Goal: Task Accomplishment & Management: Manage account settings

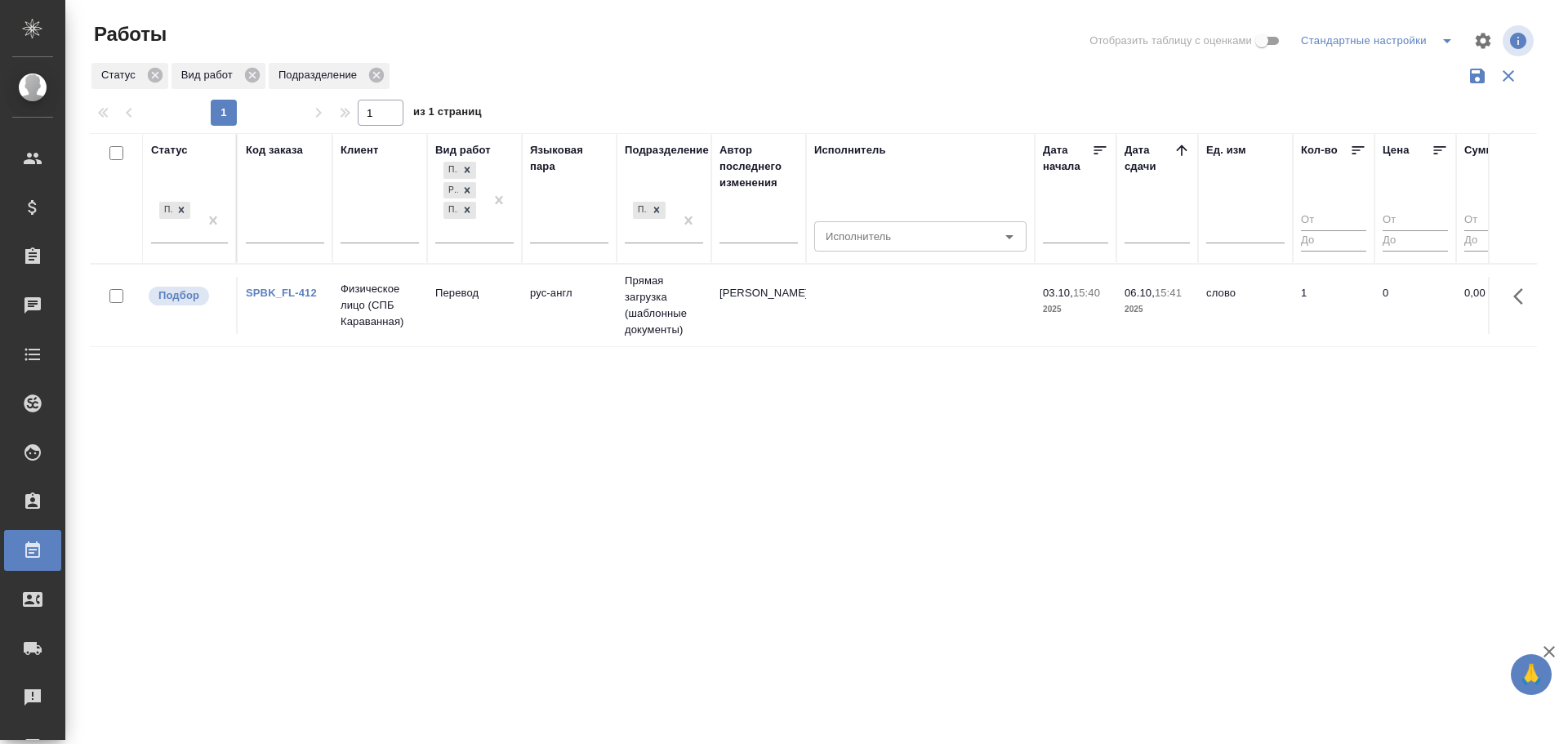
click at [572, 314] on td "рус-англ" at bounding box center [569, 306] width 95 height 57
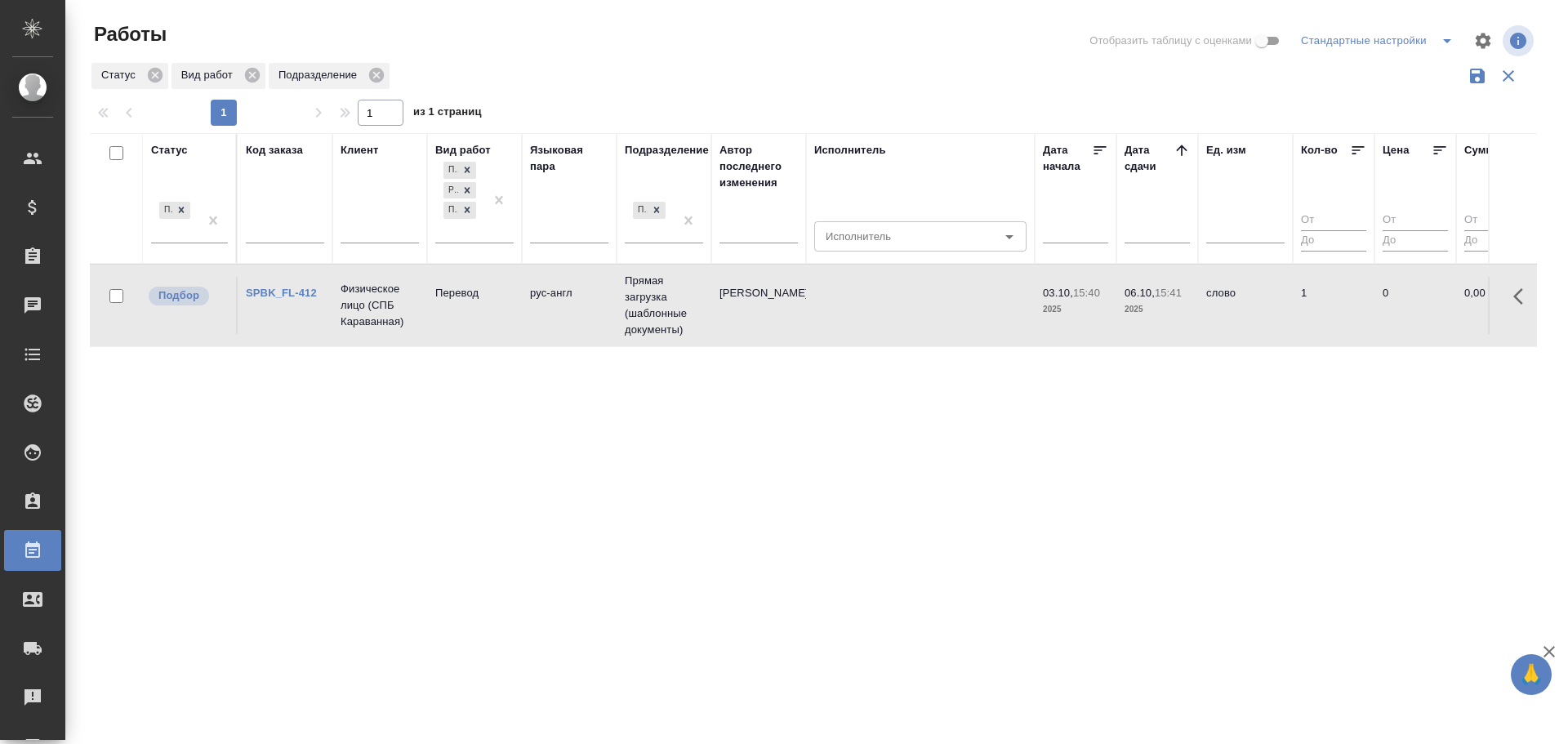
click at [572, 314] on td "рус-англ" at bounding box center [569, 306] width 95 height 57
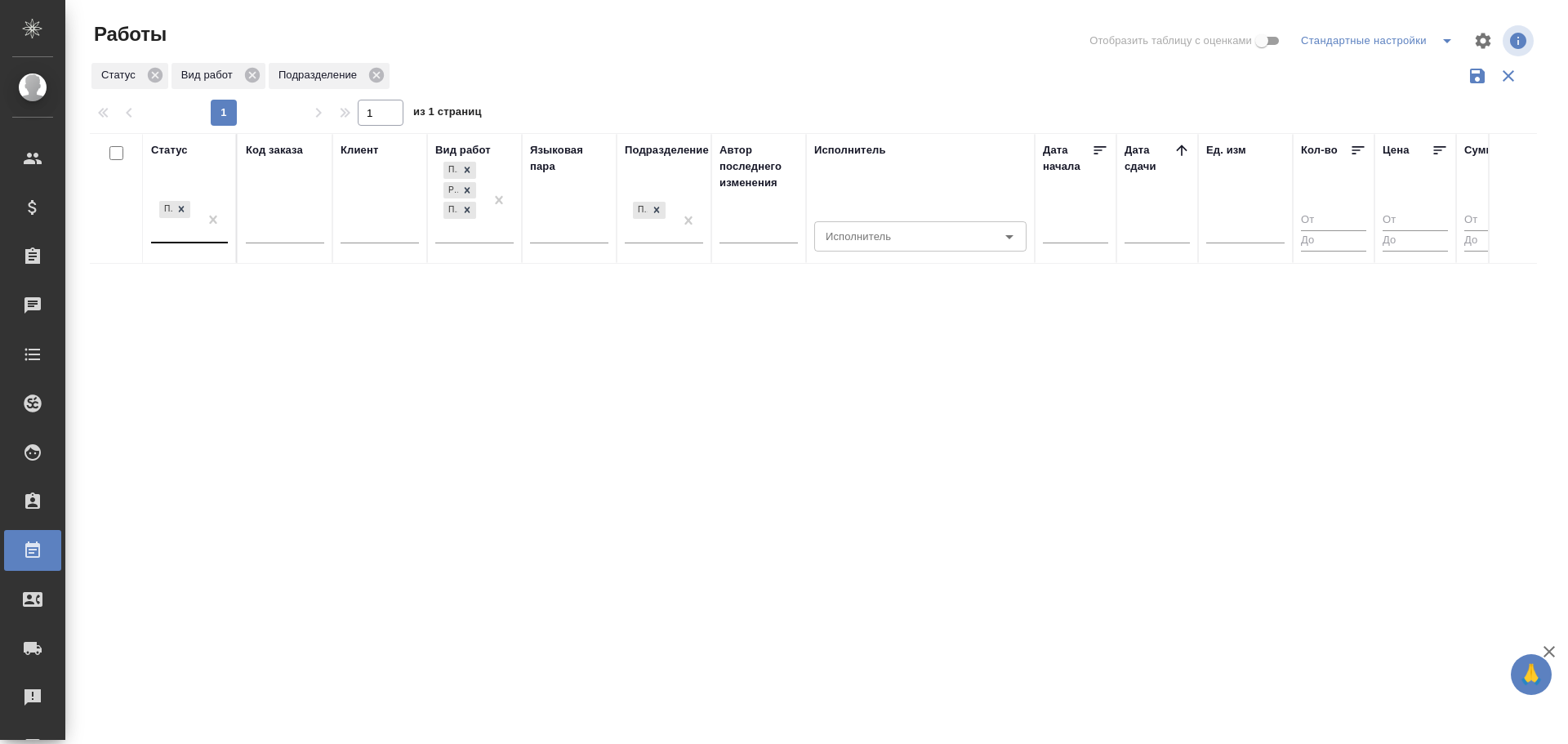
click at [179, 240] on div "Подбор" at bounding box center [175, 220] width 48 height 45
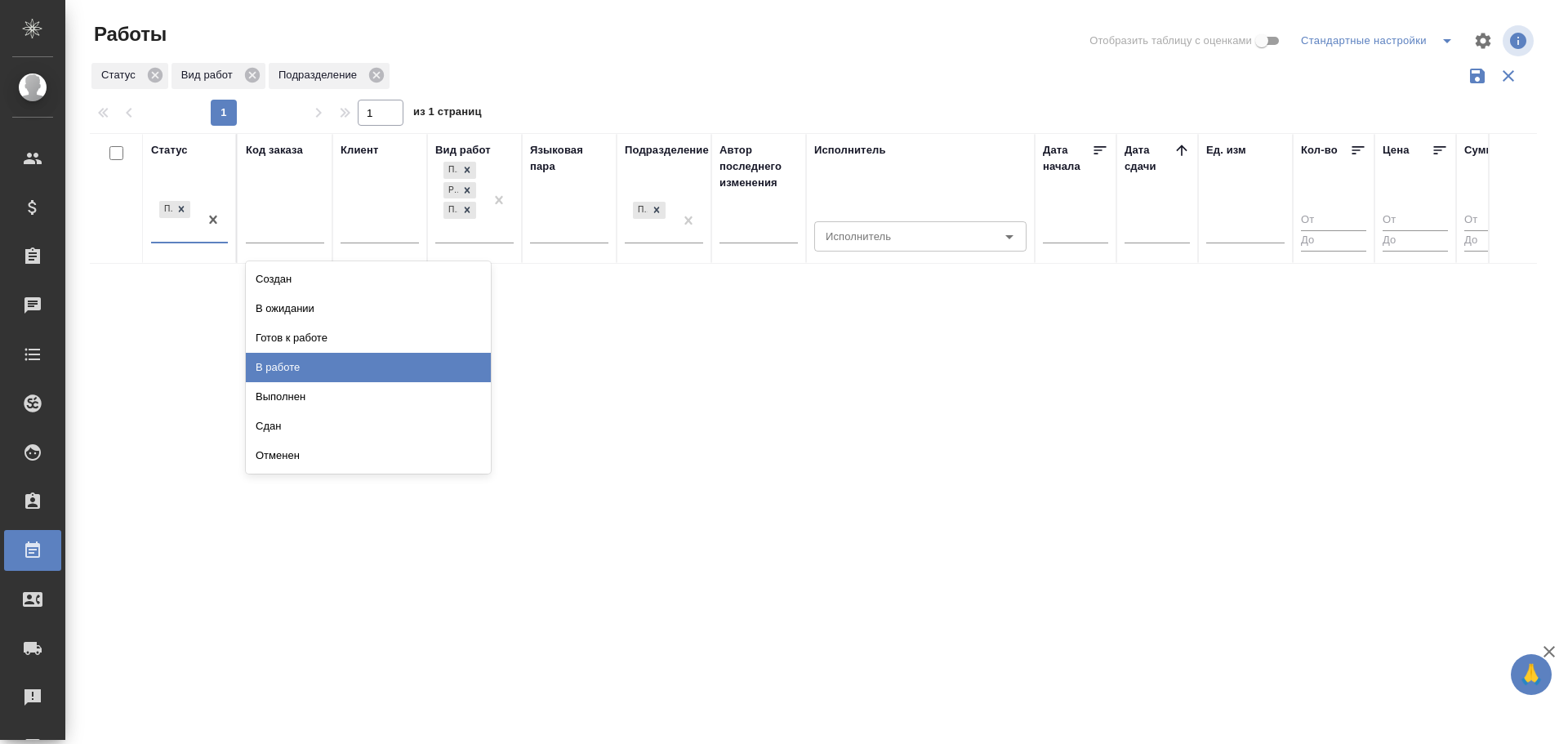
click at [289, 373] on div "В работе" at bounding box center [367, 367] width 245 height 30
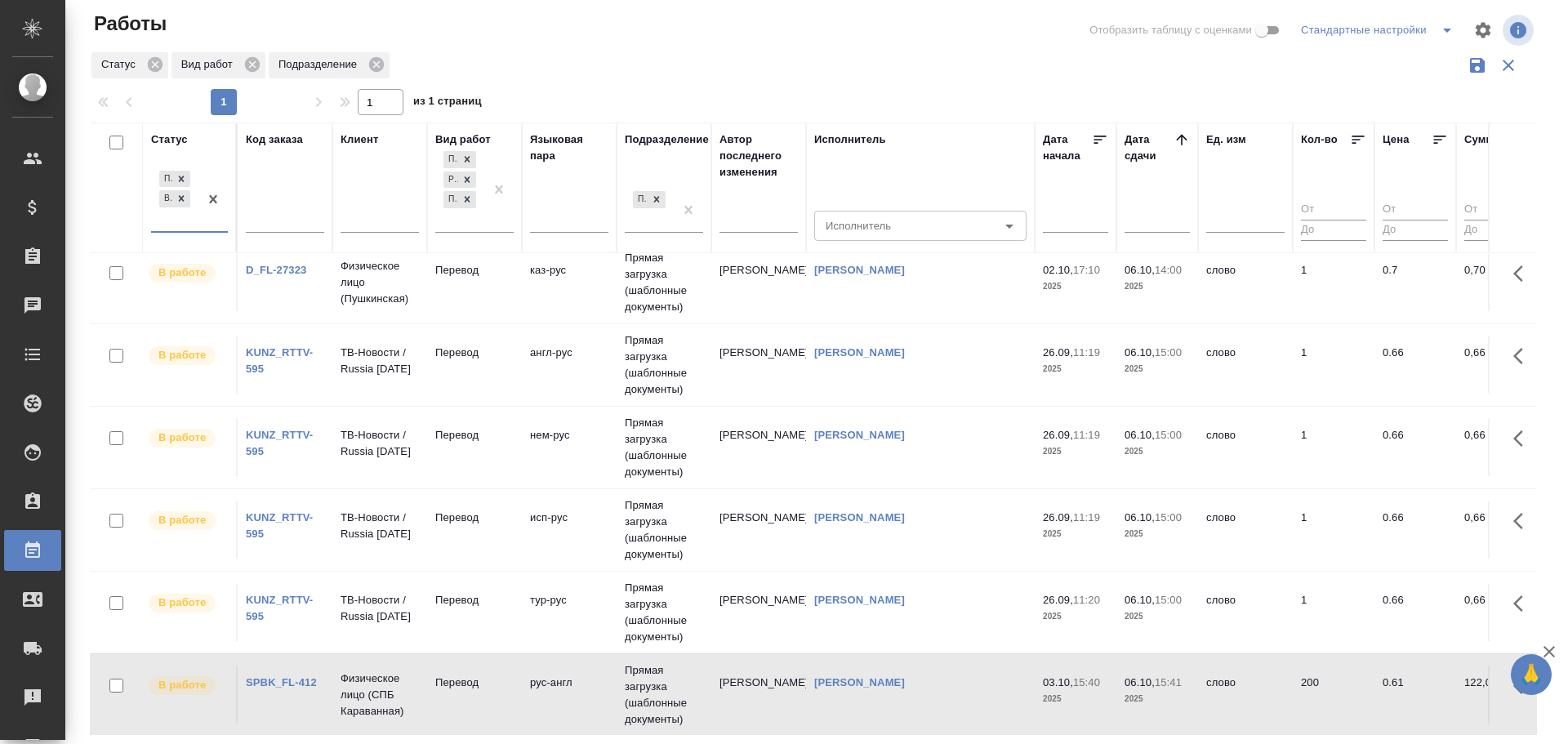
scroll to position [734, 0]
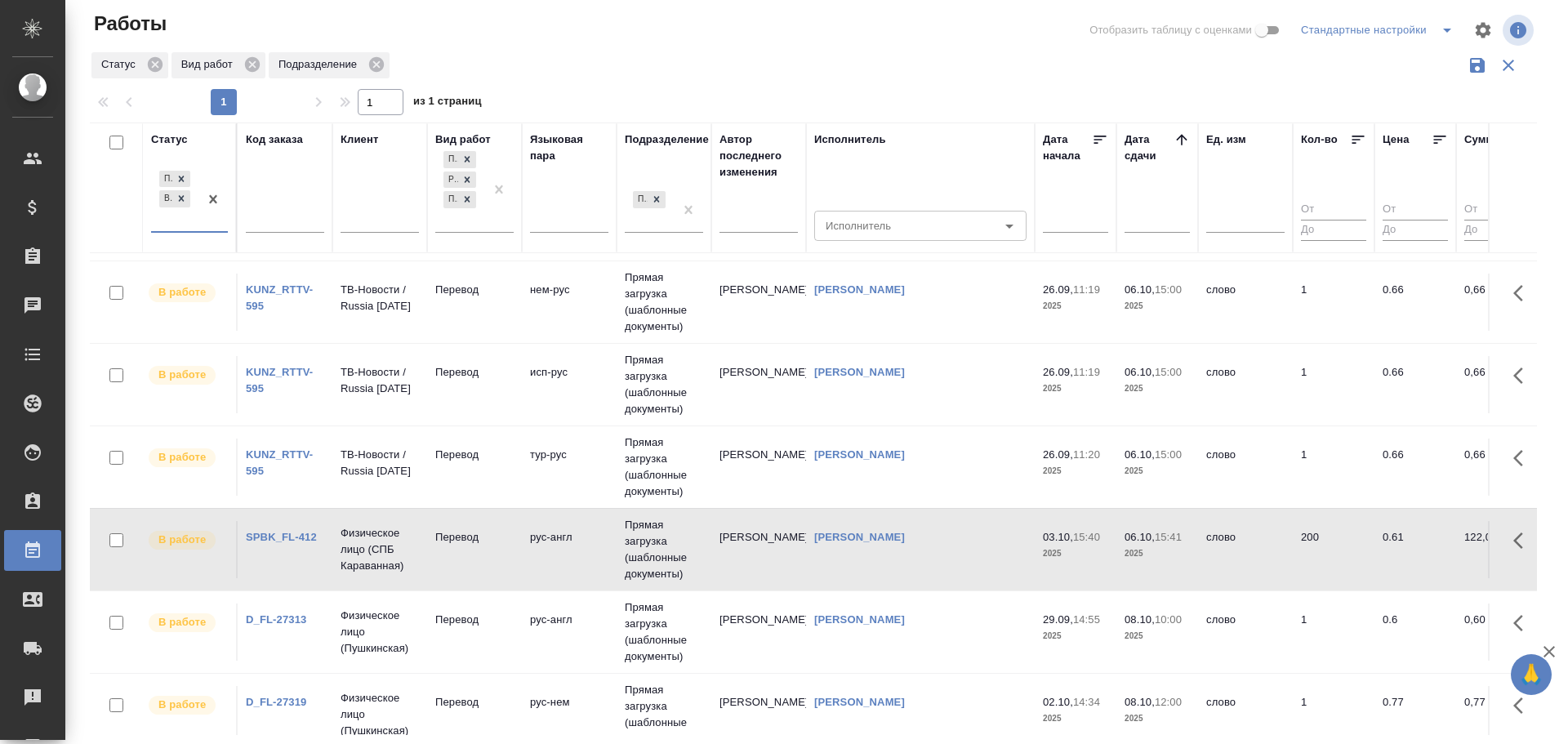
click at [848, 627] on div "Шувалова Анна" at bounding box center [920, 619] width 212 height 16
click at [851, 621] on link "Шувалова Анна" at bounding box center [859, 619] width 91 height 12
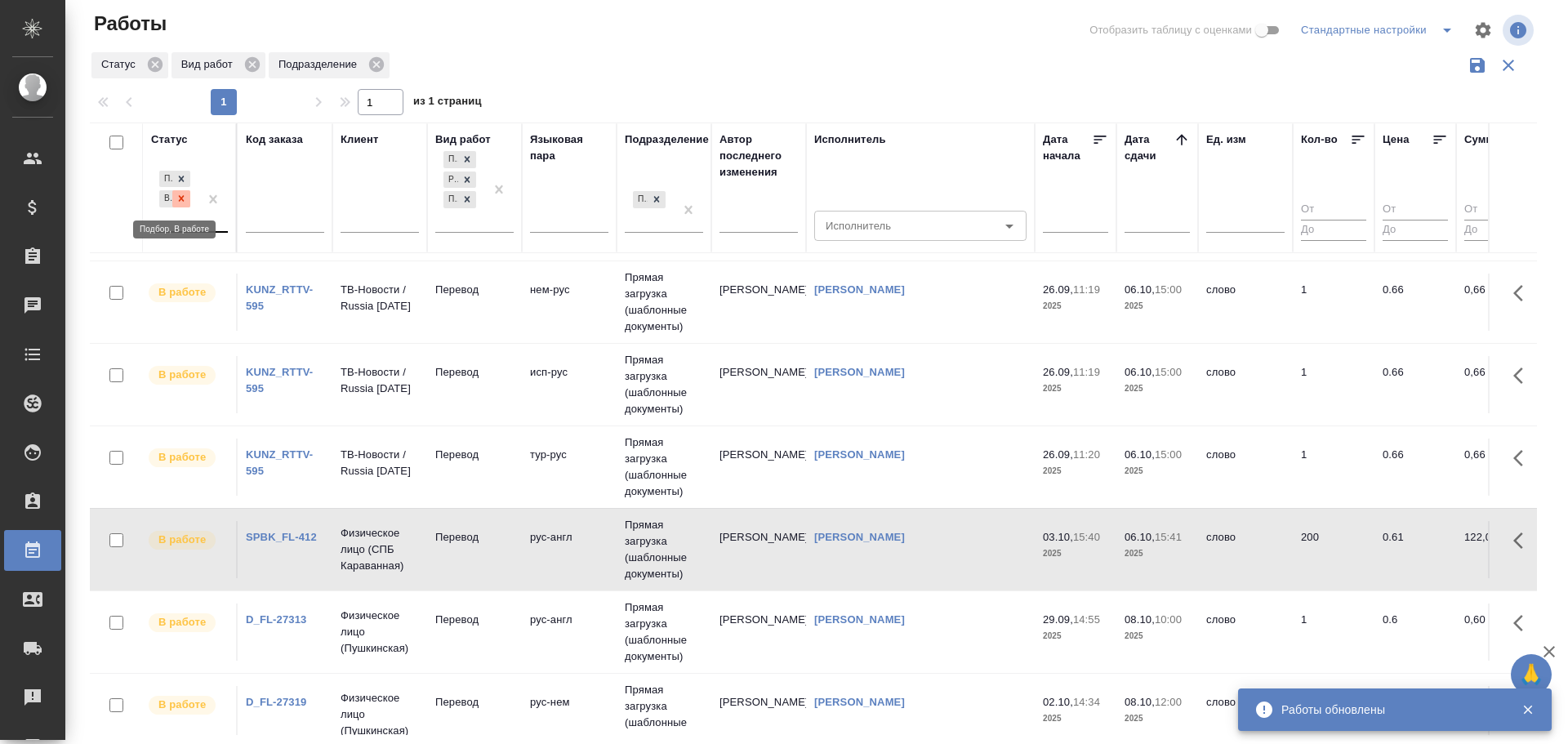
click at [173, 196] on div at bounding box center [181, 198] width 18 height 17
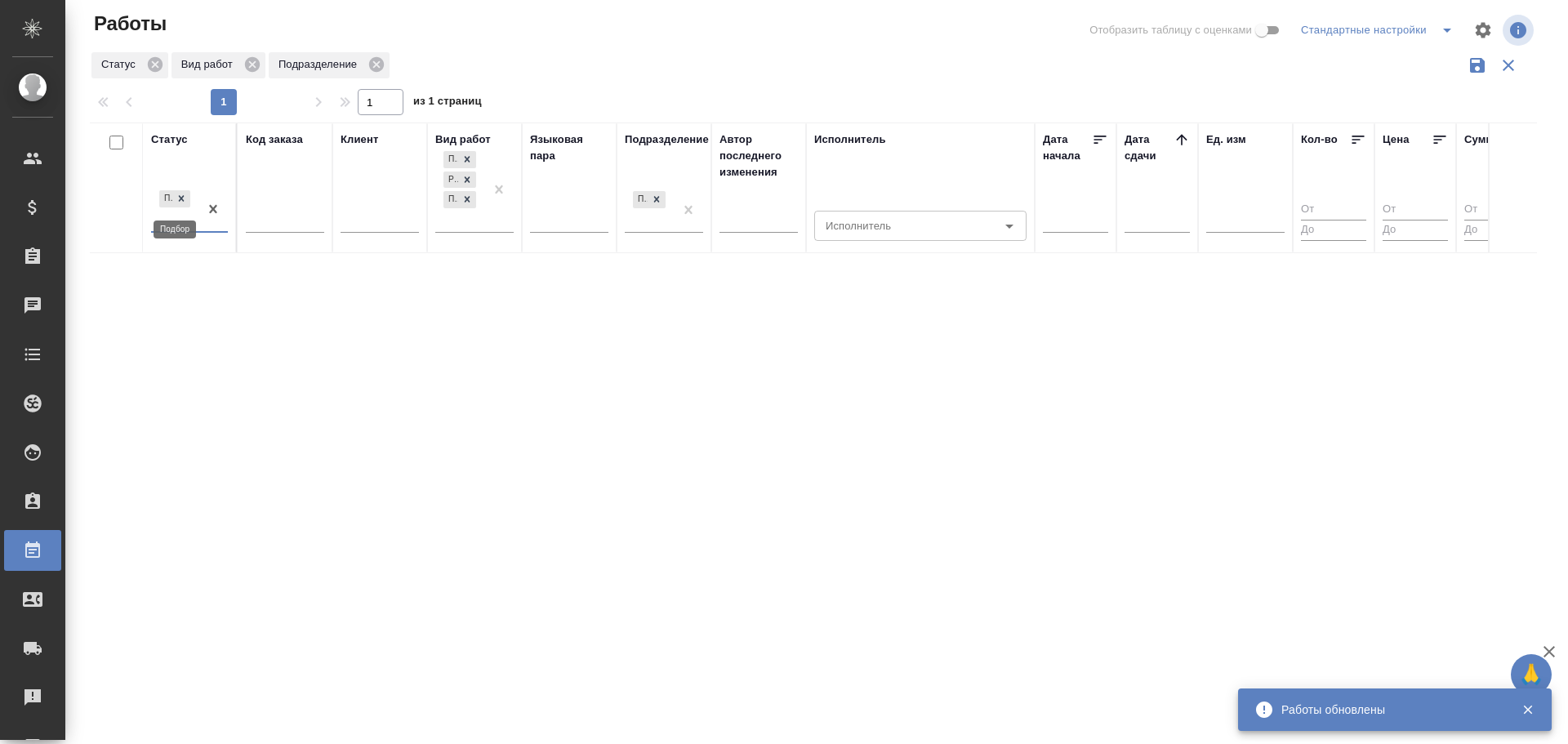
scroll to position [0, 0]
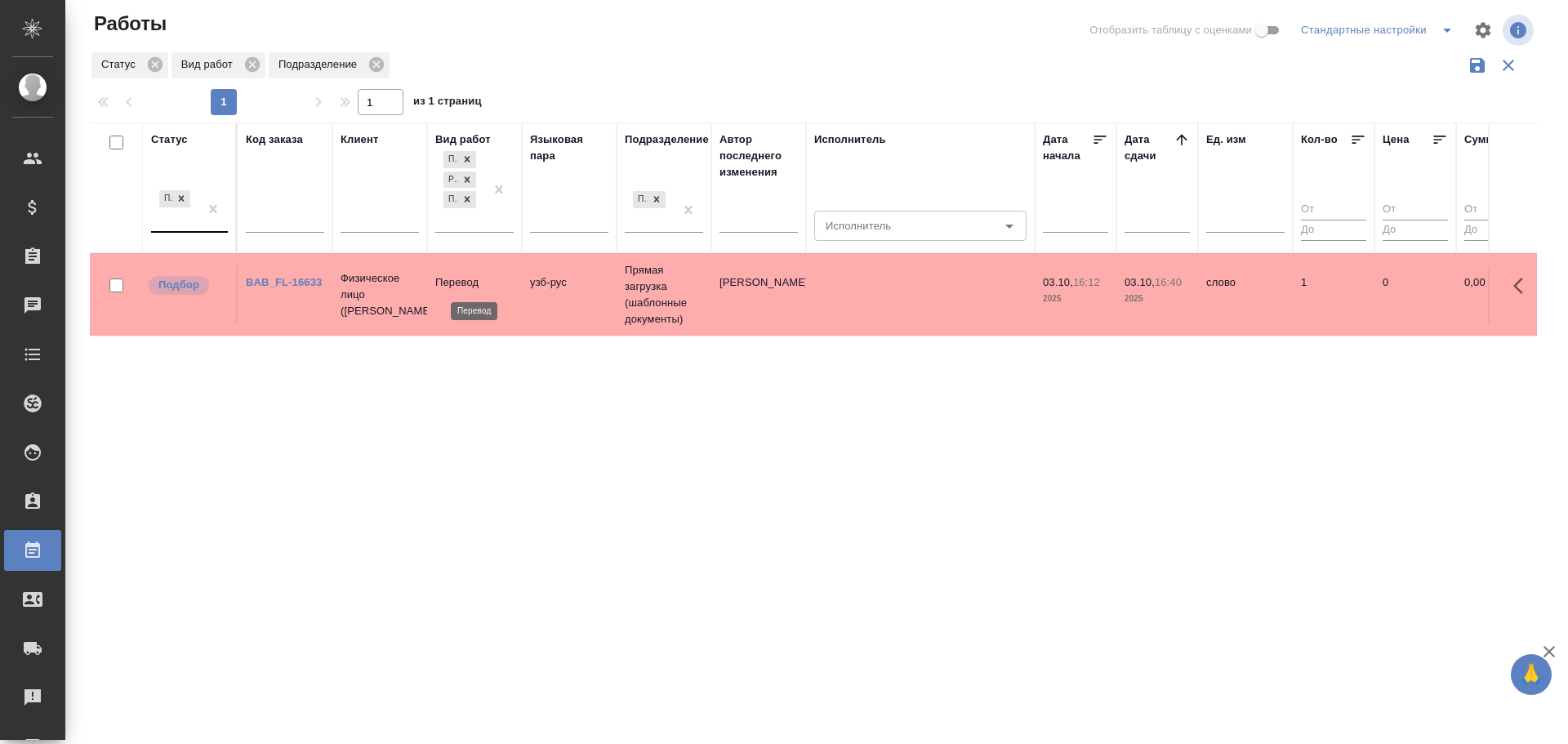
click at [480, 285] on p "Перевод" at bounding box center [474, 282] width 78 height 16
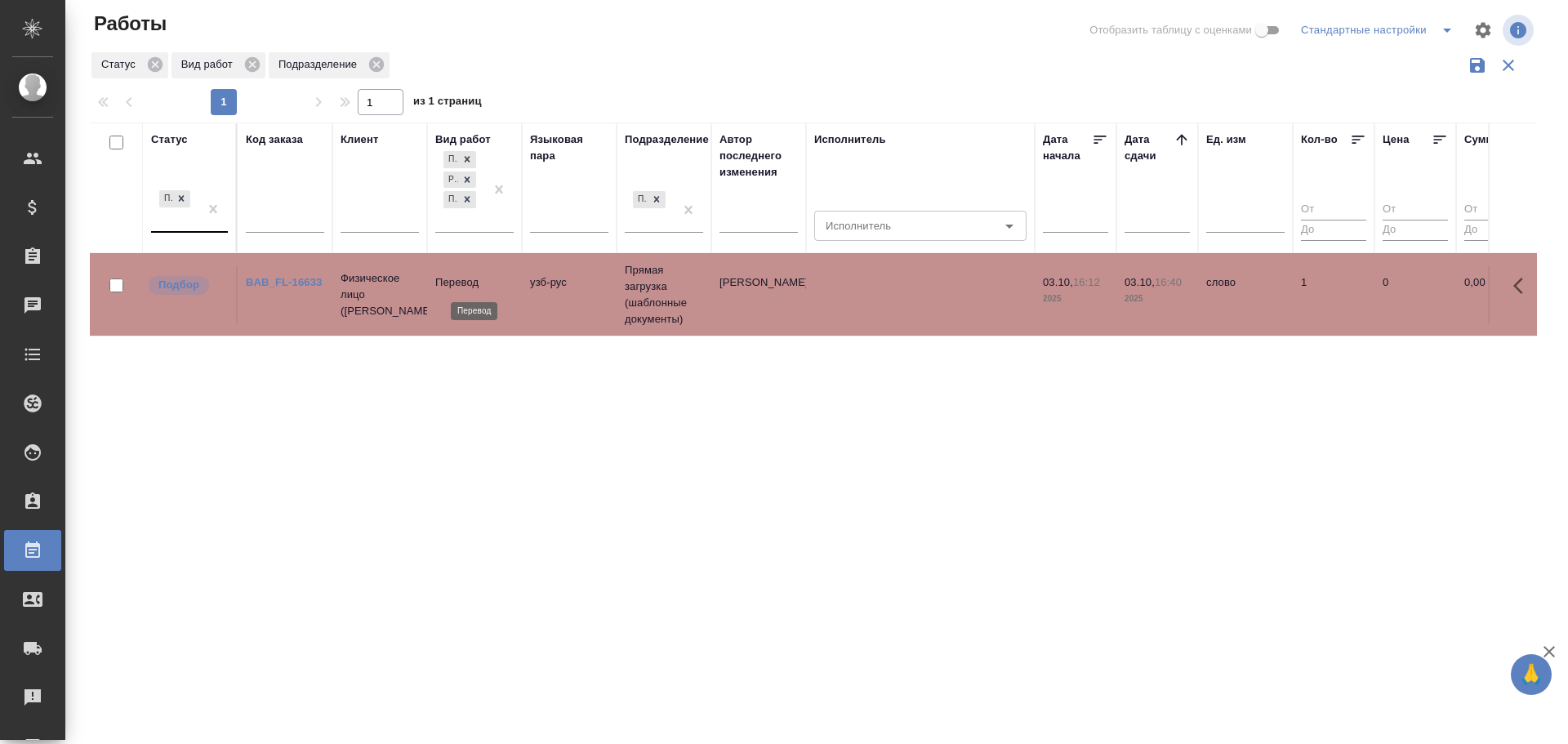
click at [480, 285] on p "Перевод" at bounding box center [474, 282] width 78 height 16
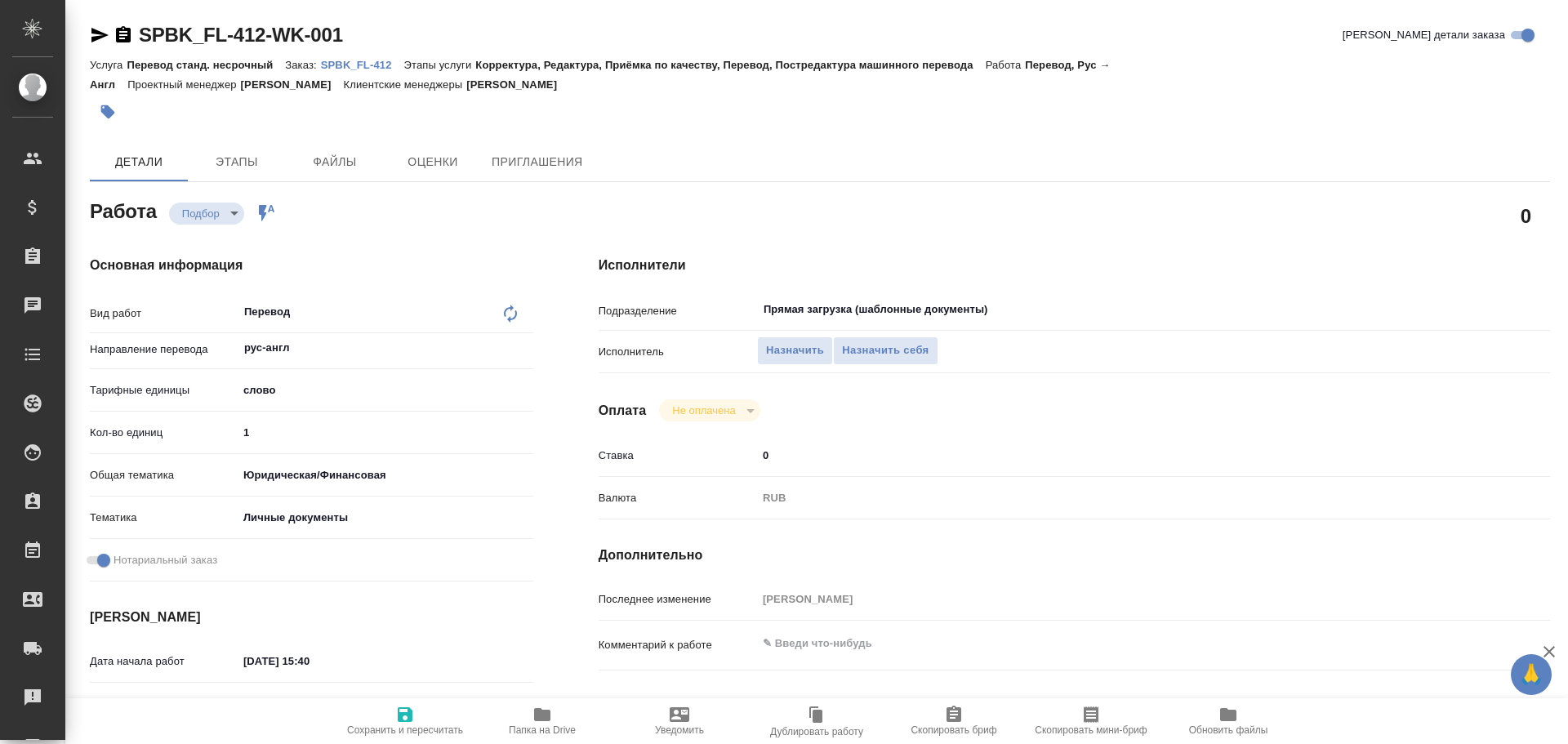
type textarea "x"
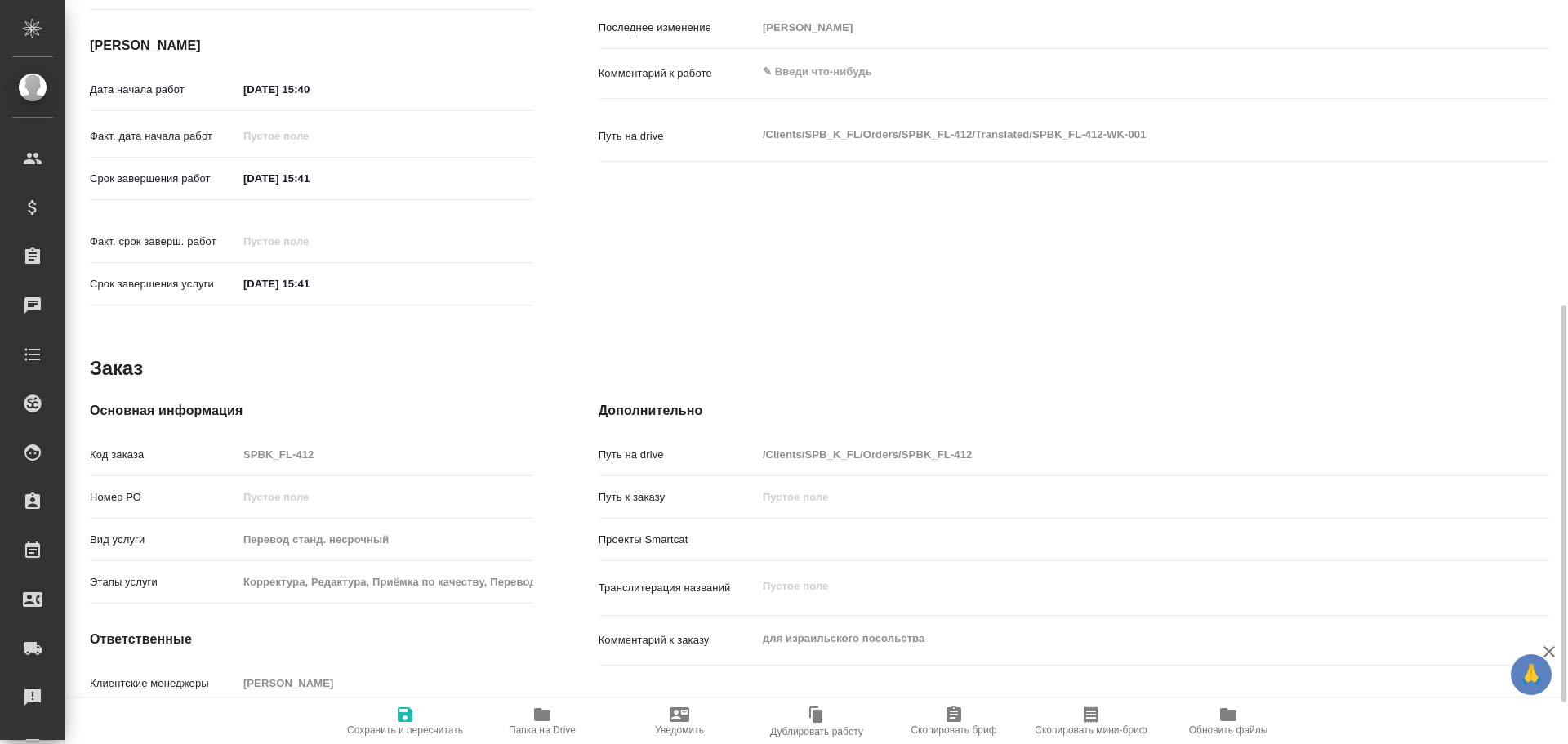
type textarea "x"
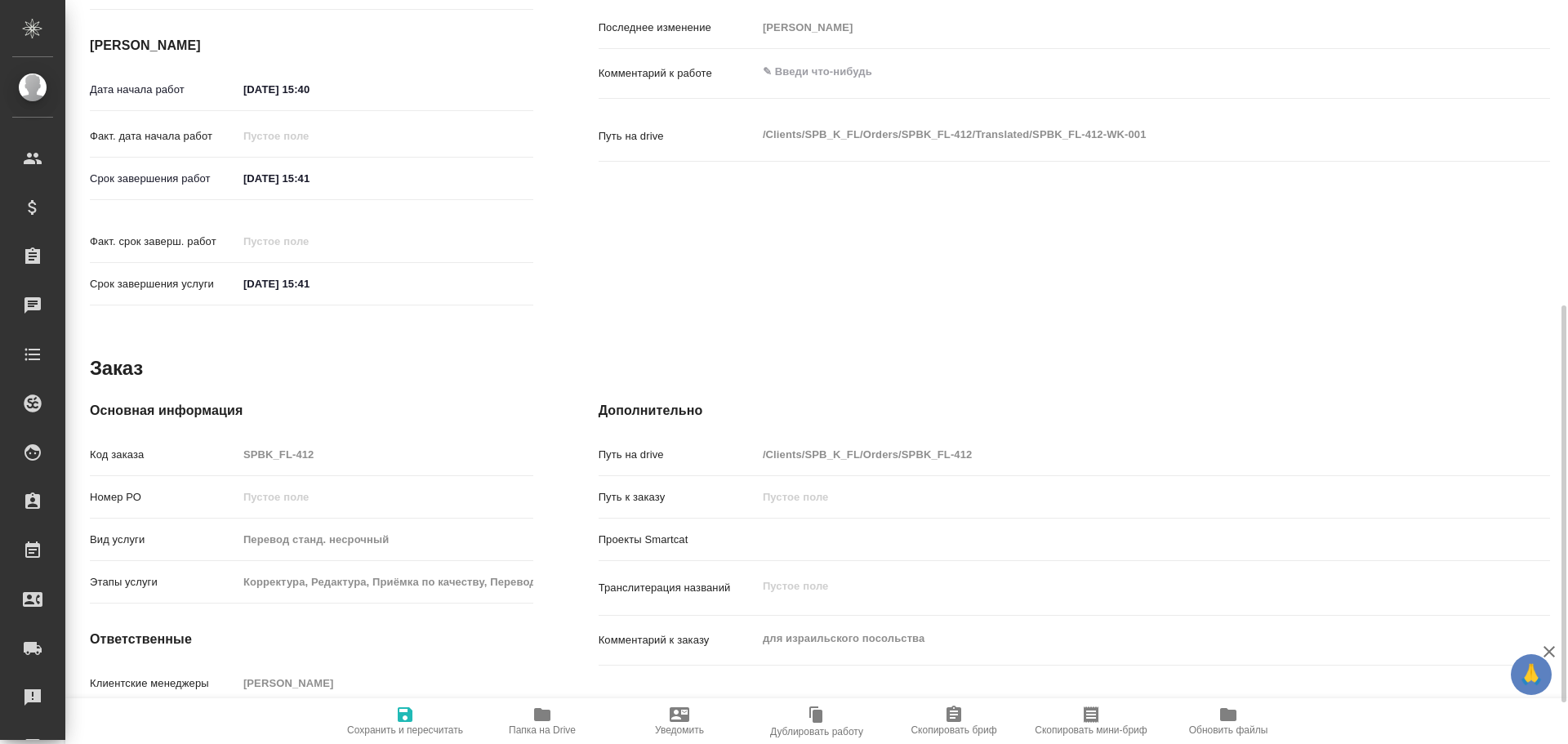
scroll to position [649, 0]
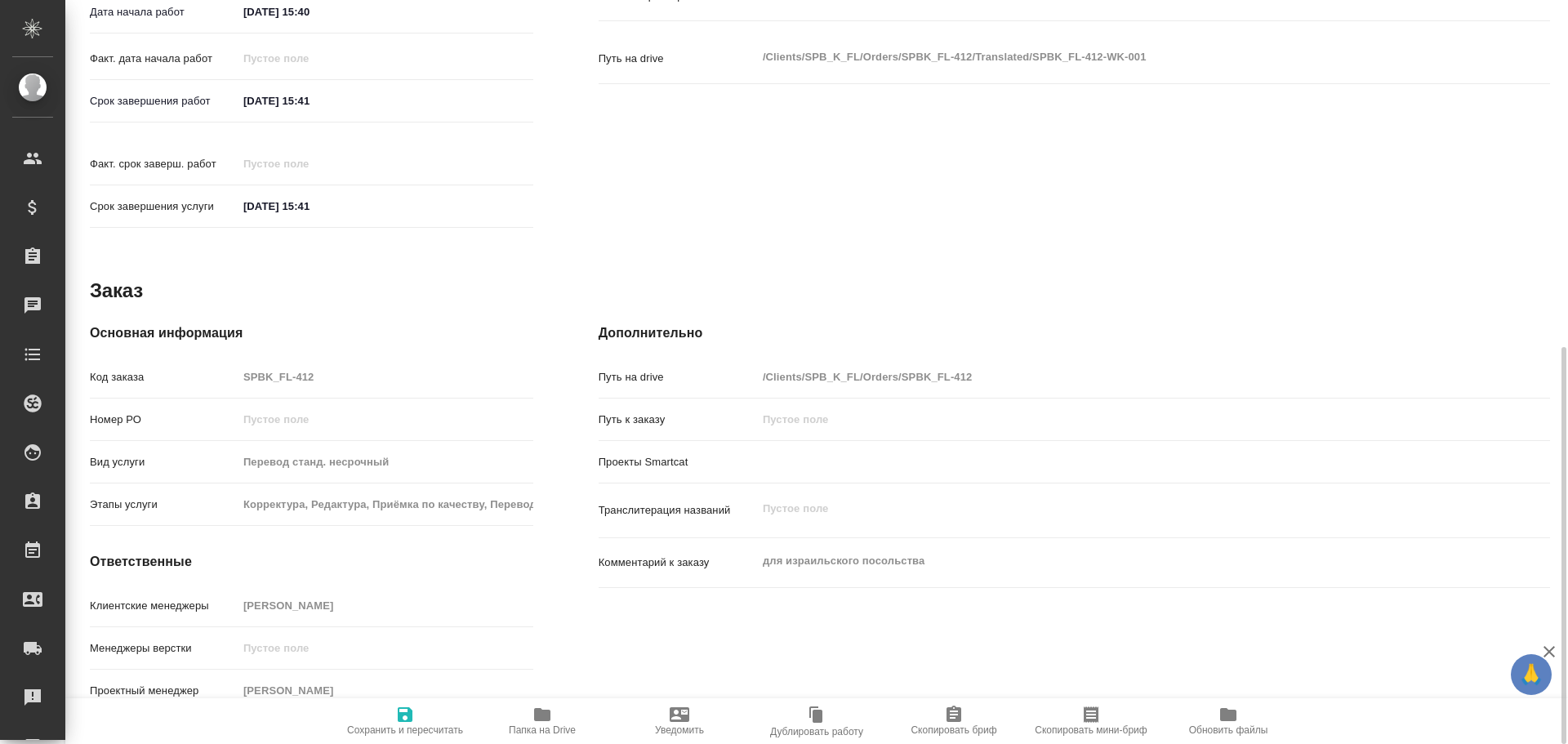
type textarea "x"
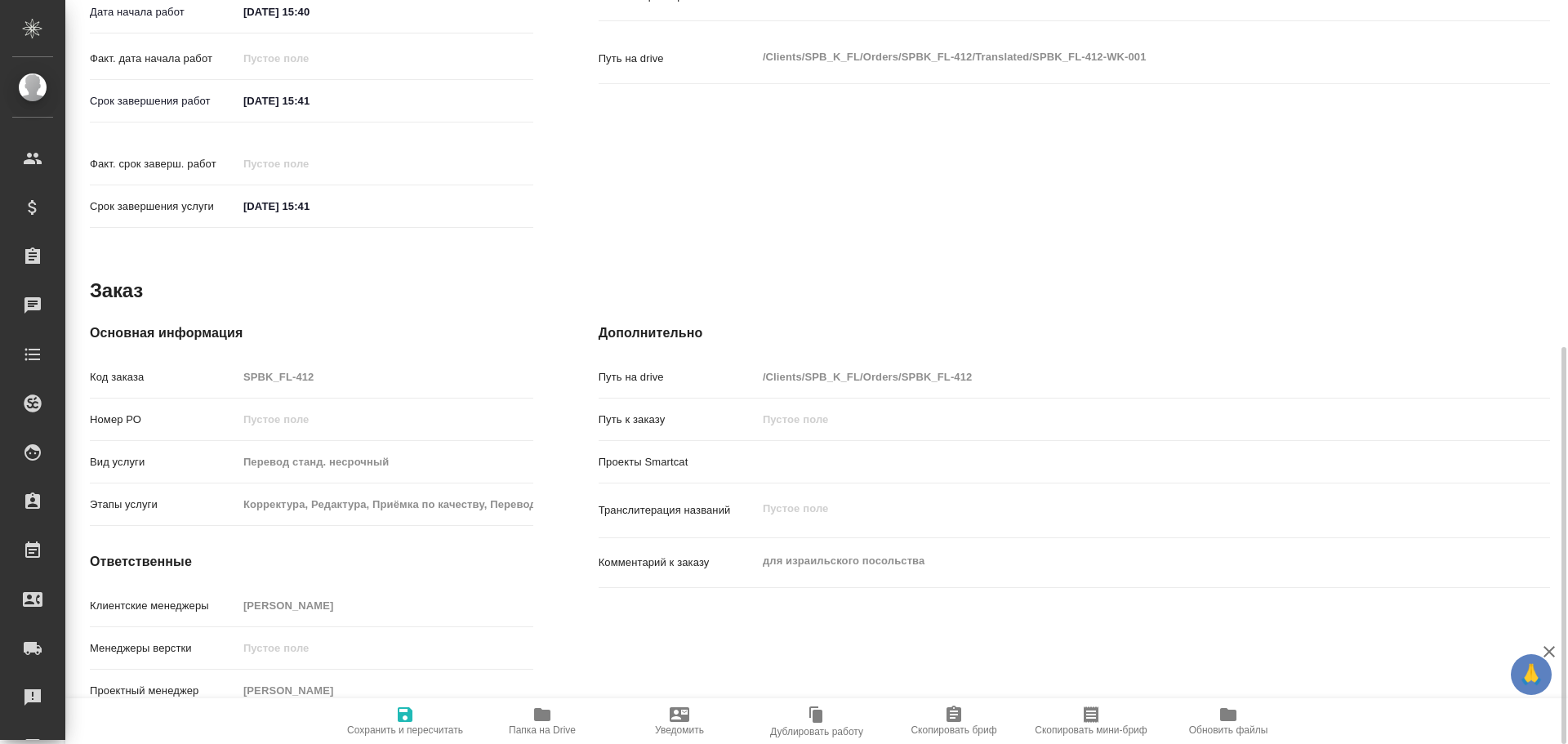
type textarea "x"
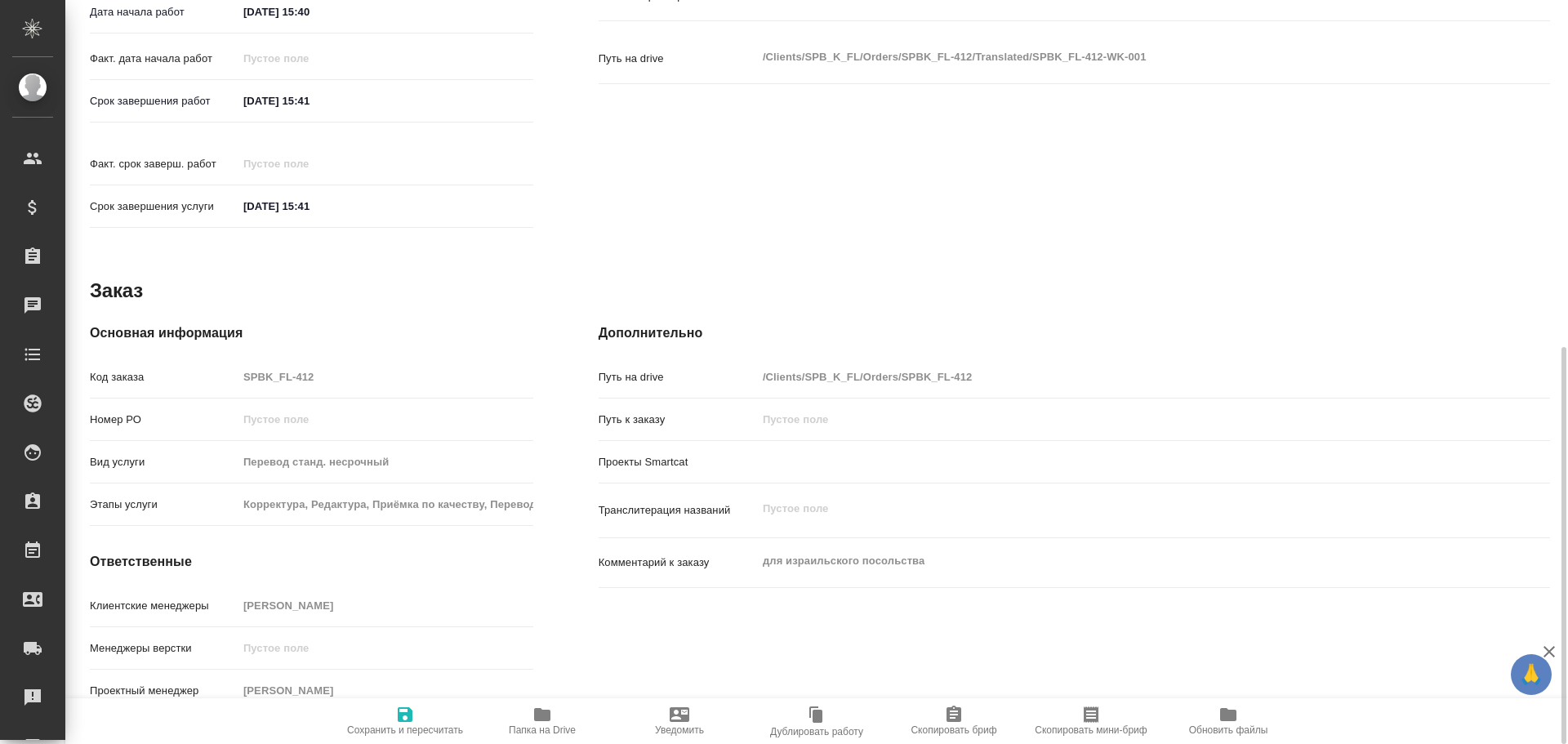
click at [556, 702] on button "Папка на Drive" at bounding box center [541, 720] width 138 height 46
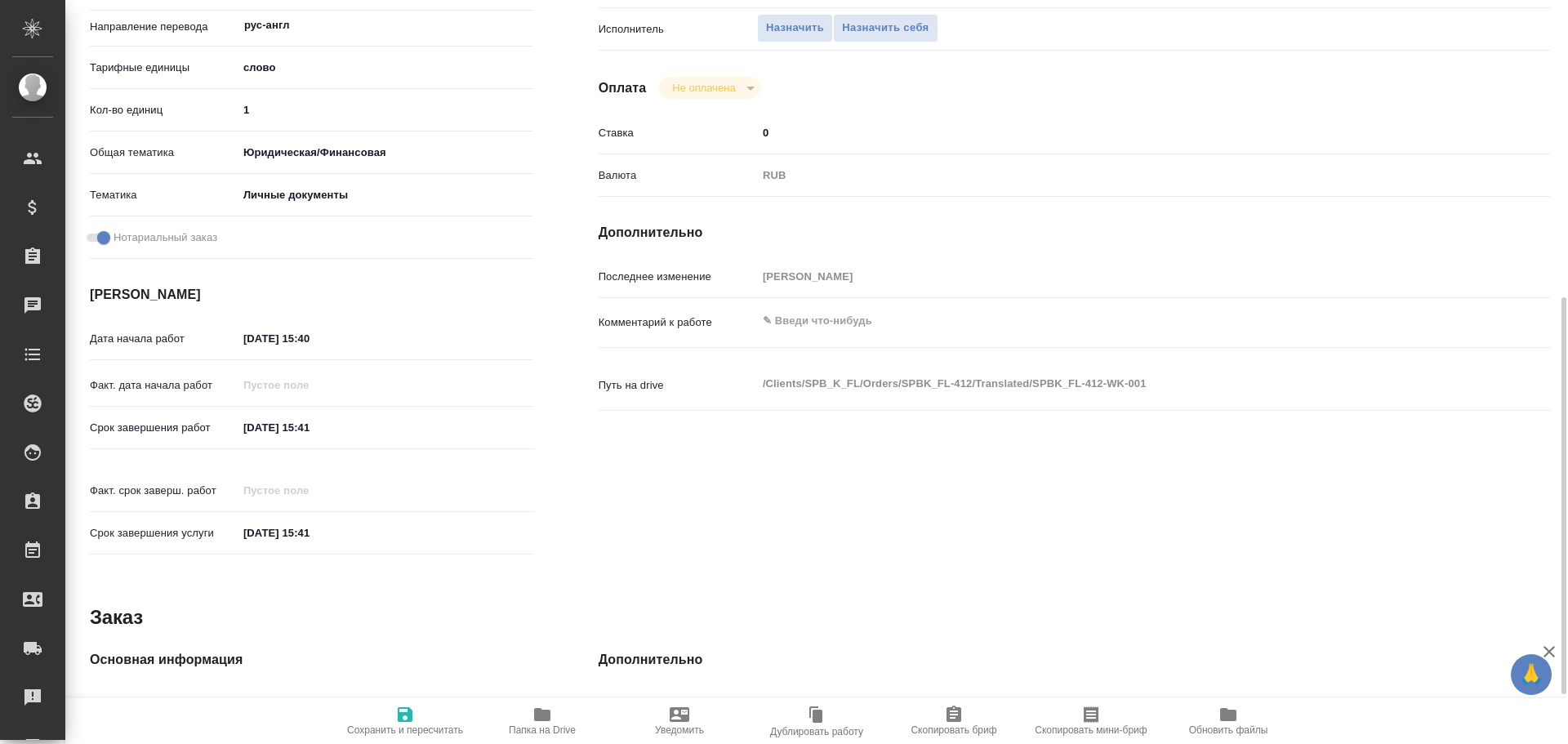
scroll to position [77, 0]
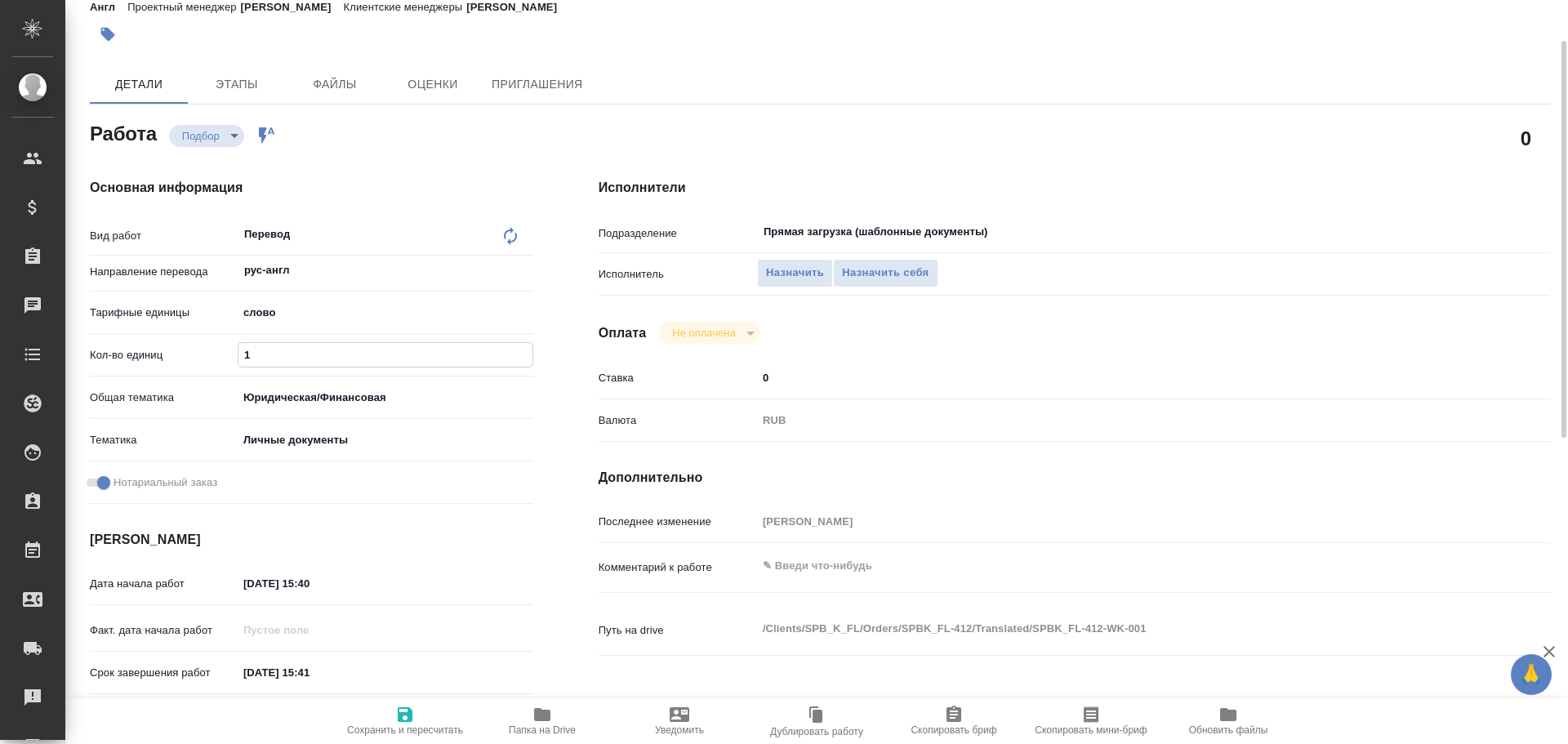
drag, startPoint x: 275, startPoint y: 347, endPoint x: 154, endPoint y: 336, distance: 121.5
click at [155, 336] on div "Вид работ Перевод x ​ Направление перевода рус-англ ​ Тарифные единицы слово 5a…" at bounding box center [312, 363] width 443 height 293
type textarea "x"
type input "2"
type textarea "x"
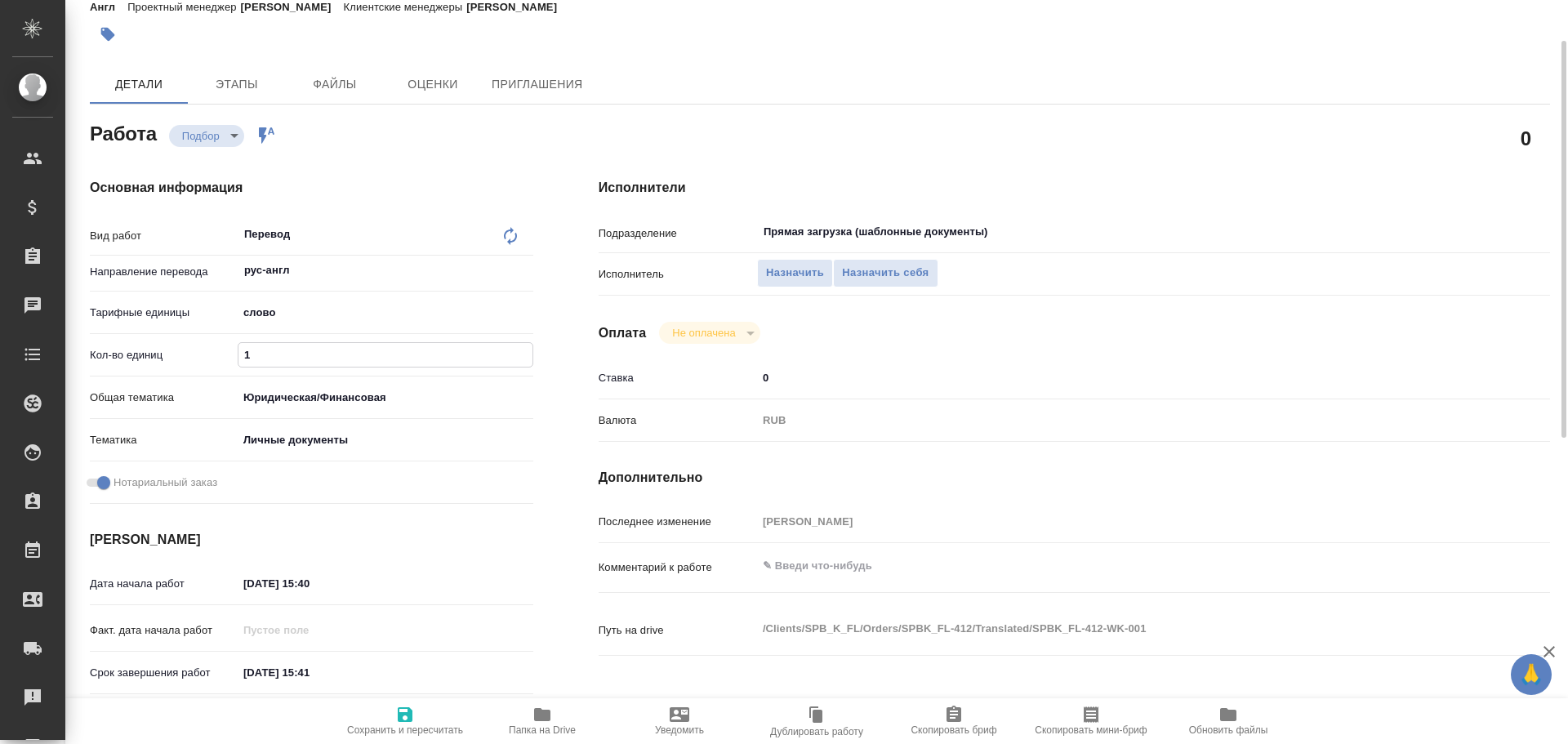
type textarea "x"
type input "20"
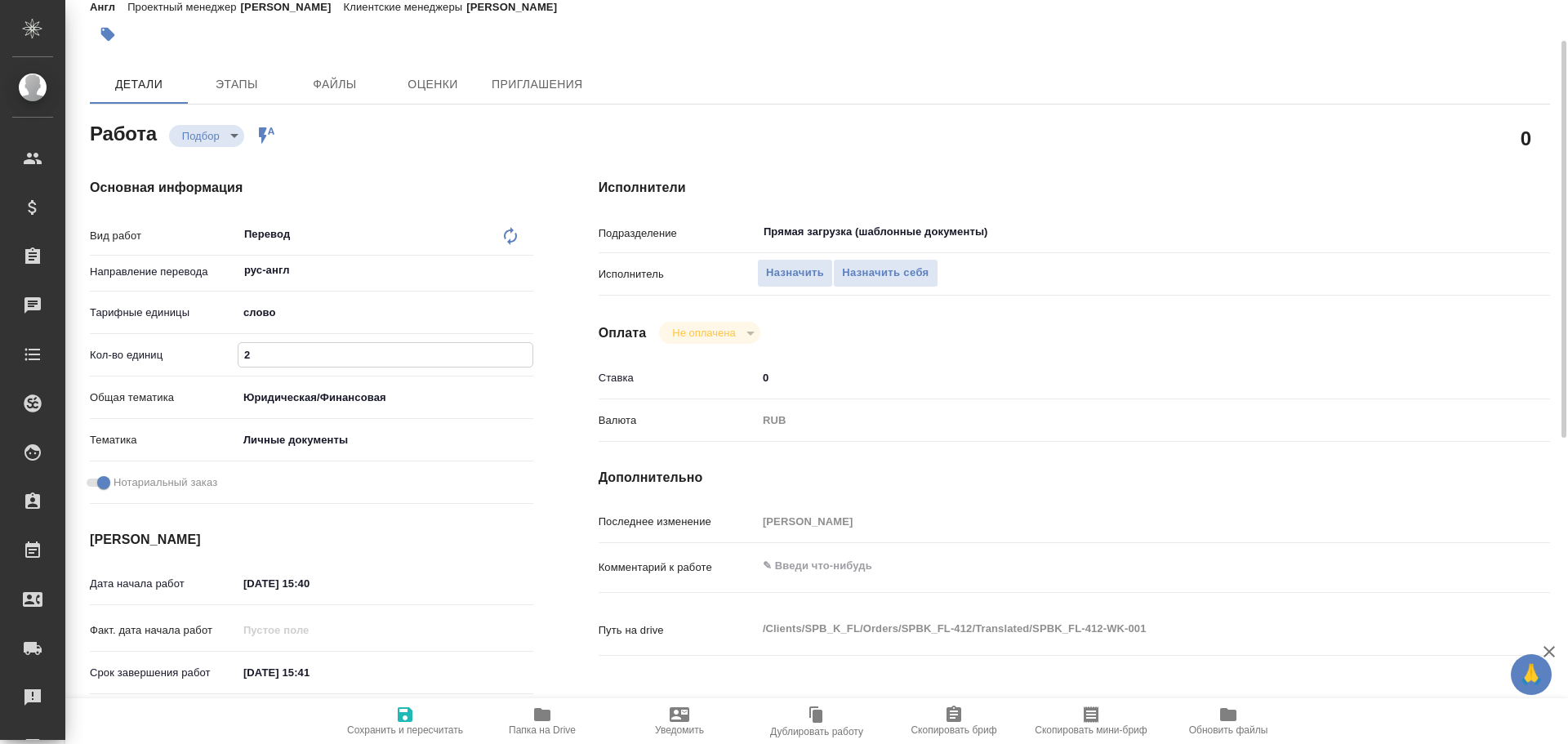
type textarea "x"
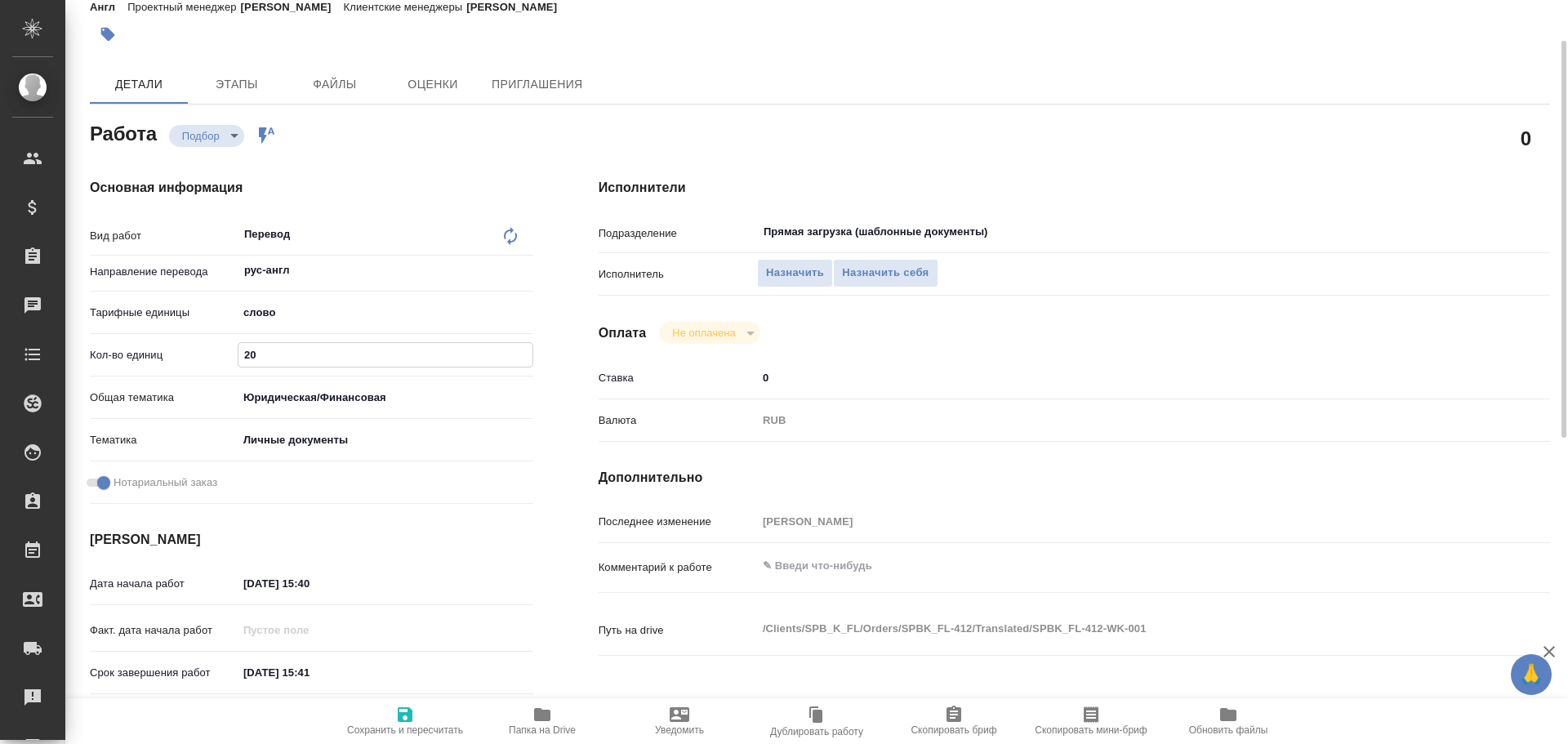
type input "200"
type textarea "x"
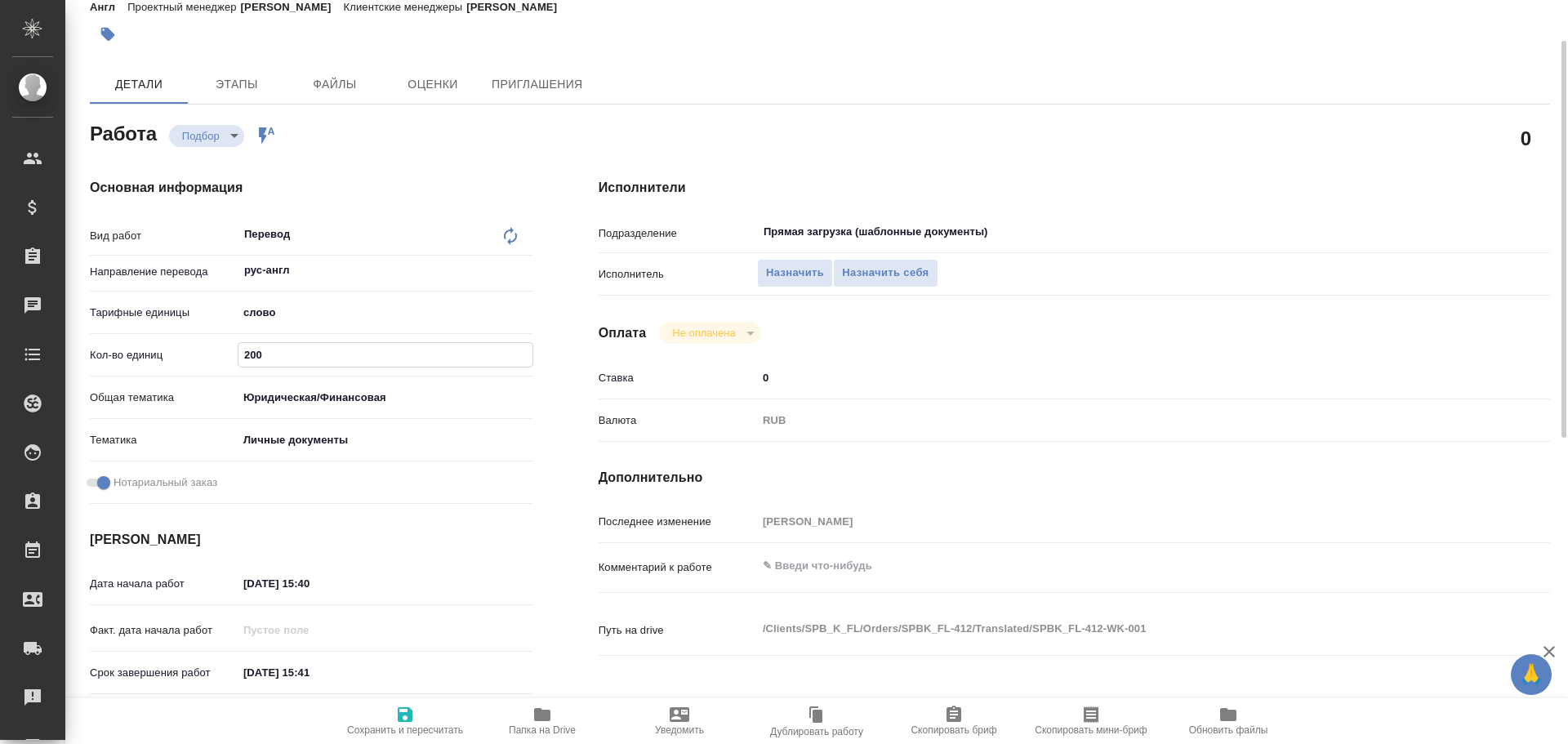
type input "200"
click at [403, 718] on icon "button" at bounding box center [405, 713] width 15 height 15
type textarea "x"
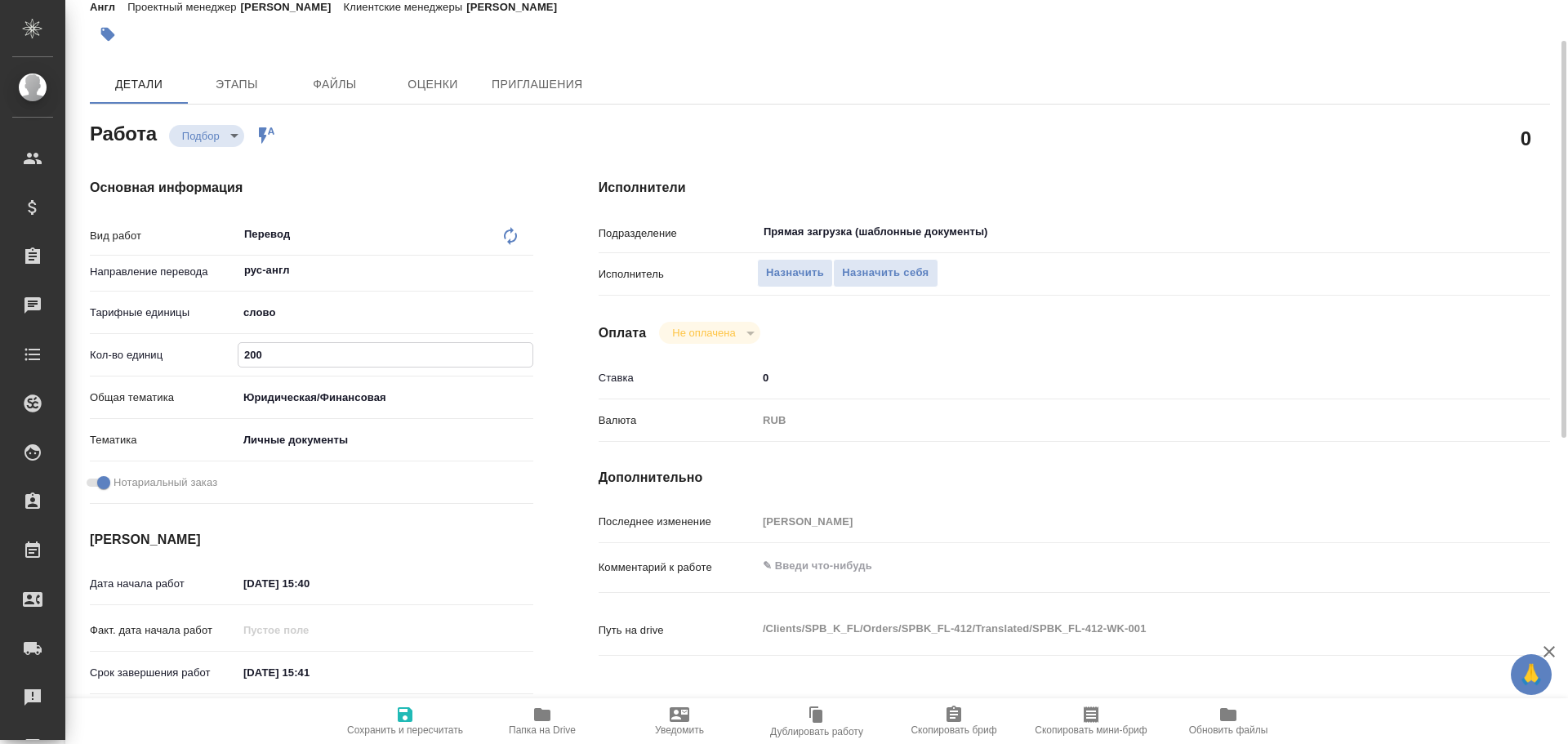
type textarea "x"
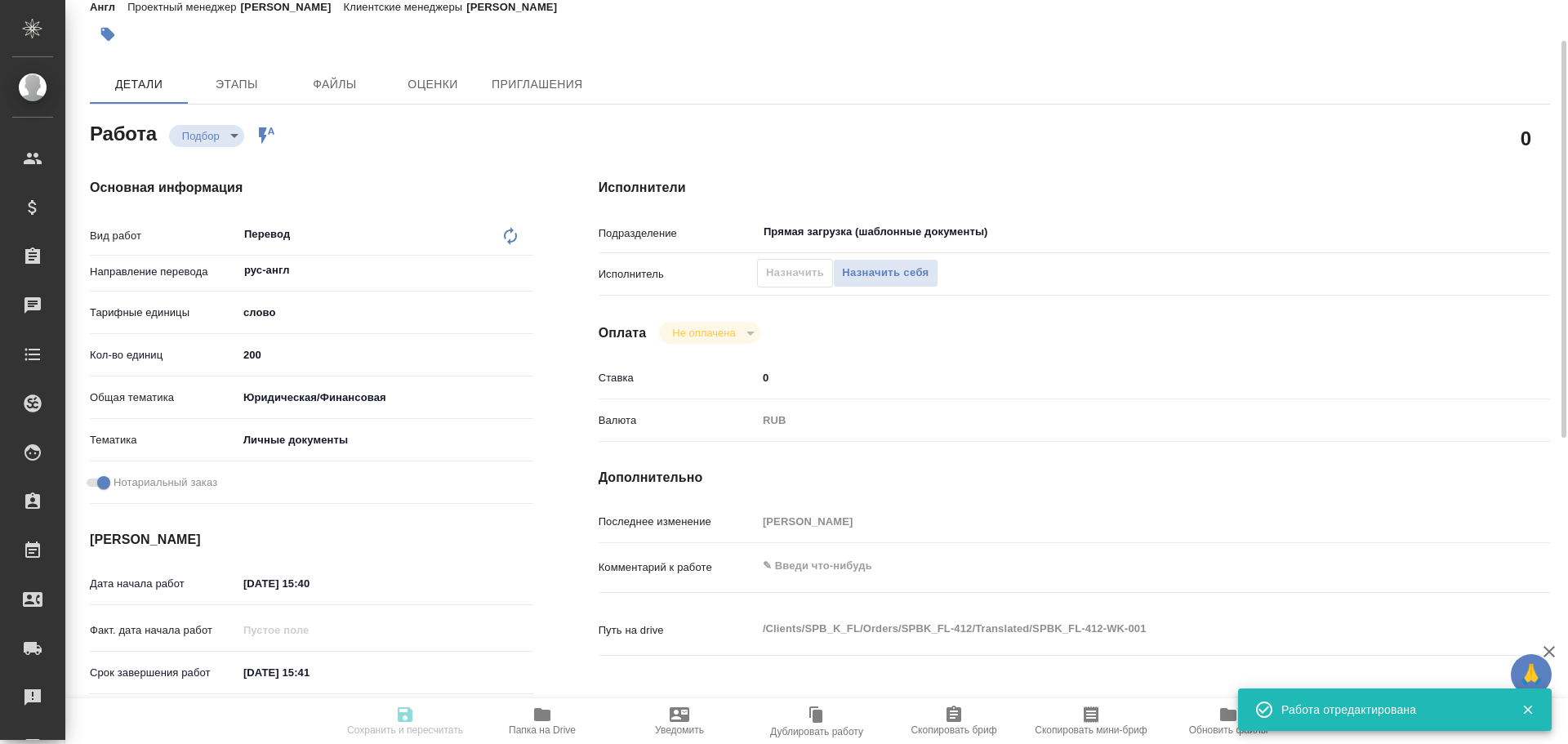
type input "recruiting"
type textarea "Перевод"
type textarea "x"
type input "рус-англ"
type input "5a8b1489cc6b4906c91bfd90"
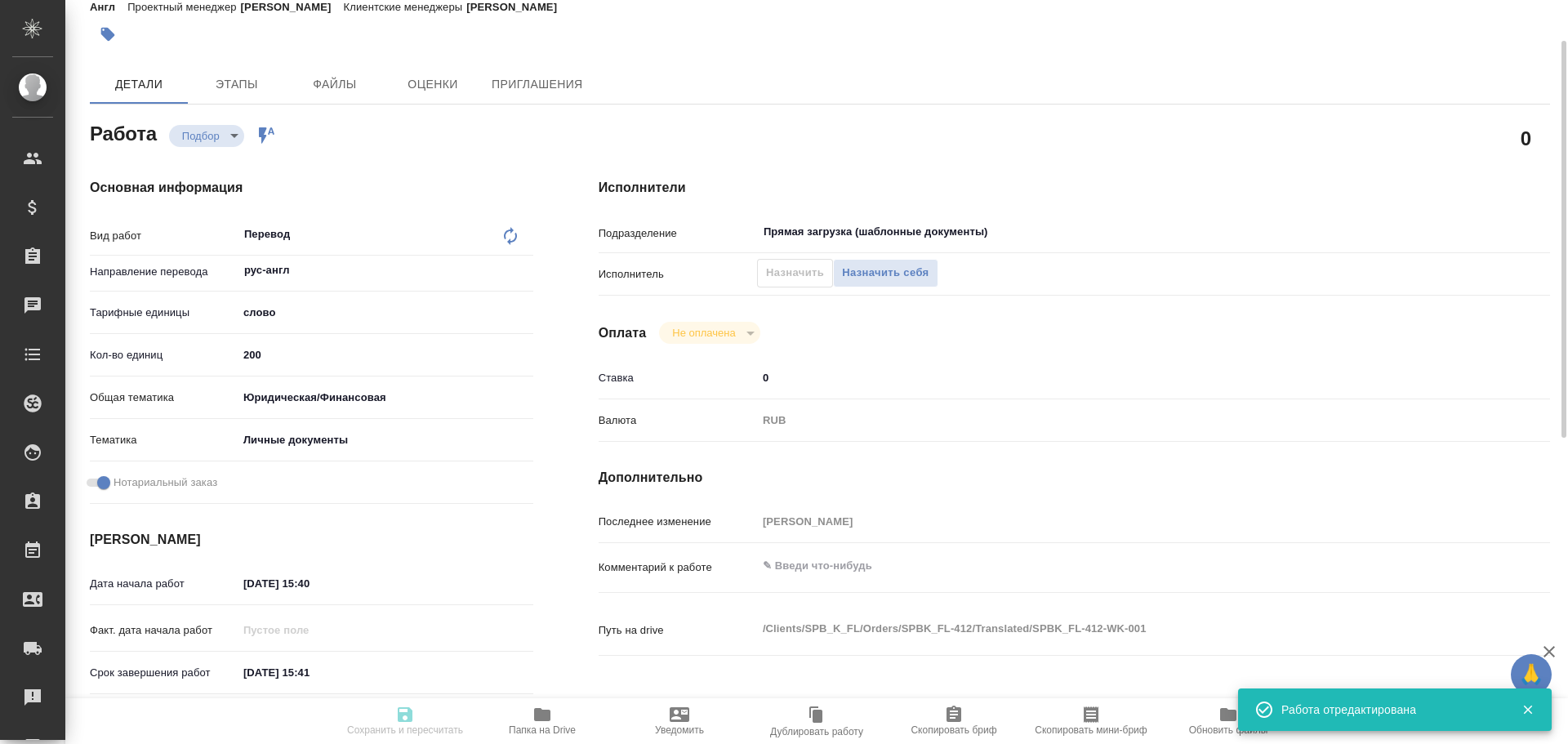
type input "200"
type input "yr-fn"
type input "5a8b8b956a9677013d343cfe"
checkbox input "true"
type input "03.10.2025 15:40"
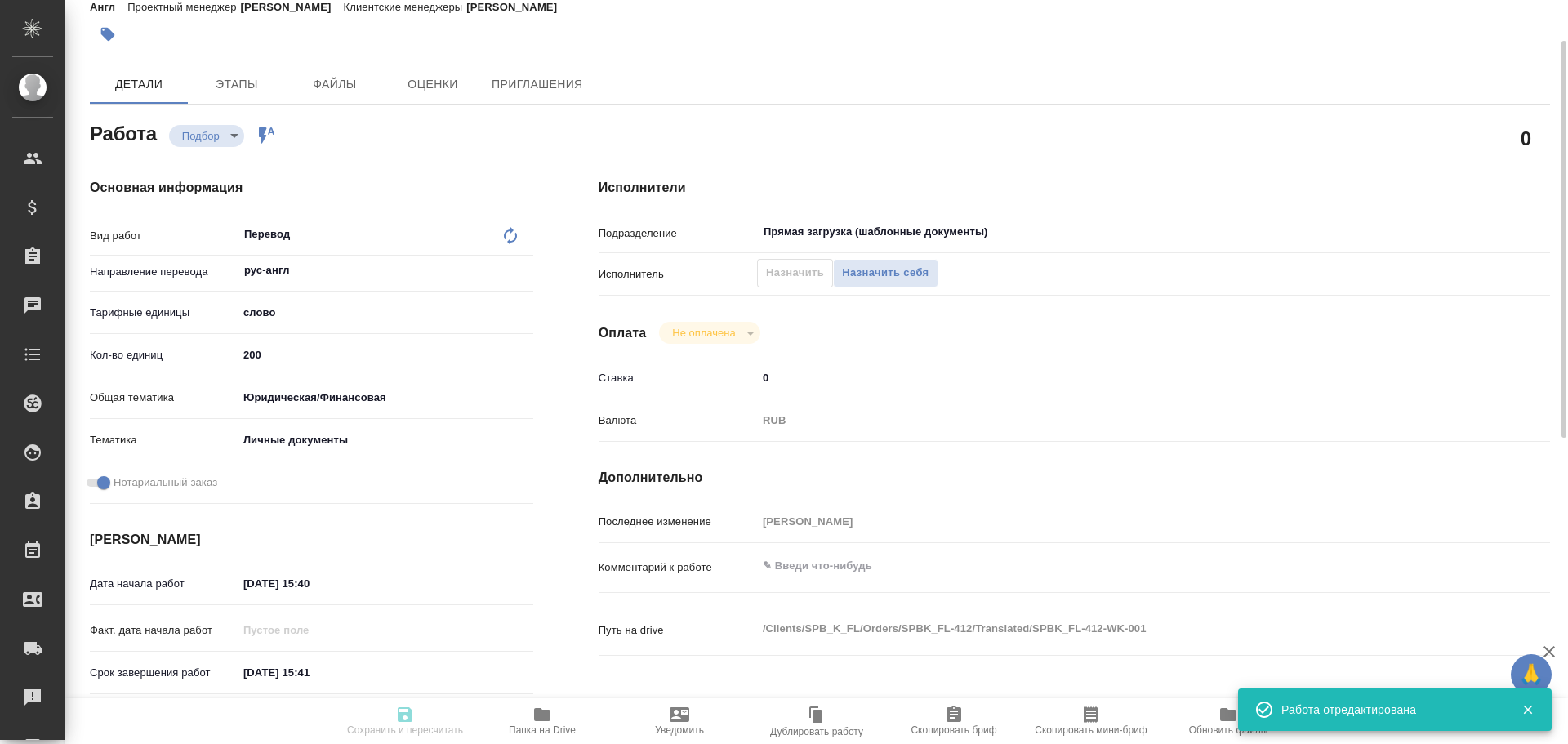
type input "06.10.2025 15:41"
type input "Прямая загрузка (шаблонные документы)"
type input "notPayed"
type input "0"
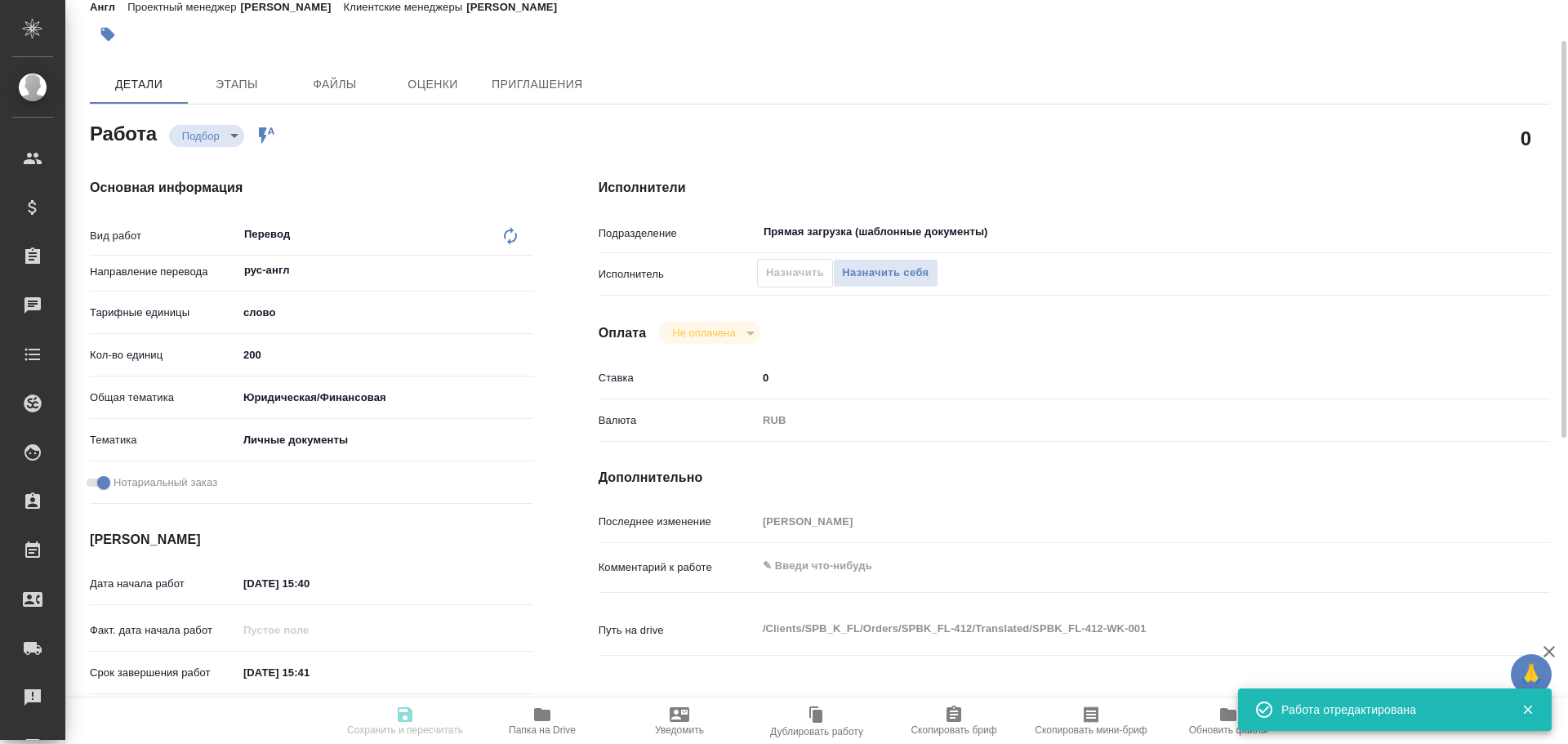
type input "RUB"
type input "[PERSON_NAME]"
type textarea "x"
type textarea "/Clients/SPB_K_FL/Orders/SPBK_FL-412/Translated/SPBK_FL-412-WK-001"
type textarea "x"
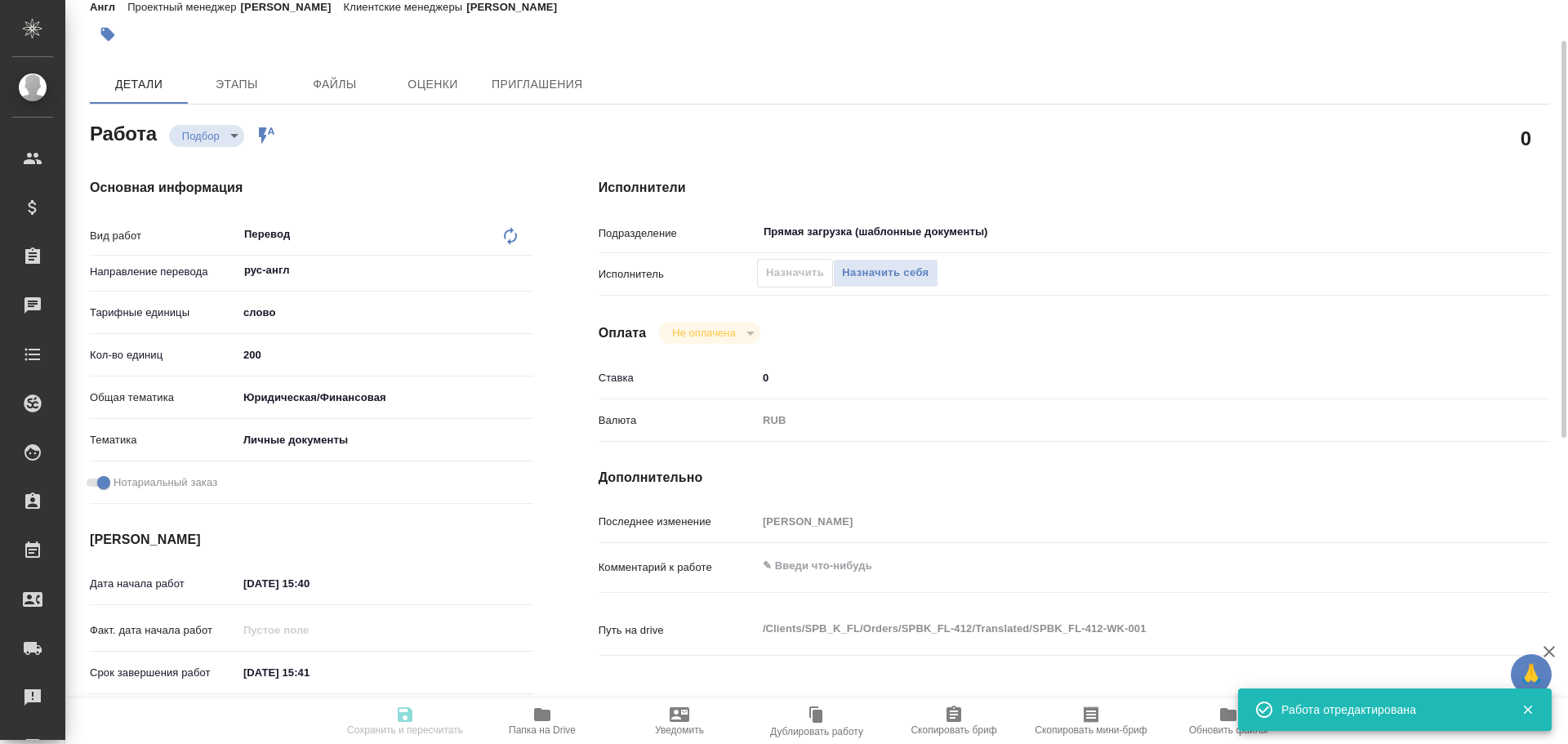
type input "SPBK_FL-412"
type input "Перевод станд. несрочный"
type input "Корректура, Редактура, Приёмка по качеству, Перевод, Постредактура машинного пе…"
type input "Иванова Арина"
type input "/Clients/SPB_K_FL/Orders/SPBK_FL-412"
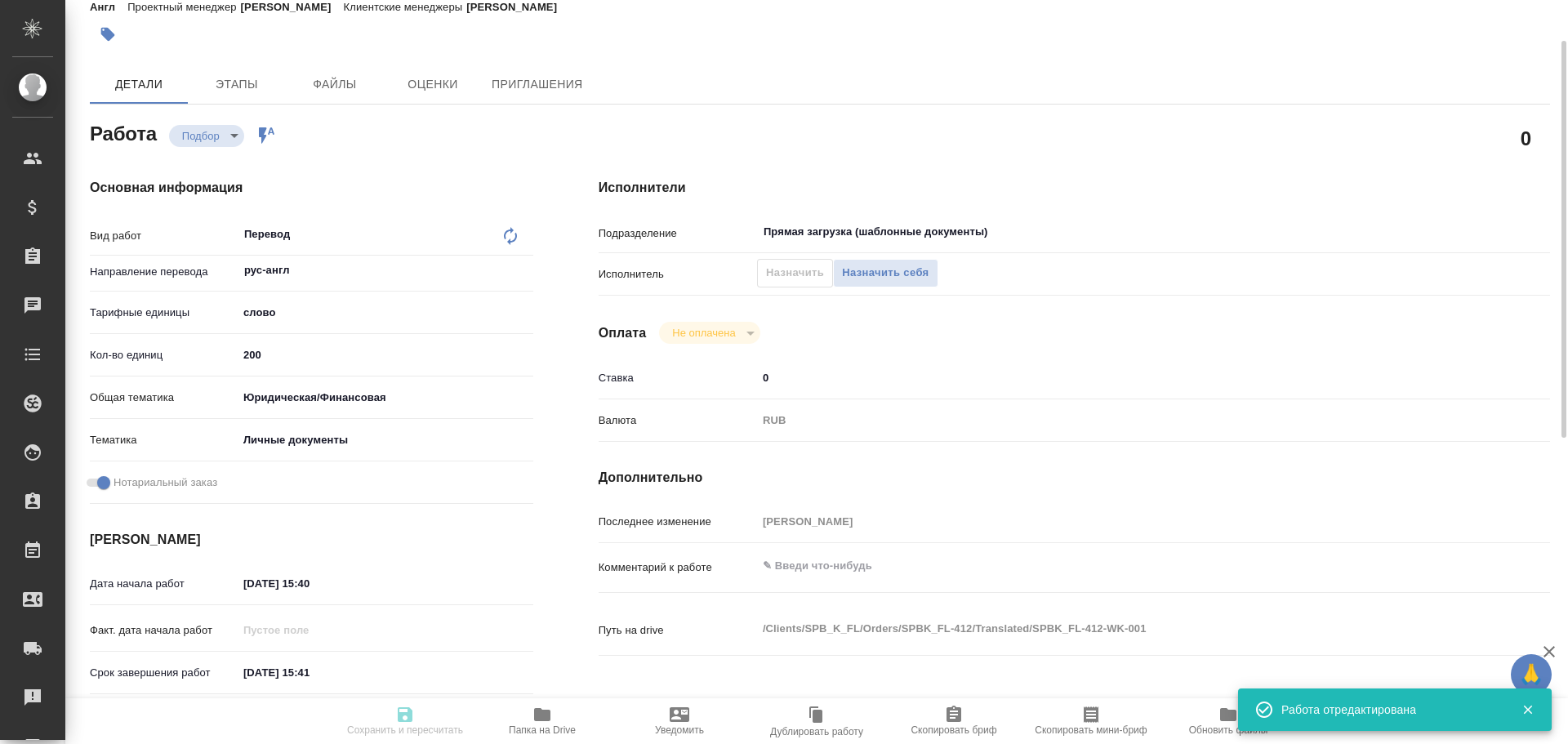
type textarea "x"
type textarea "для израильского посольства"
type textarea "x"
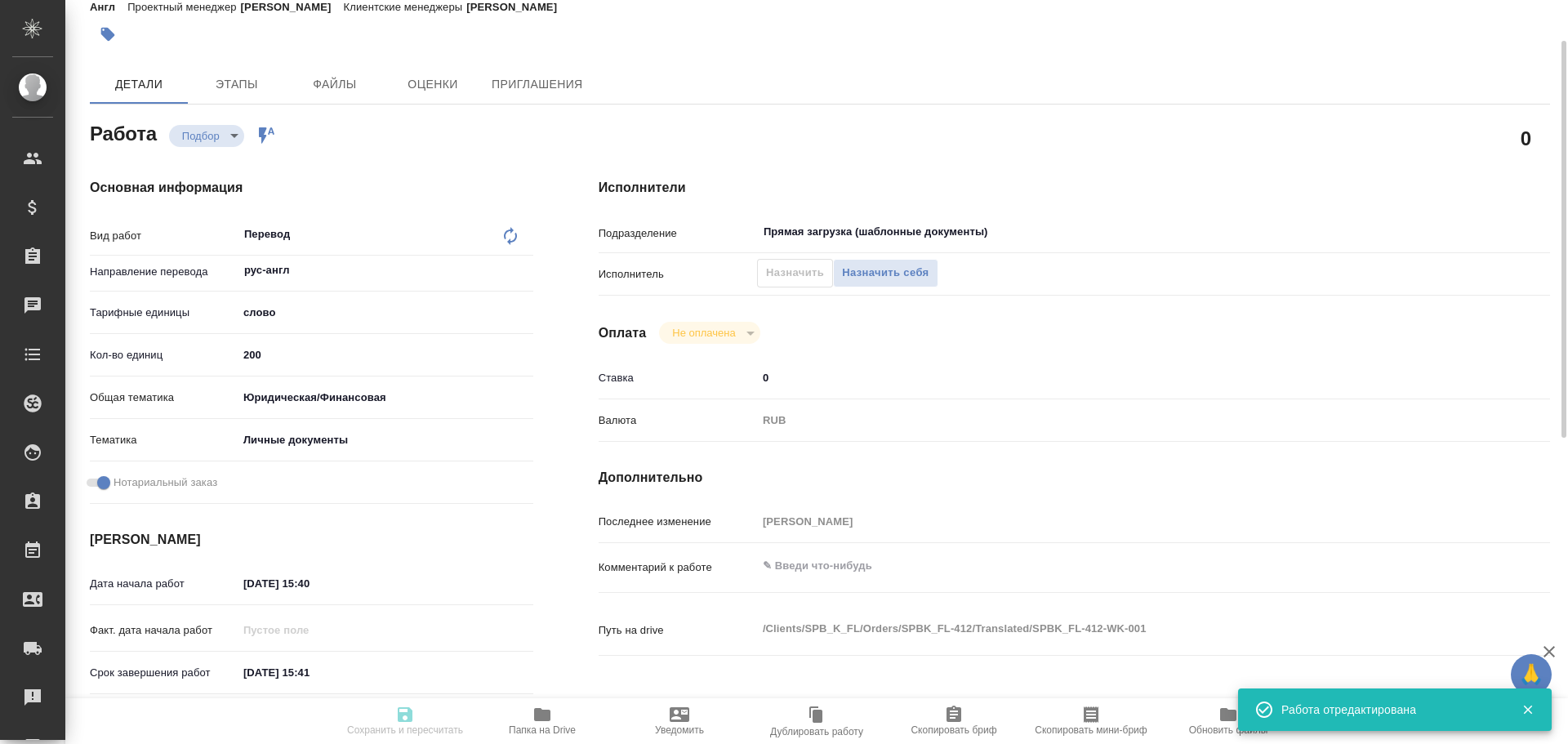
type textarea "x"
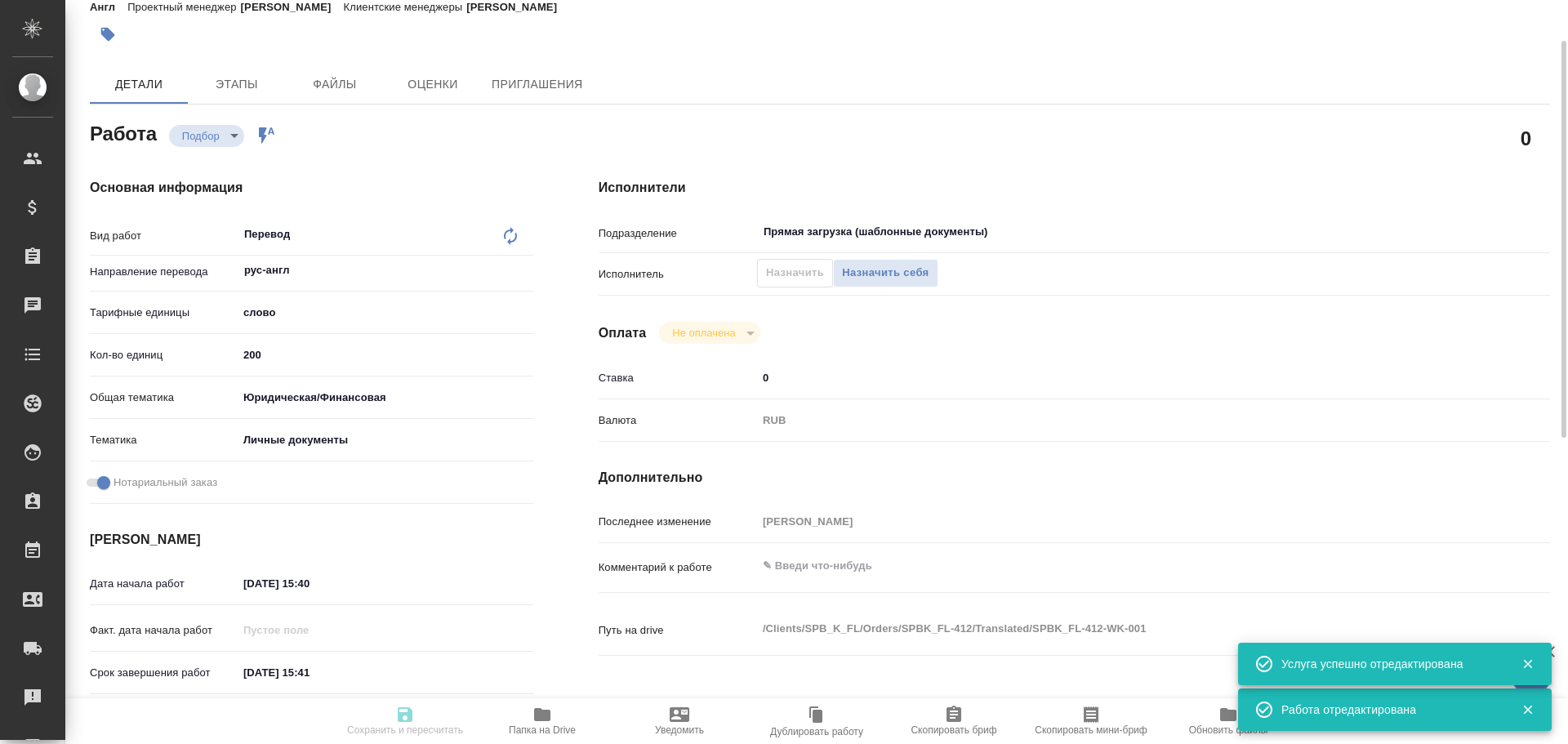
type textarea "x"
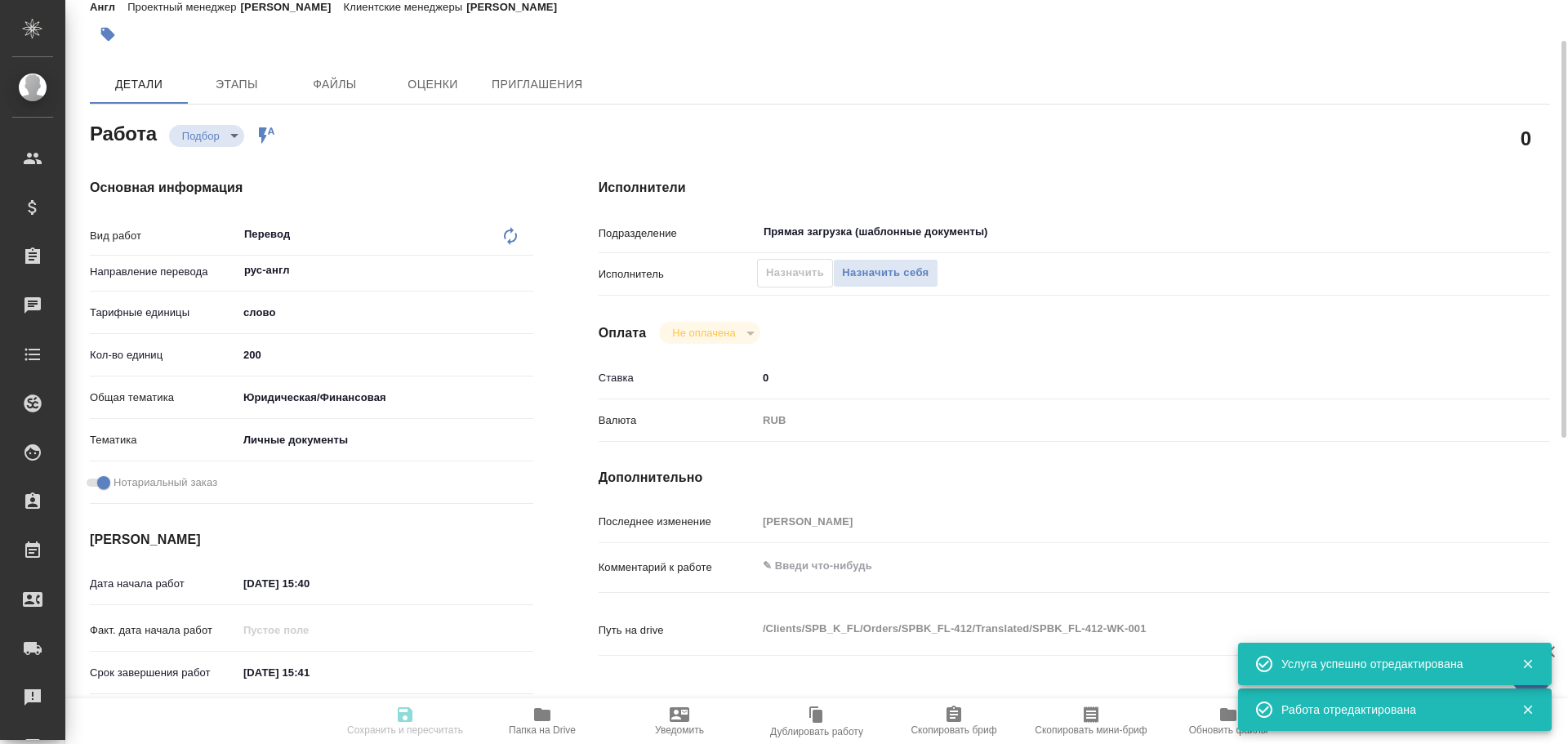
type textarea "x"
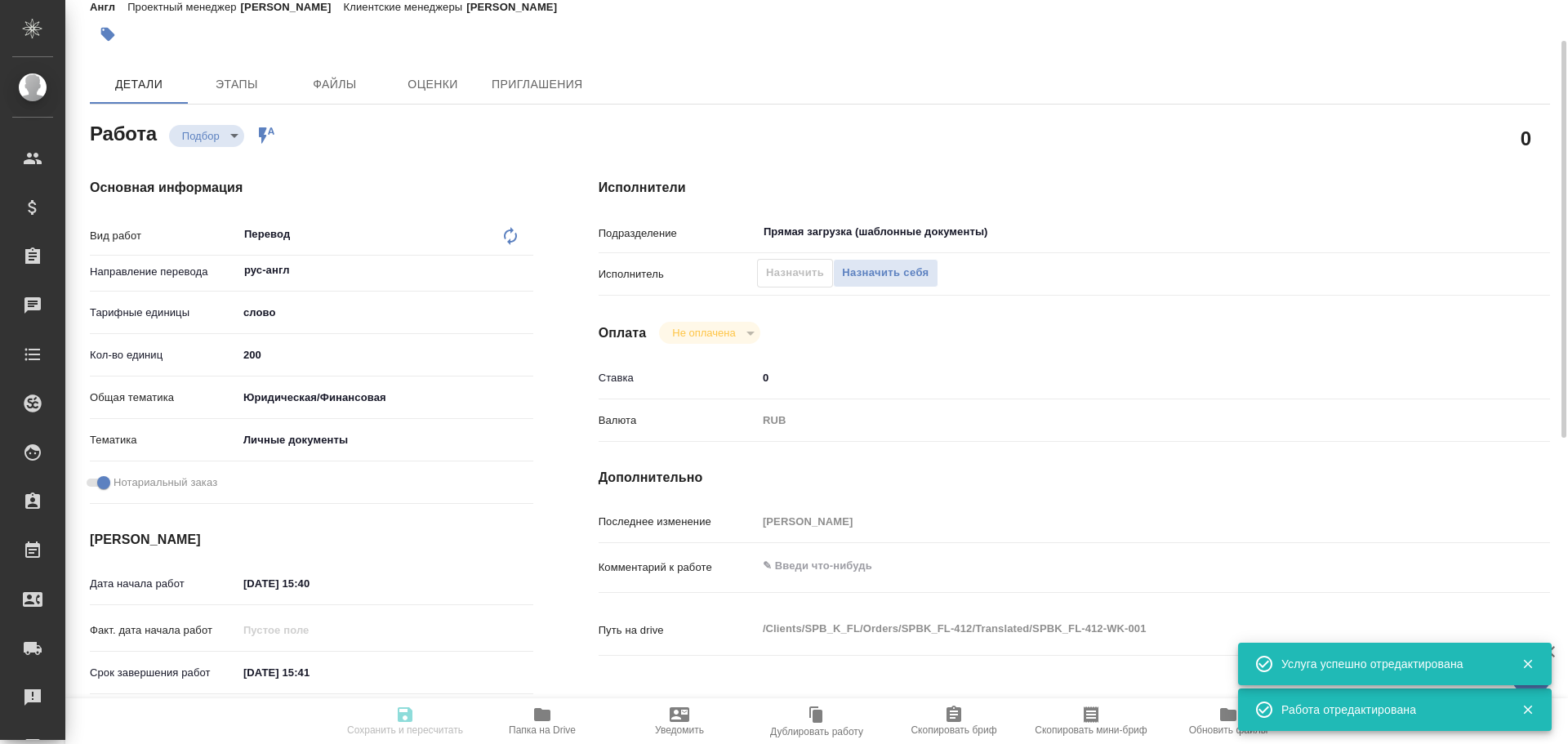
type textarea "x"
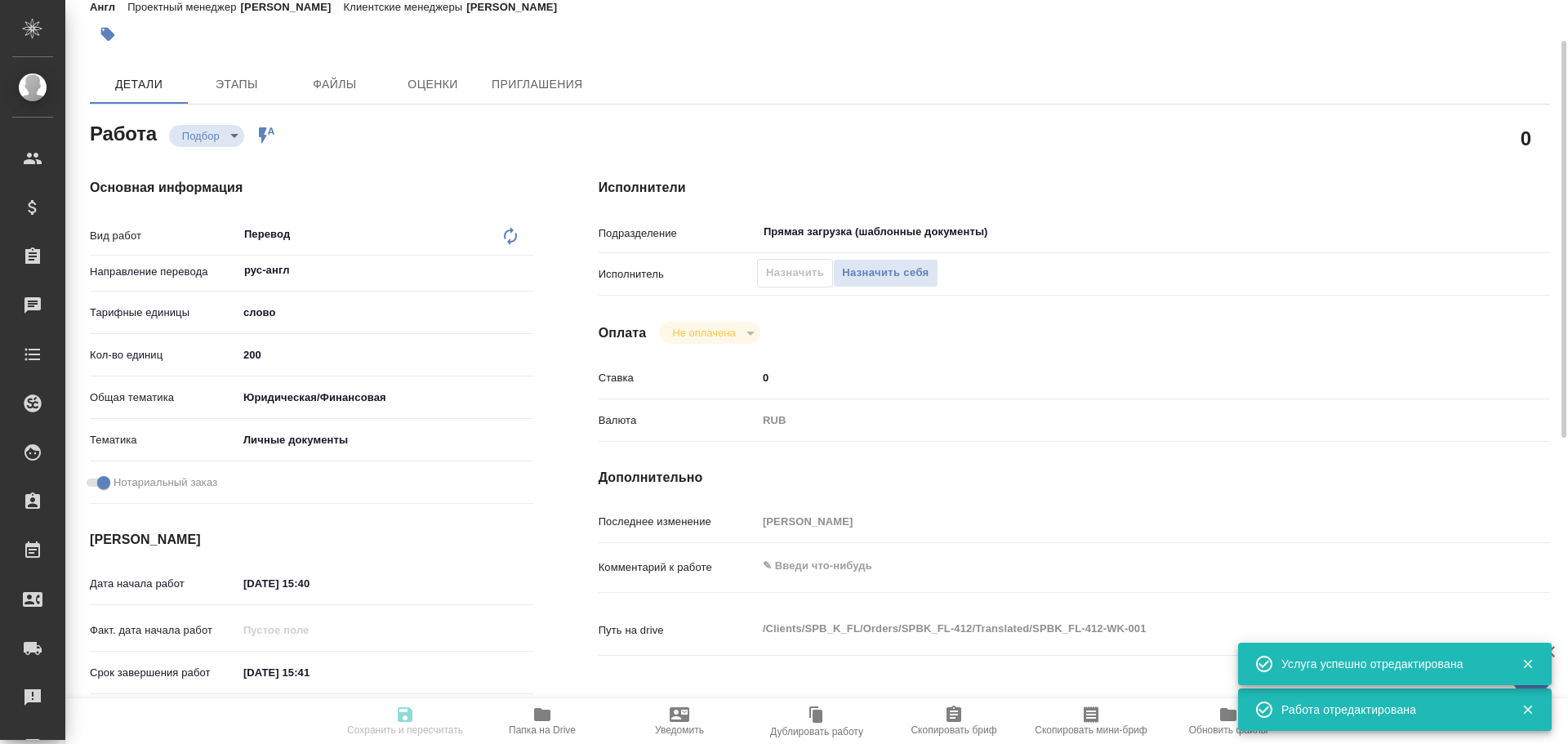
type textarea "x"
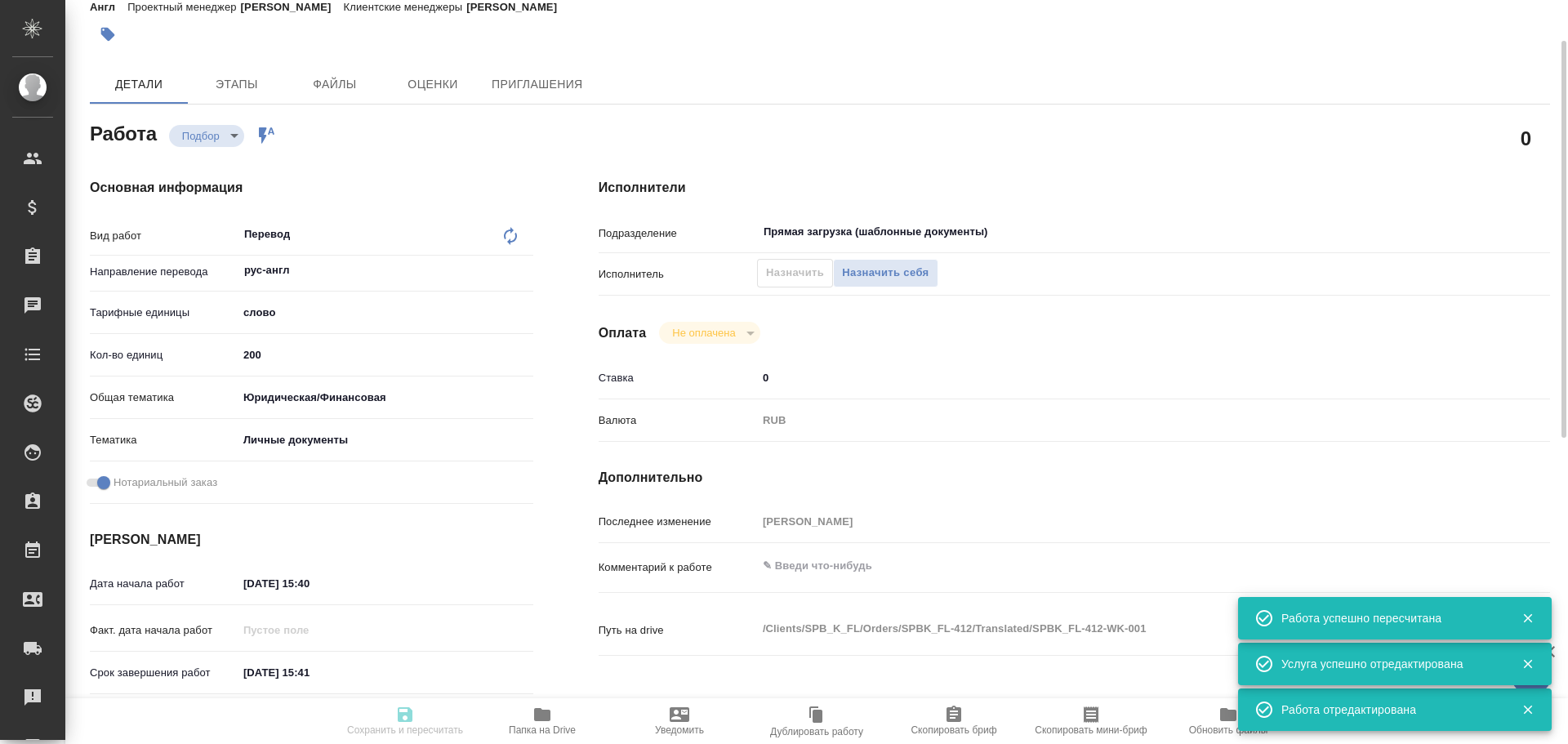
type input "recruiting"
type textarea "Перевод"
type textarea "x"
type input "рус-англ"
type input "5a8b1489cc6b4906c91bfd90"
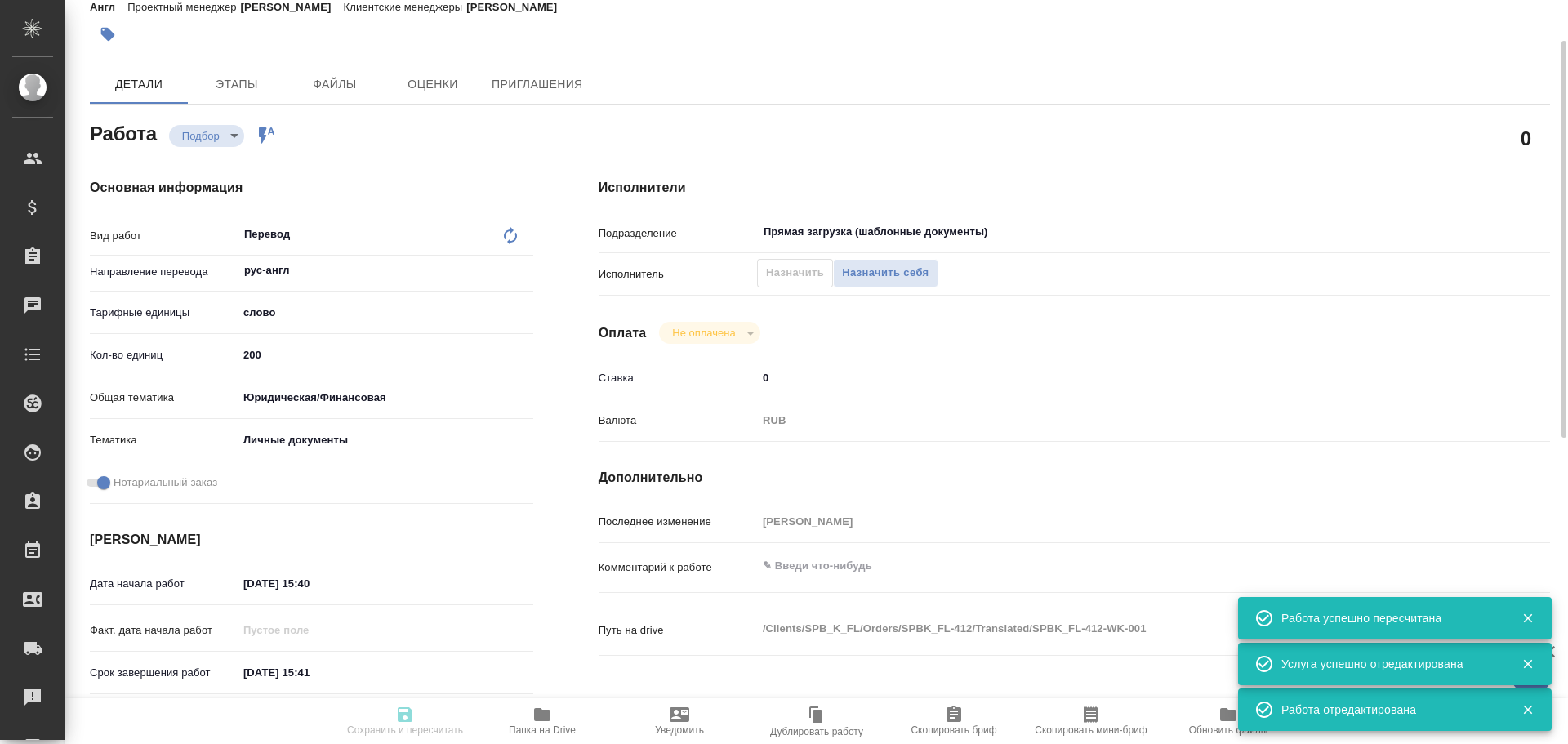
type input "200"
type input "yr-fn"
type input "5a8b8b956a9677013d343cfe"
checkbox input "true"
type input "03.10.2025 15:40"
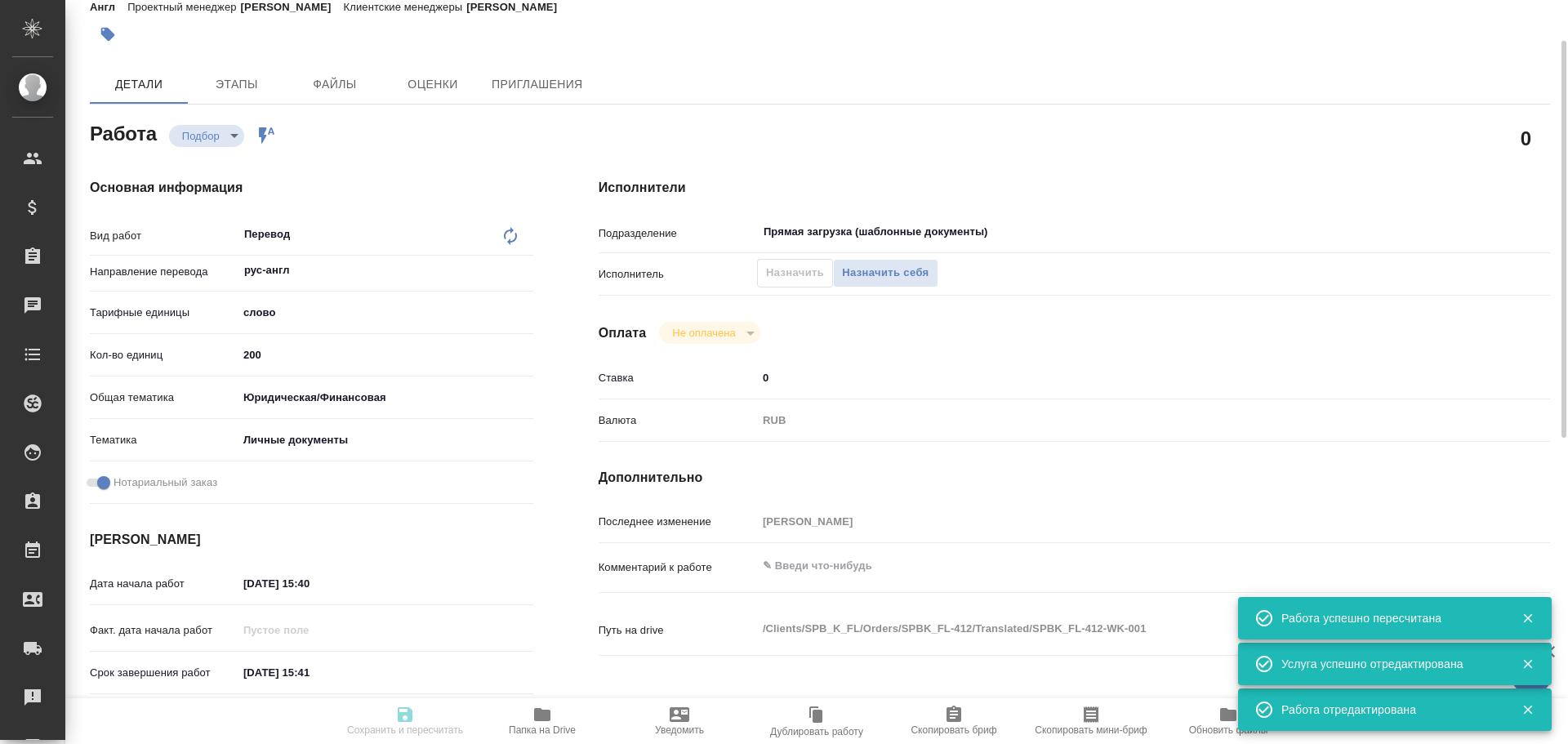
type input "06.10.2025 15:41"
type input "Прямая загрузка (шаблонные документы)"
type input "notPayed"
type input "0"
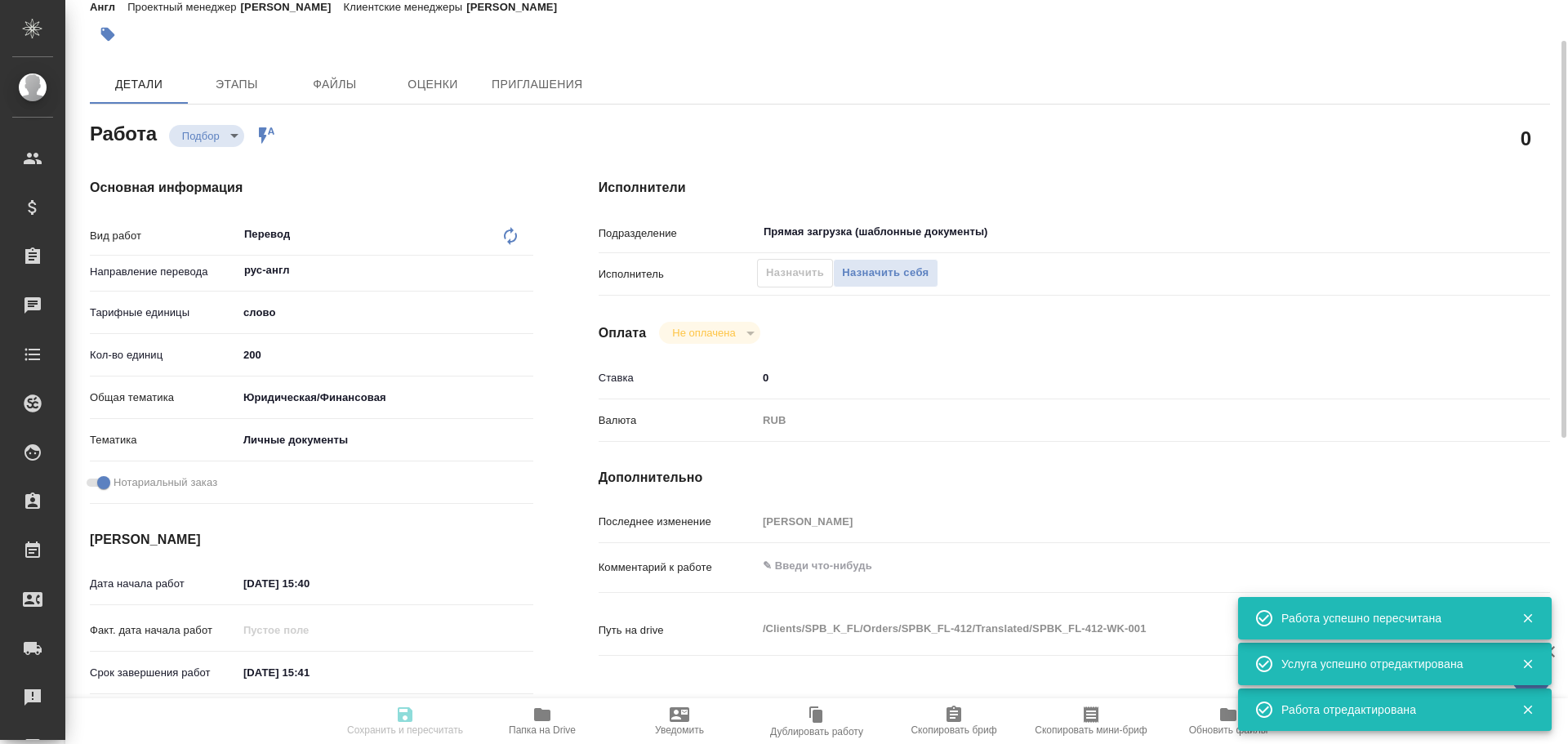
type input "RUB"
type input "[PERSON_NAME]"
type textarea "x"
type textarea "/Clients/SPB_K_FL/Orders/SPBK_FL-412/Translated/SPBK_FL-412-WK-001"
type textarea "x"
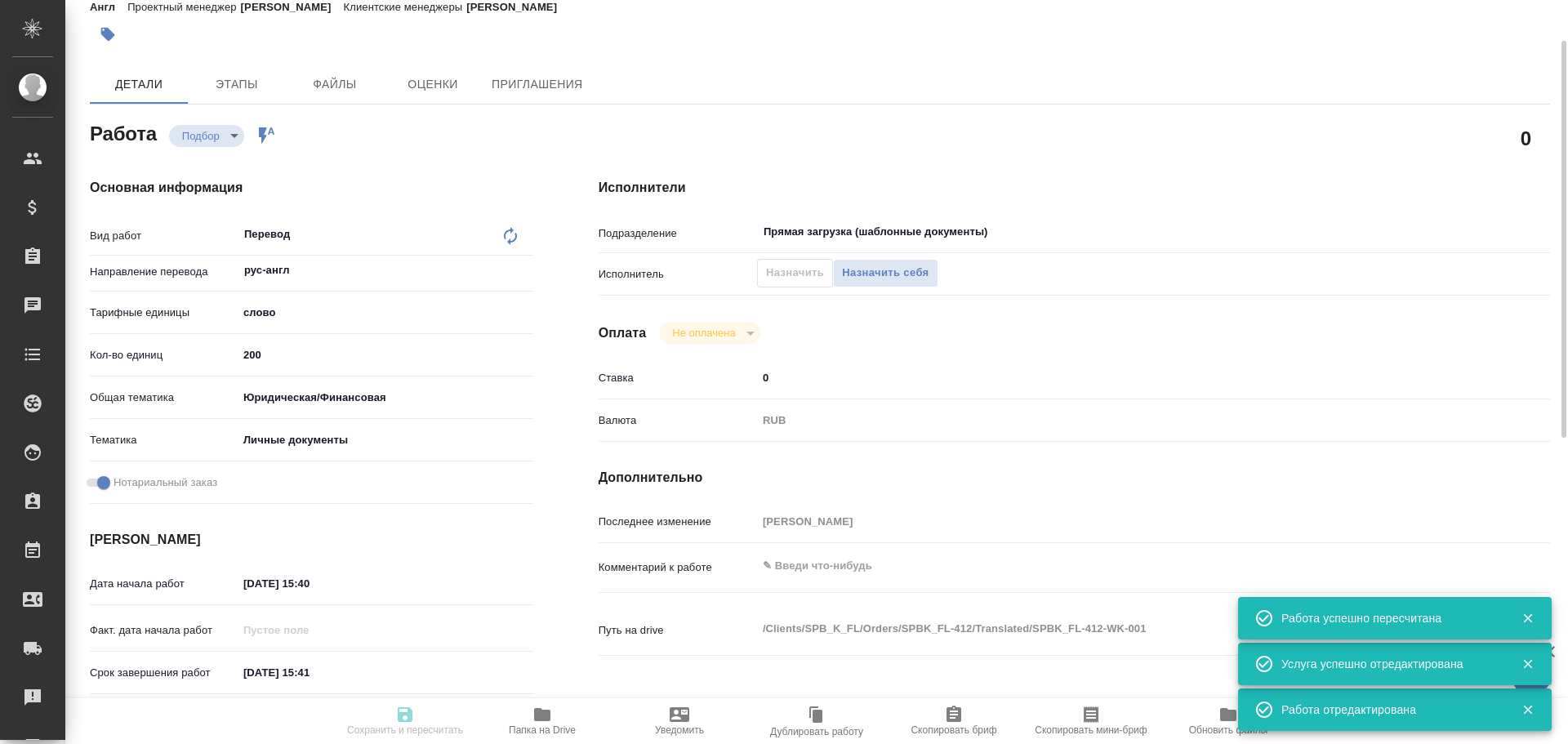
type input "SPBK_FL-412"
type input "Перевод станд. несрочный"
type input "Корректура, Редактура, Приёмка по качеству, Перевод, Постредактура машинного пе…"
type input "Иванова Арина"
type input "/Clients/SPB_K_FL/Orders/SPBK_FL-412"
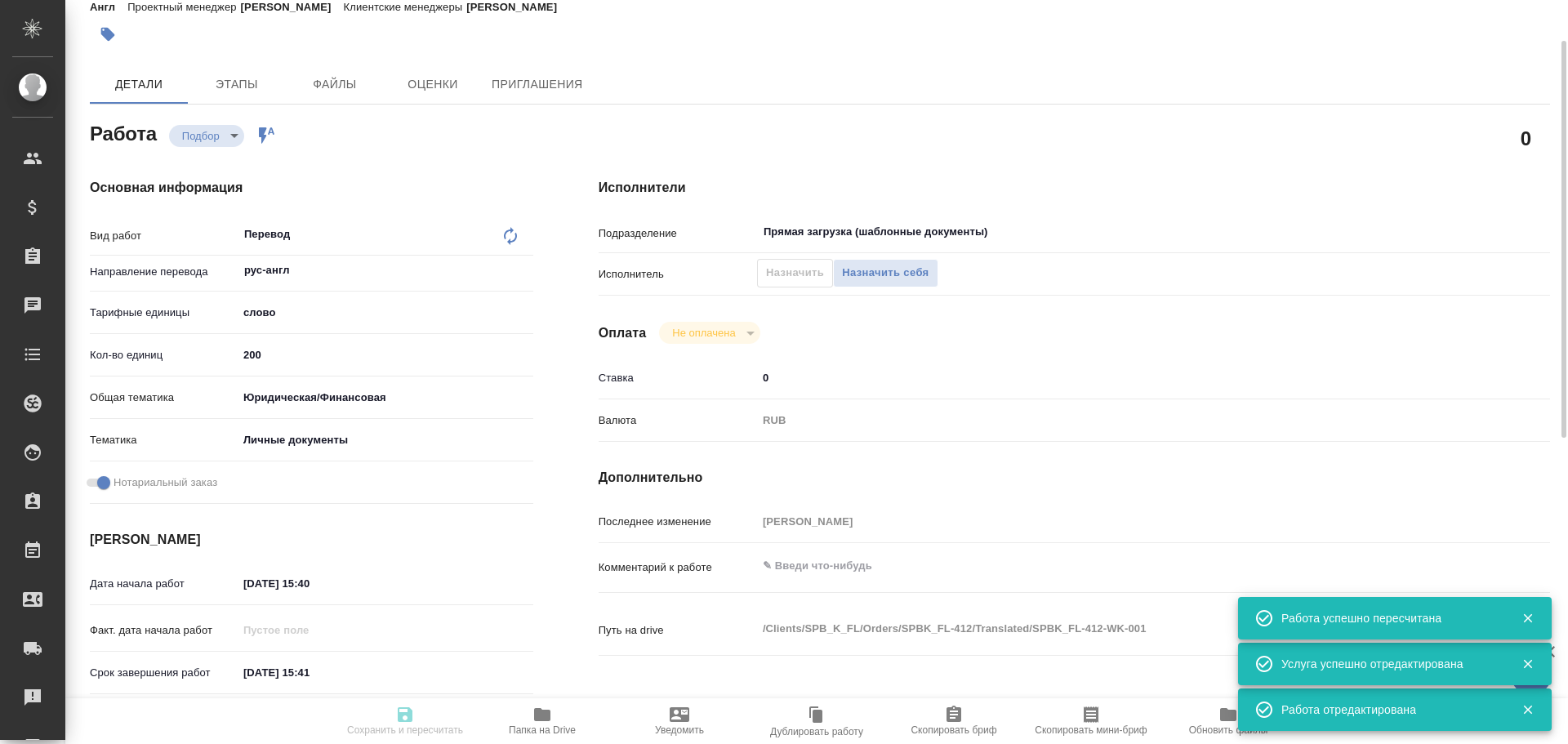
type textarea "x"
type textarea "для израильского посольства"
type textarea "x"
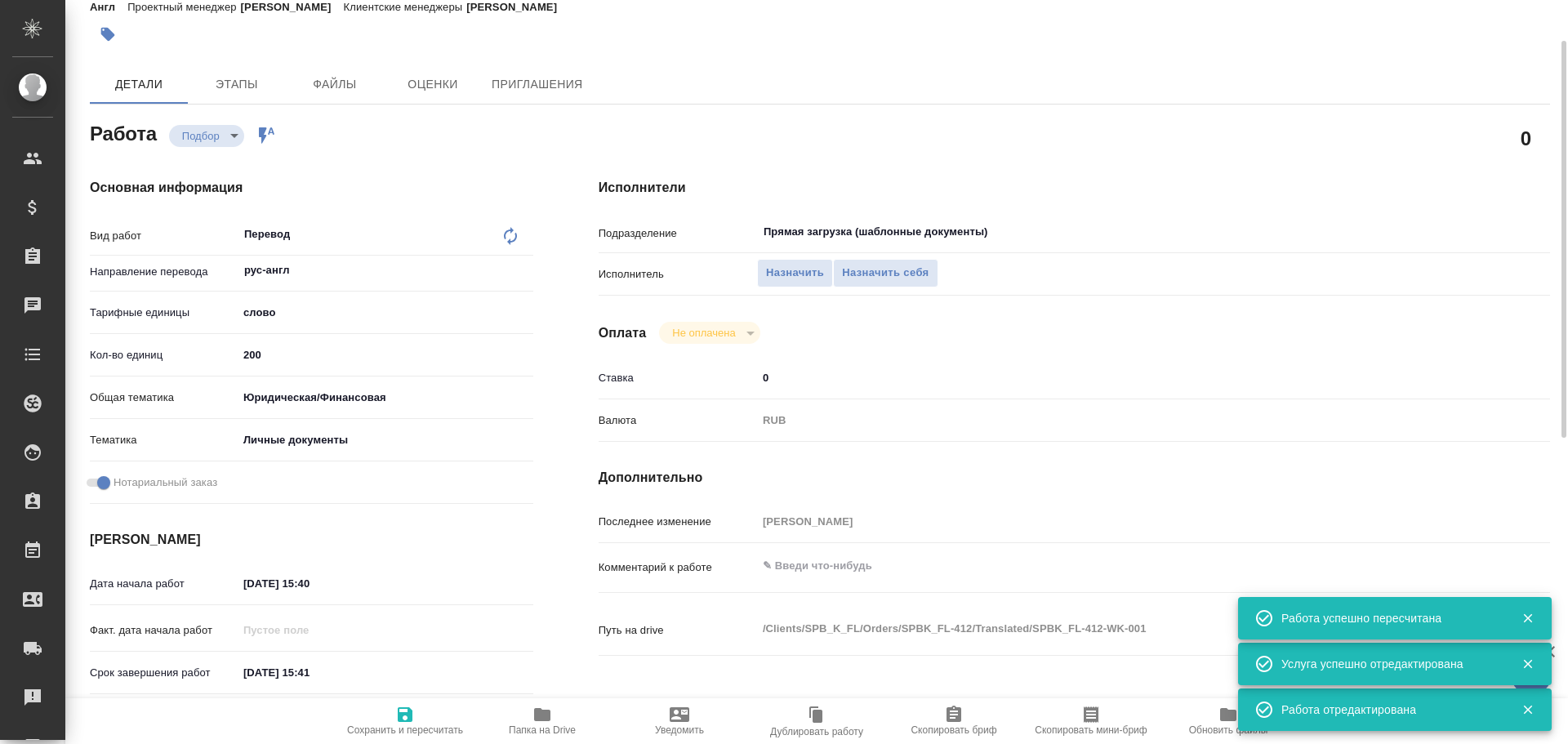
type textarea "x"
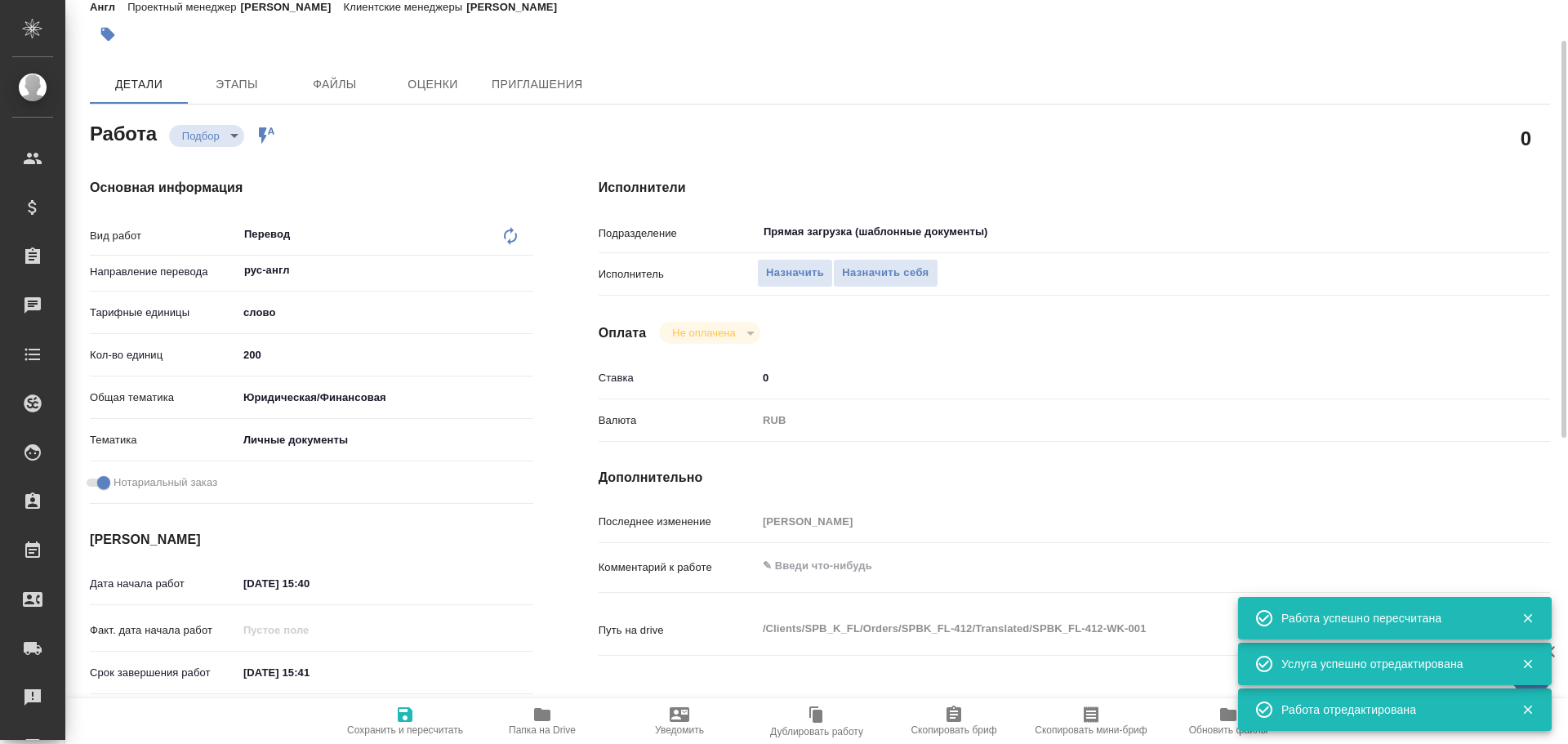
type textarea "x"
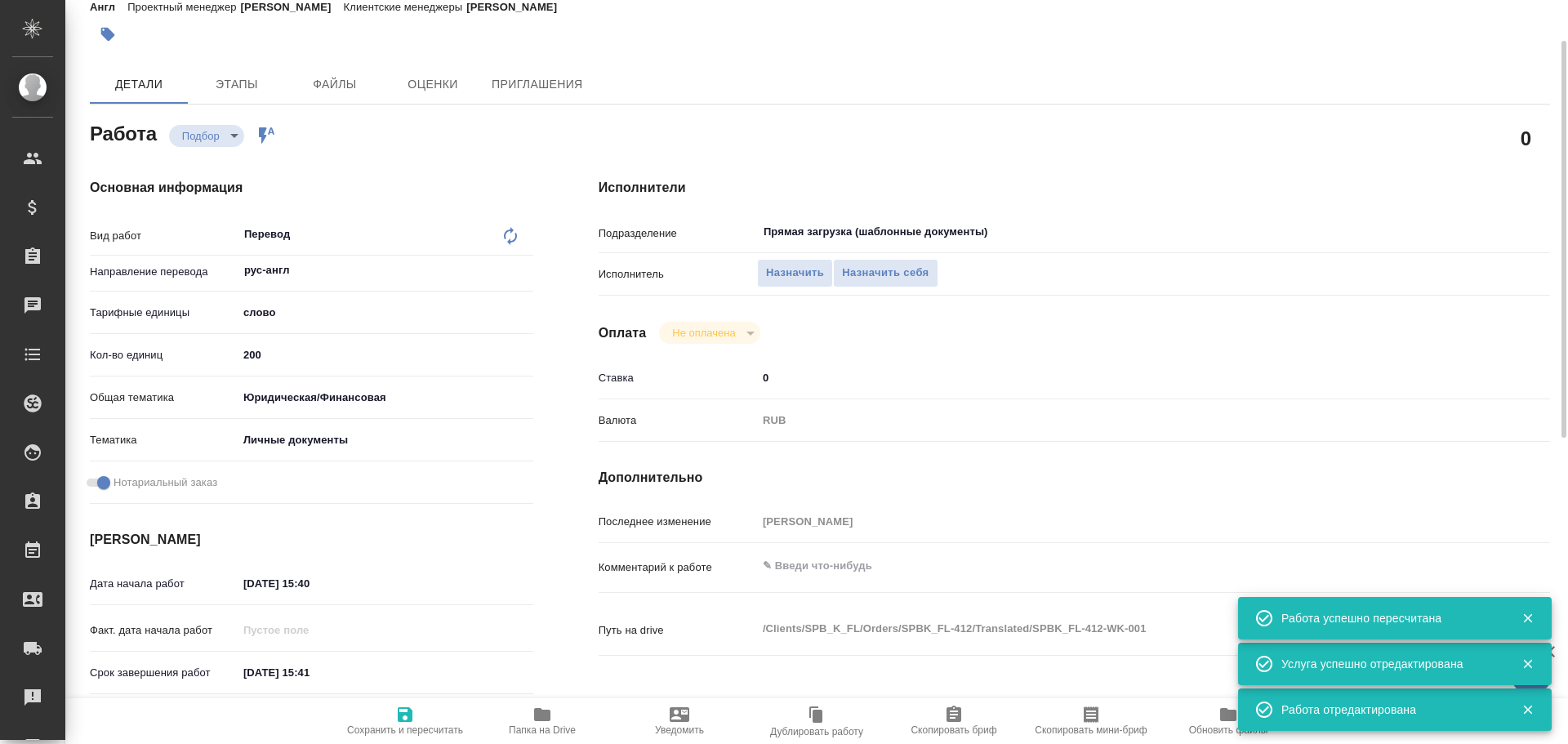
type textarea "x"
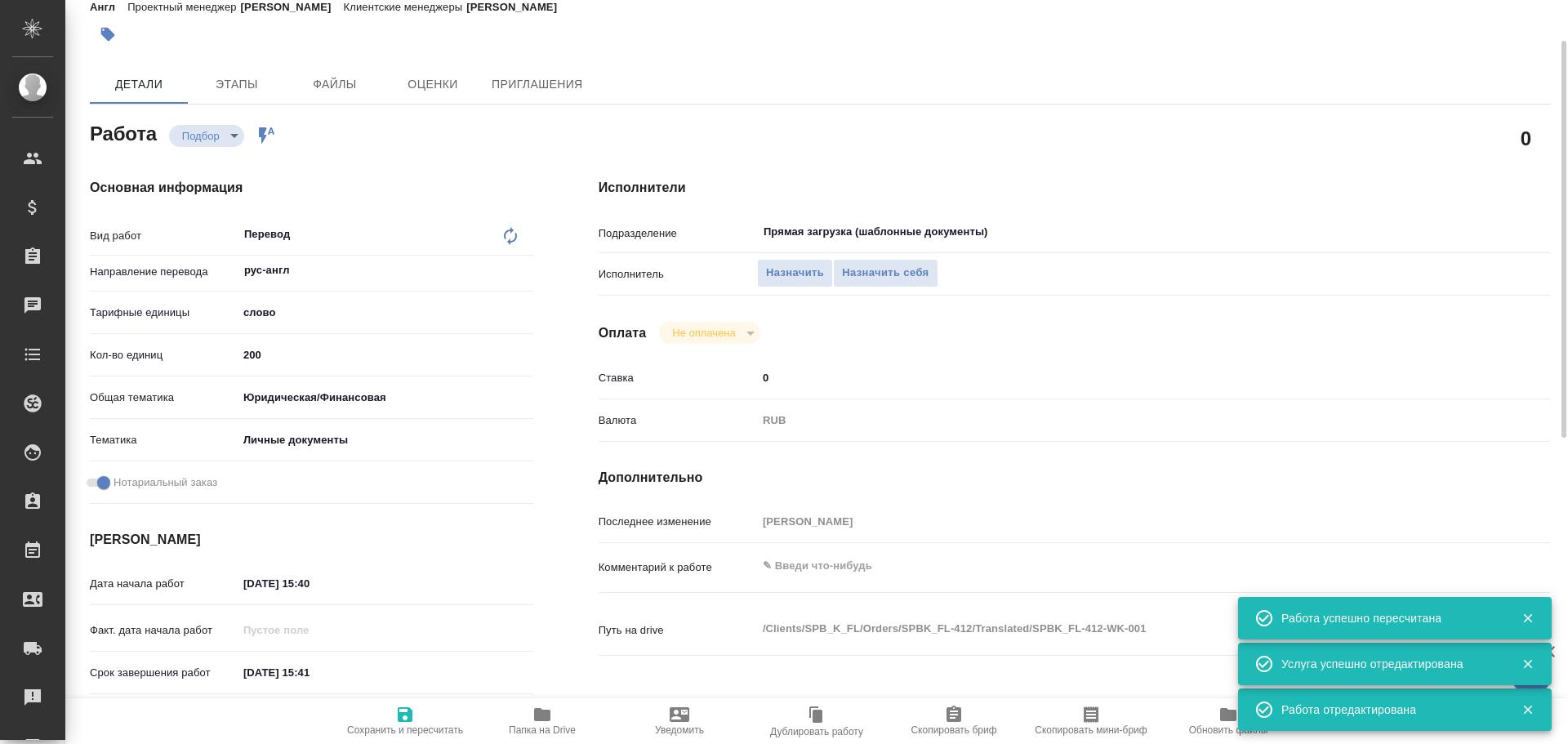
type textarea "x"
click at [861, 281] on span "Назначить себя" at bounding box center [885, 272] width 86 height 19
type textarea "x"
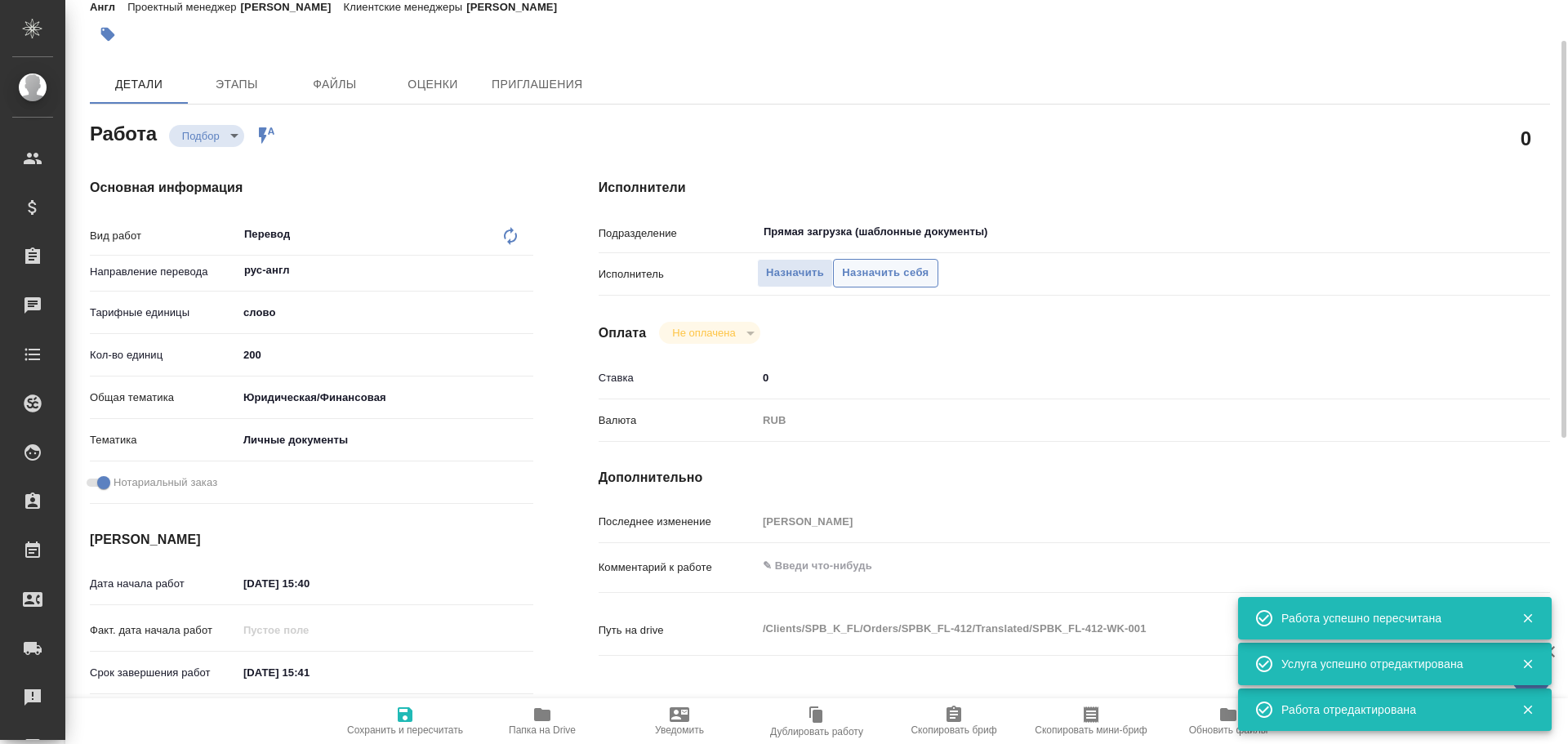
type textarea "x"
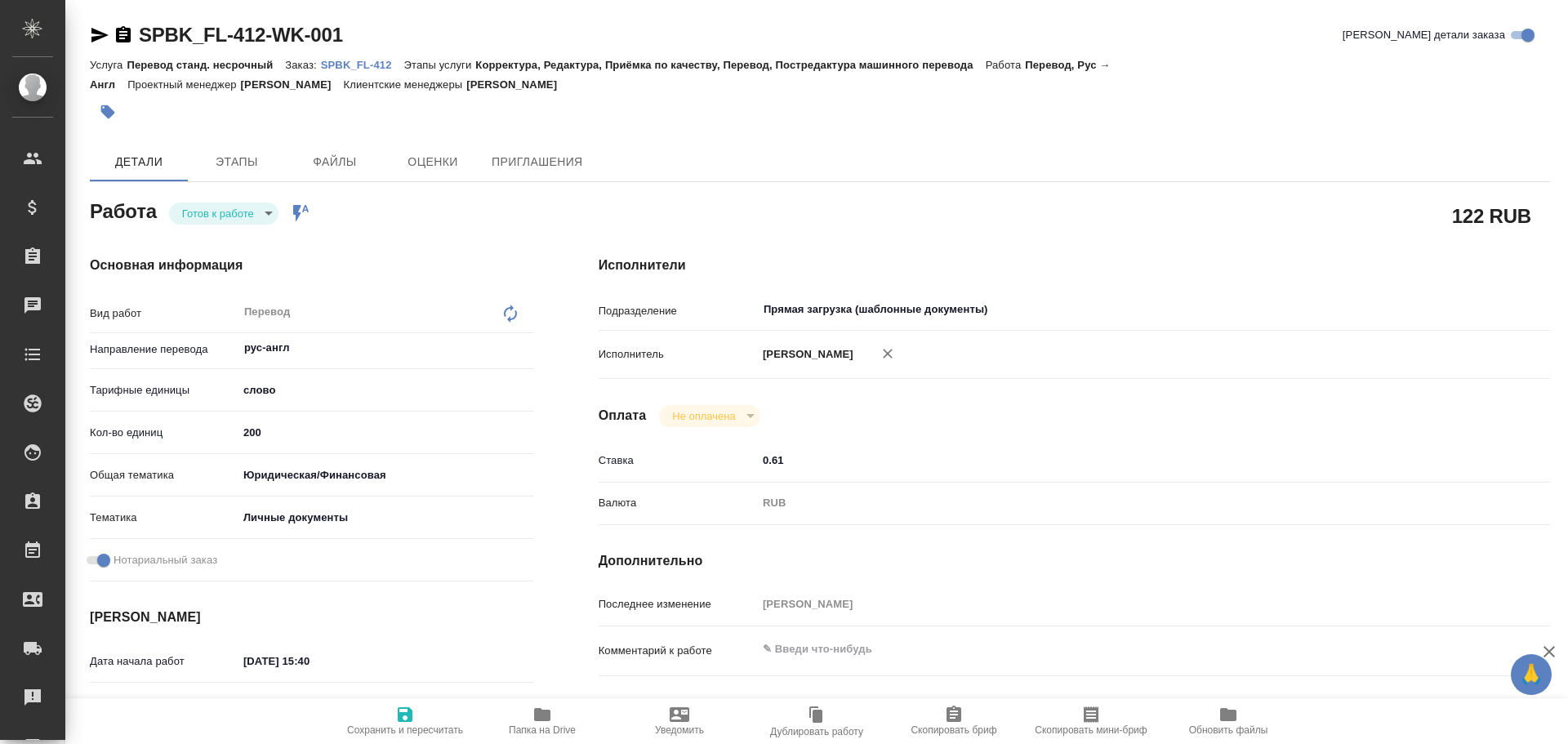
type textarea "x"
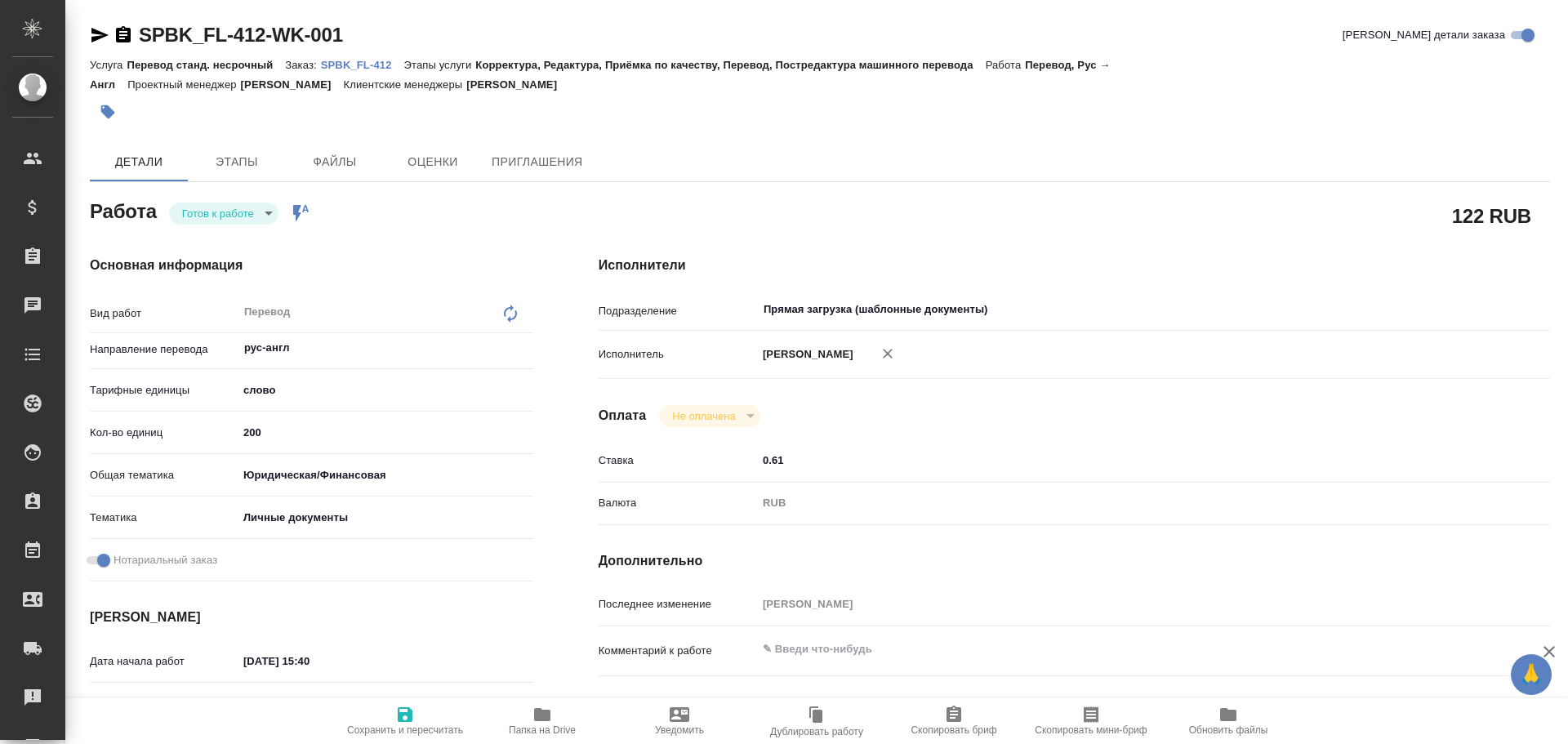
type textarea "x"
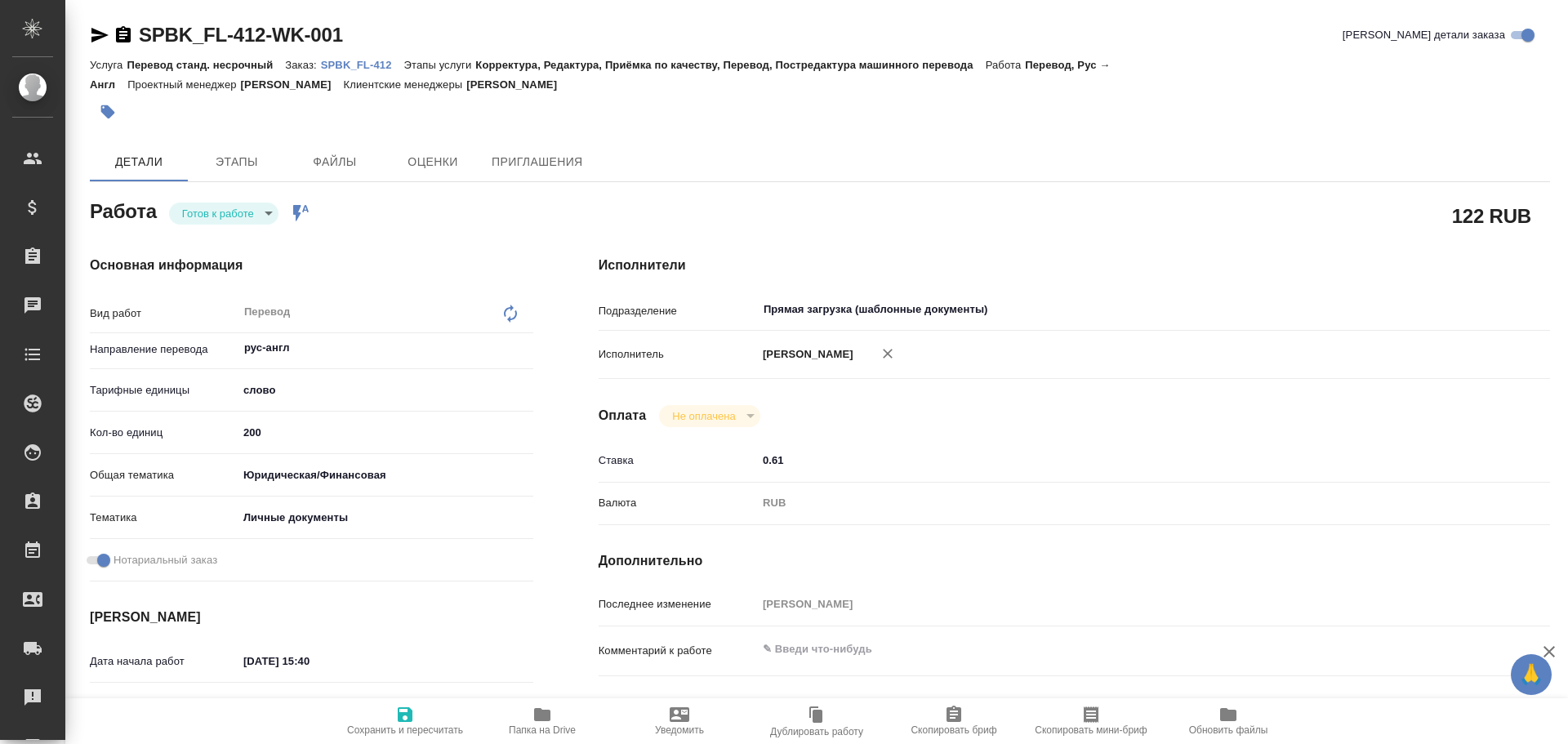
type textarea "x"
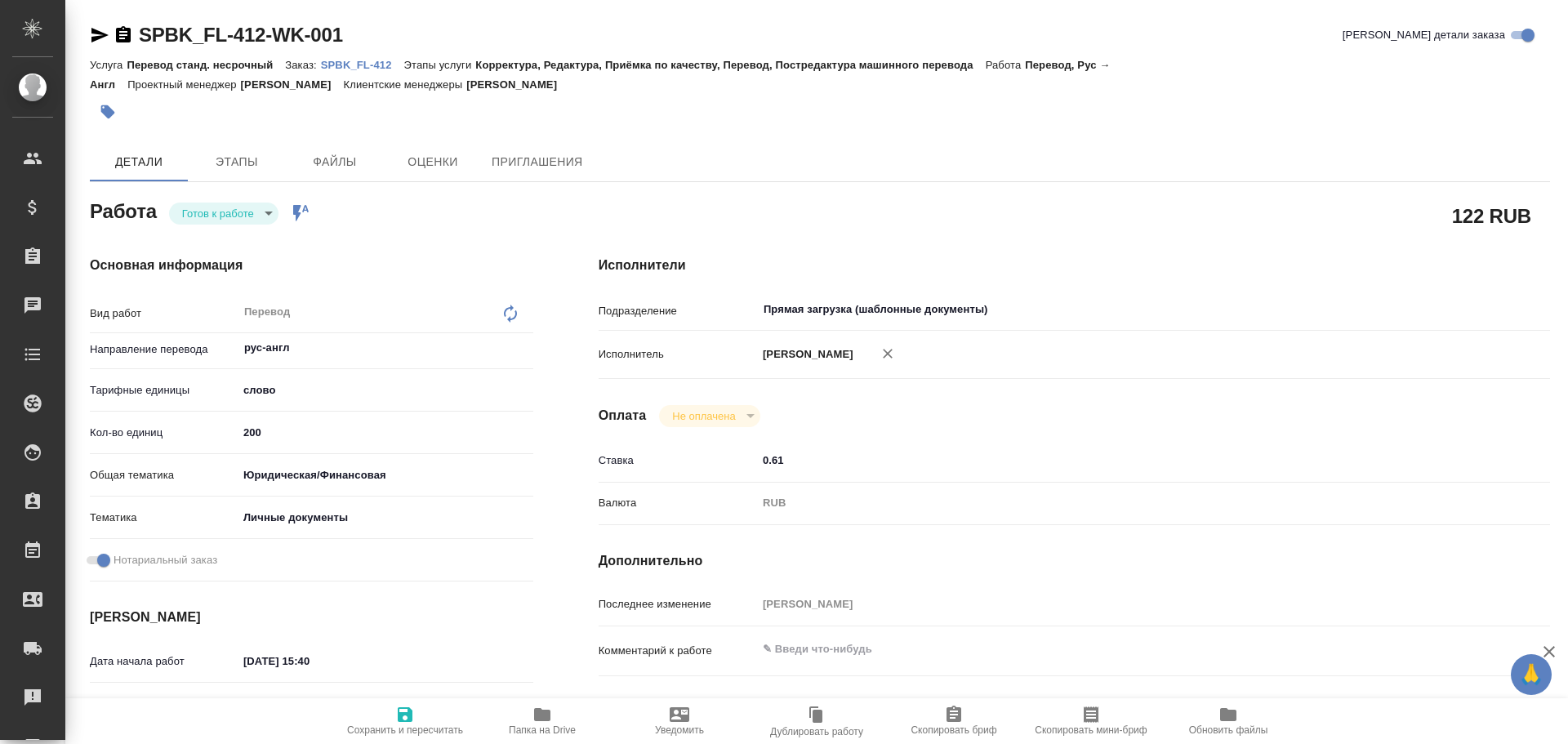
type textarea "x"
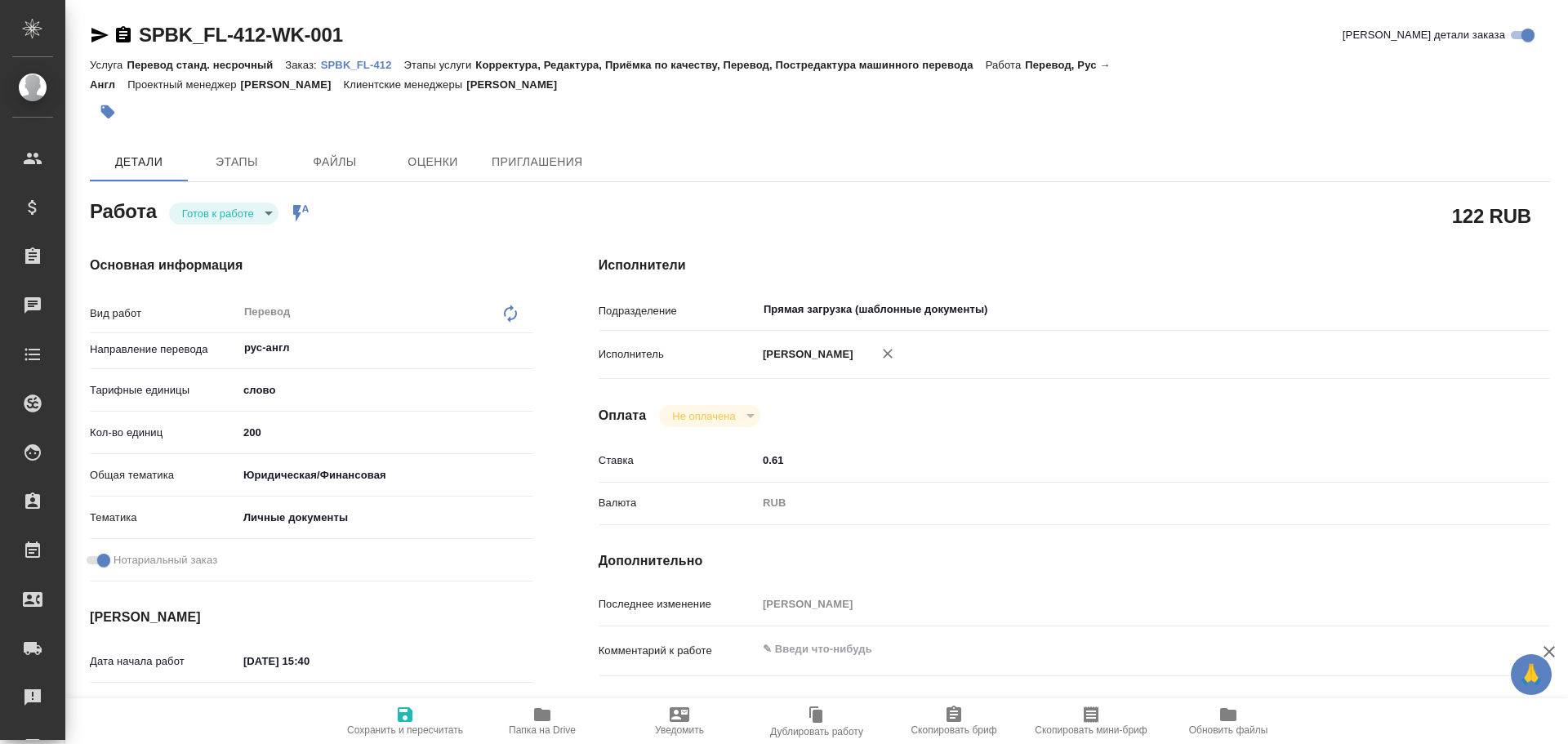
click at [207, 215] on body "🙏 .cls-1 fill:#fff; AWATERA Gusev Alexandr Клиенты Спецификации Заказы Чаты Tod…" at bounding box center [784, 372] width 1568 height 744
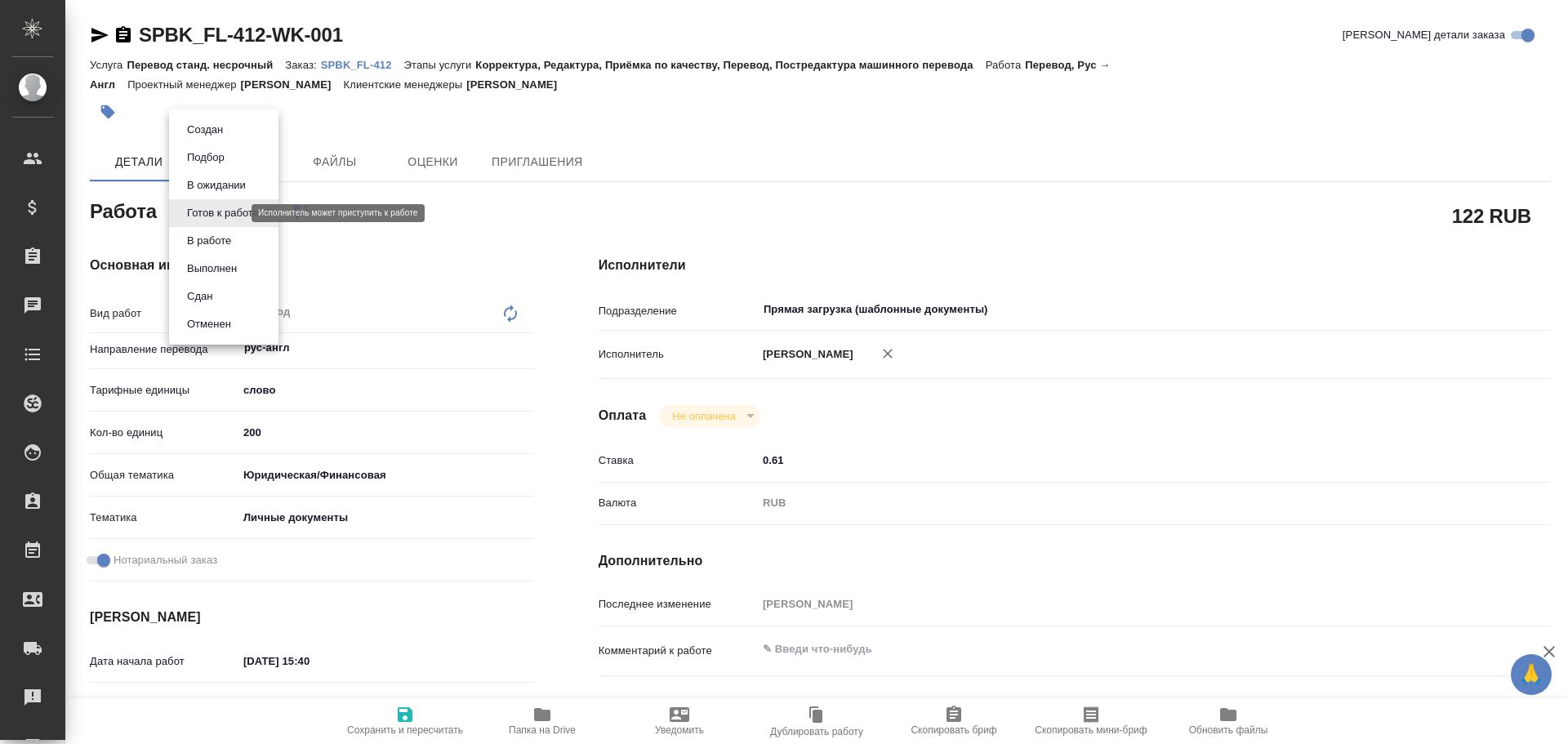
type textarea "x"
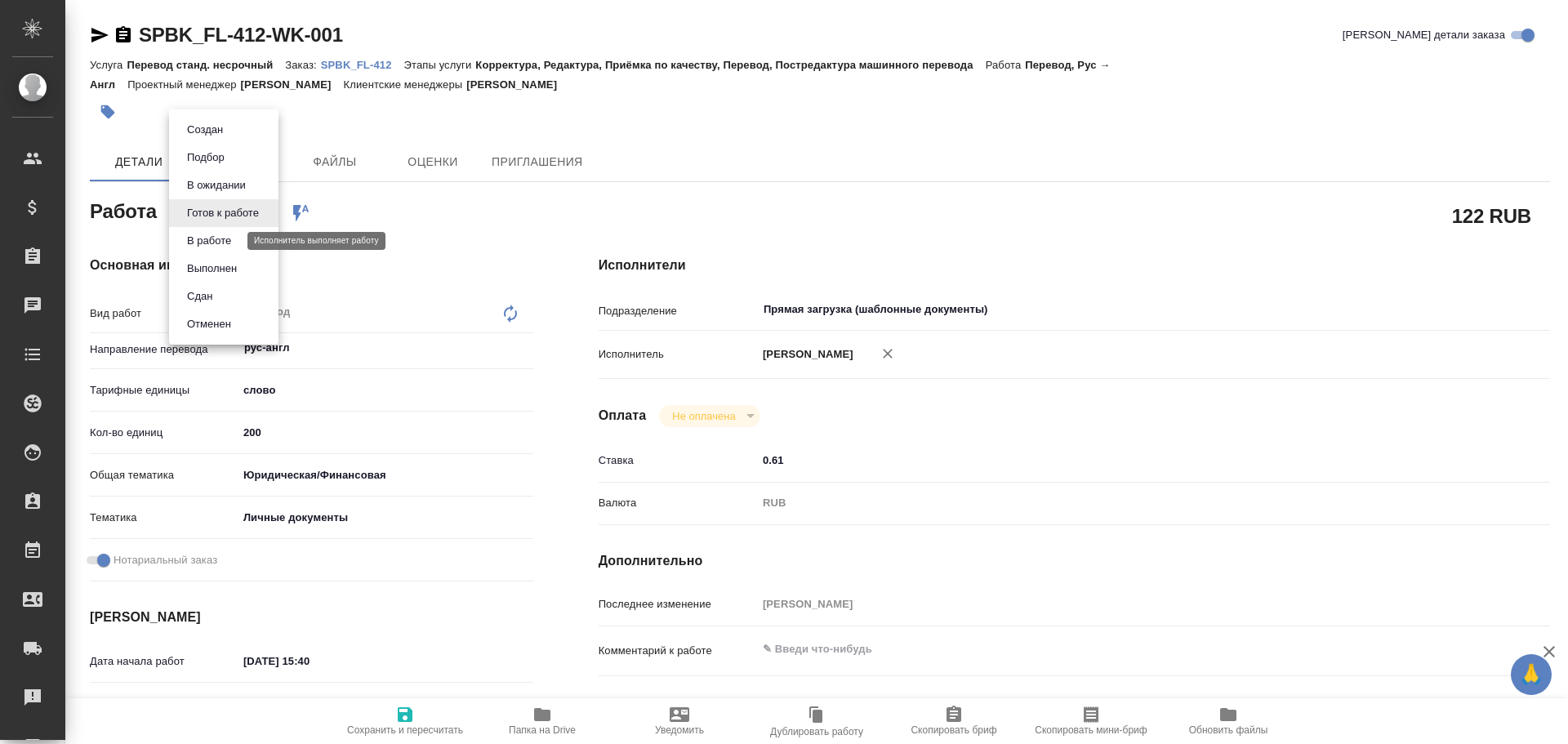
type textarea "x"
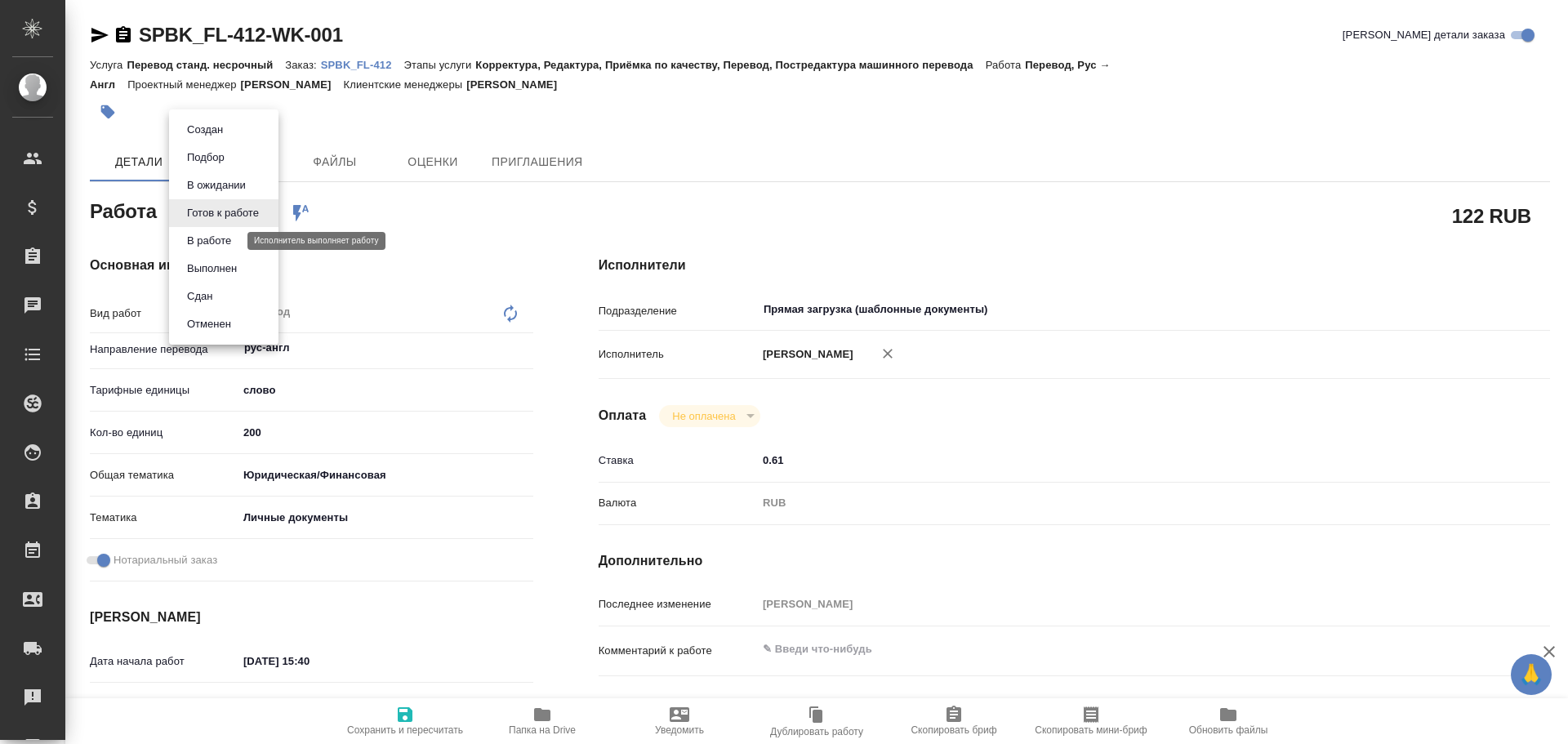
click at [207, 244] on button "В работе" at bounding box center [209, 240] width 53 height 18
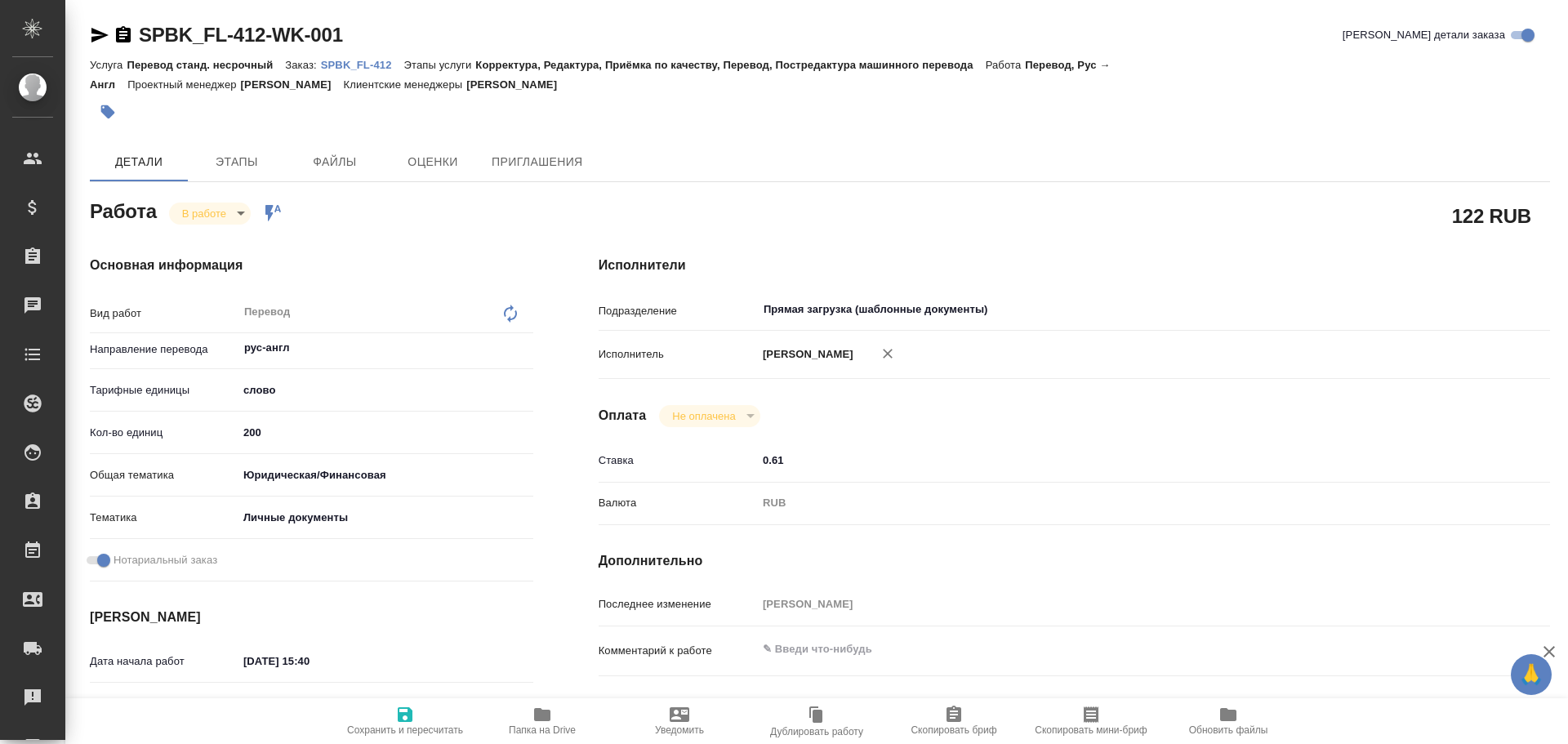
type textarea "x"
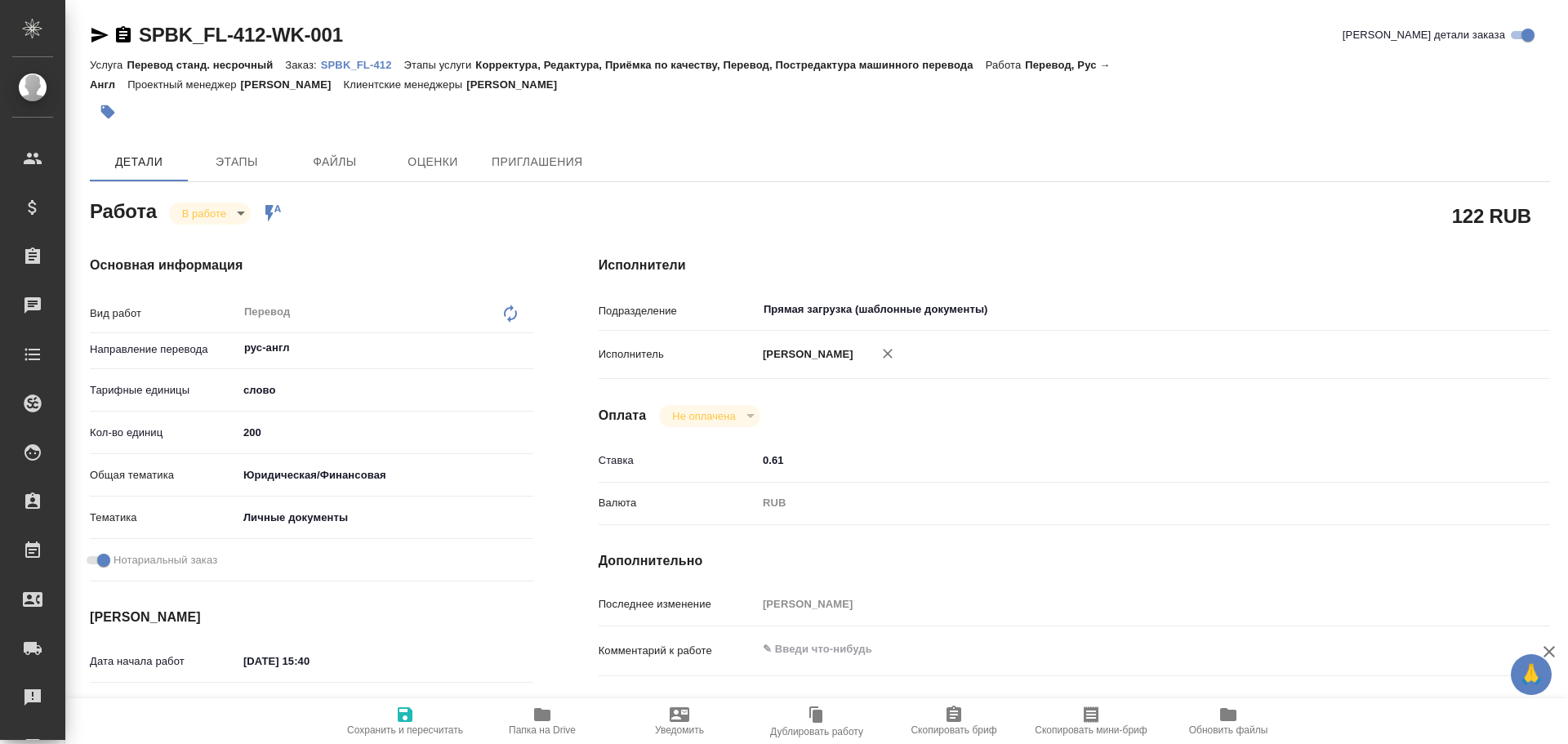
type textarea "x"
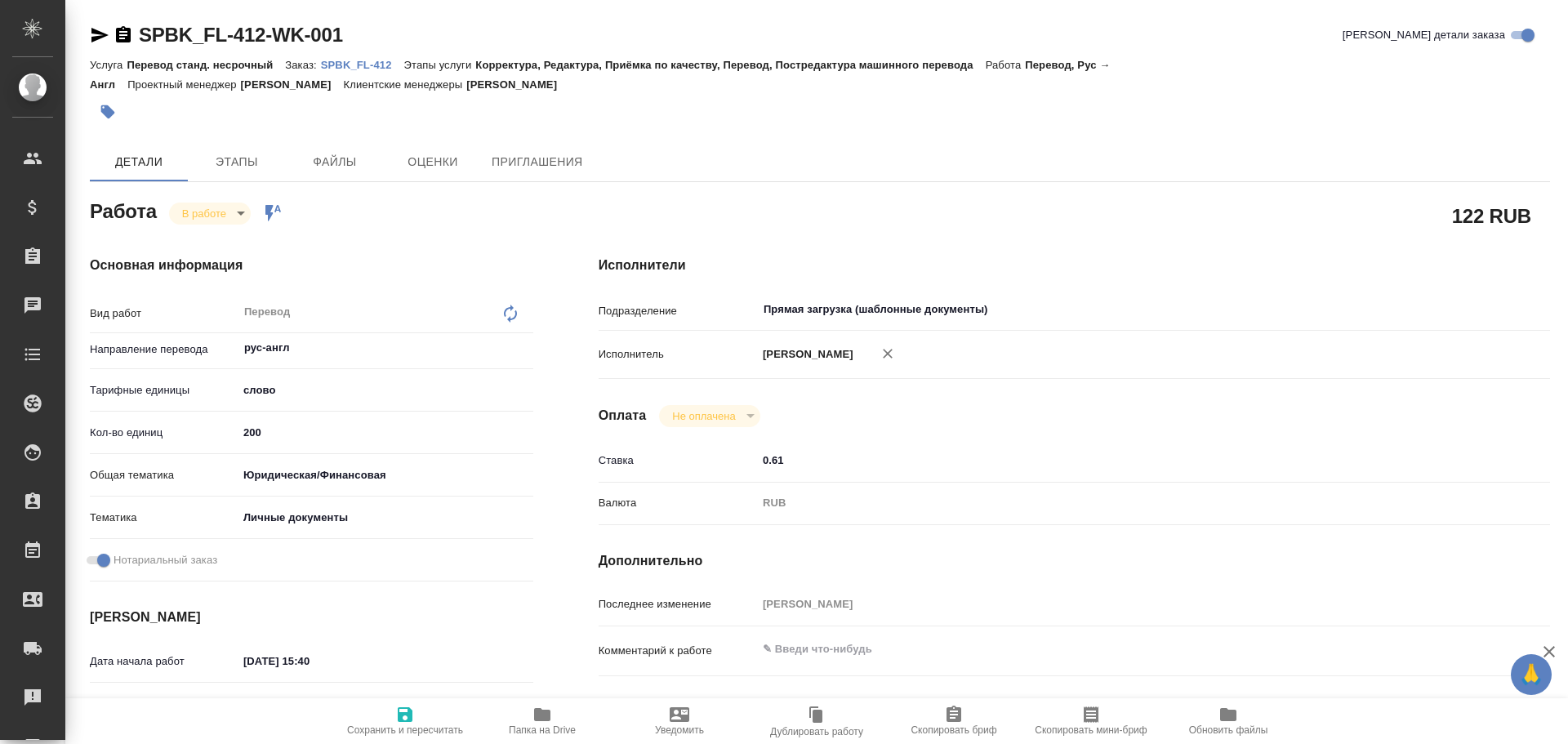
type textarea "x"
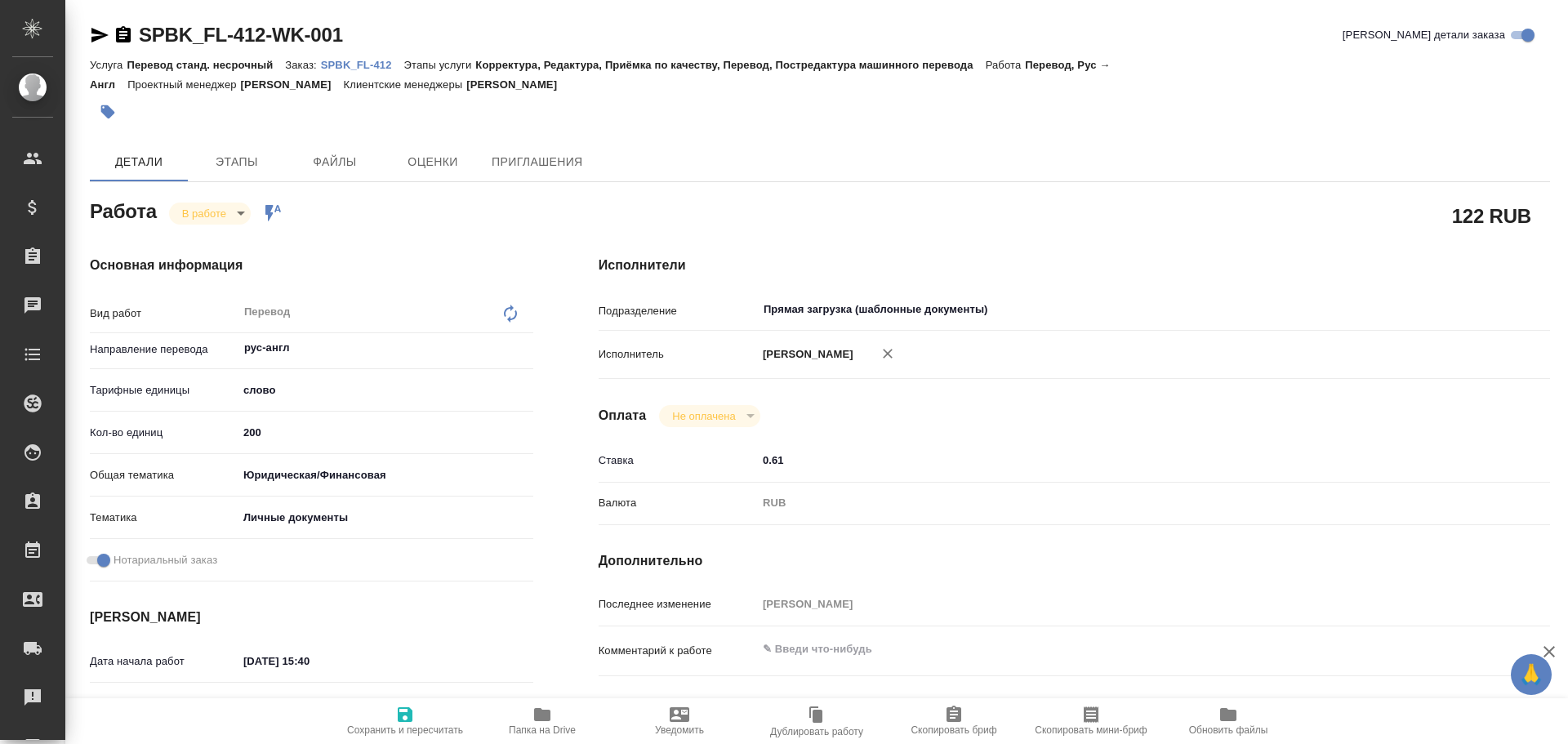
type textarea "x"
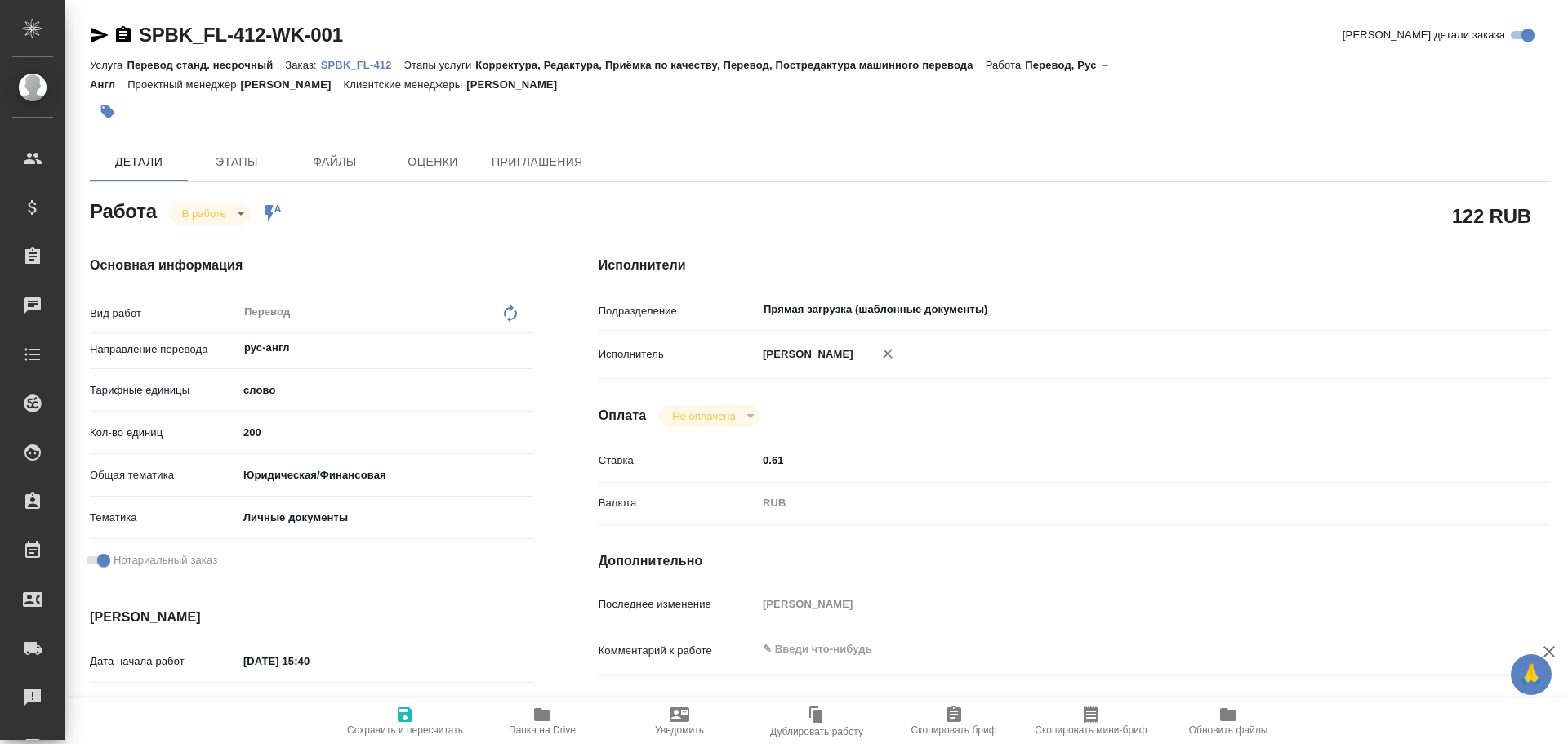
type textarea "x"
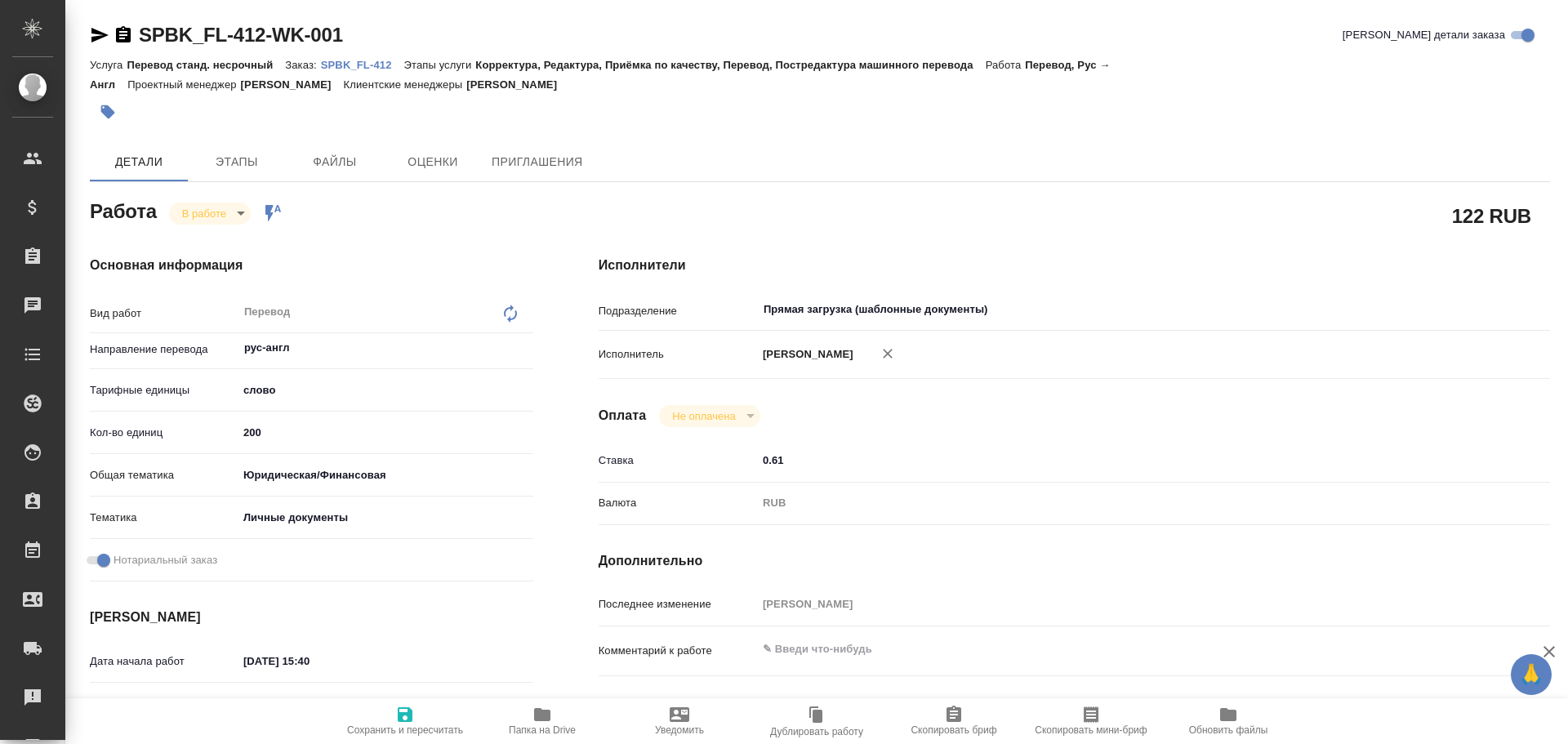
type textarea "x"
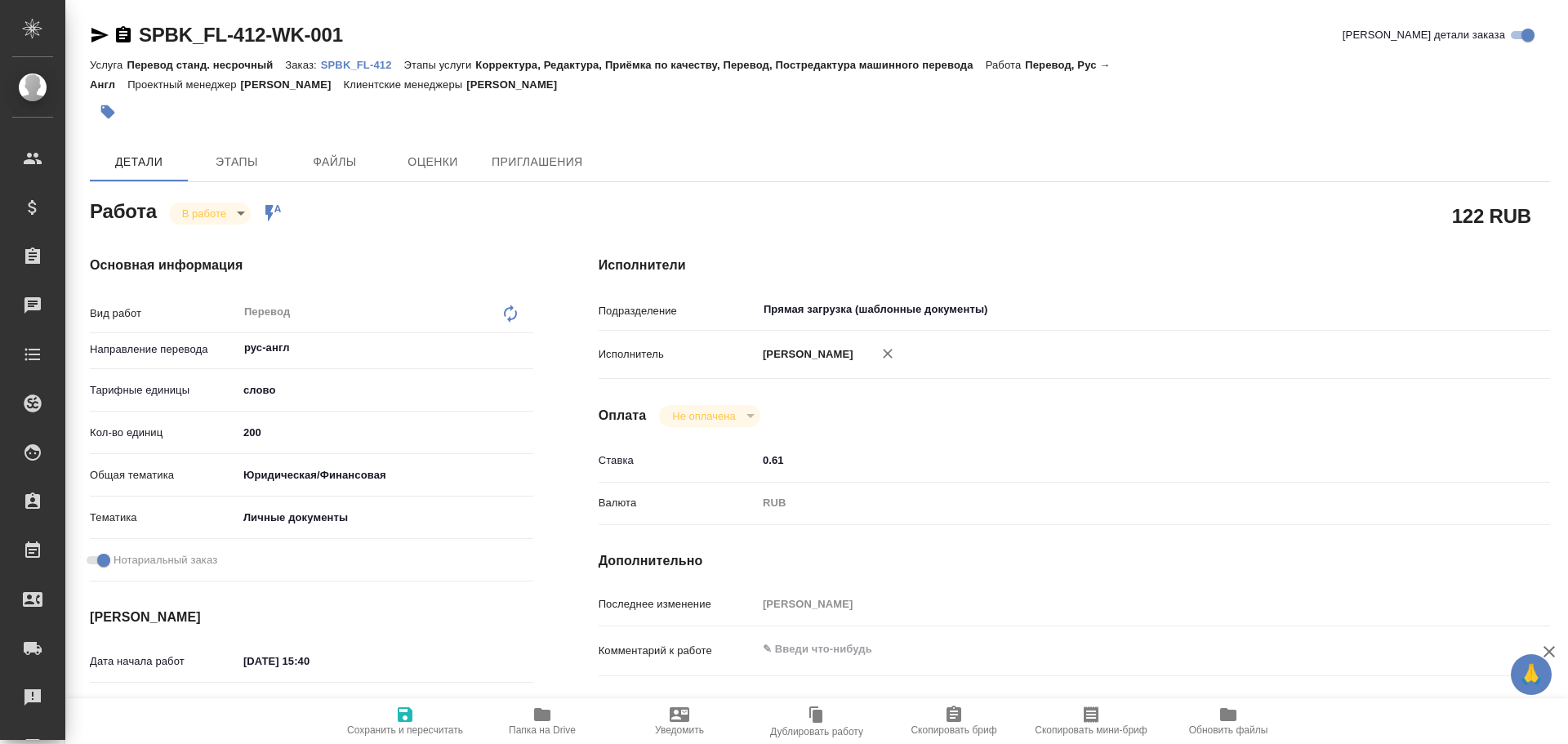
type textarea "x"
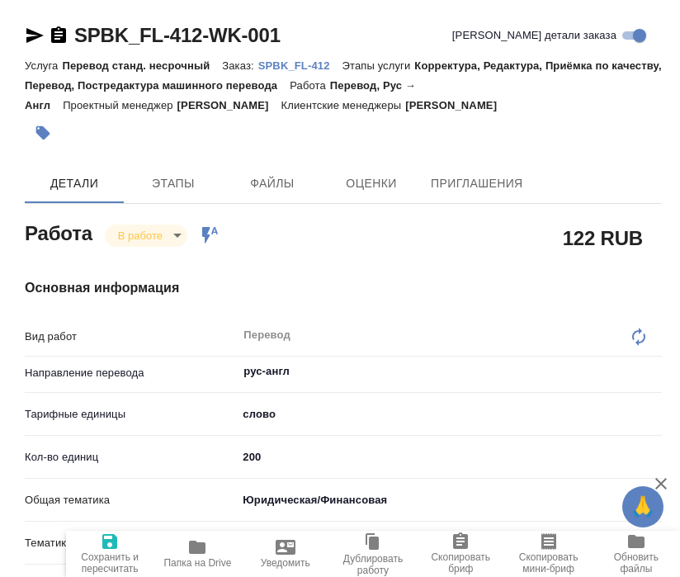
type textarea "x"
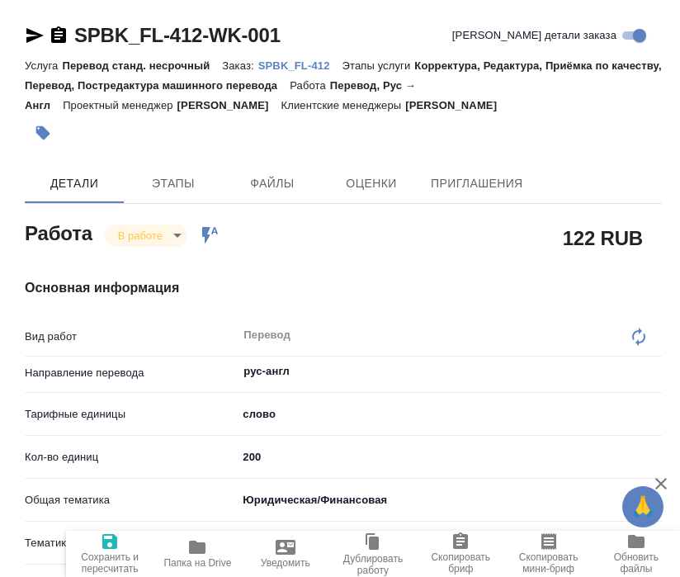
type textarea "x"
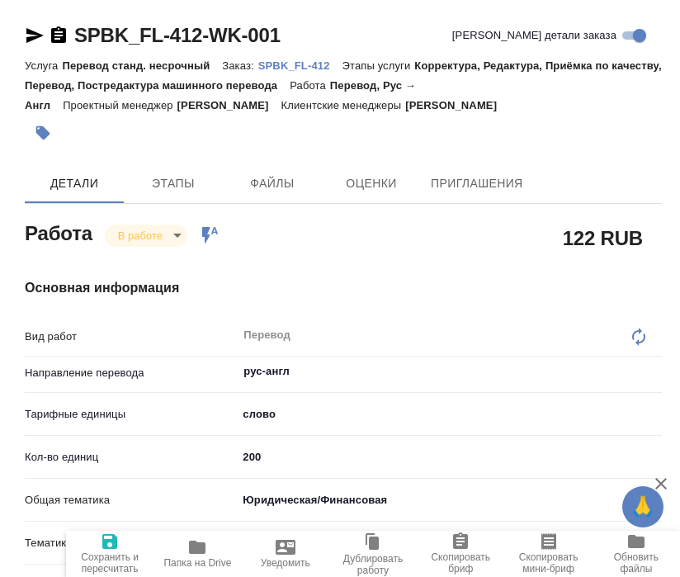
type textarea "x"
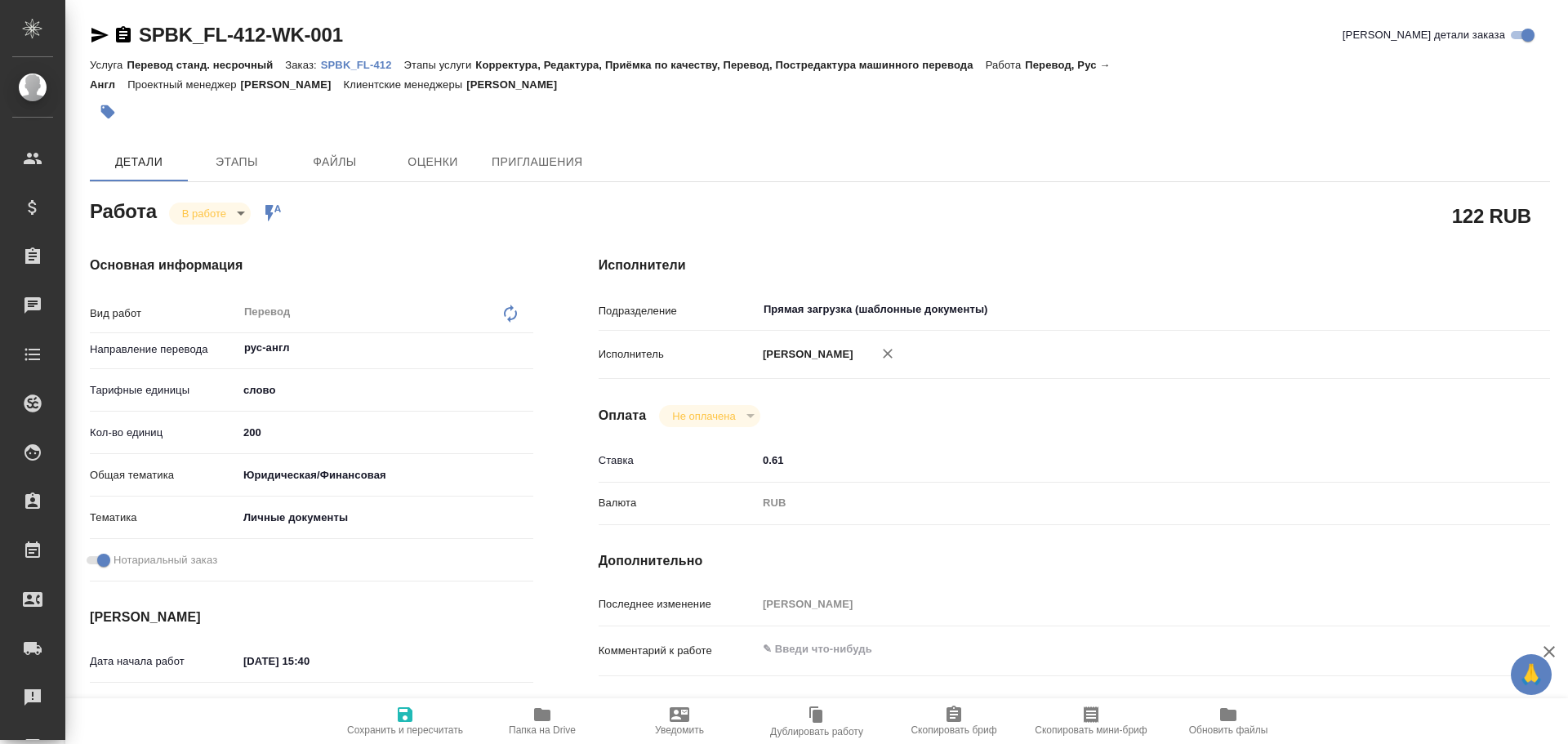
type textarea "x"
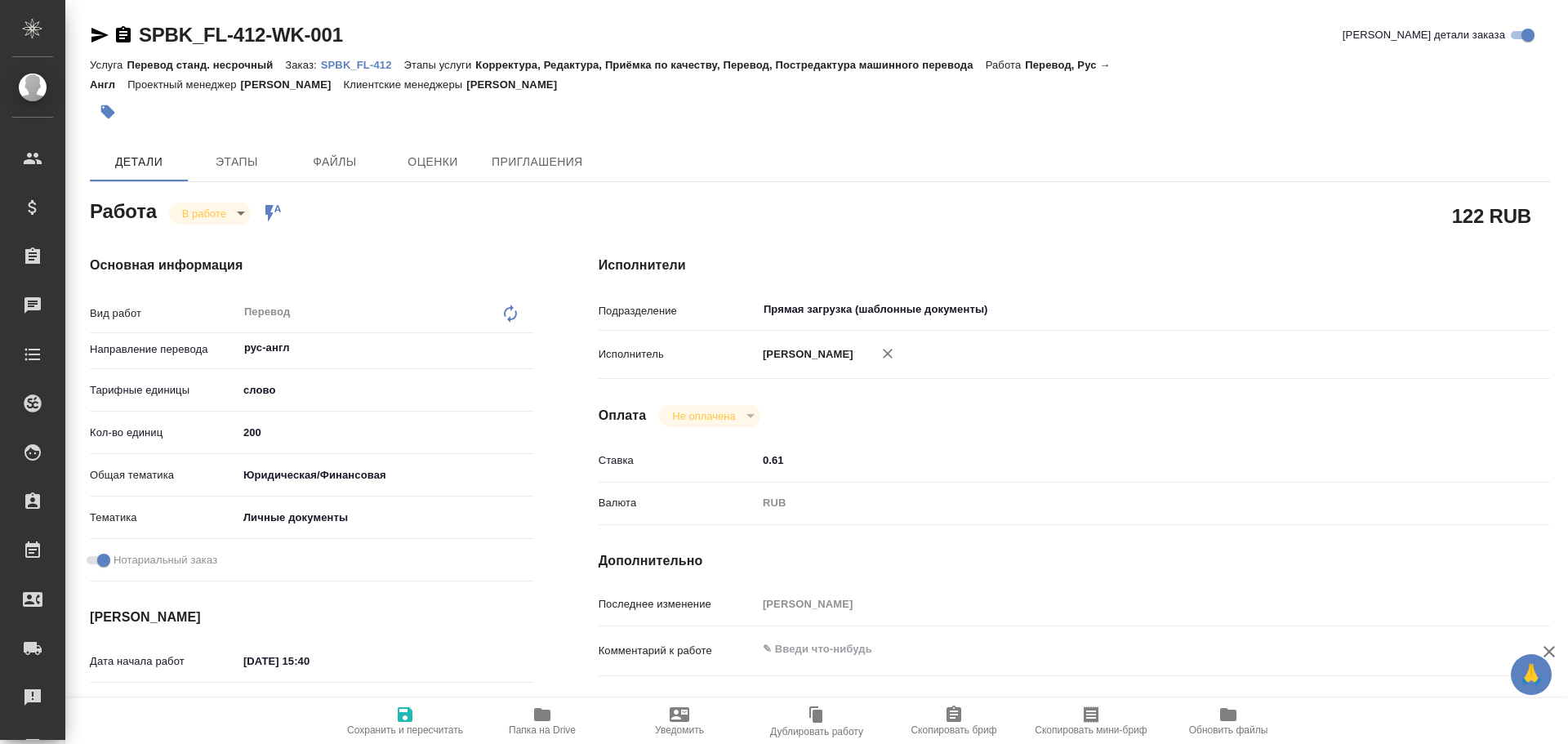
type textarea "x"
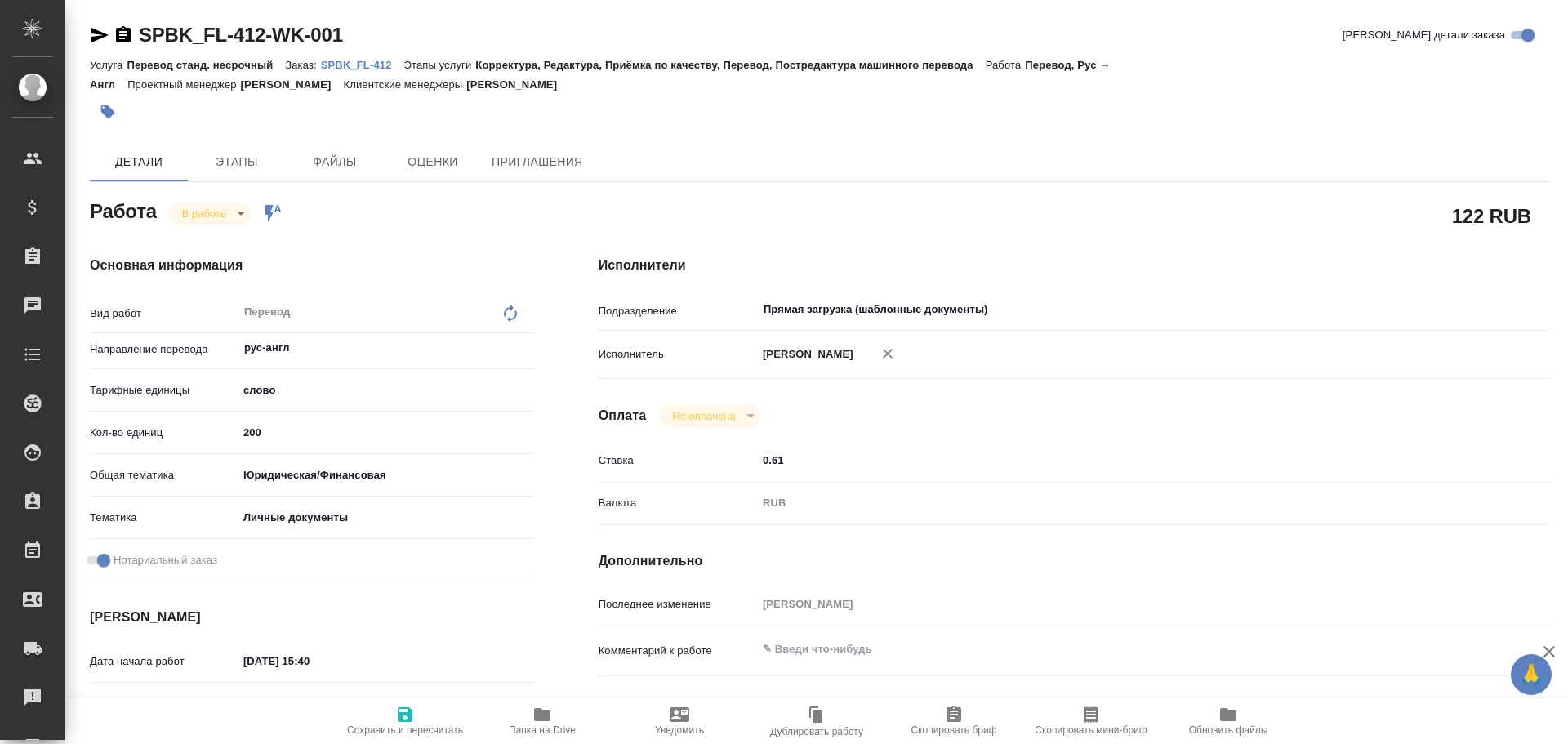
type textarea "x"
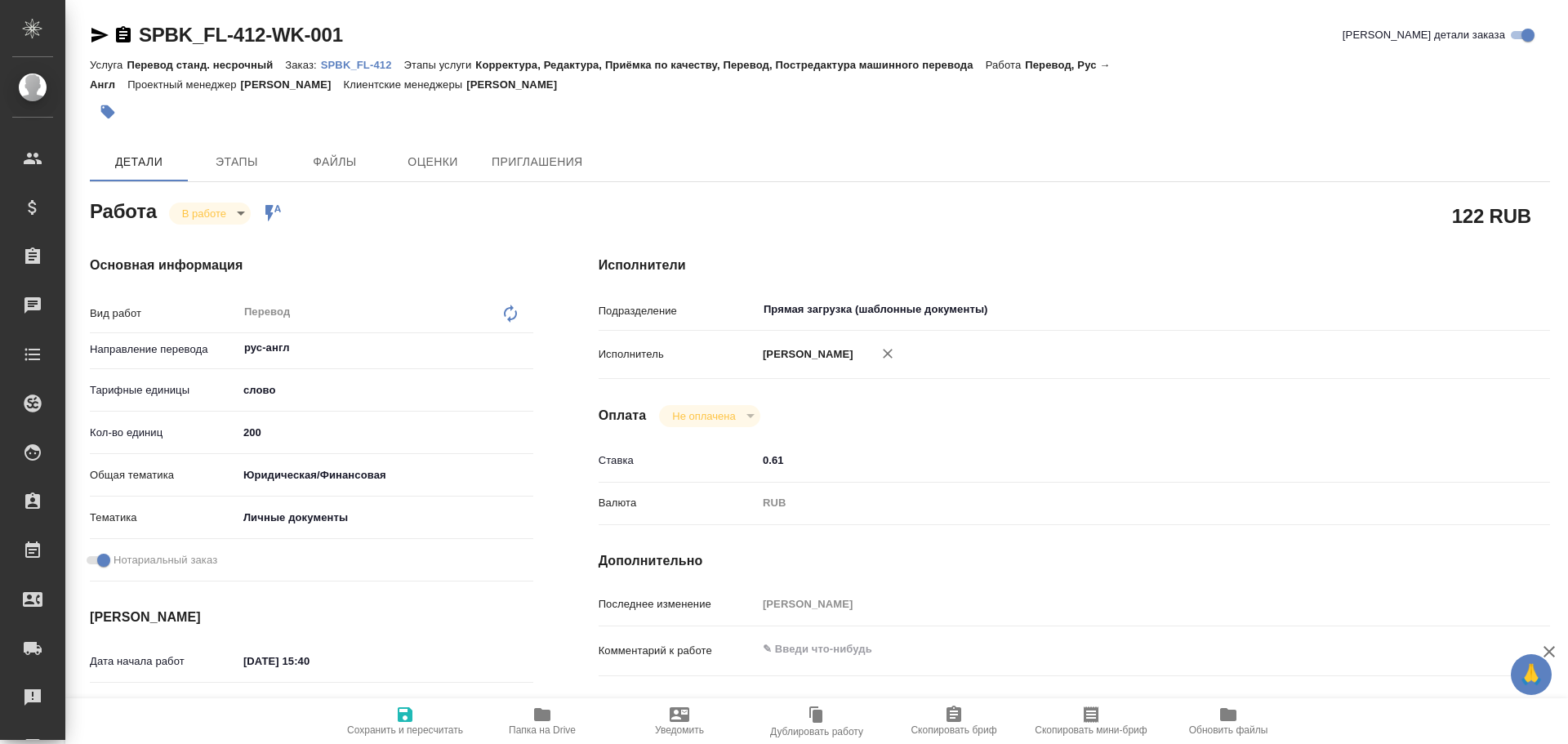
click at [543, 710] on icon "button" at bounding box center [542, 713] width 16 height 13
click at [215, 215] on body "🙏 .cls-1 fill:#fff; AWATERA Gusev Alexandr Клиенты Спецификации Заказы 0 Чаты T…" at bounding box center [784, 372] width 1568 height 744
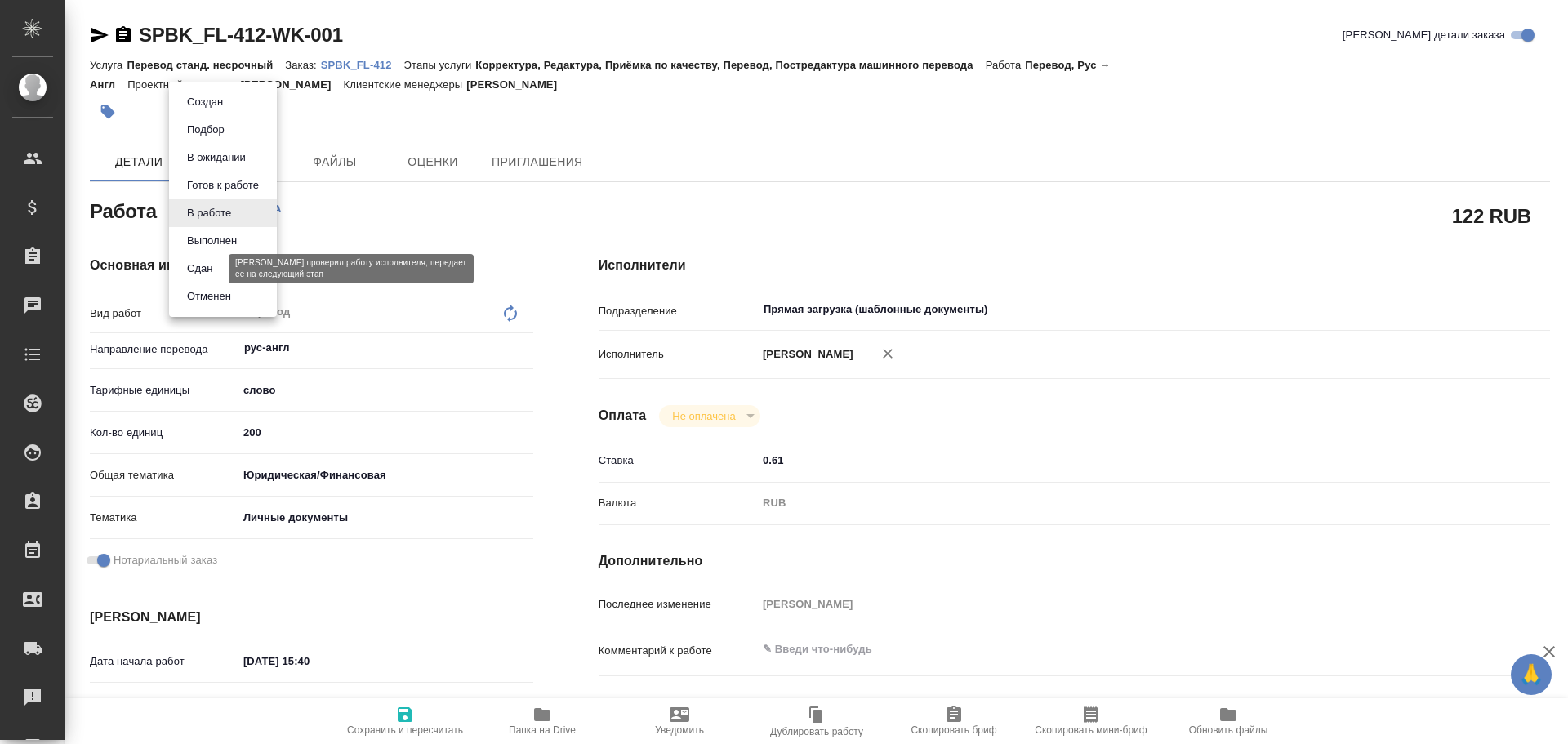
click at [211, 267] on button "Сдан" at bounding box center [199, 268] width 35 height 18
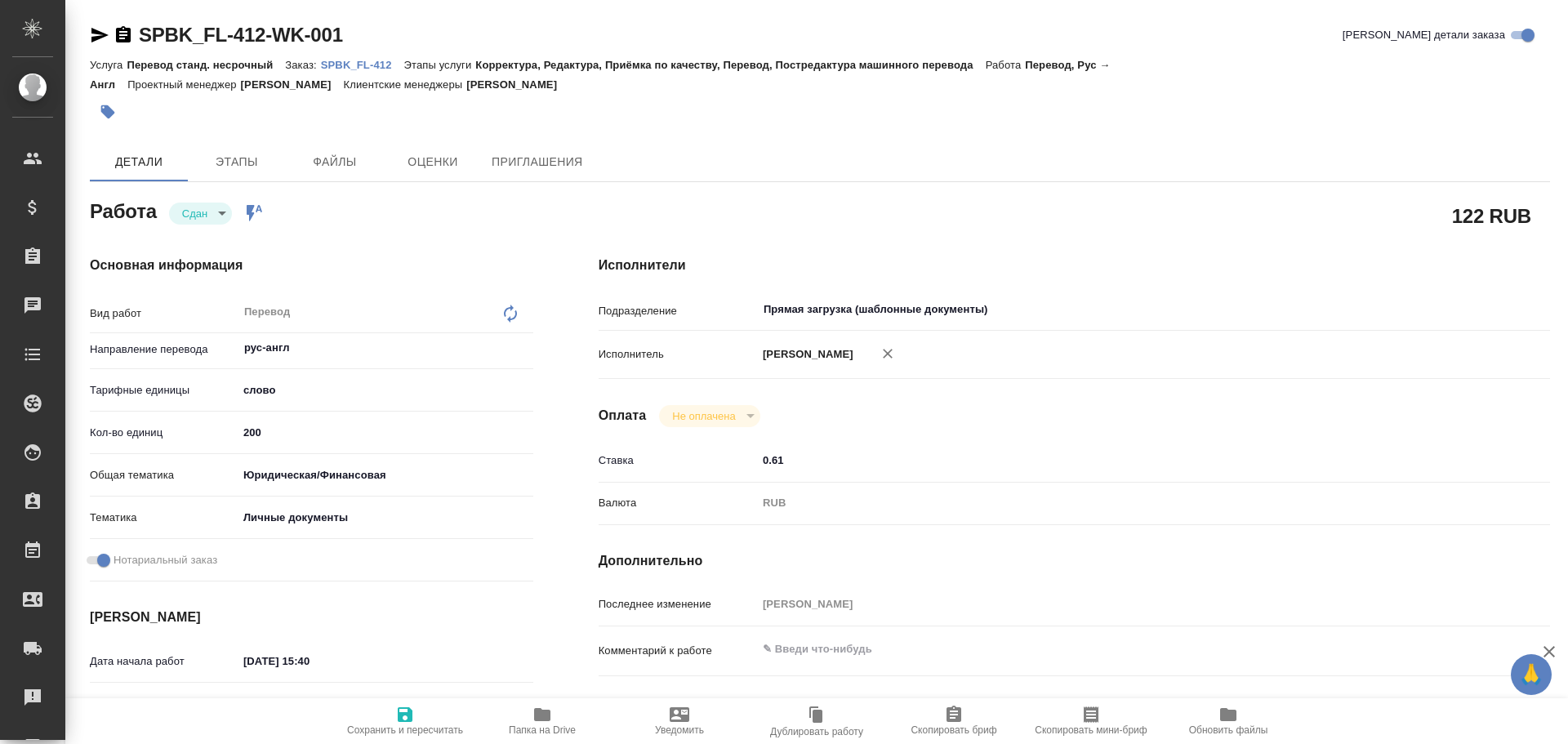
type textarea "x"
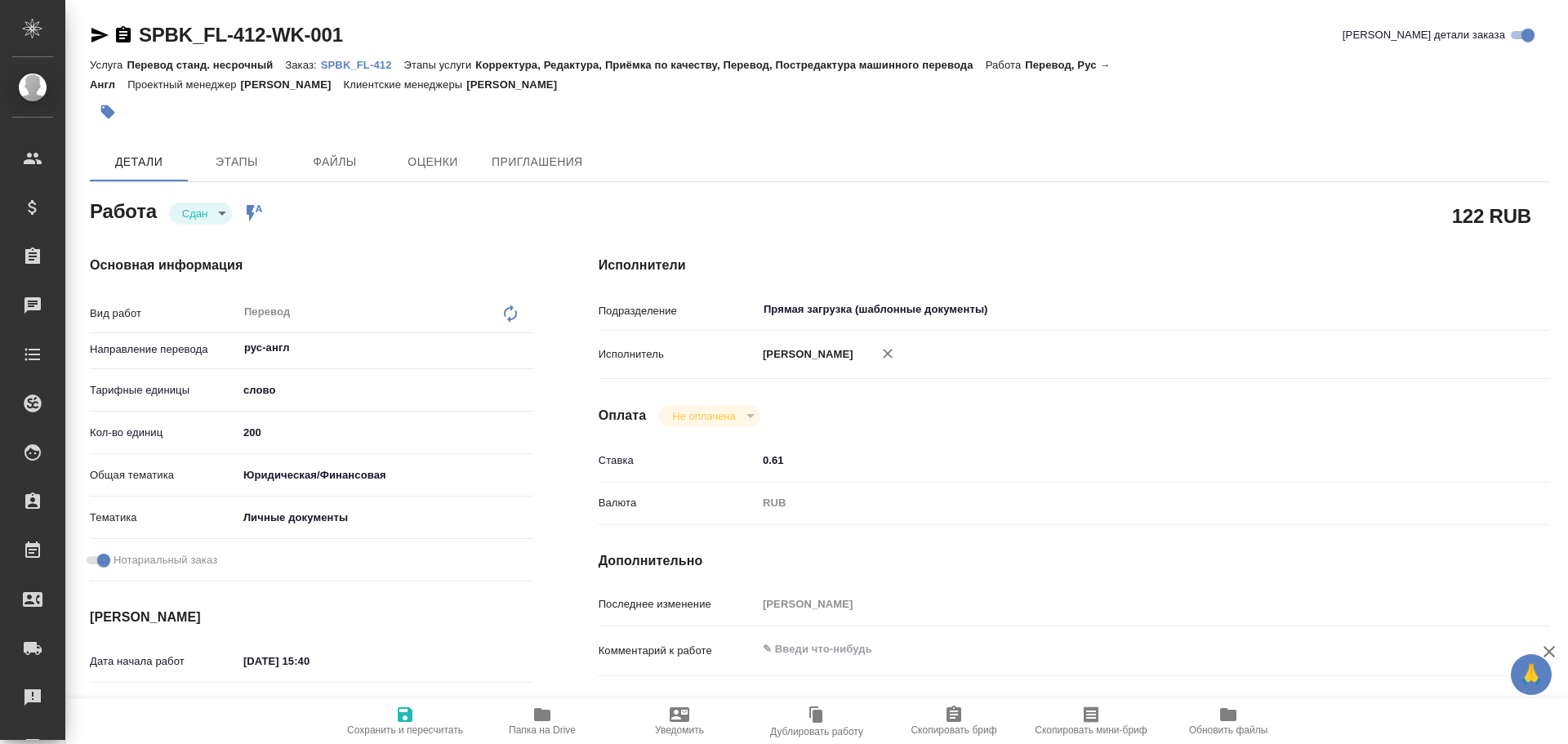
type textarea "x"
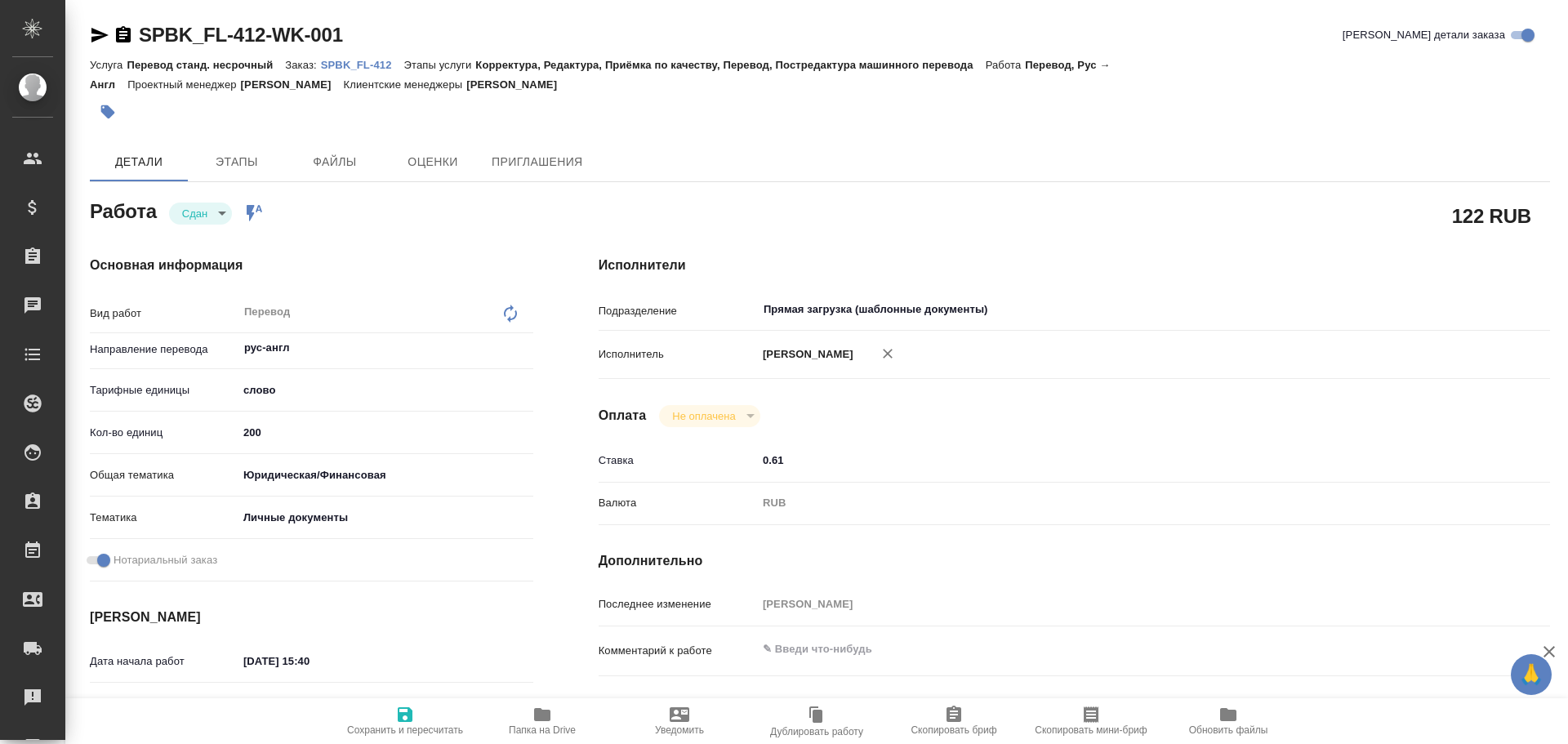
type textarea "x"
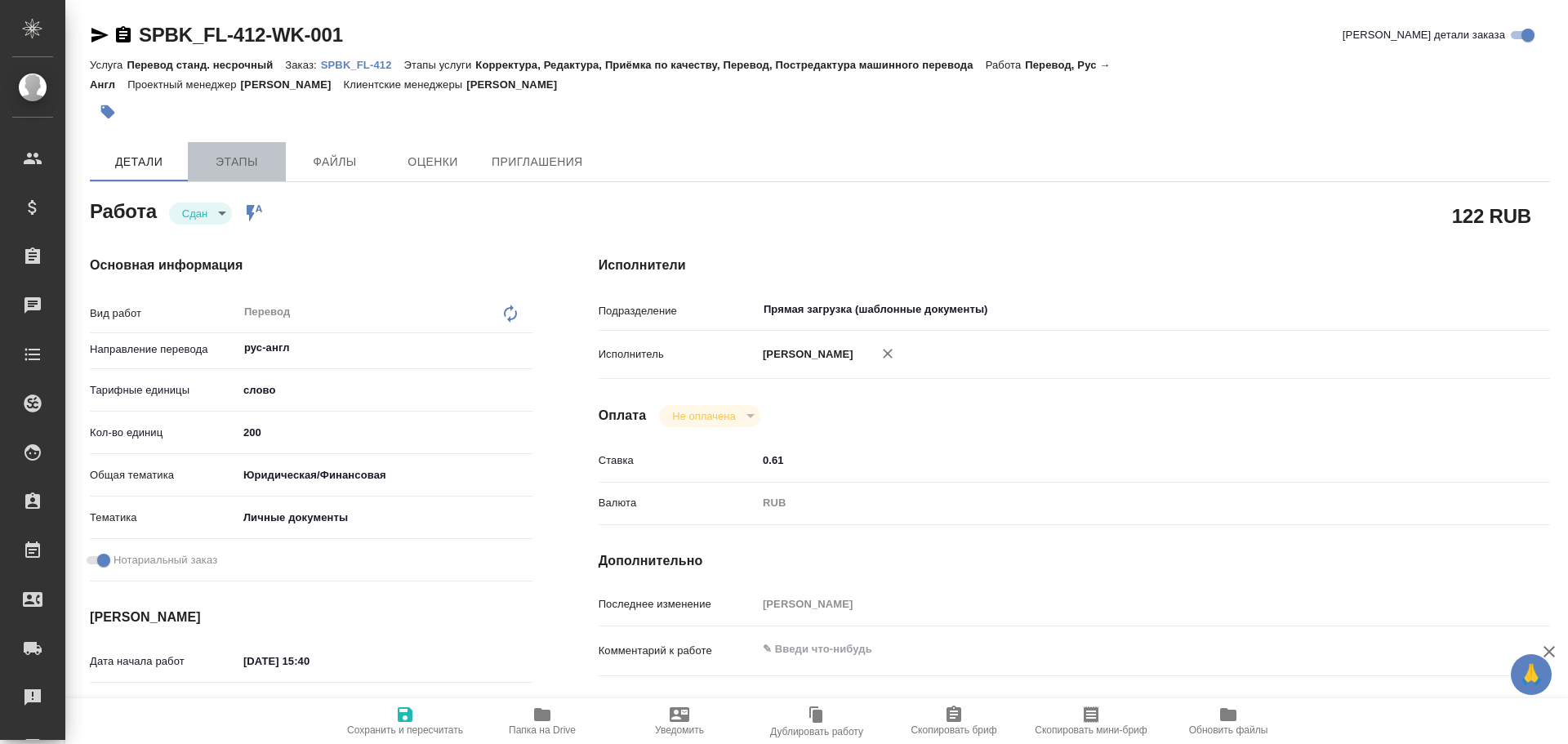
click at [236, 175] on button "Этапы" at bounding box center [237, 162] width 98 height 40
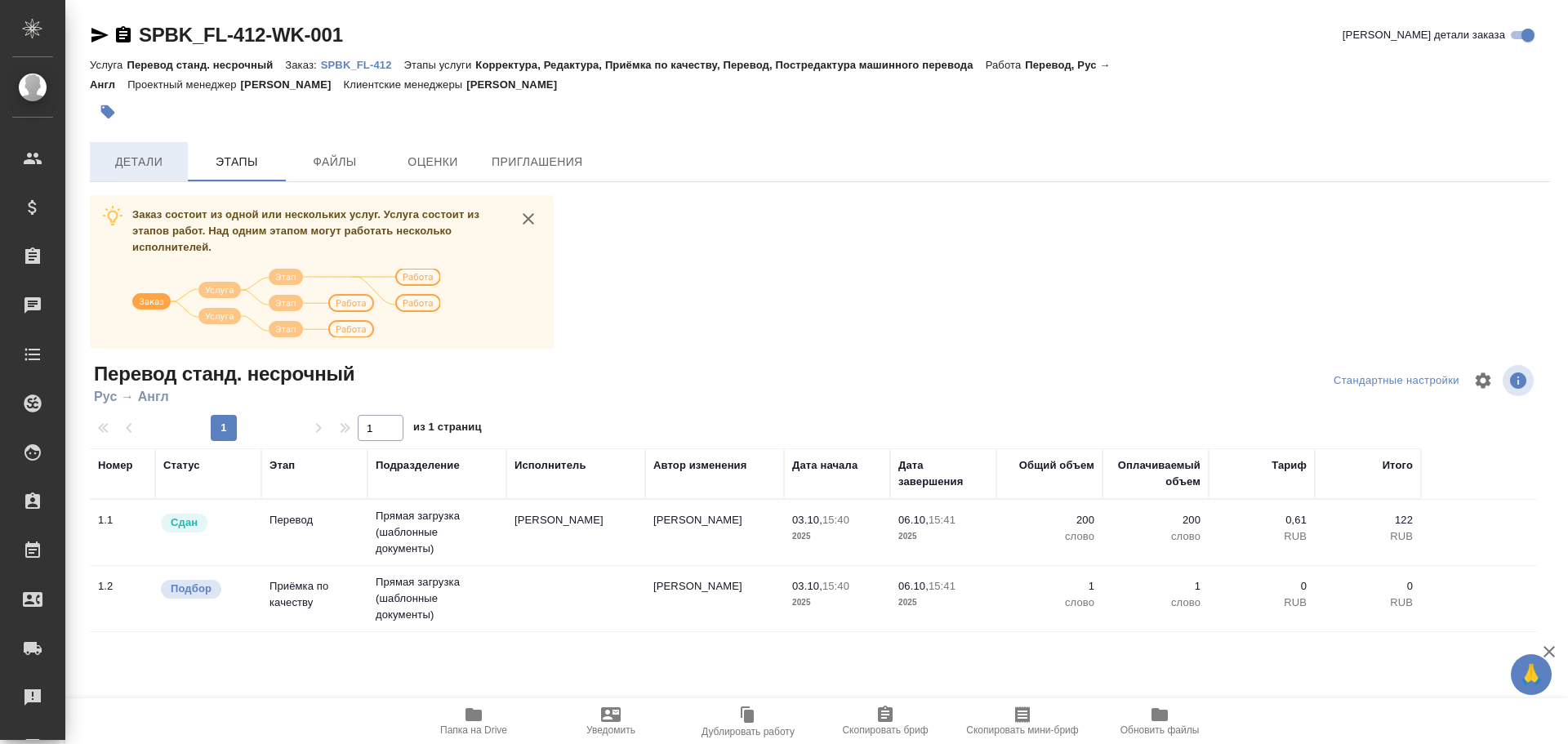
click at [165, 173] on button "Детали" at bounding box center [139, 162] width 98 height 40
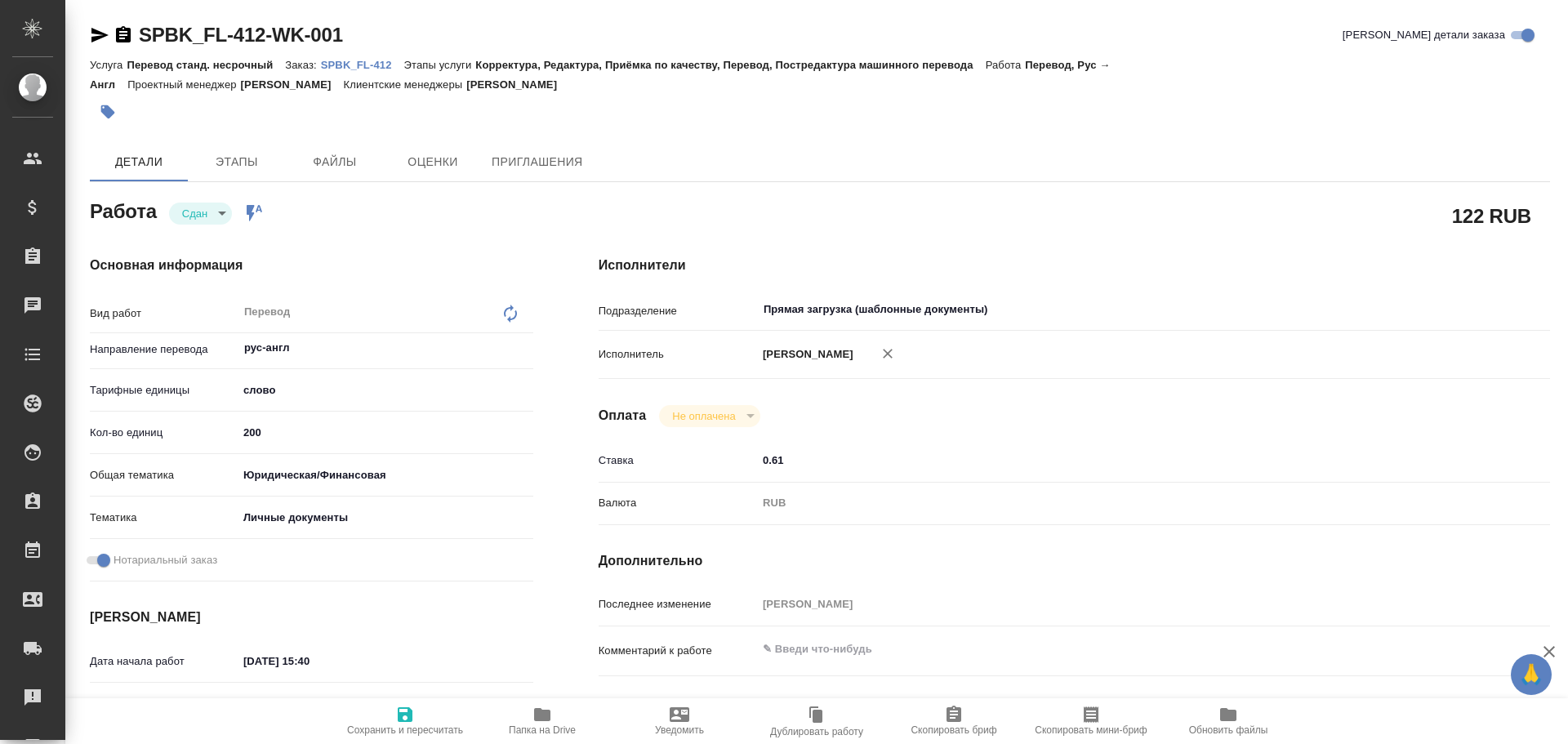
type textarea "x"
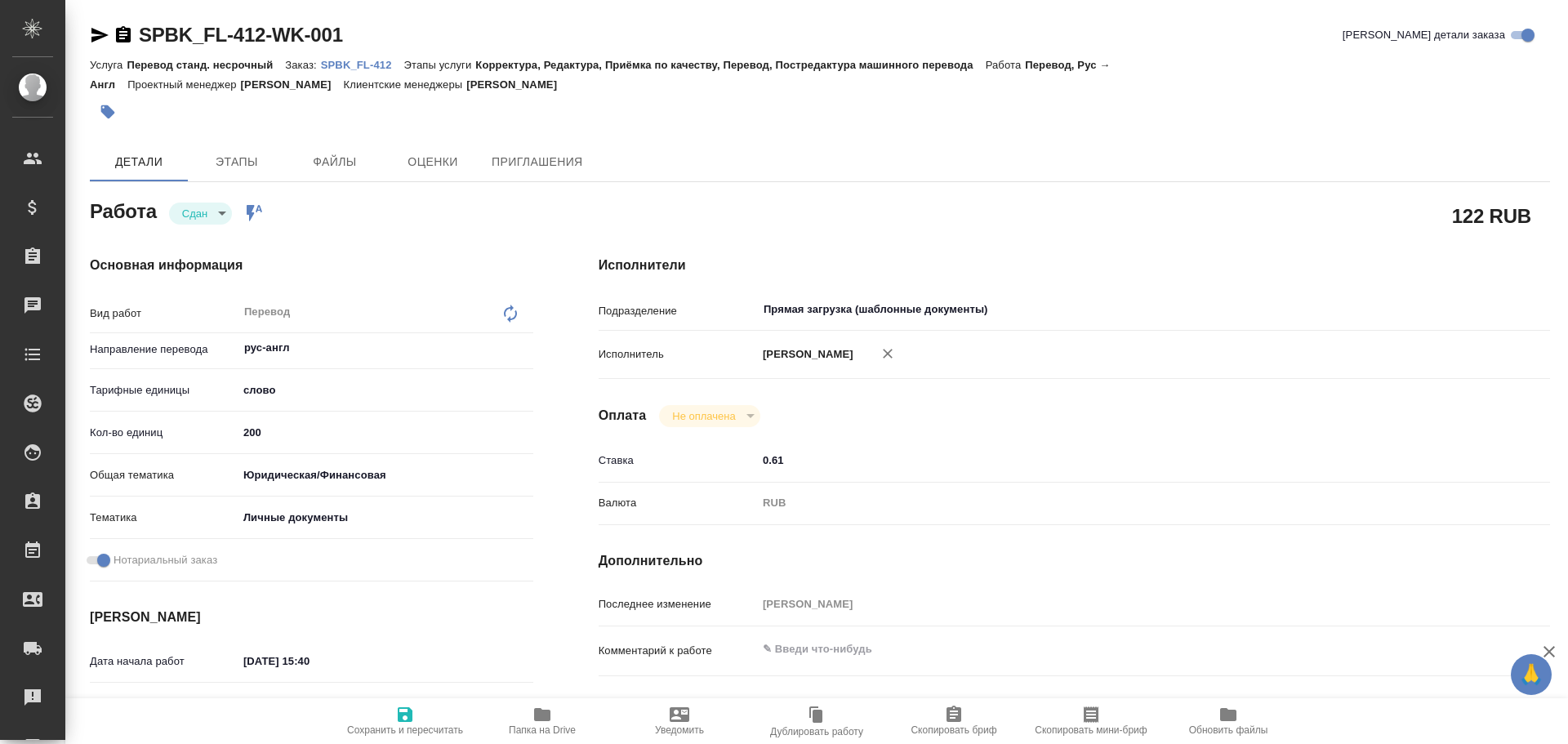
type textarea "x"
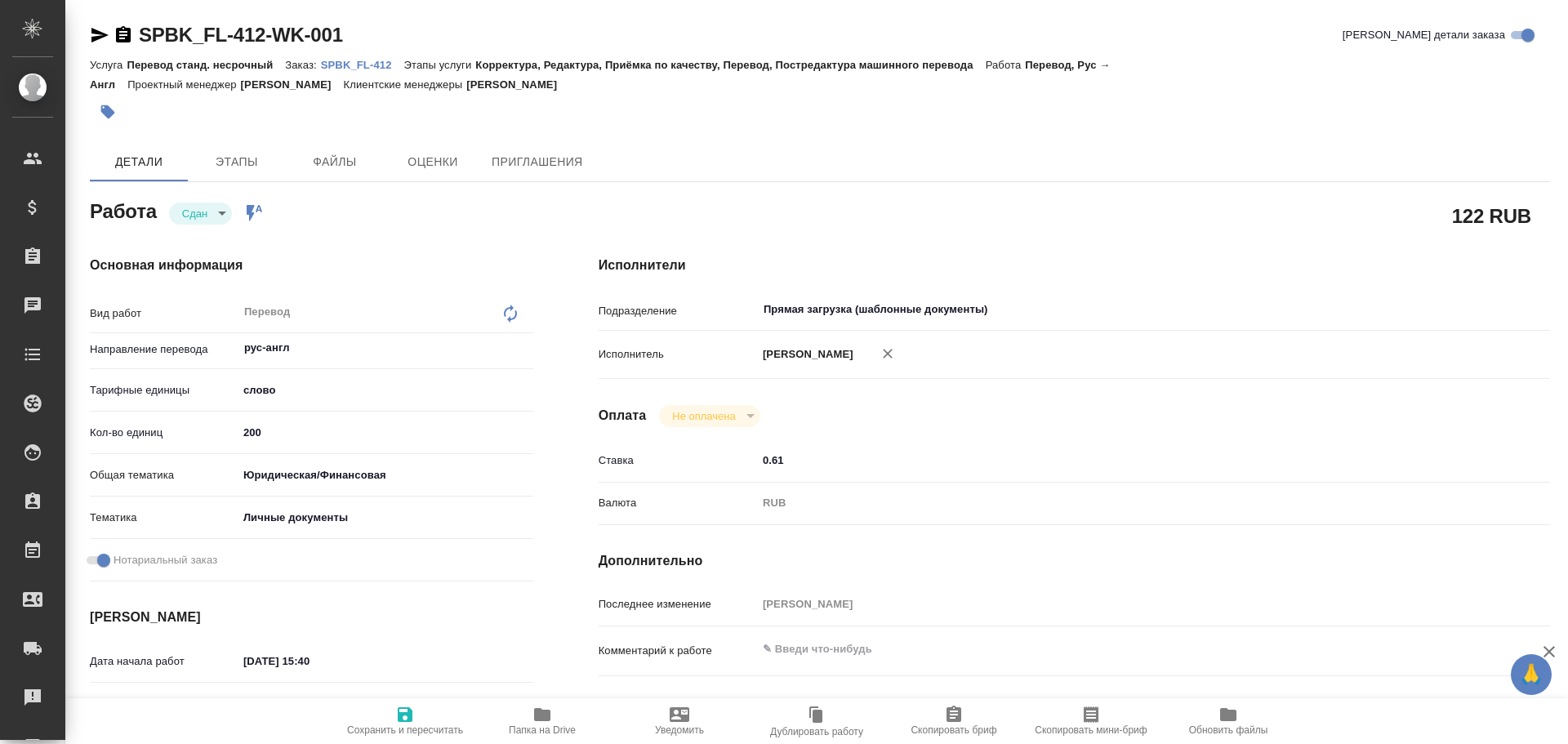
type textarea "x"
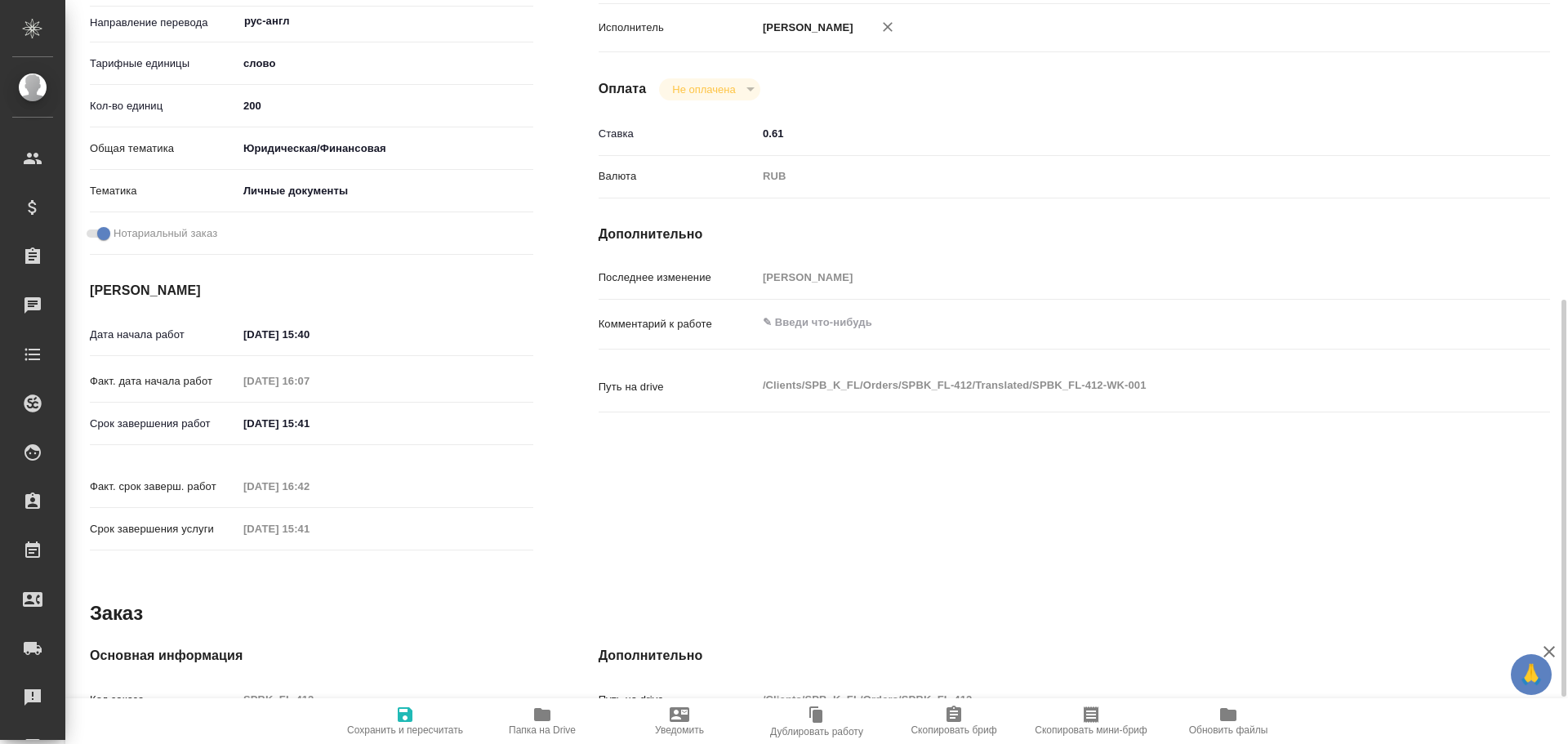
scroll to position [408, 0]
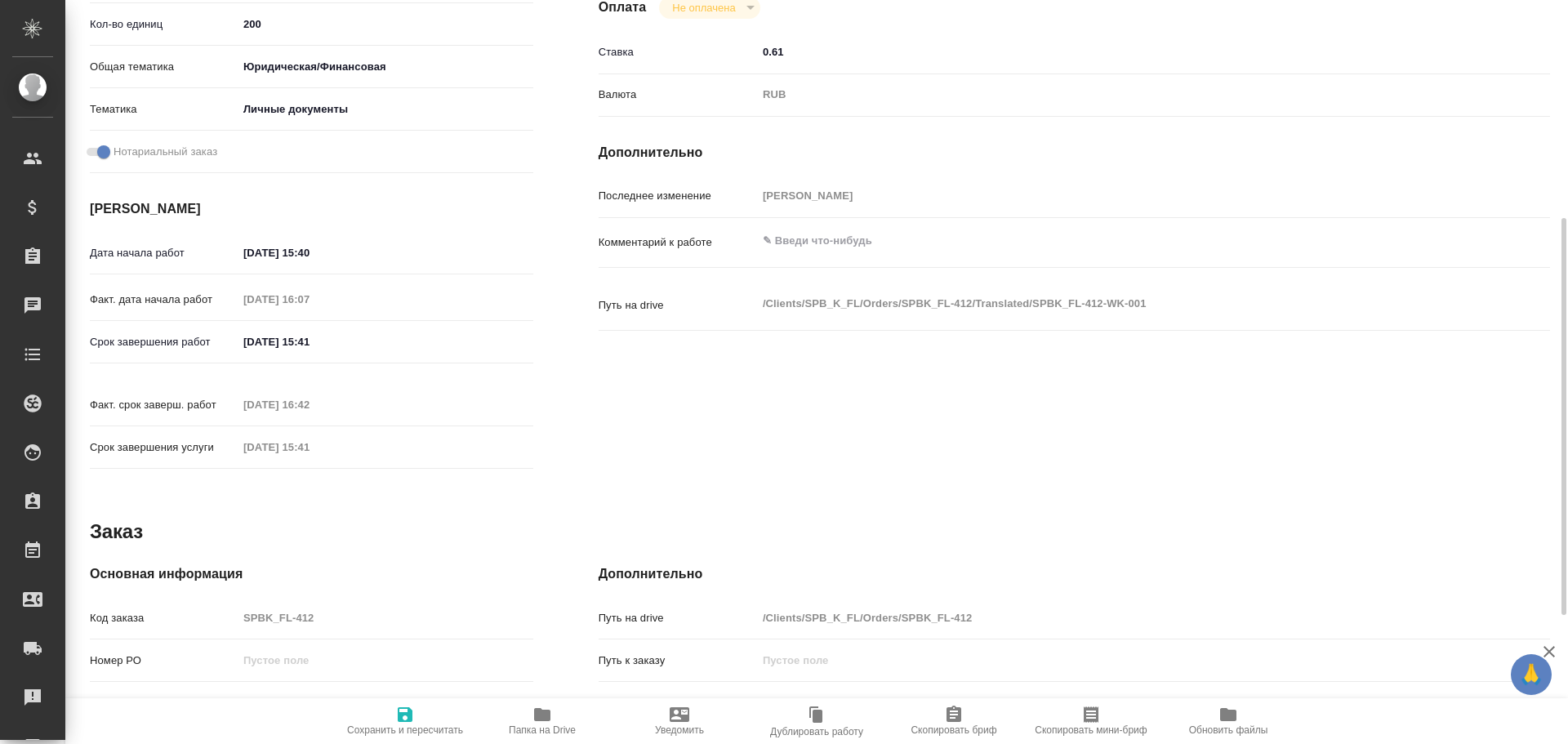
type textarea "x"
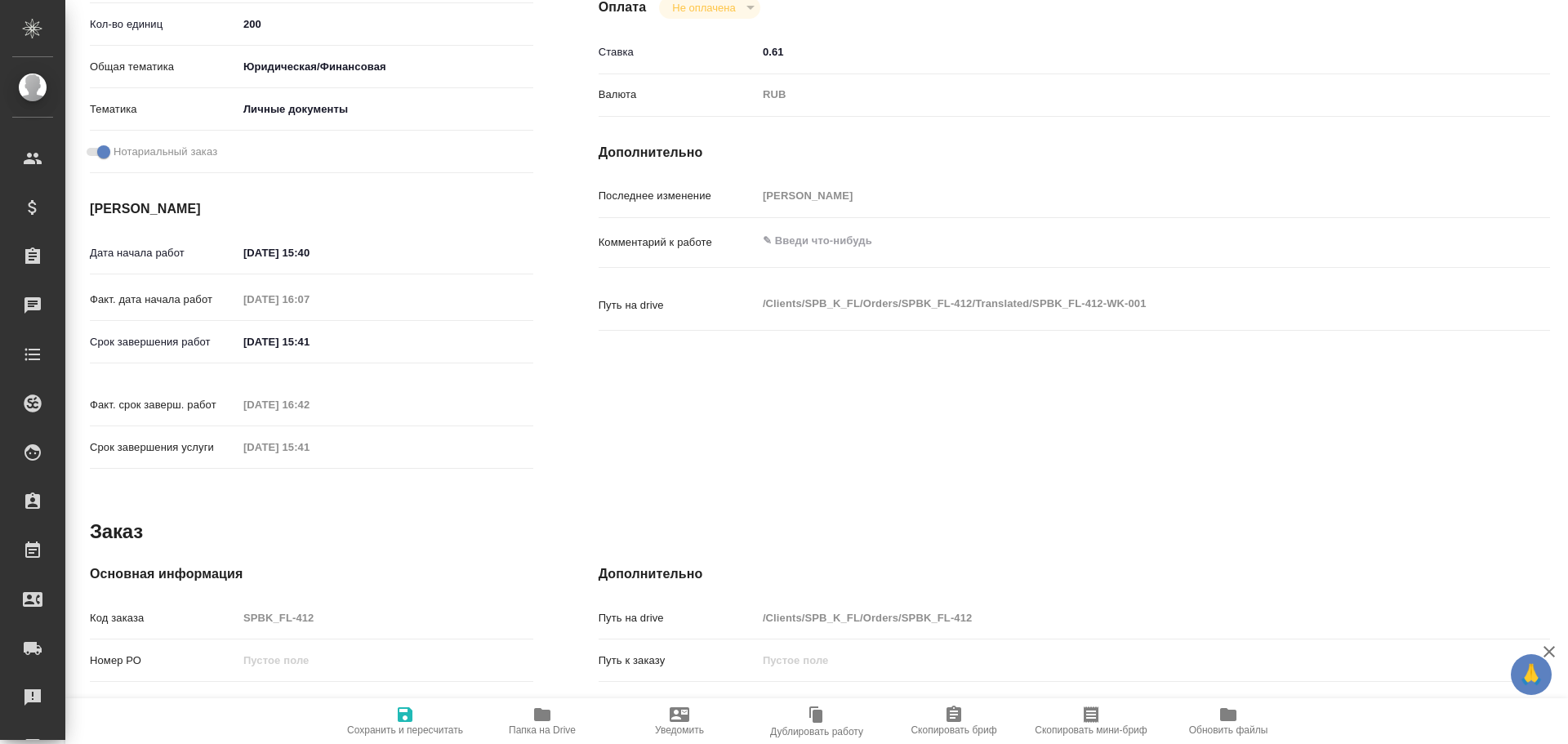
click at [220, 604] on div "Код заказа SPBK_FL-412" at bounding box center [312, 617] width 443 height 29
type textarea "x"
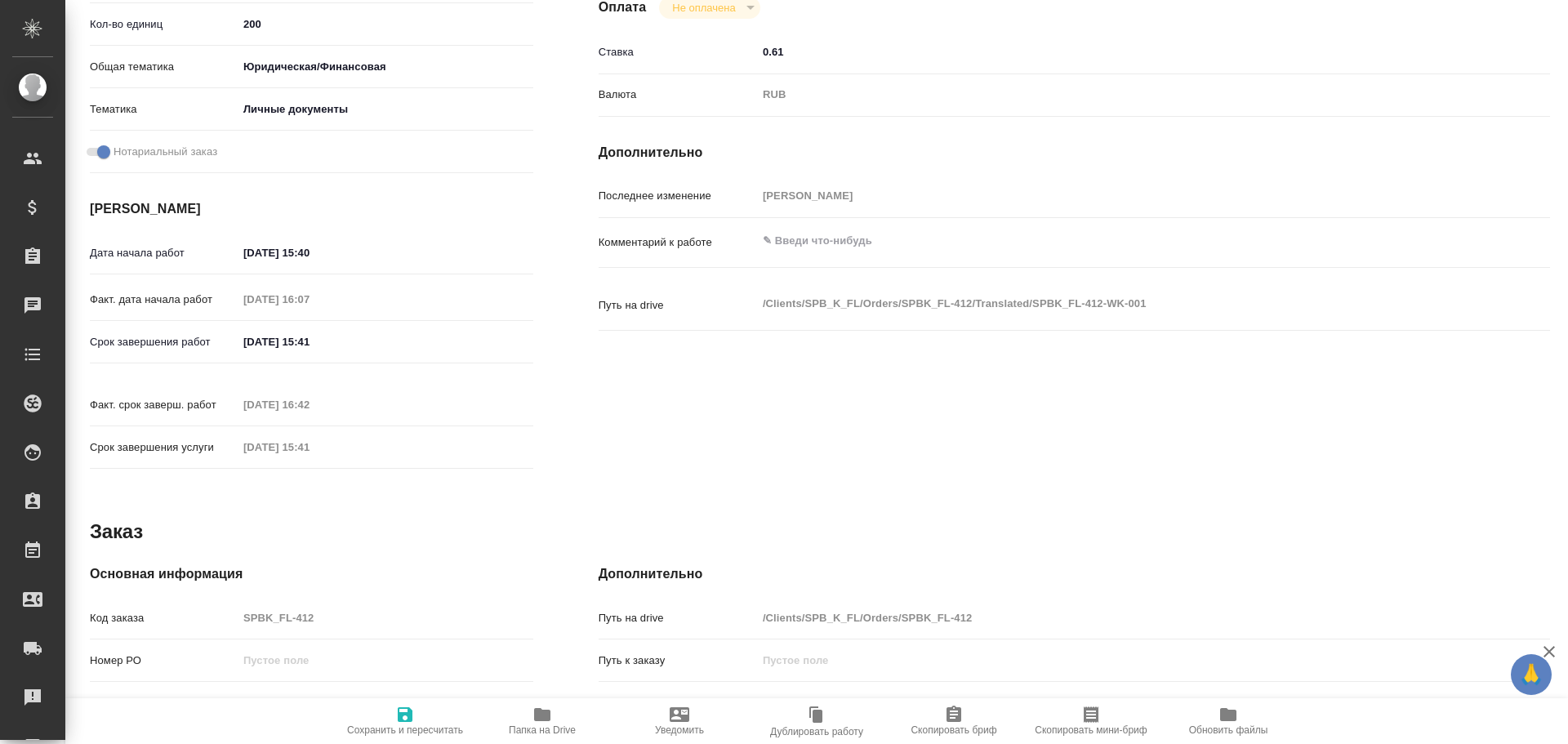
type textarea "x"
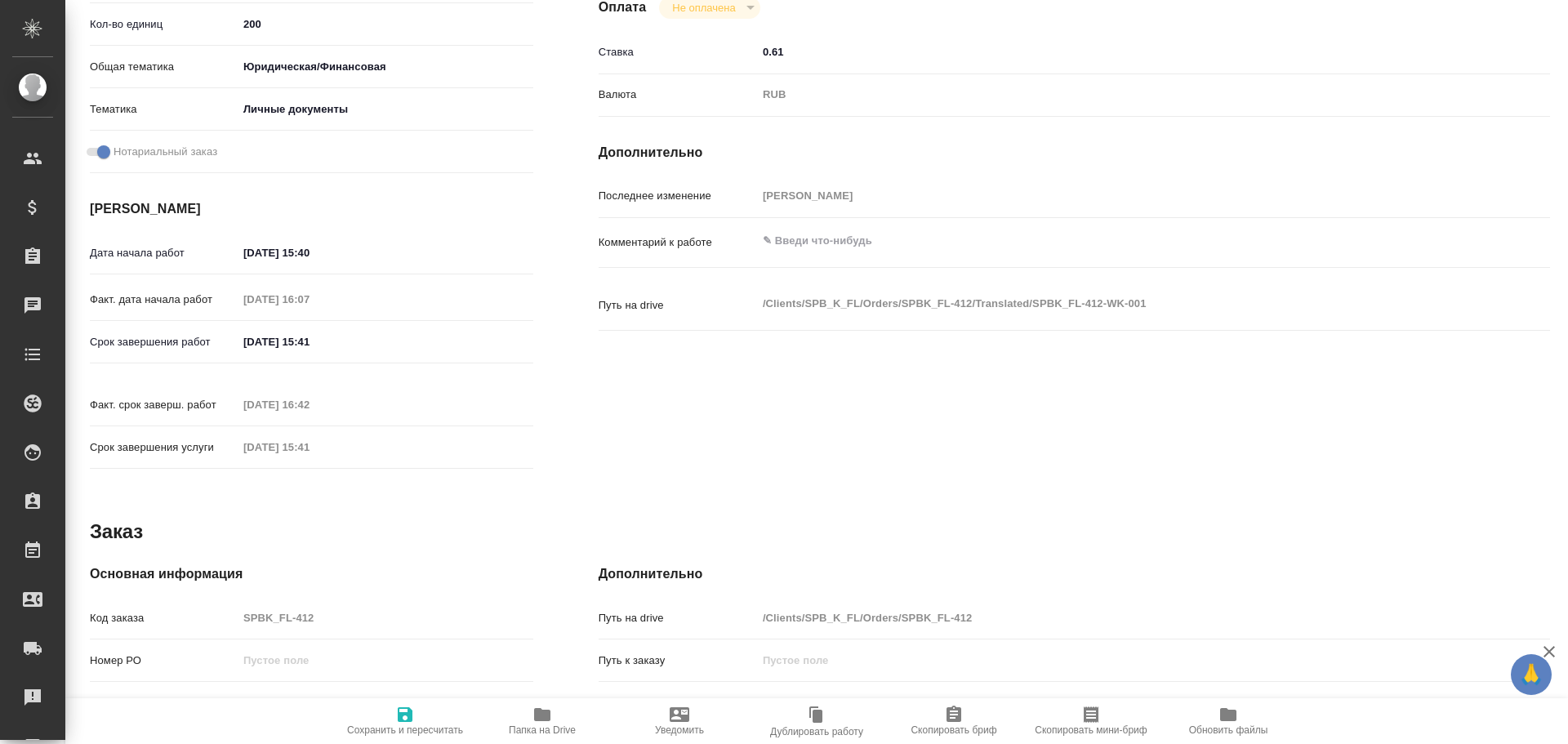
type textarea "x"
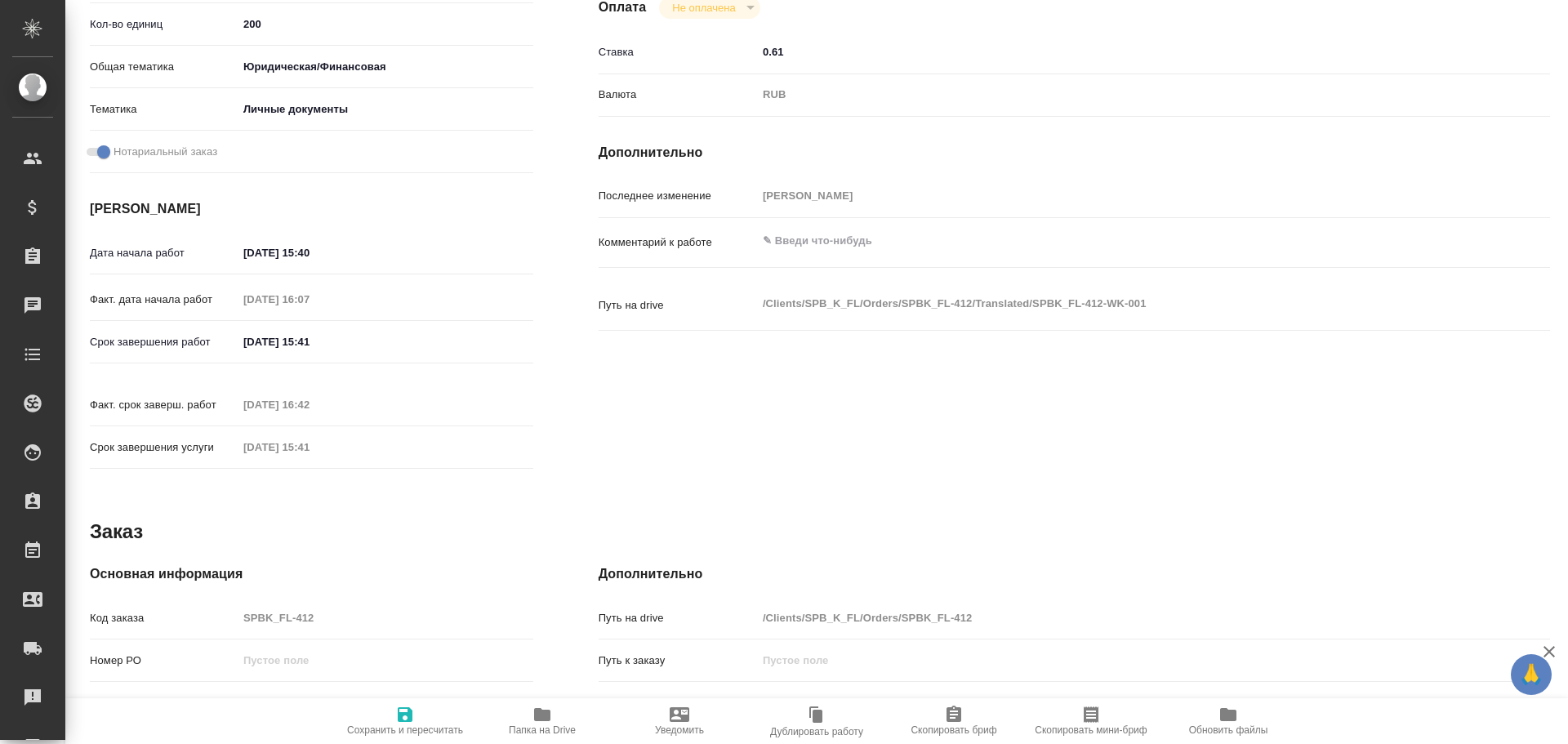
type textarea "x"
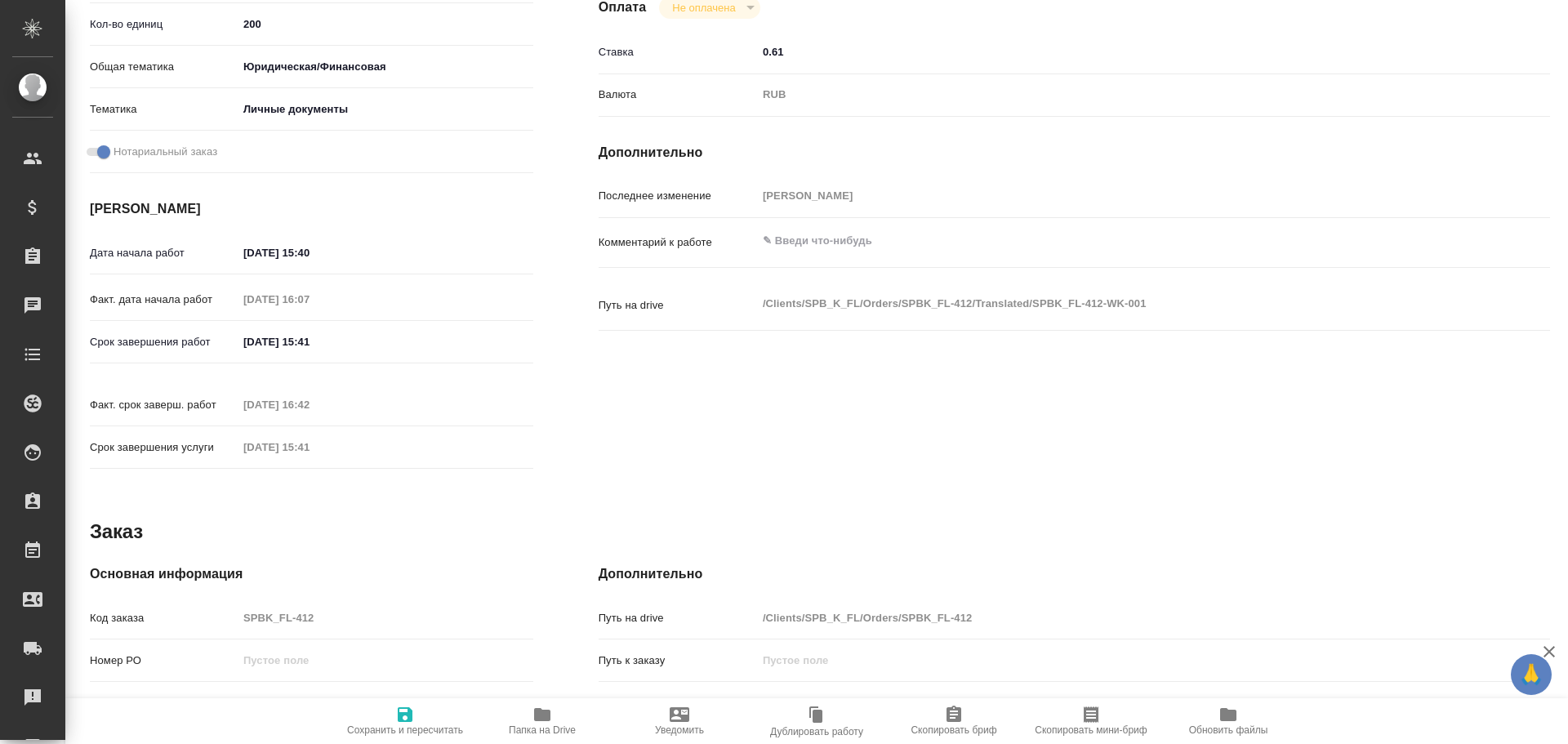
type textarea "x"
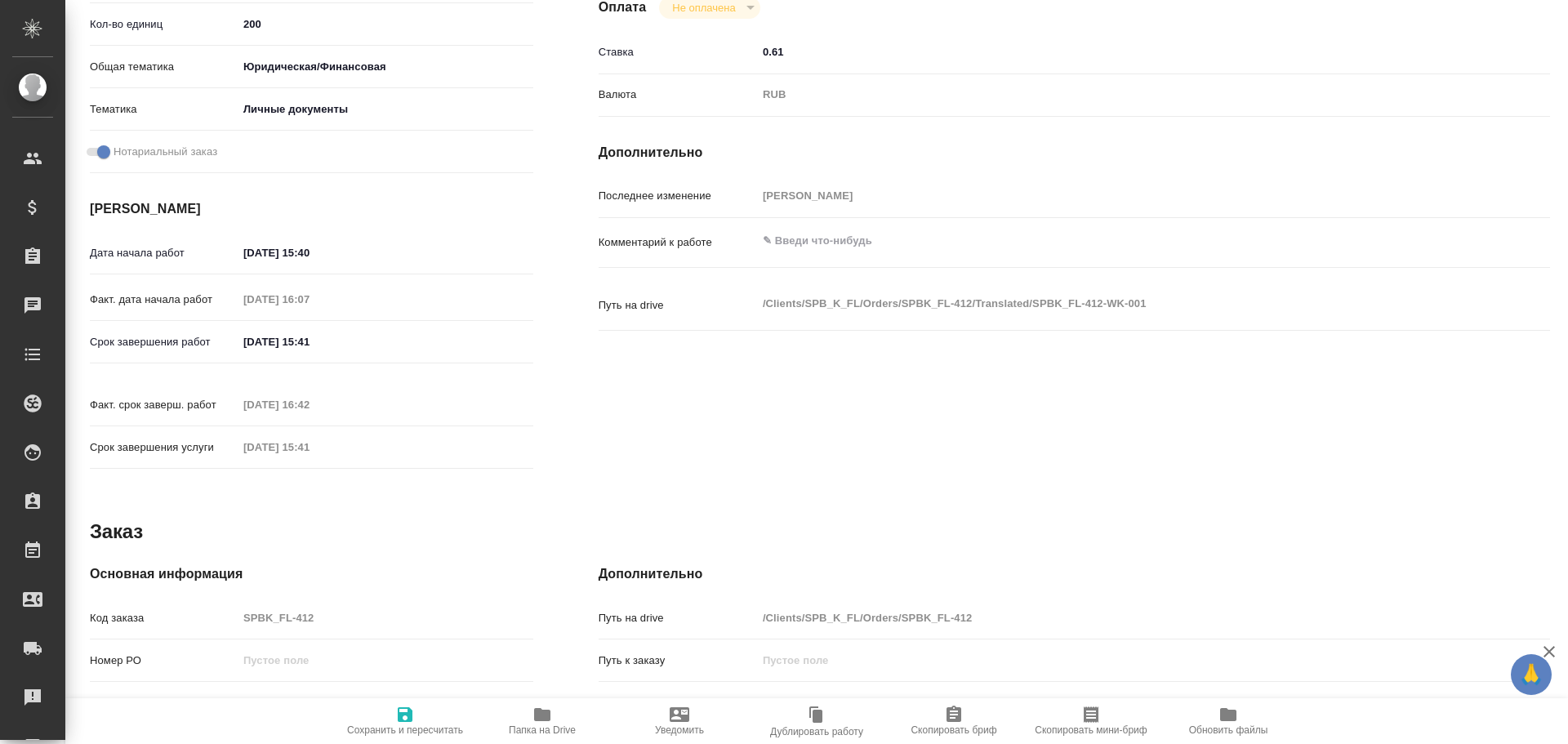
type textarea "x"
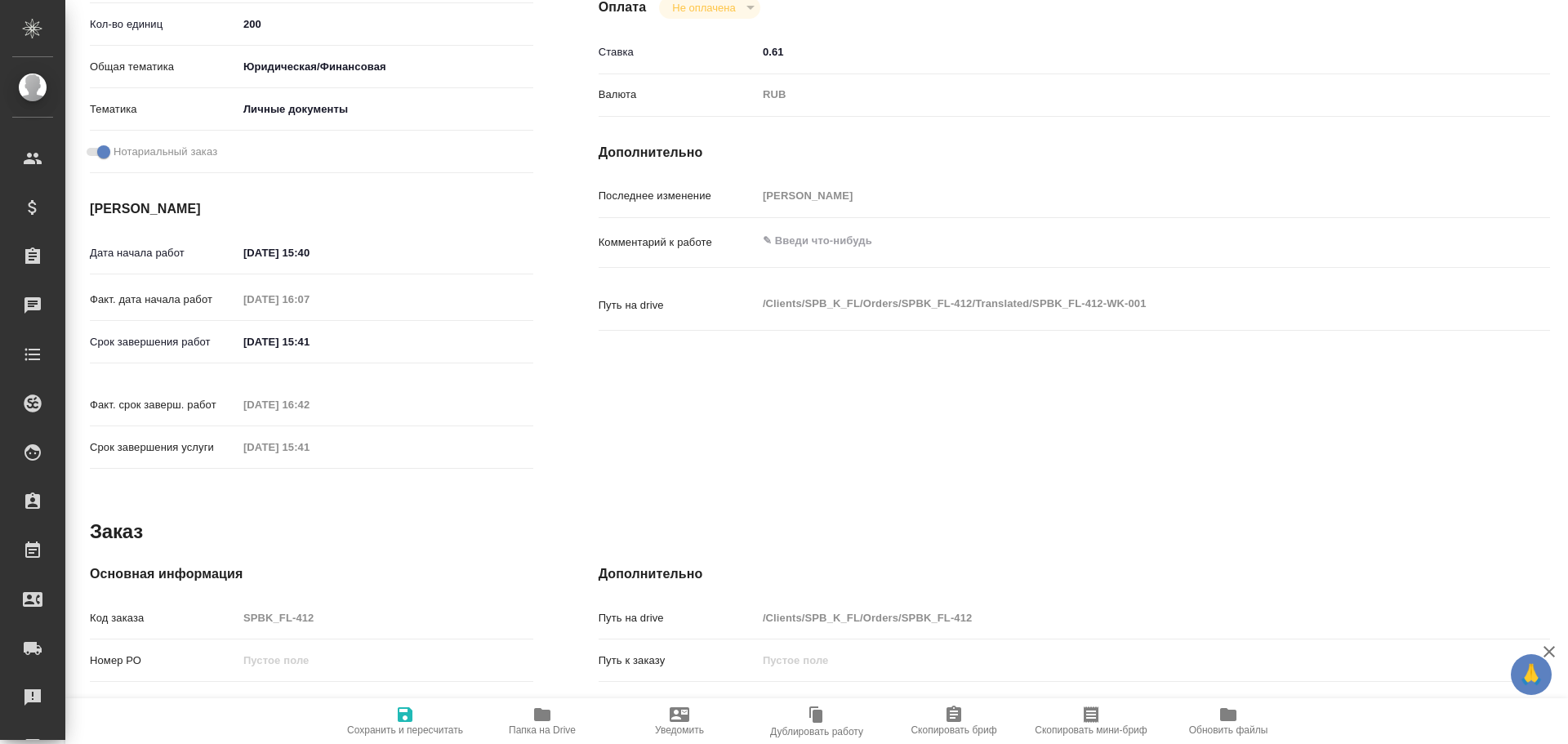
type textarea "x"
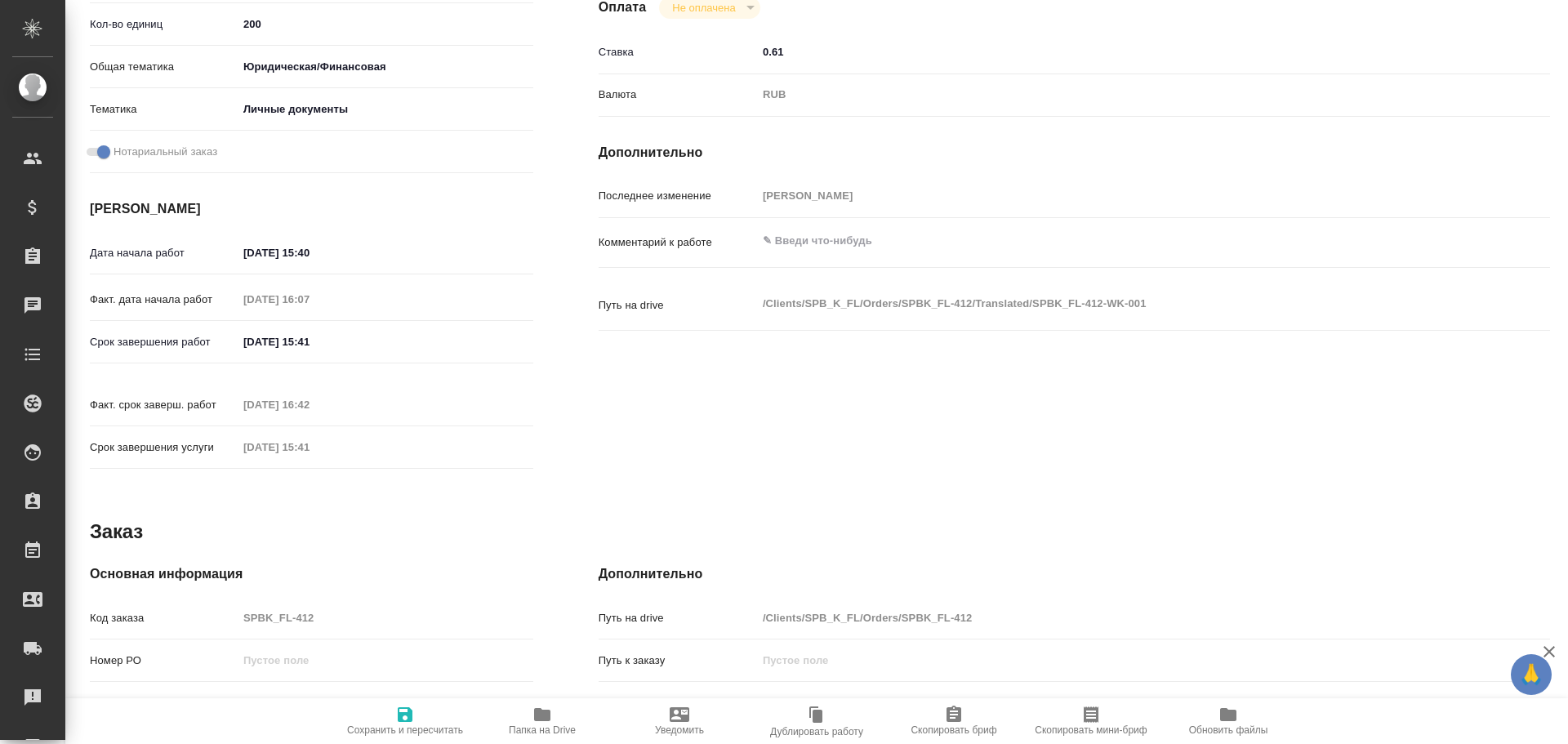
type textarea "x"
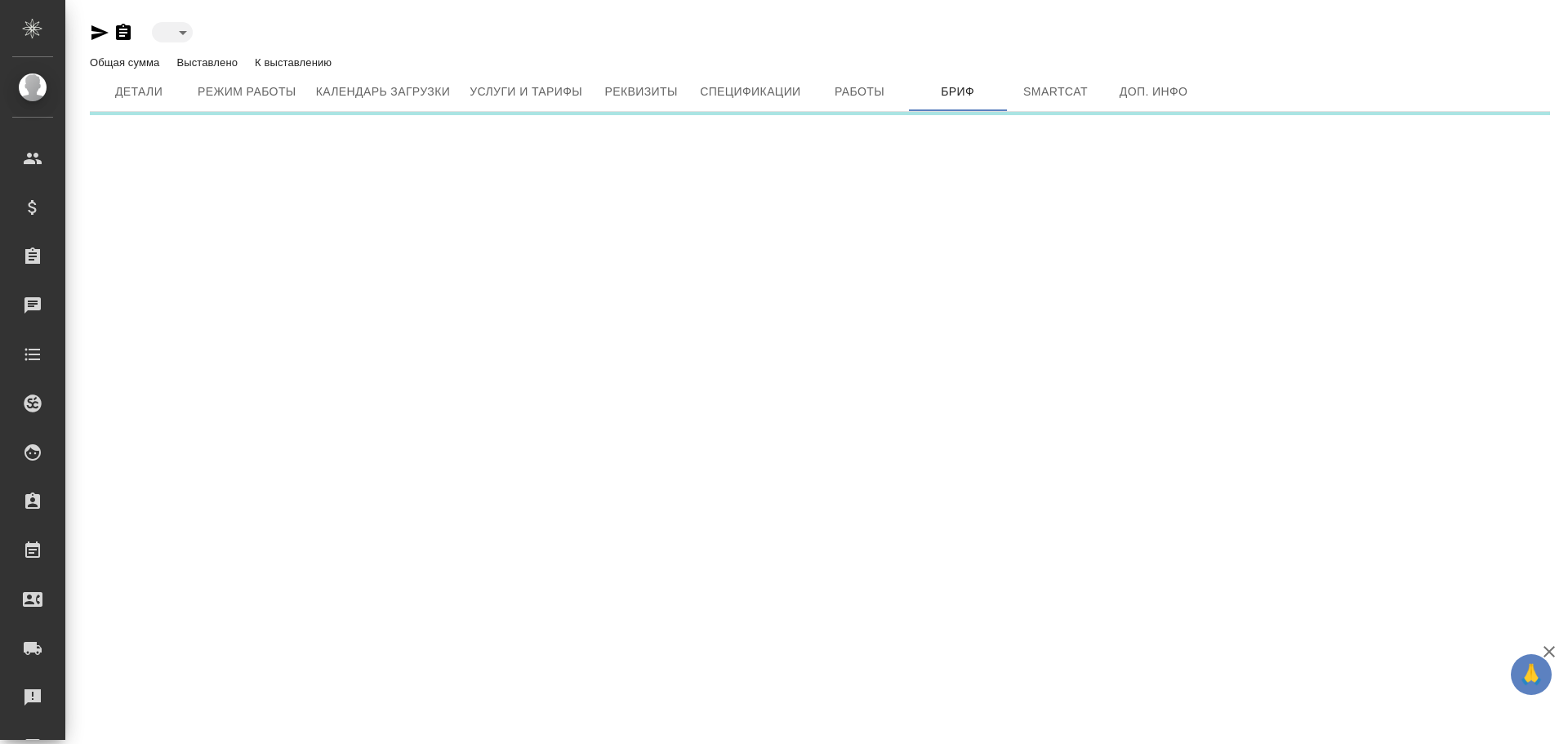
type input "active"
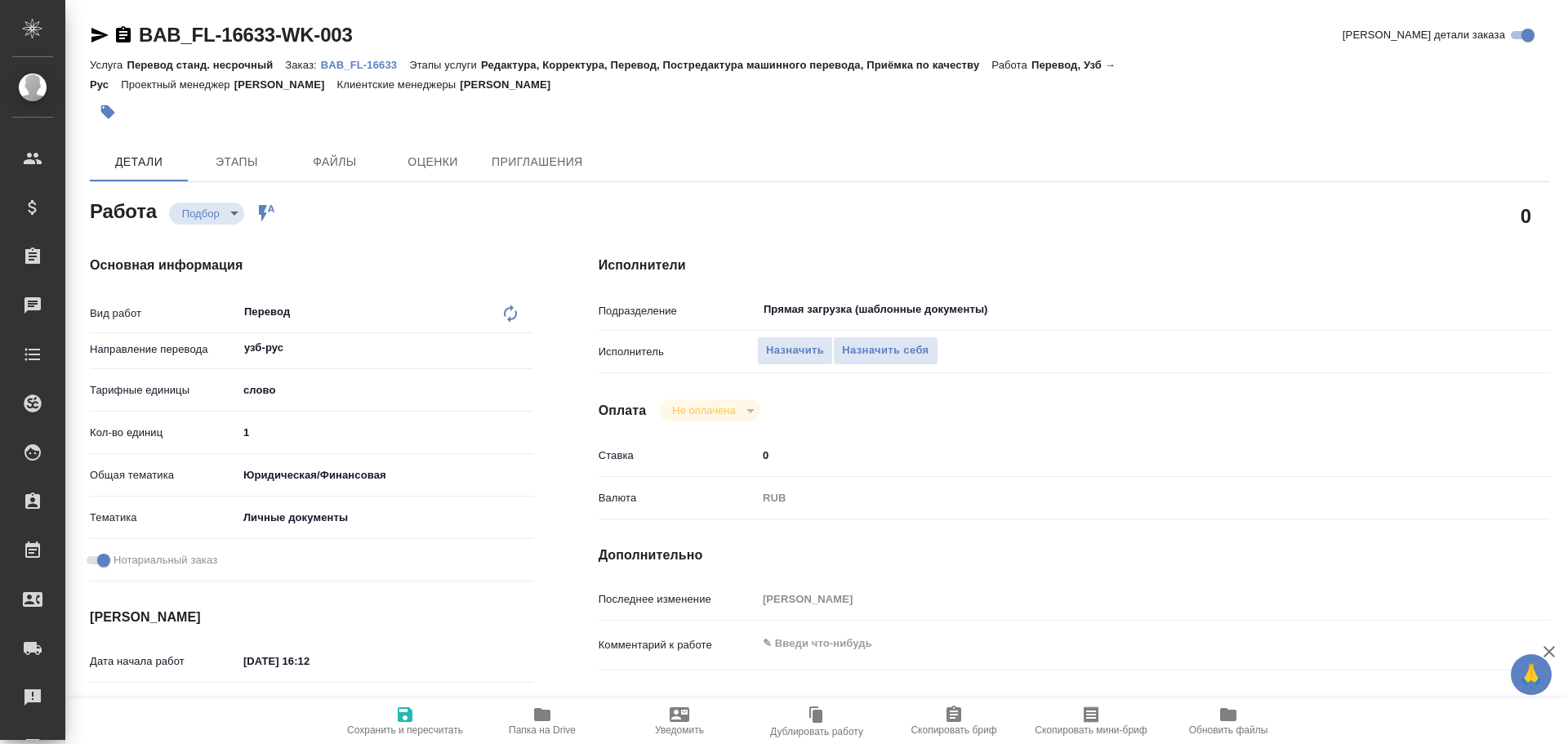
type textarea "x"
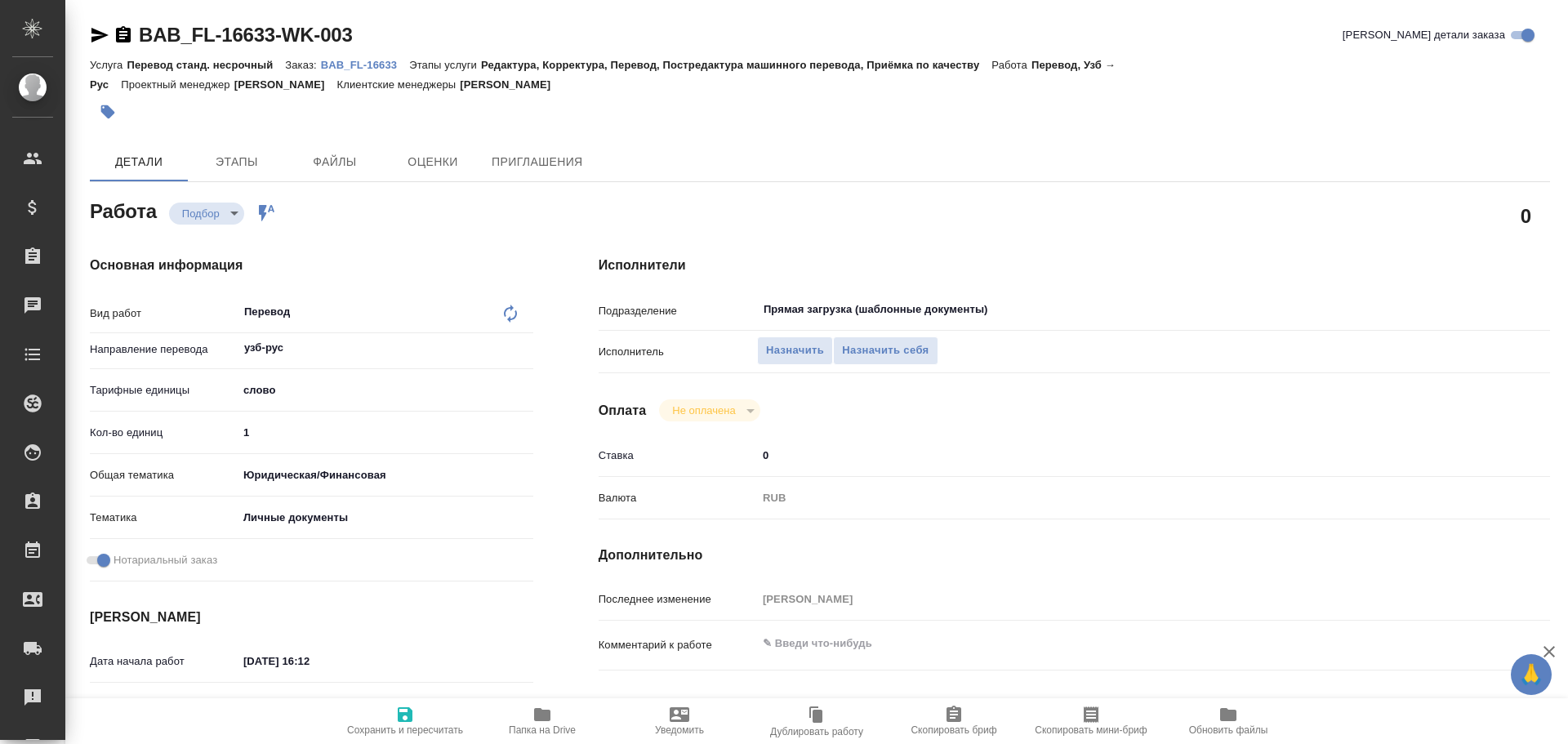
type textarea "x"
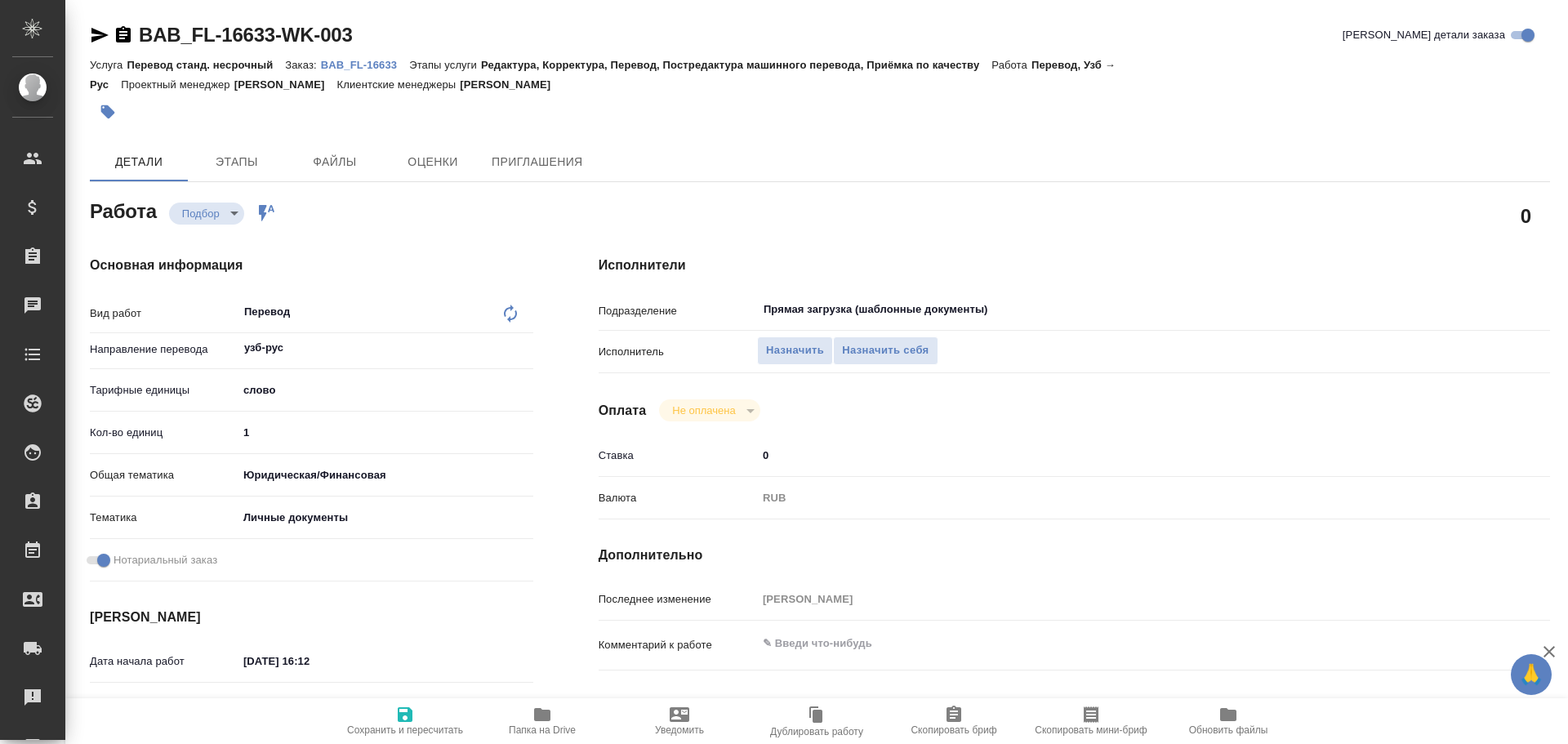
type textarea "x"
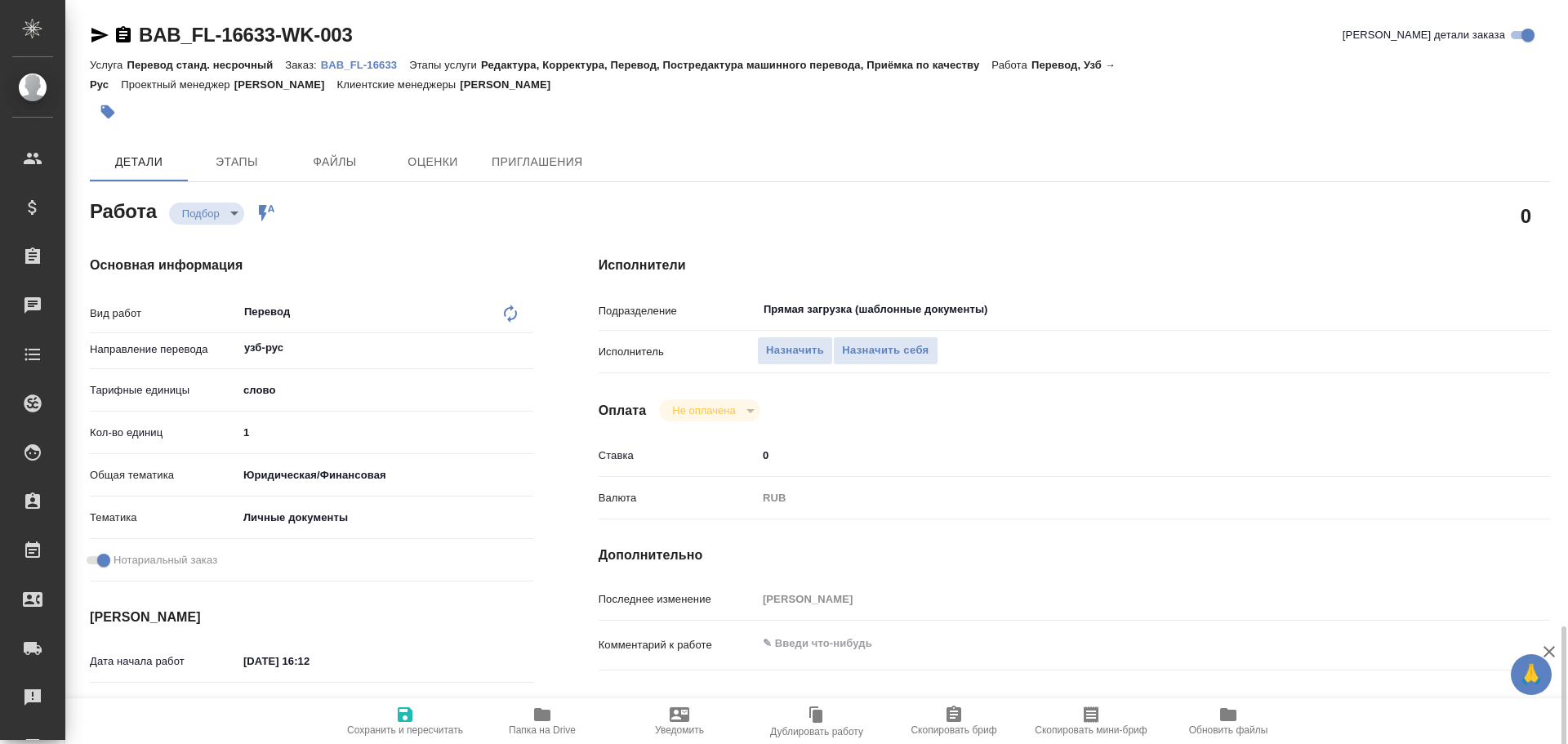
scroll to position [490, 0]
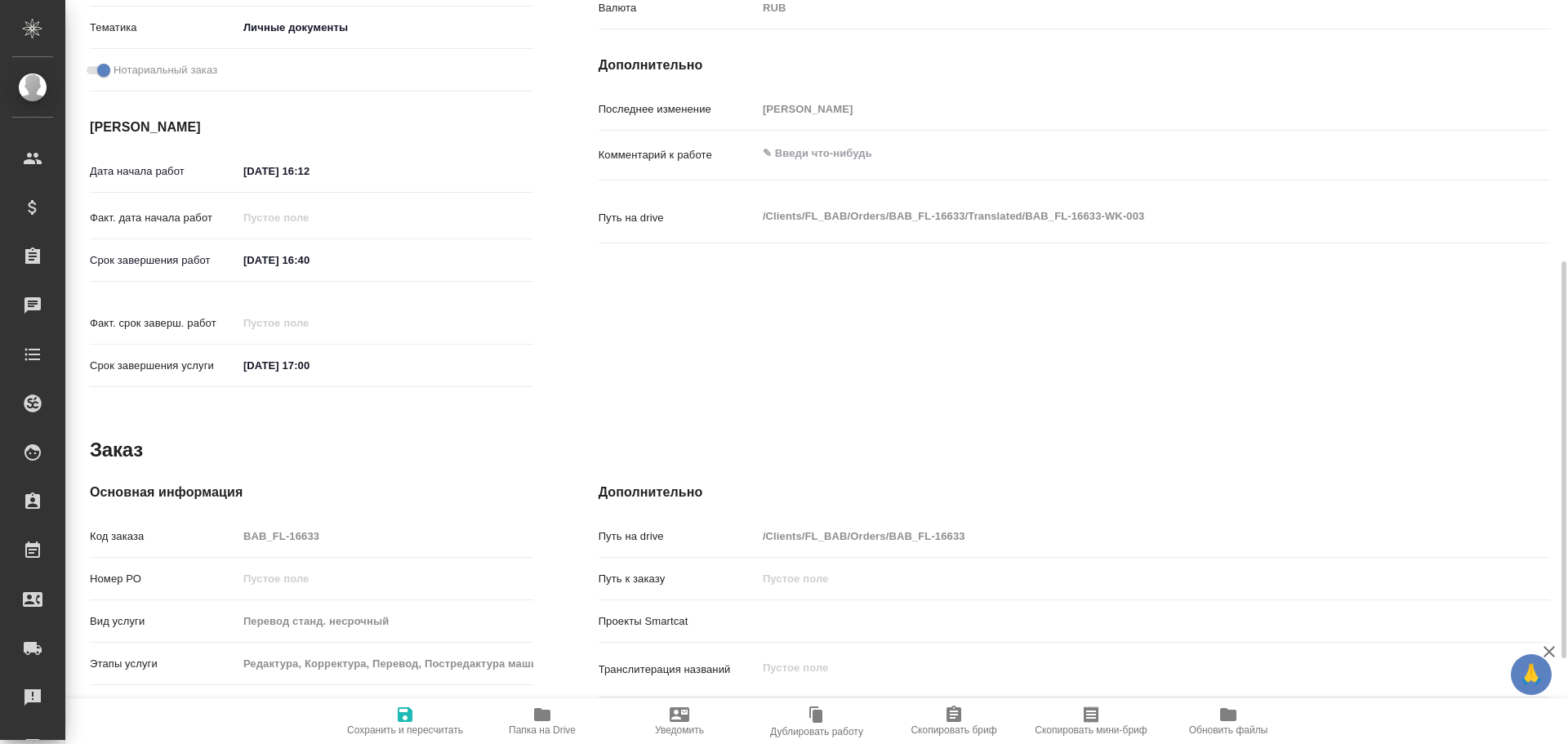
type textarea "x"
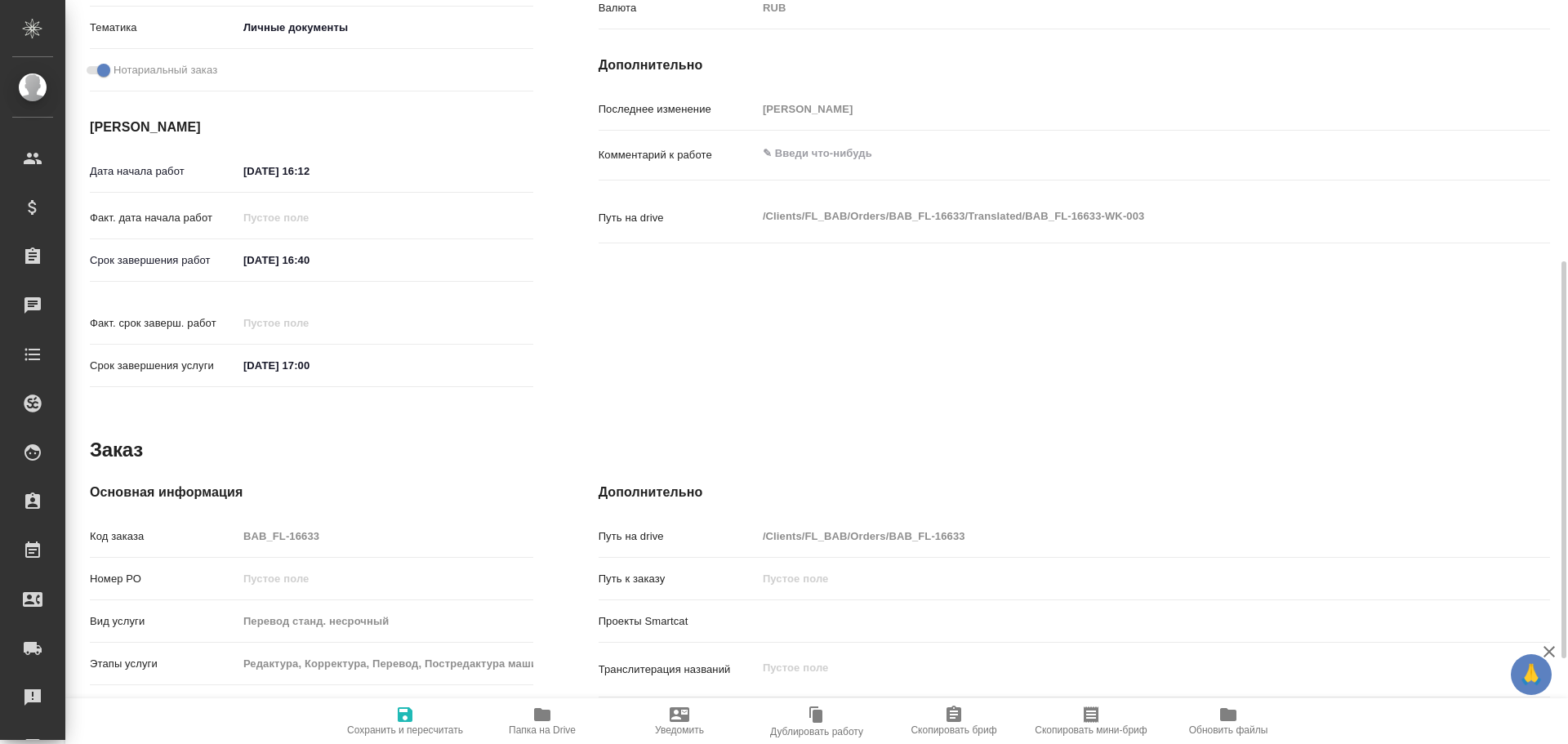
type textarea "x"
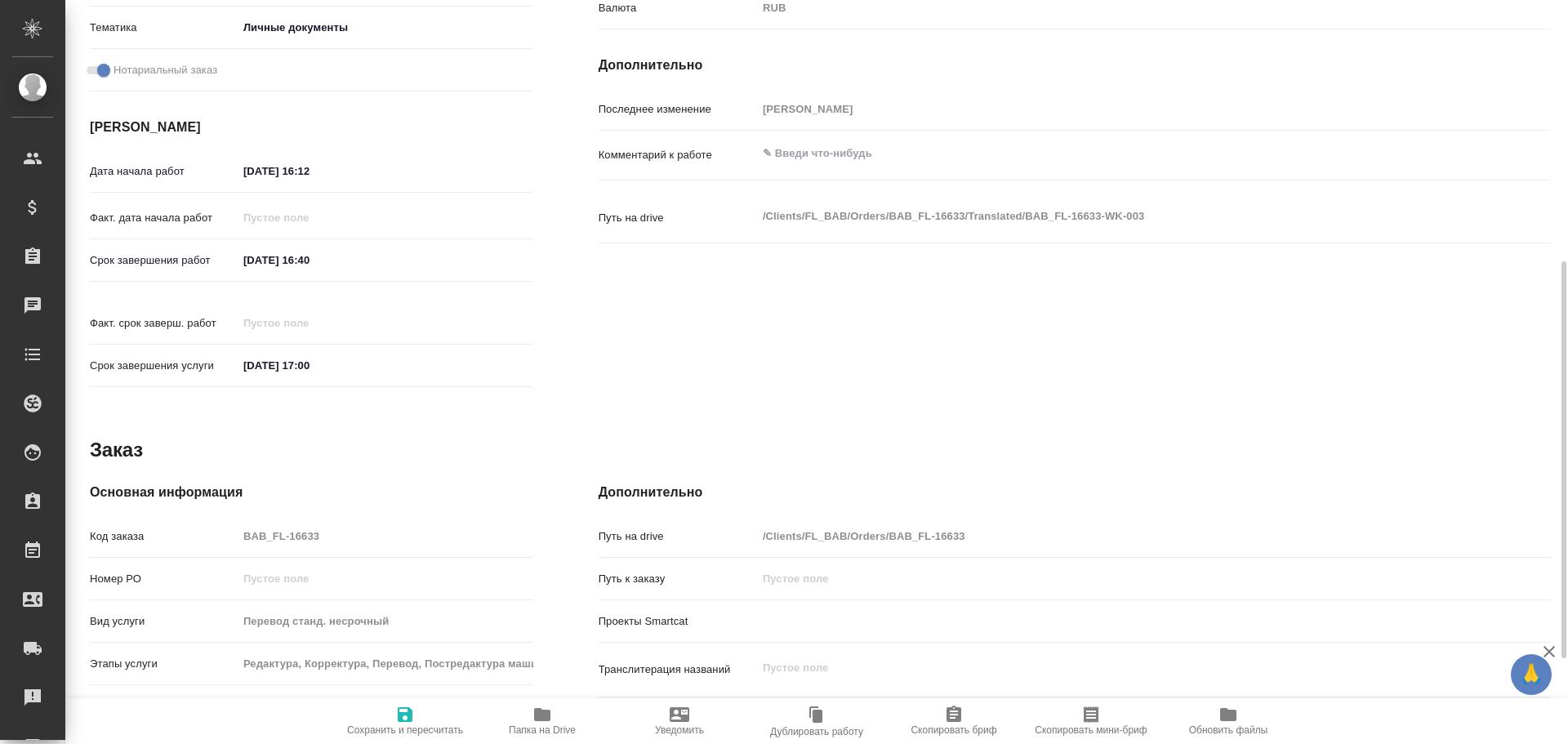
type textarea "x"
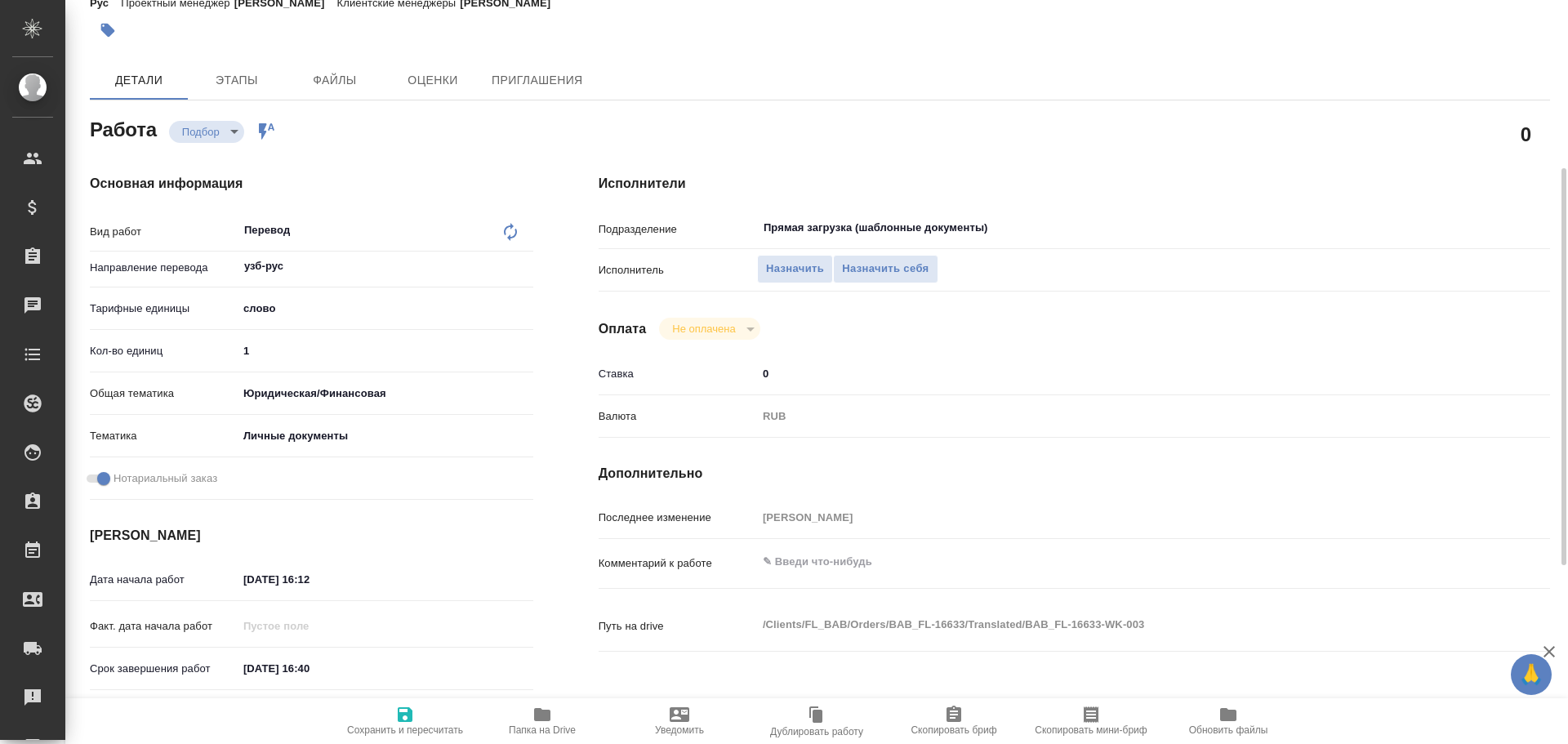
scroll to position [0, 0]
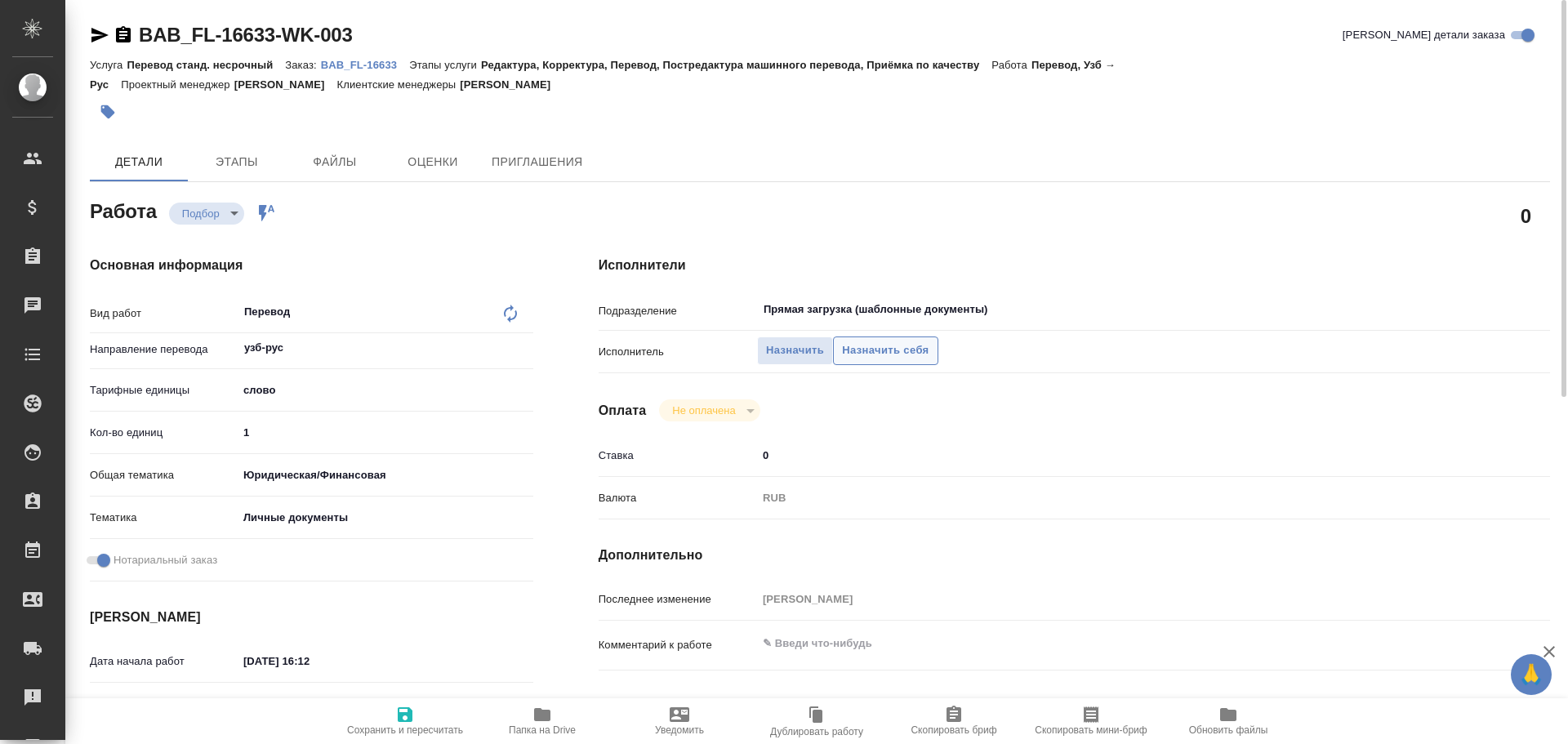
click at [893, 351] on span "Назначить себя" at bounding box center [885, 350] width 86 height 19
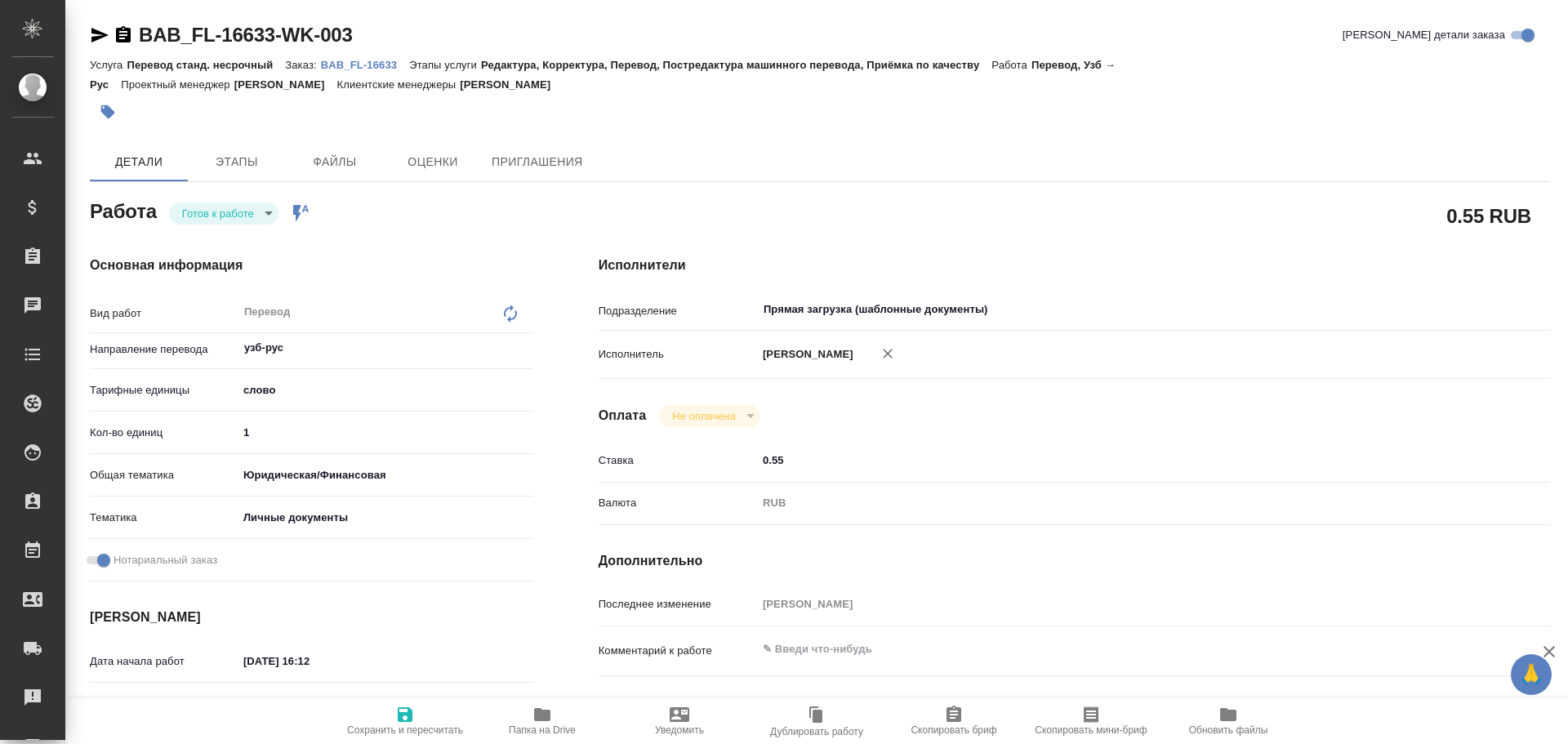
type textarea "x"
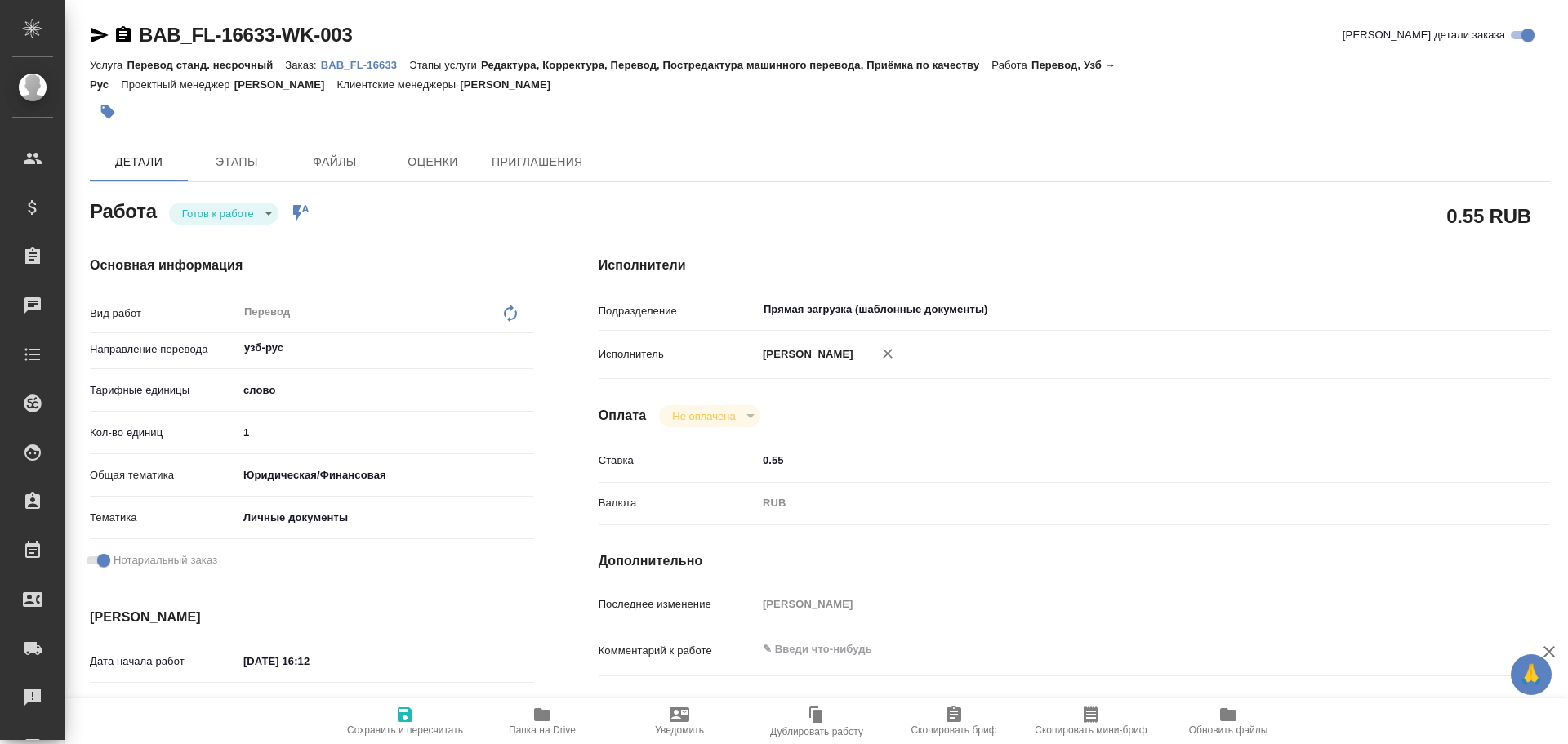
click at [245, 219] on body "🙏 .cls-1 fill:#fff; AWATERA [PERSON_NAME] Спецификации Заказы Чаты Todo Проекты…" at bounding box center [784, 372] width 1568 height 744
type textarea "x"
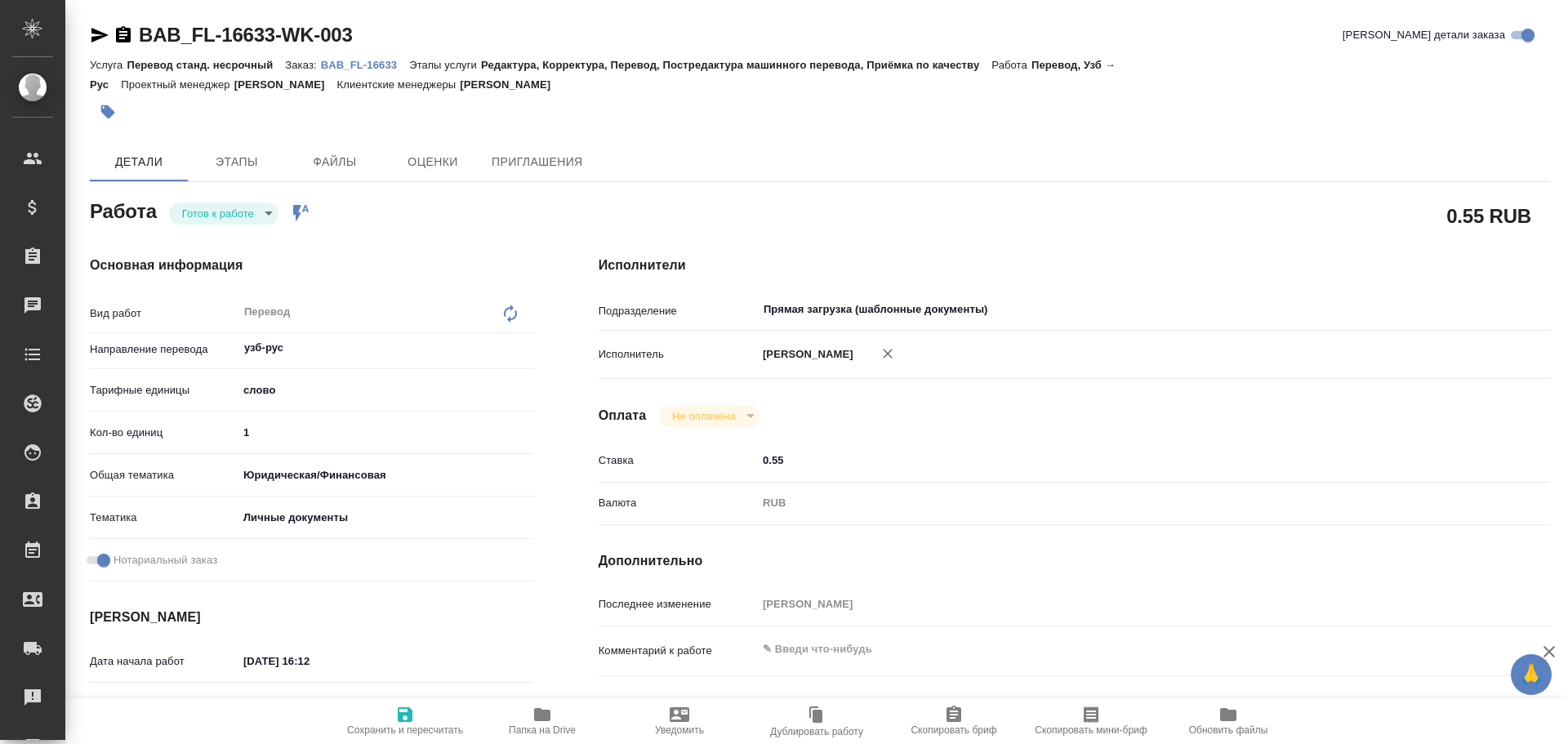
type textarea "x"
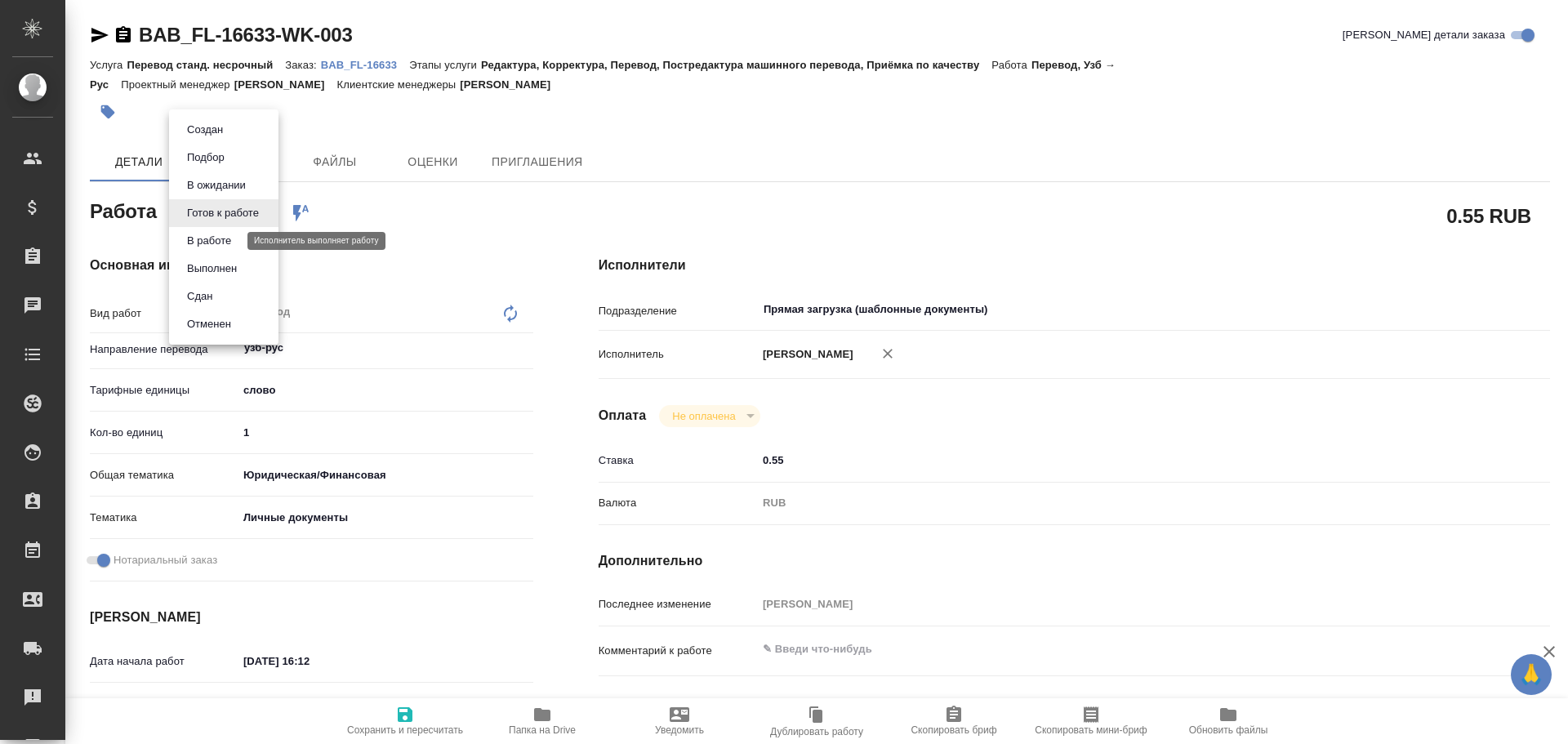
click at [236, 236] on button "В работе" at bounding box center [209, 240] width 53 height 18
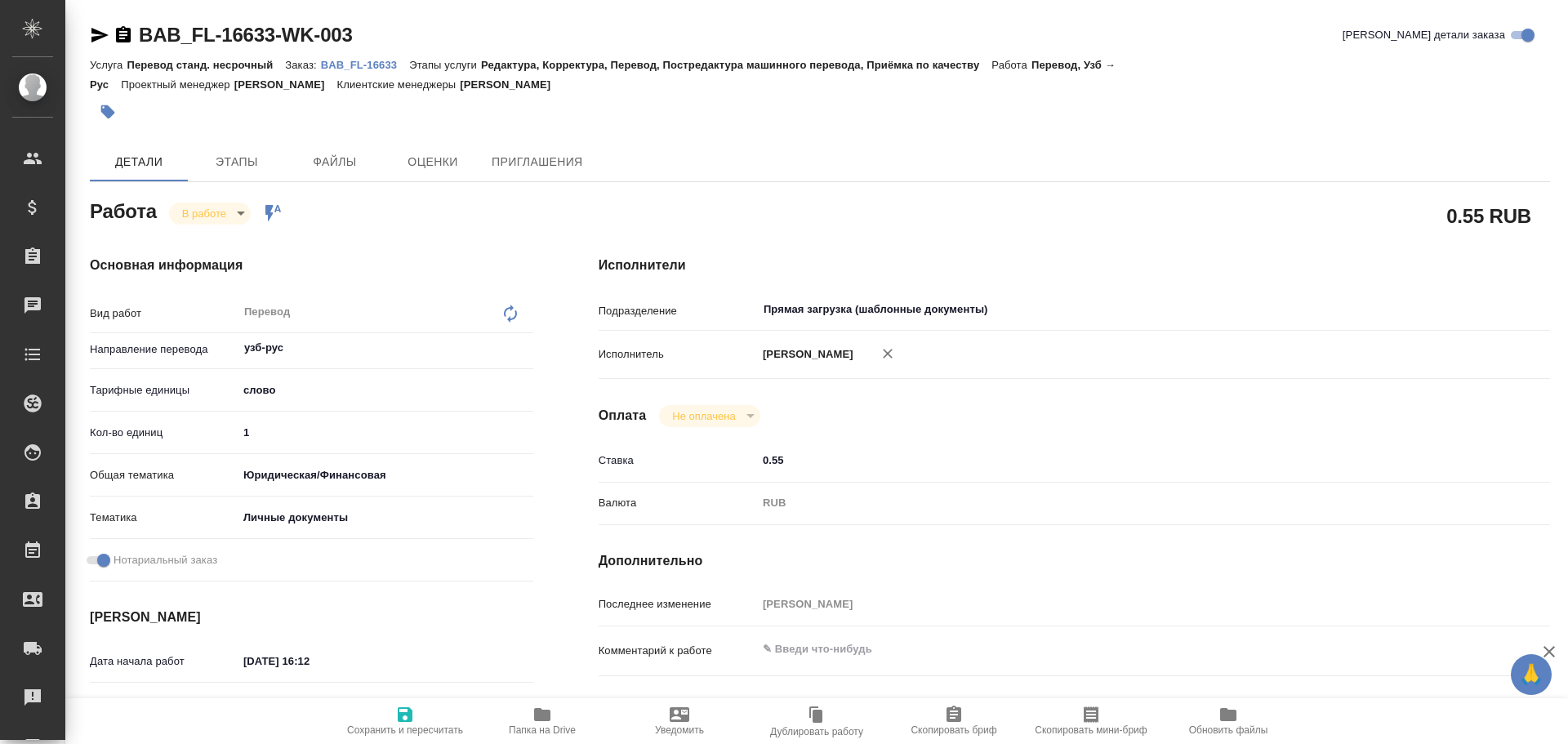
type textarea "x"
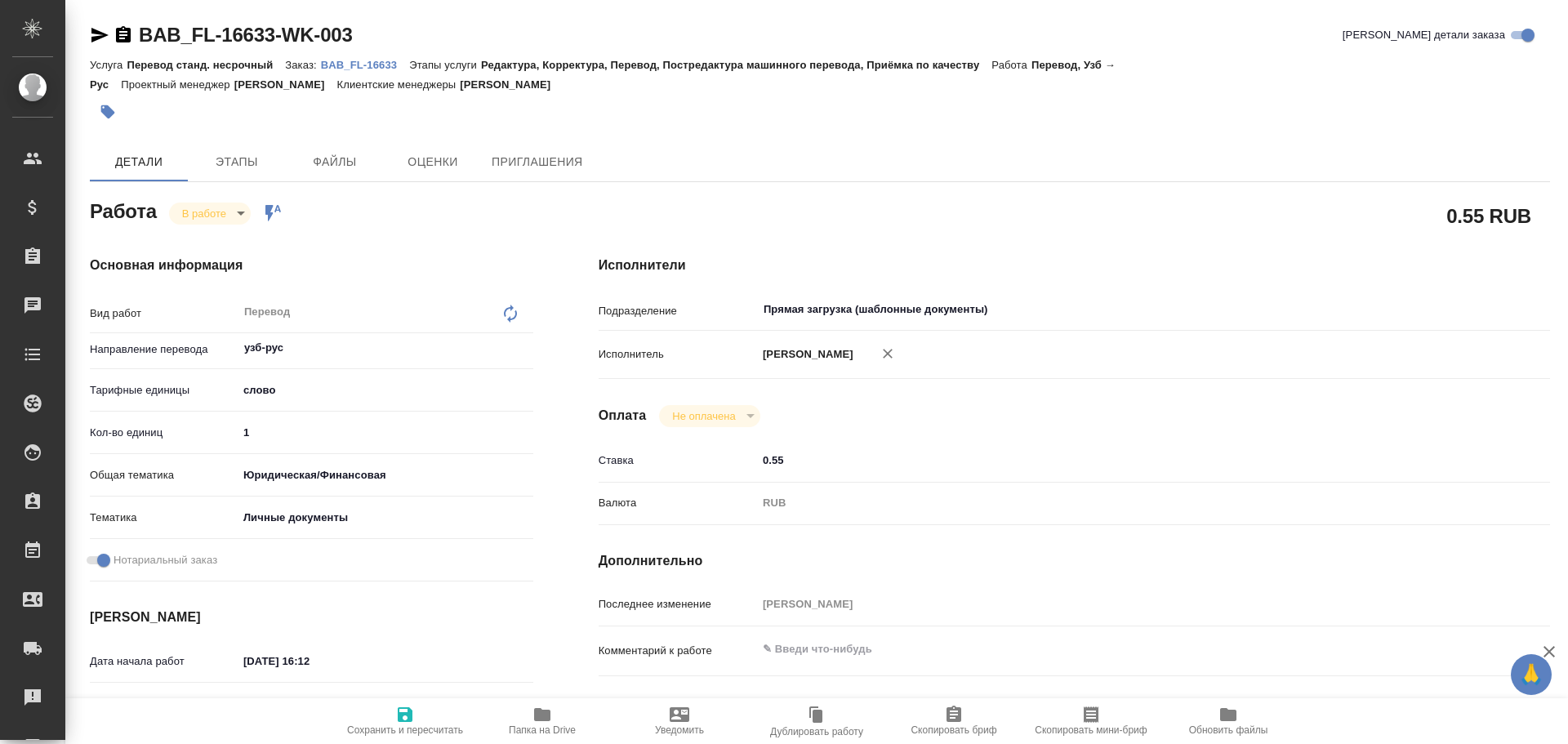
type textarea "x"
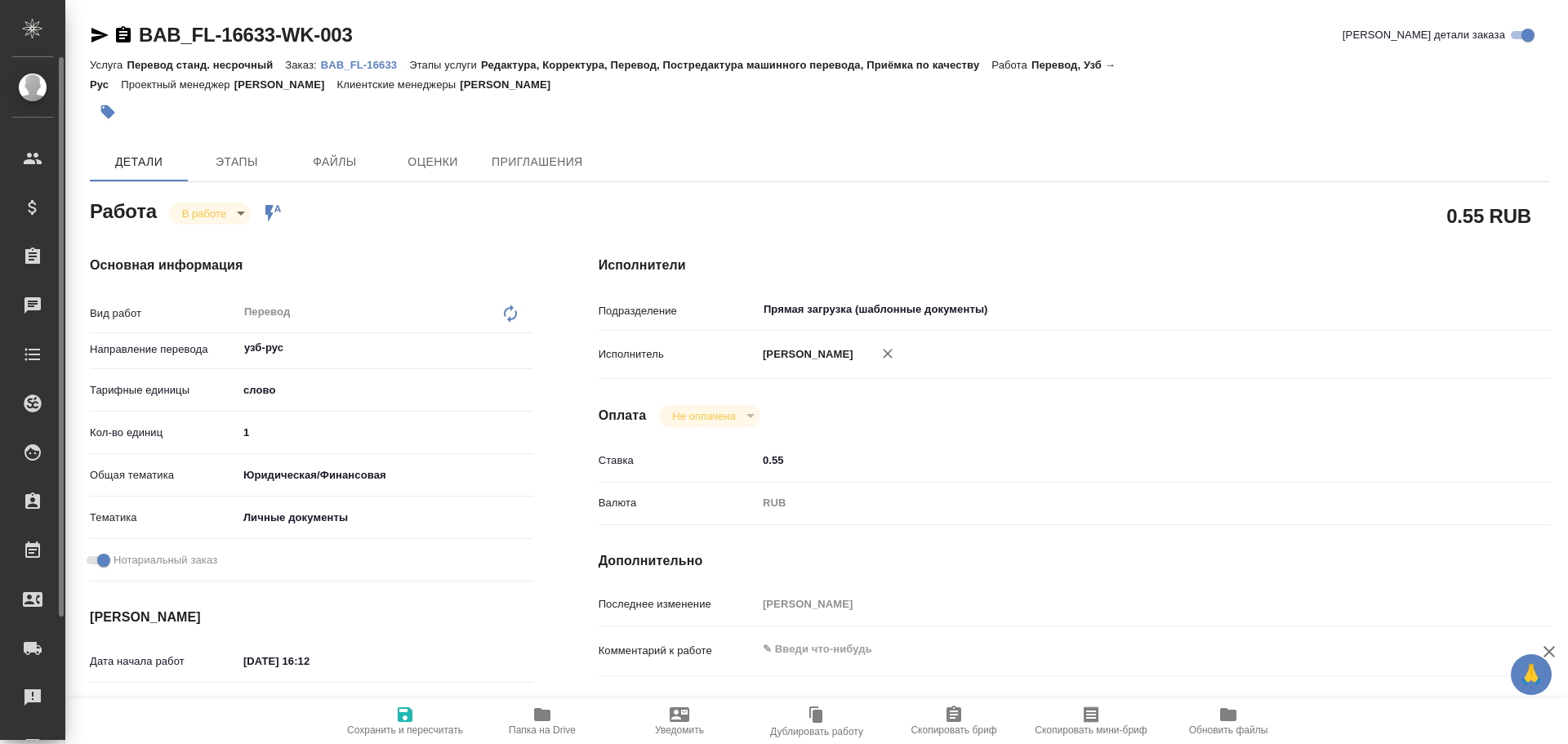
type textarea "x"
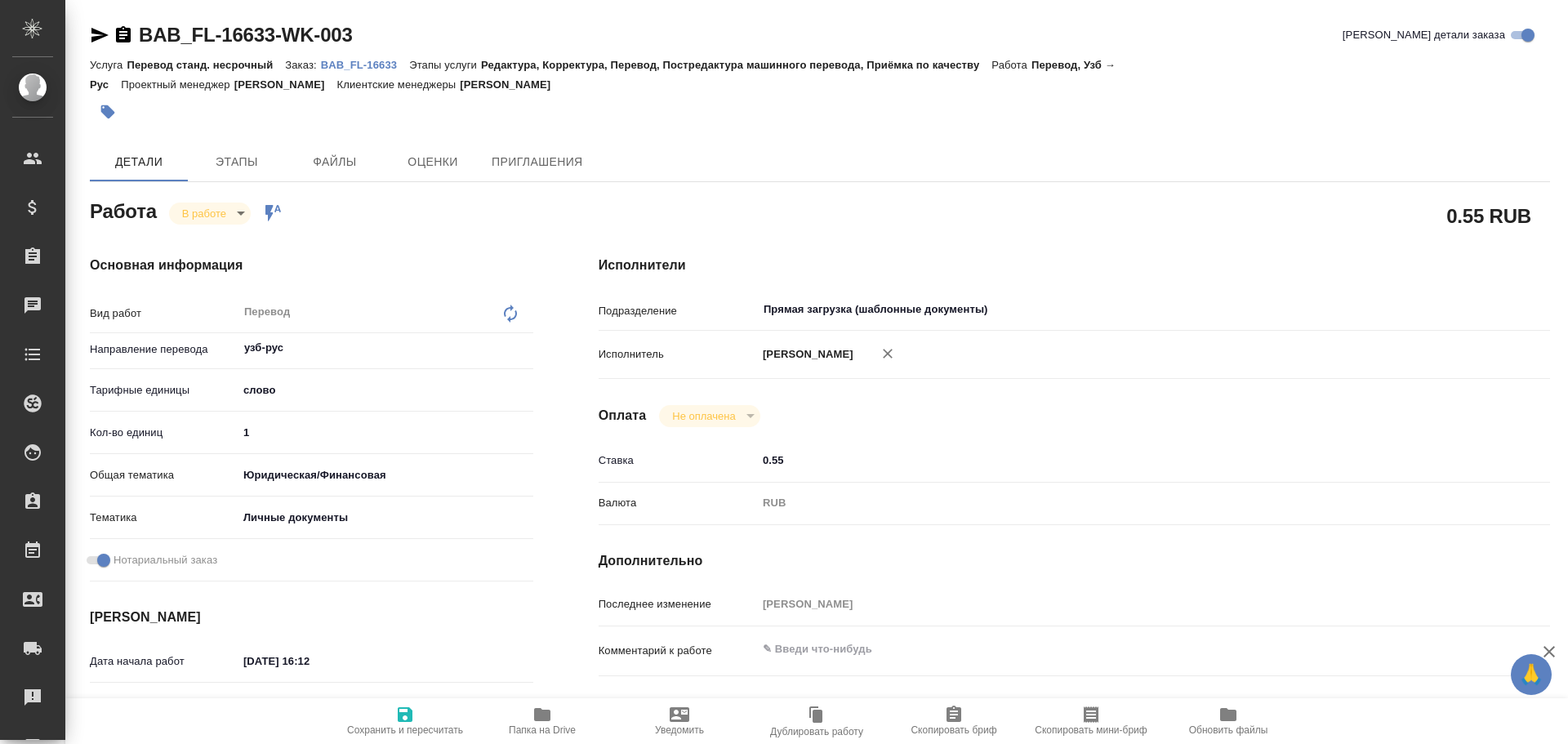
type textarea "x"
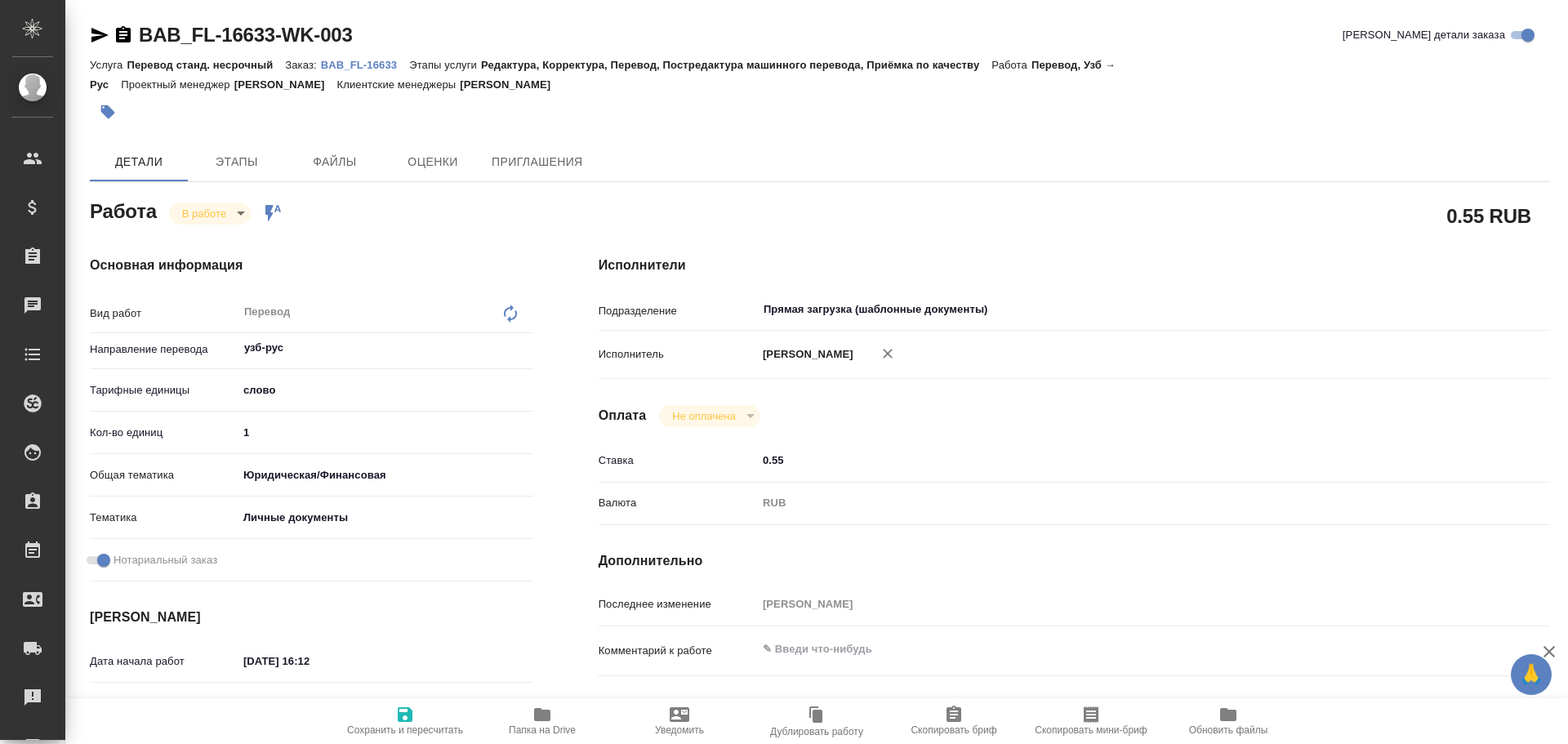
type textarea "x"
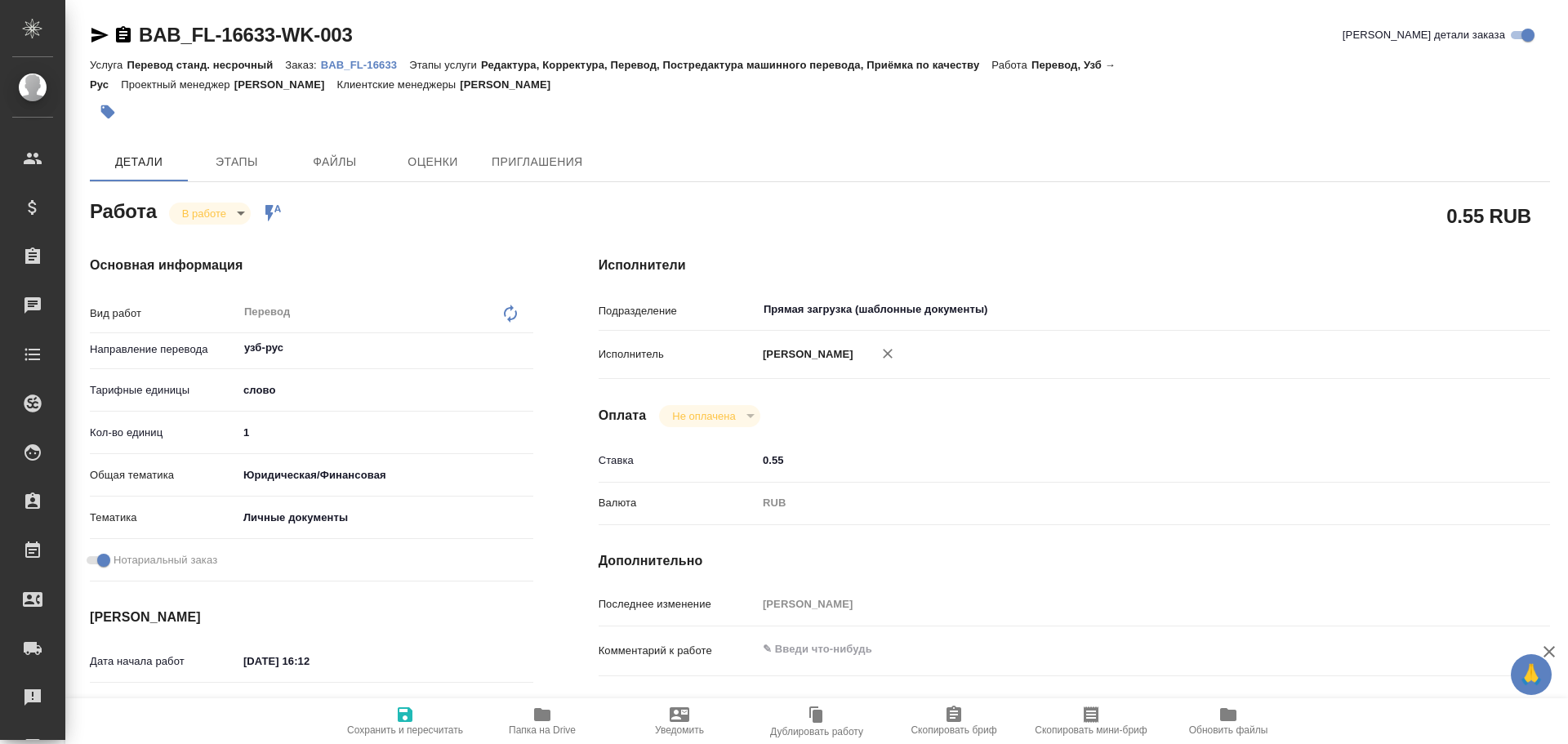
type textarea "x"
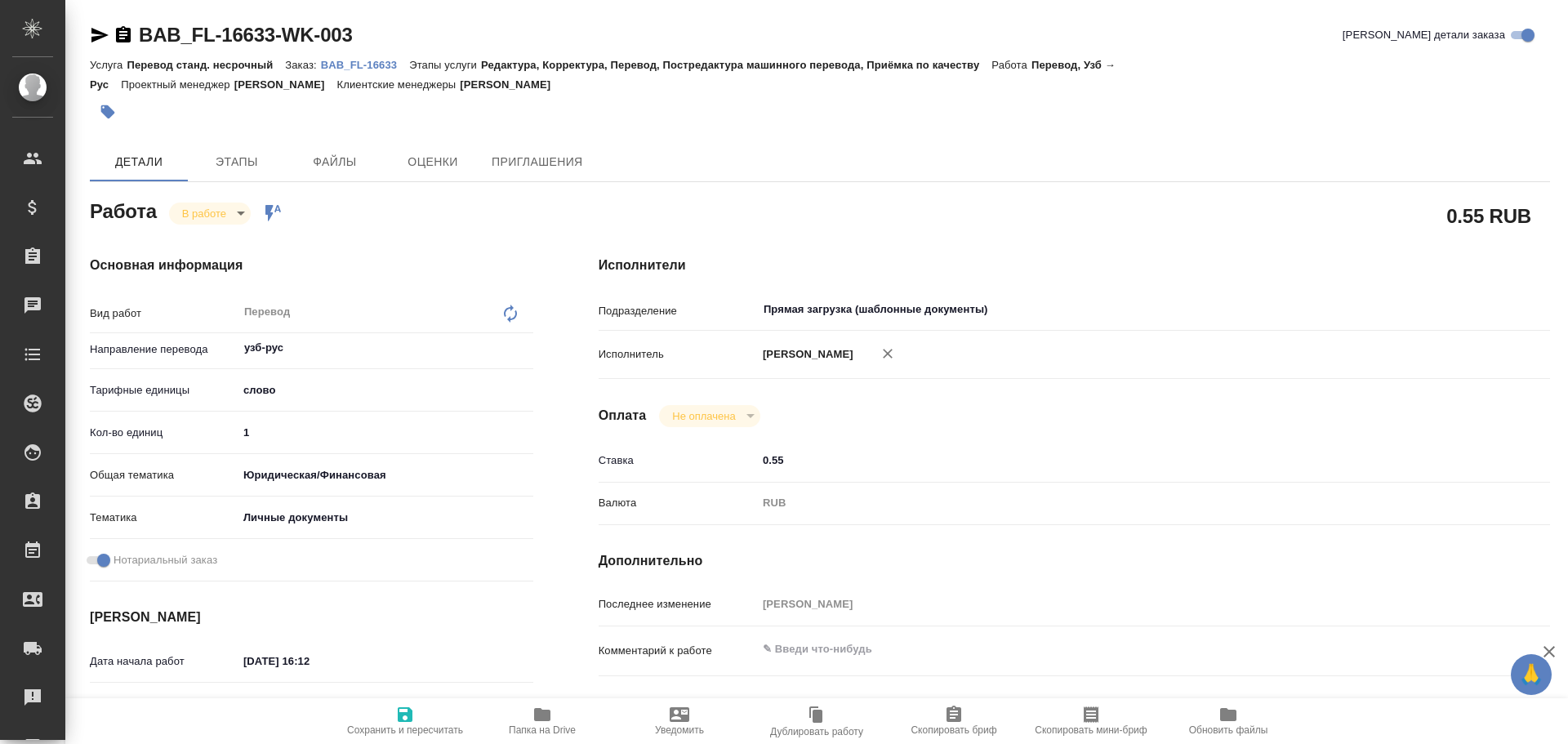
type textarea "x"
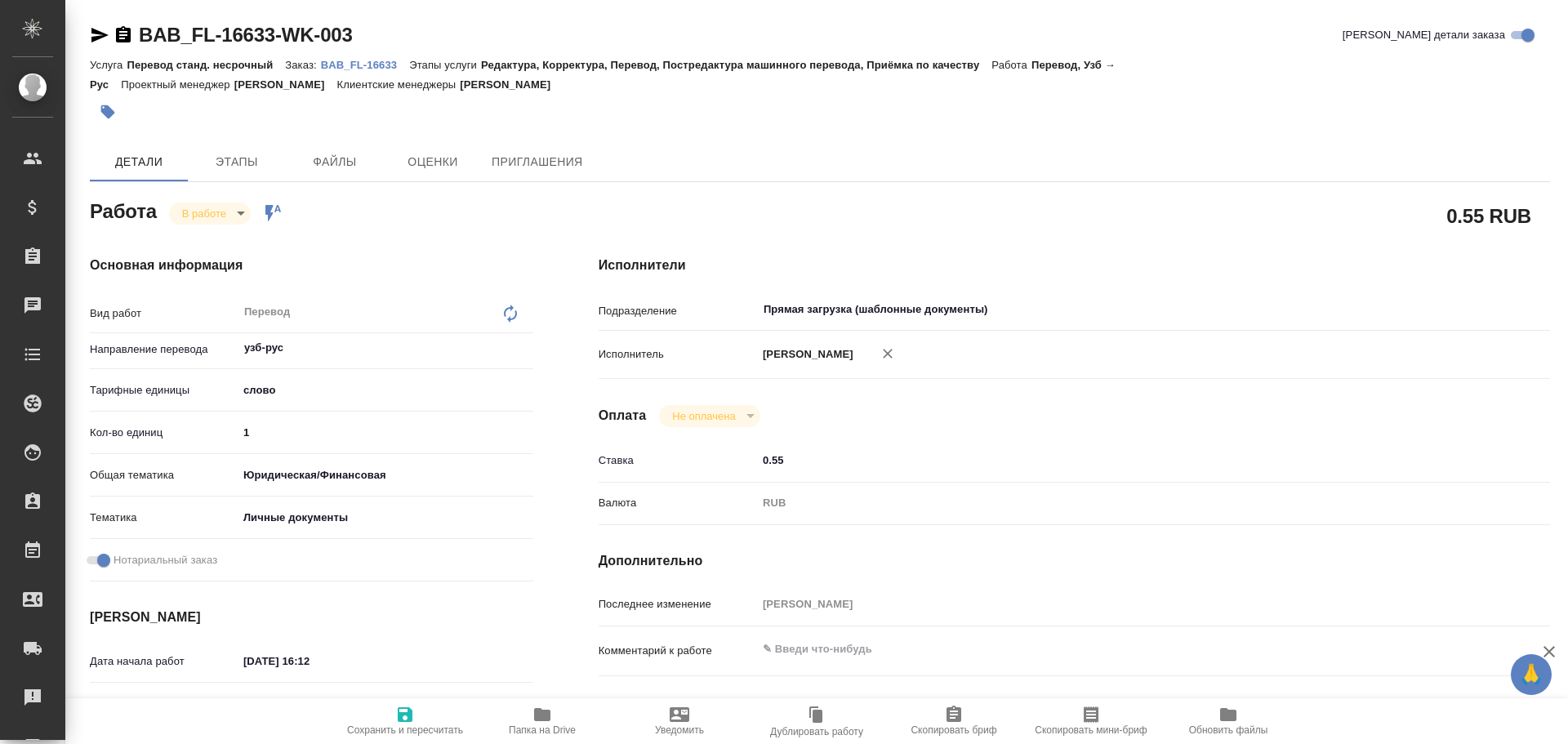
type textarea "x"
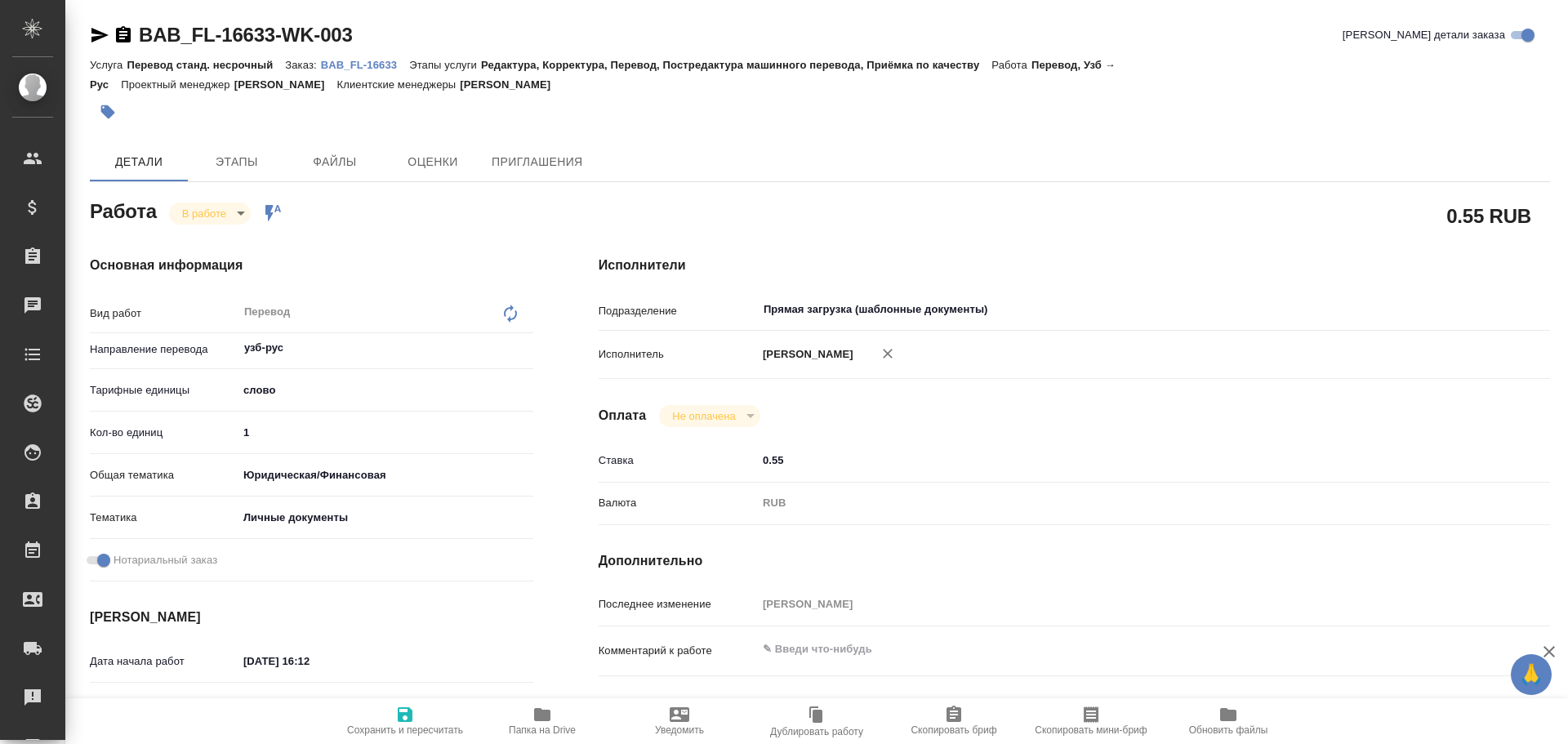
type textarea "x"
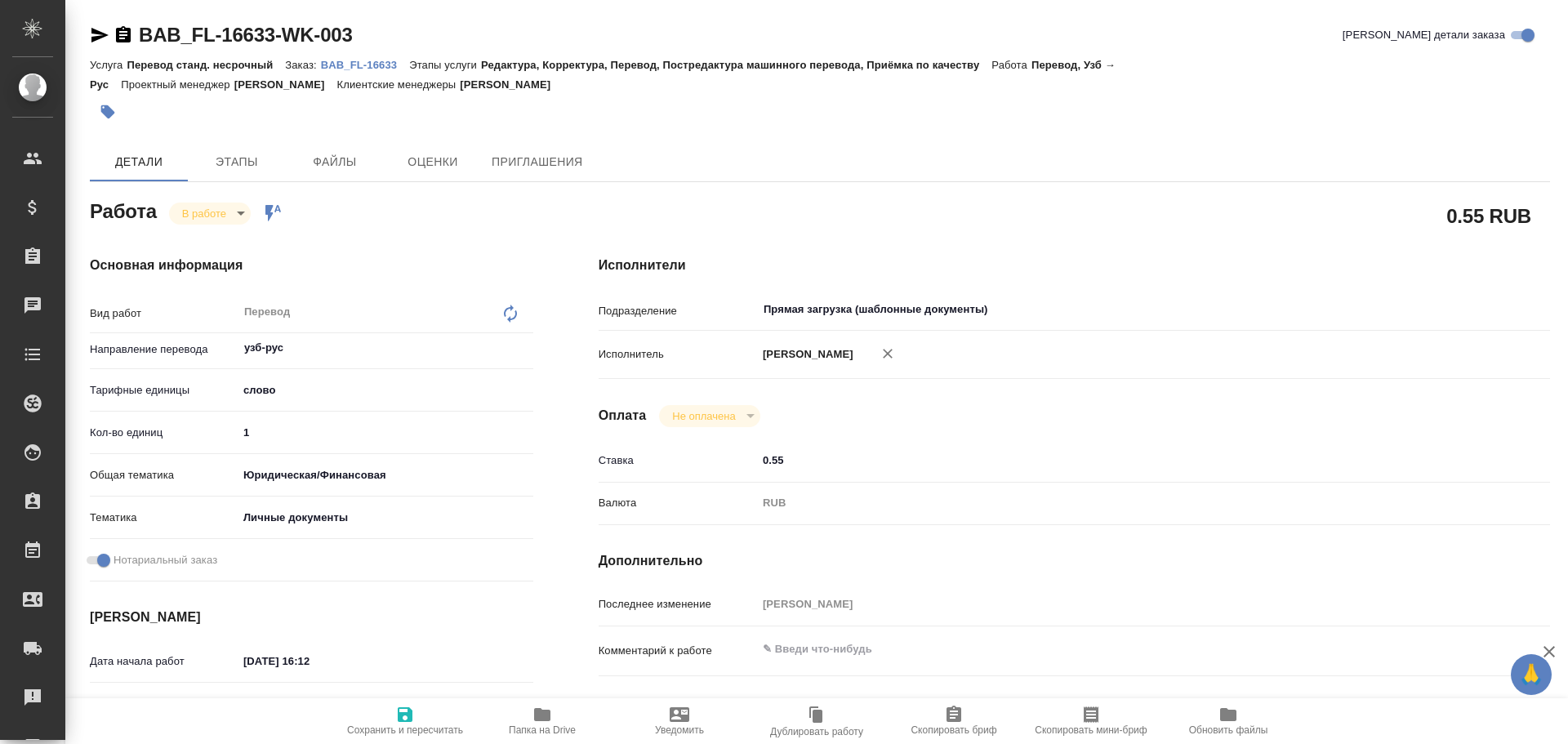
type textarea "x"
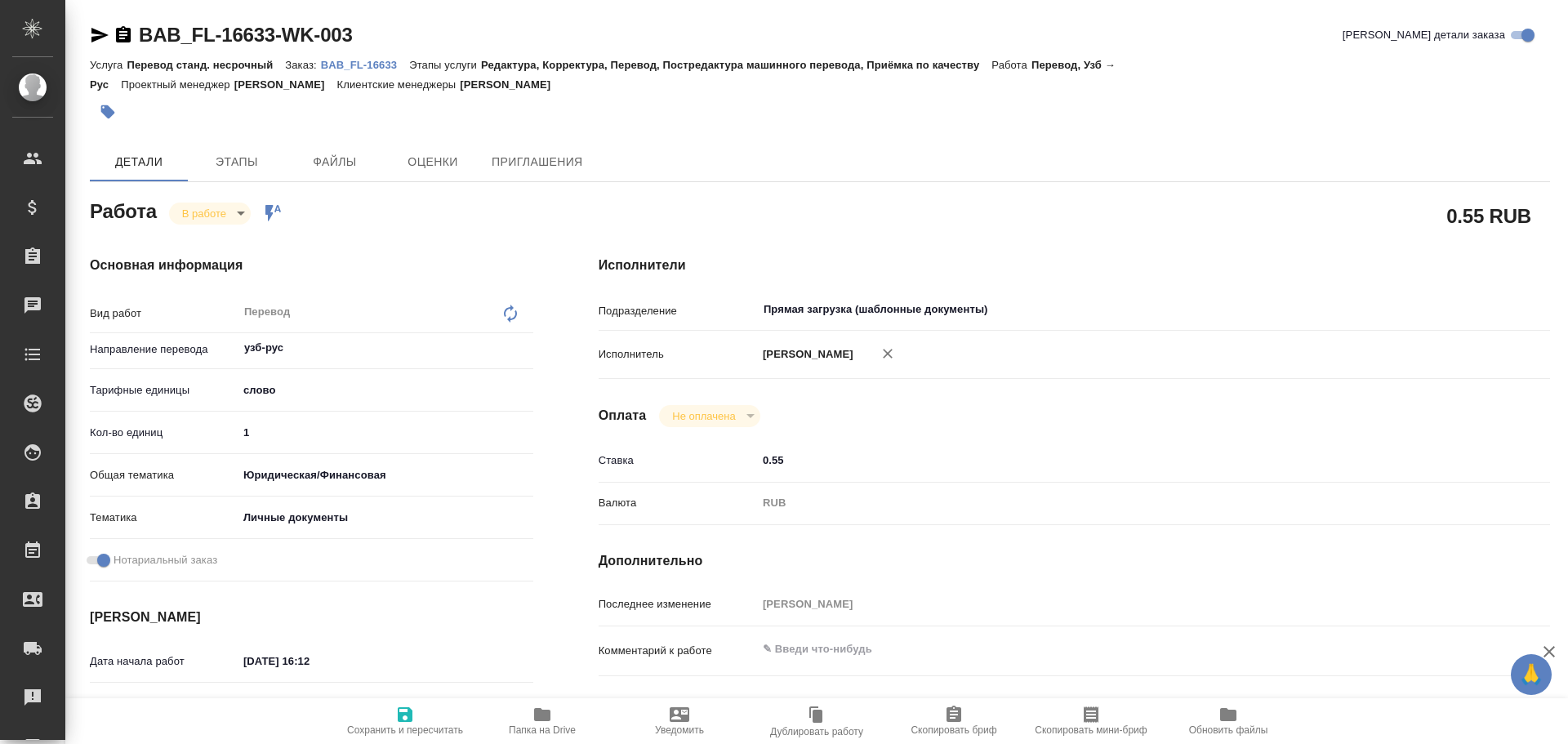
type textarea "x"
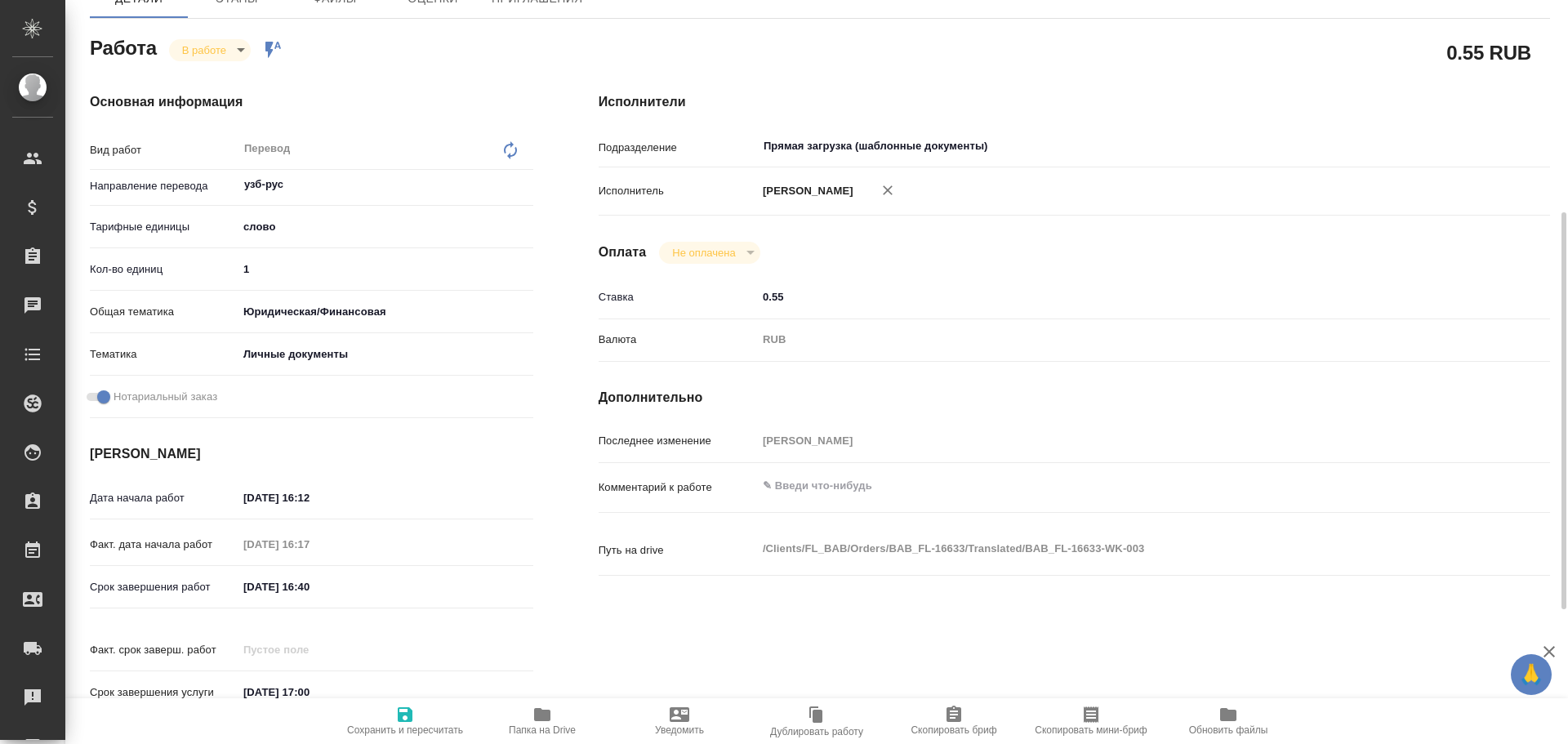
scroll to position [244, 0]
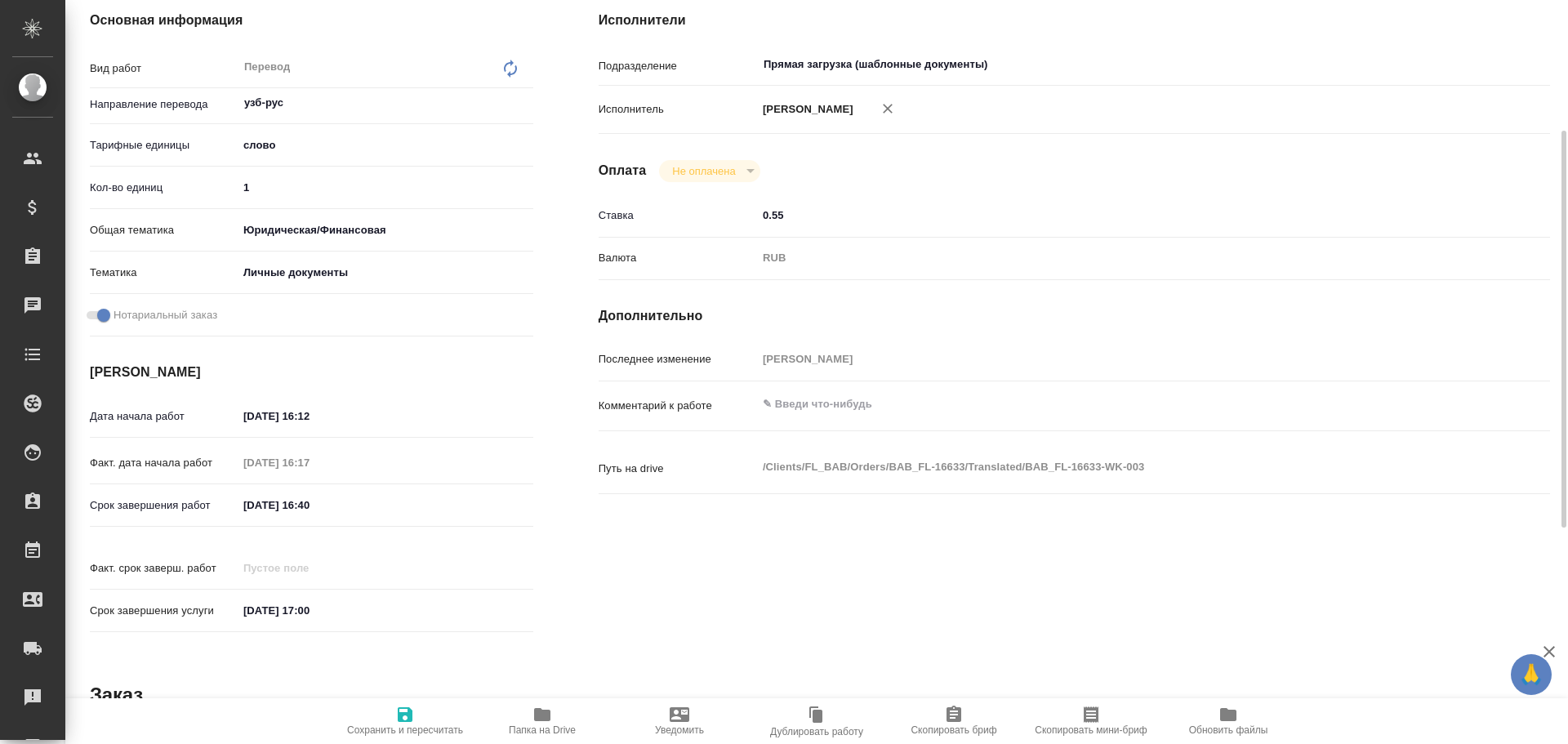
click at [552, 715] on span "Папка на Drive" at bounding box center [541, 719] width 118 height 31
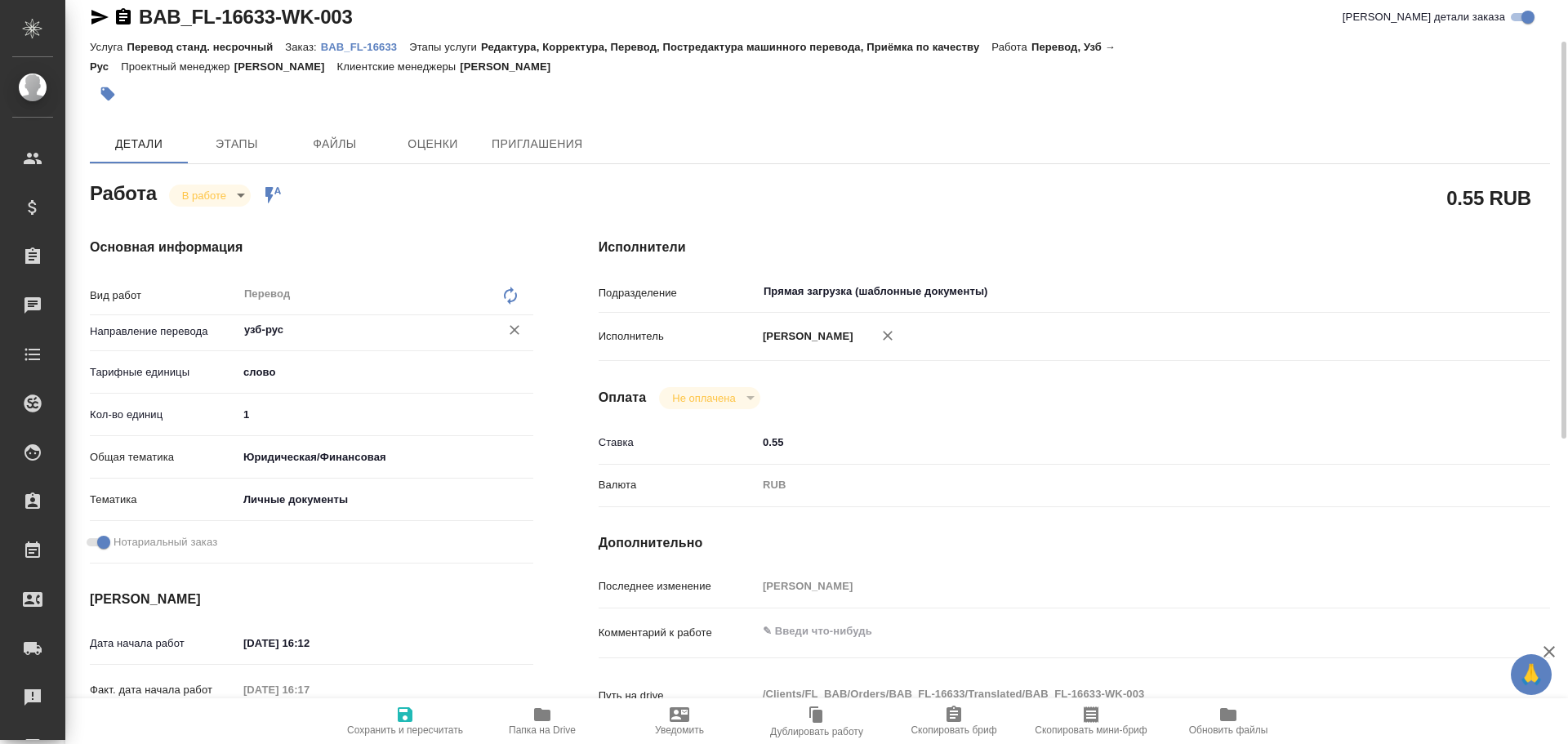
scroll to position [0, 0]
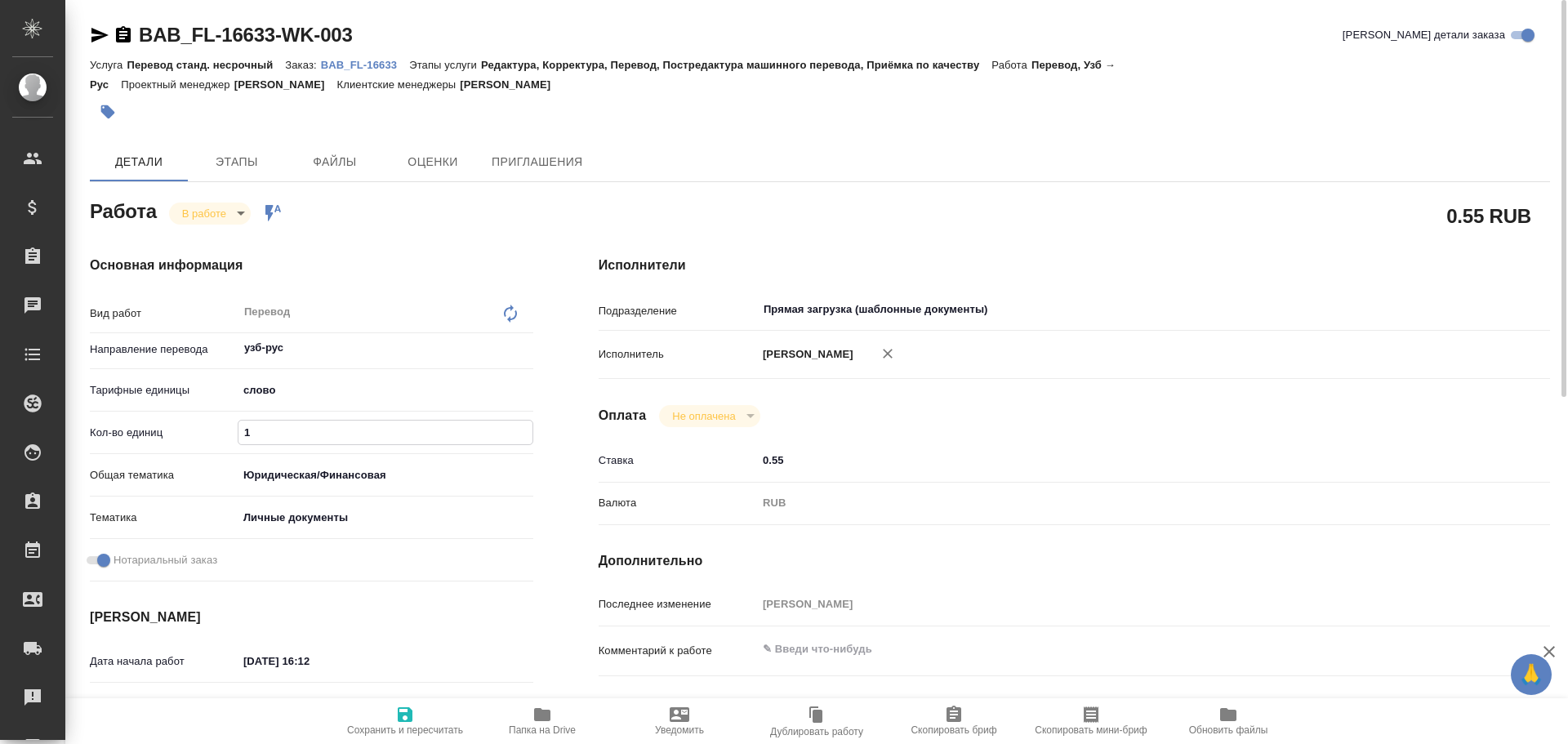
drag, startPoint x: 253, startPoint y: 428, endPoint x: 189, endPoint y: 421, distance: 64.4
click at [186, 424] on div "Кол-во единиц 1" at bounding box center [312, 431] width 443 height 29
type textarea "x"
type input "7"
type textarea "x"
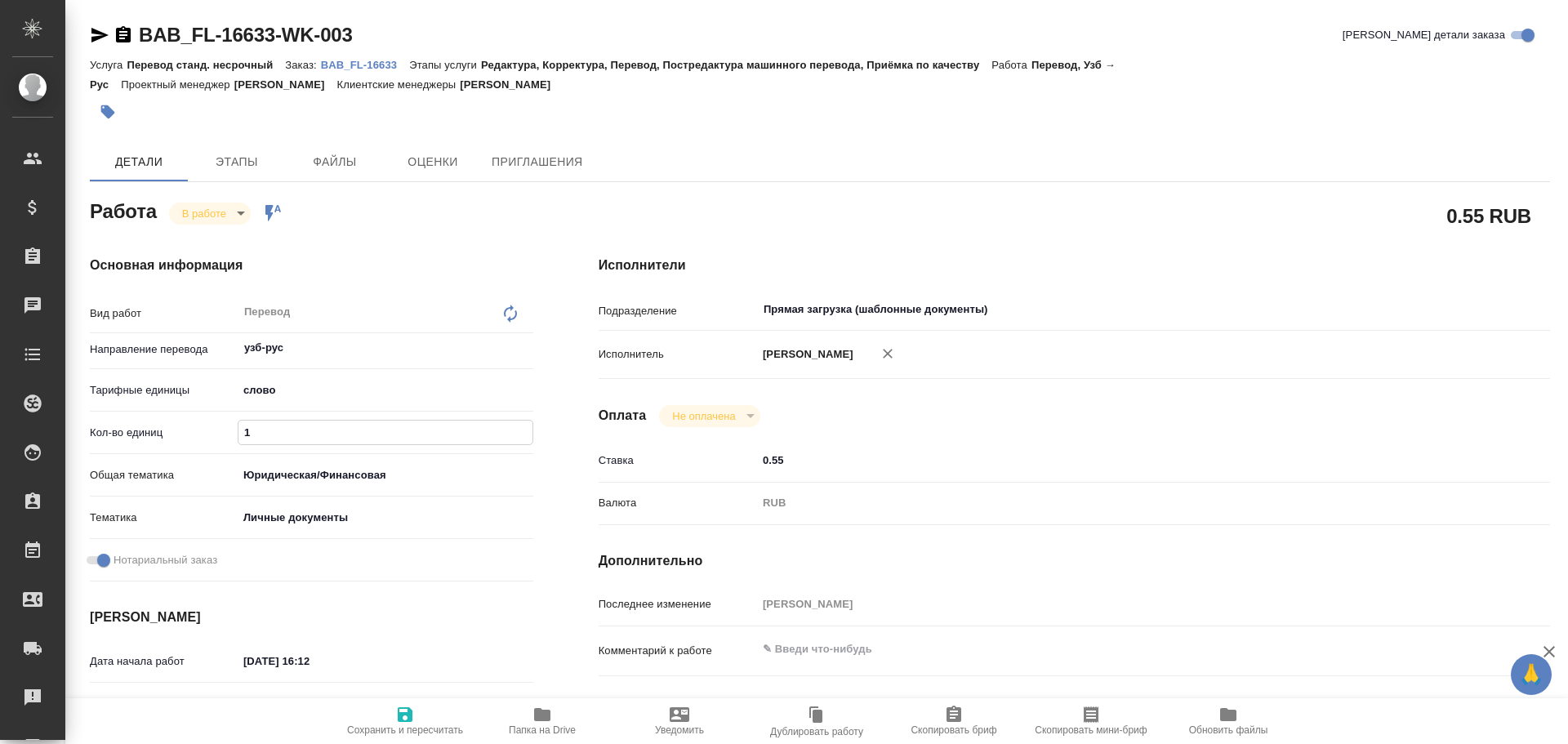
type textarea "x"
type input "75"
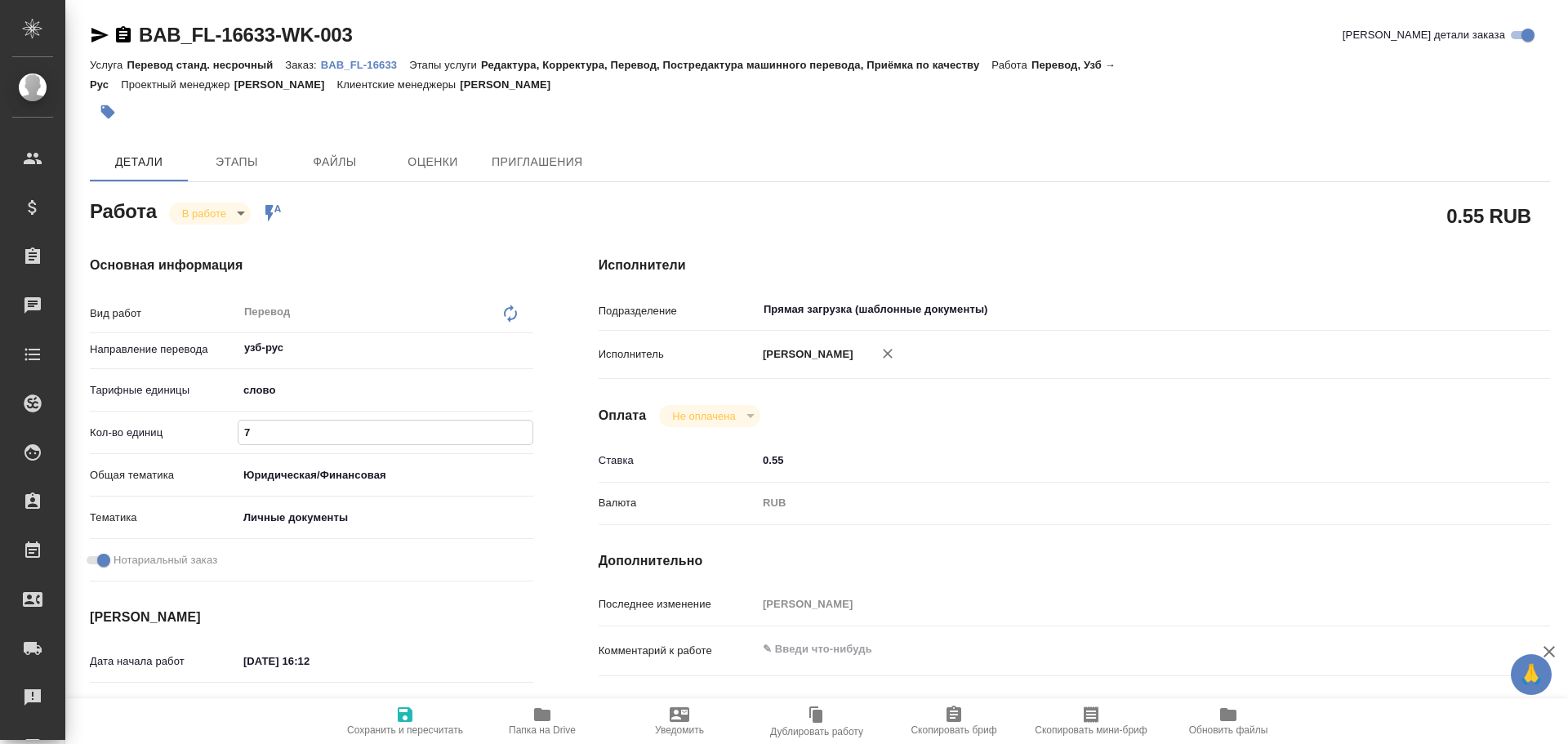
type textarea "x"
type input "75"
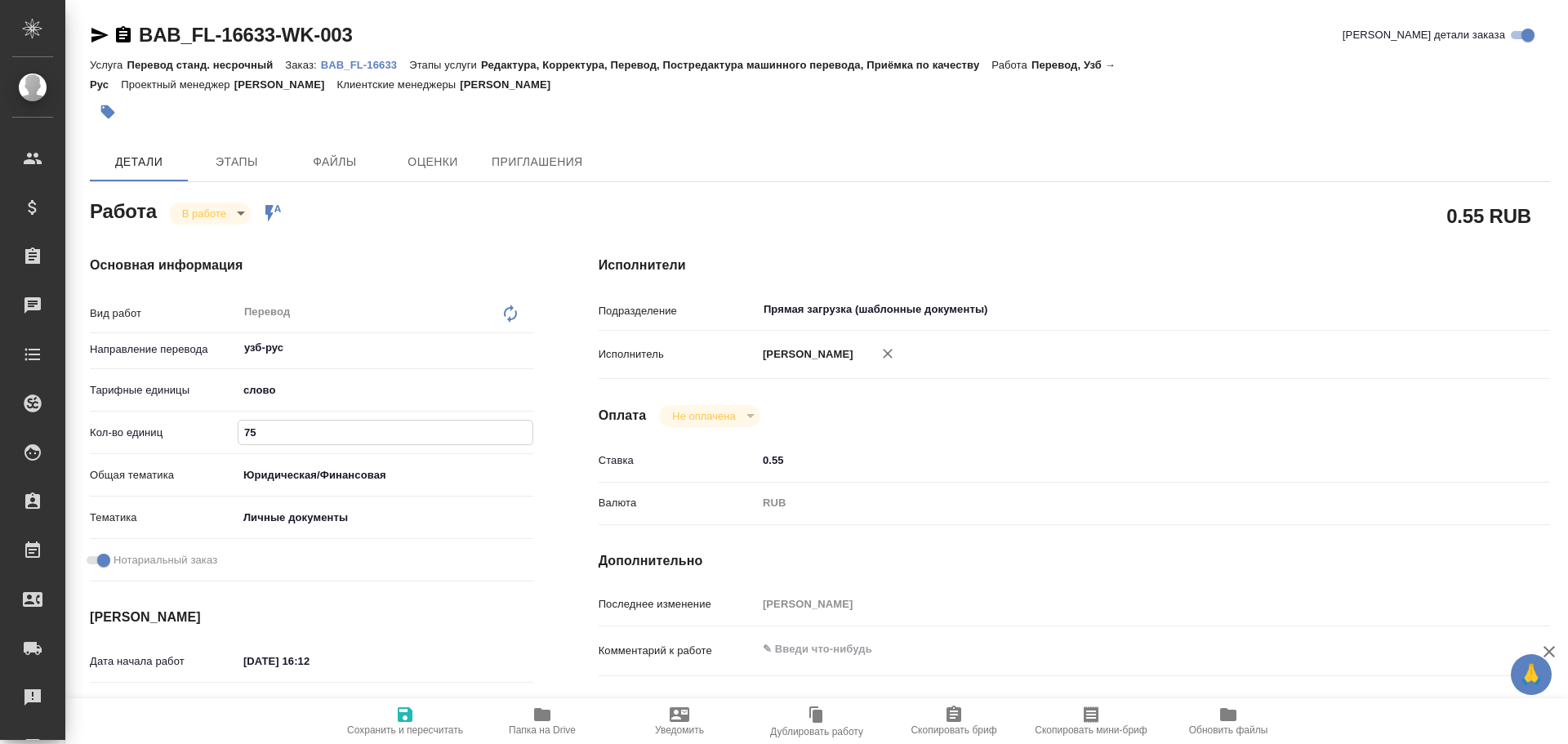
click at [408, 710] on icon "button" at bounding box center [405, 713] width 15 height 15
type textarea "x"
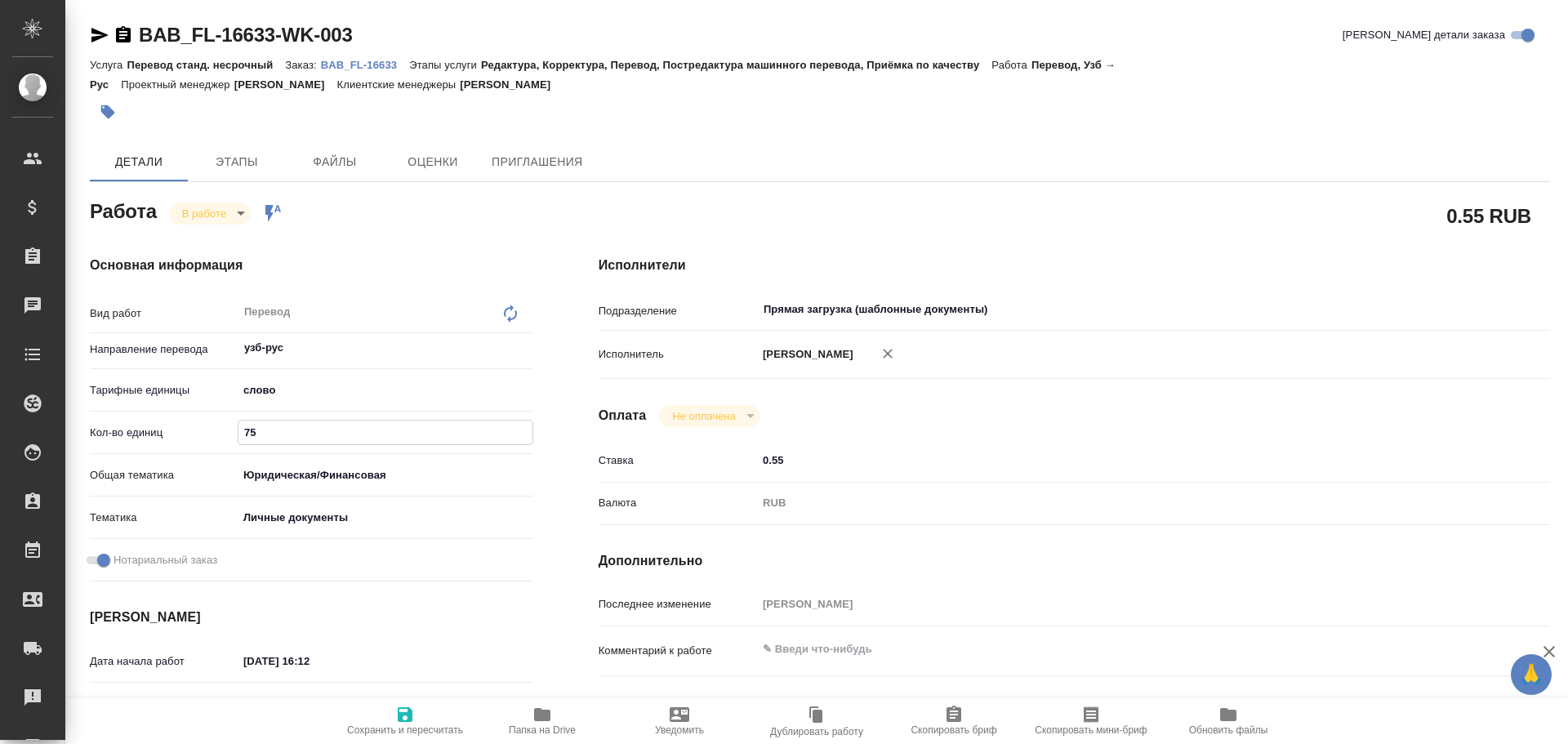
type textarea "x"
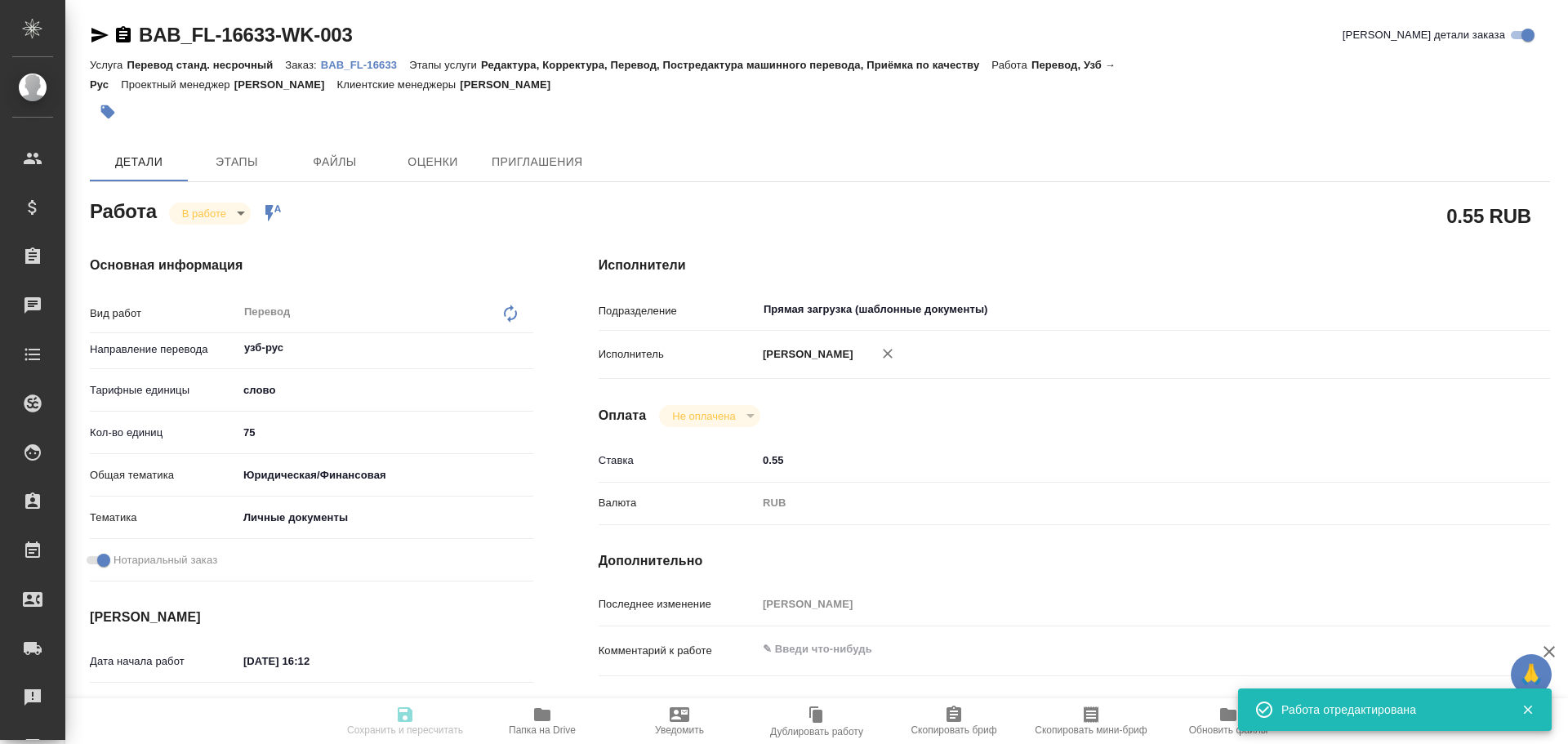
type textarea "x"
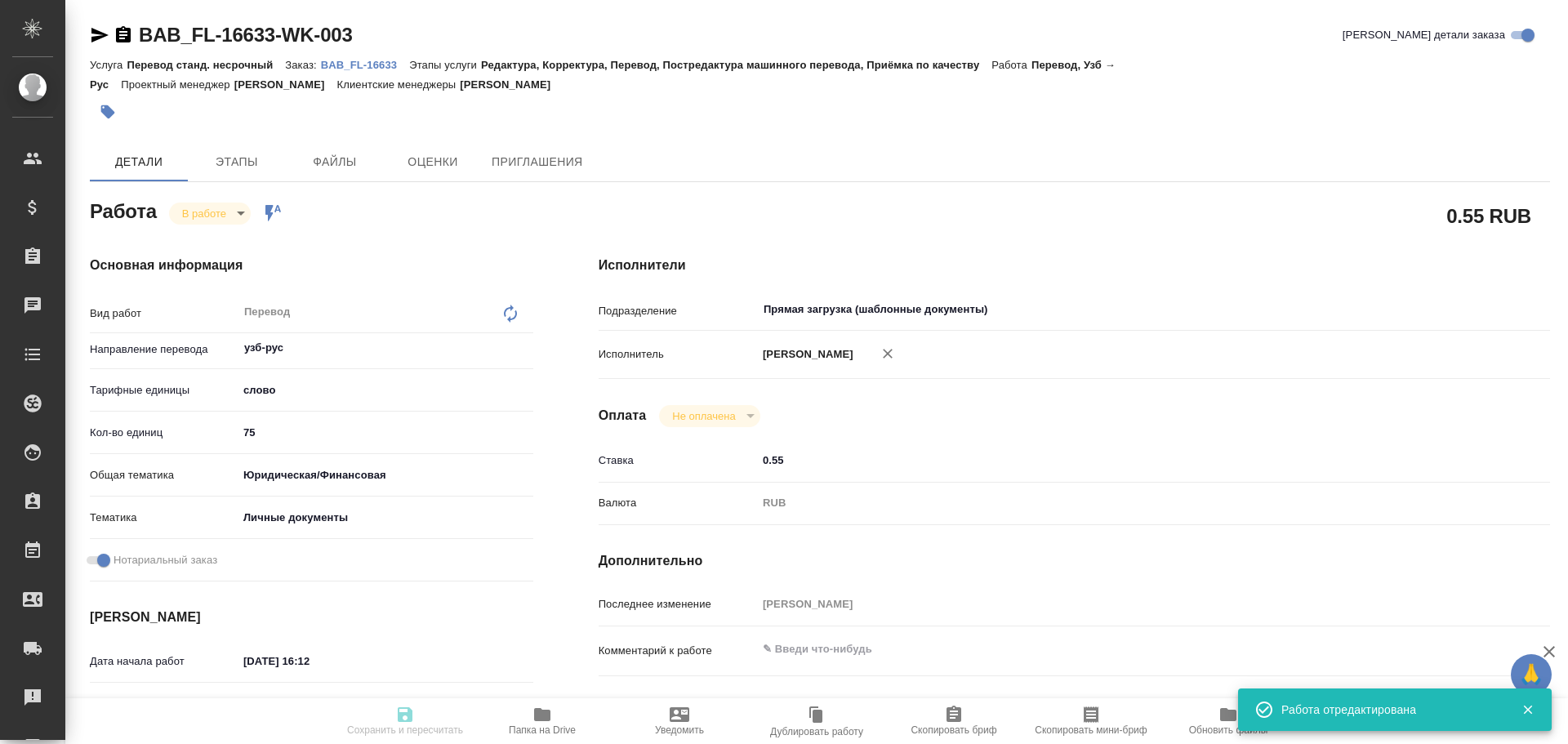
type input "inProgress"
type textarea "Перевод"
type textarea "x"
type input "узб-рус"
type input "5a8b1489cc6b4906c91bfd90"
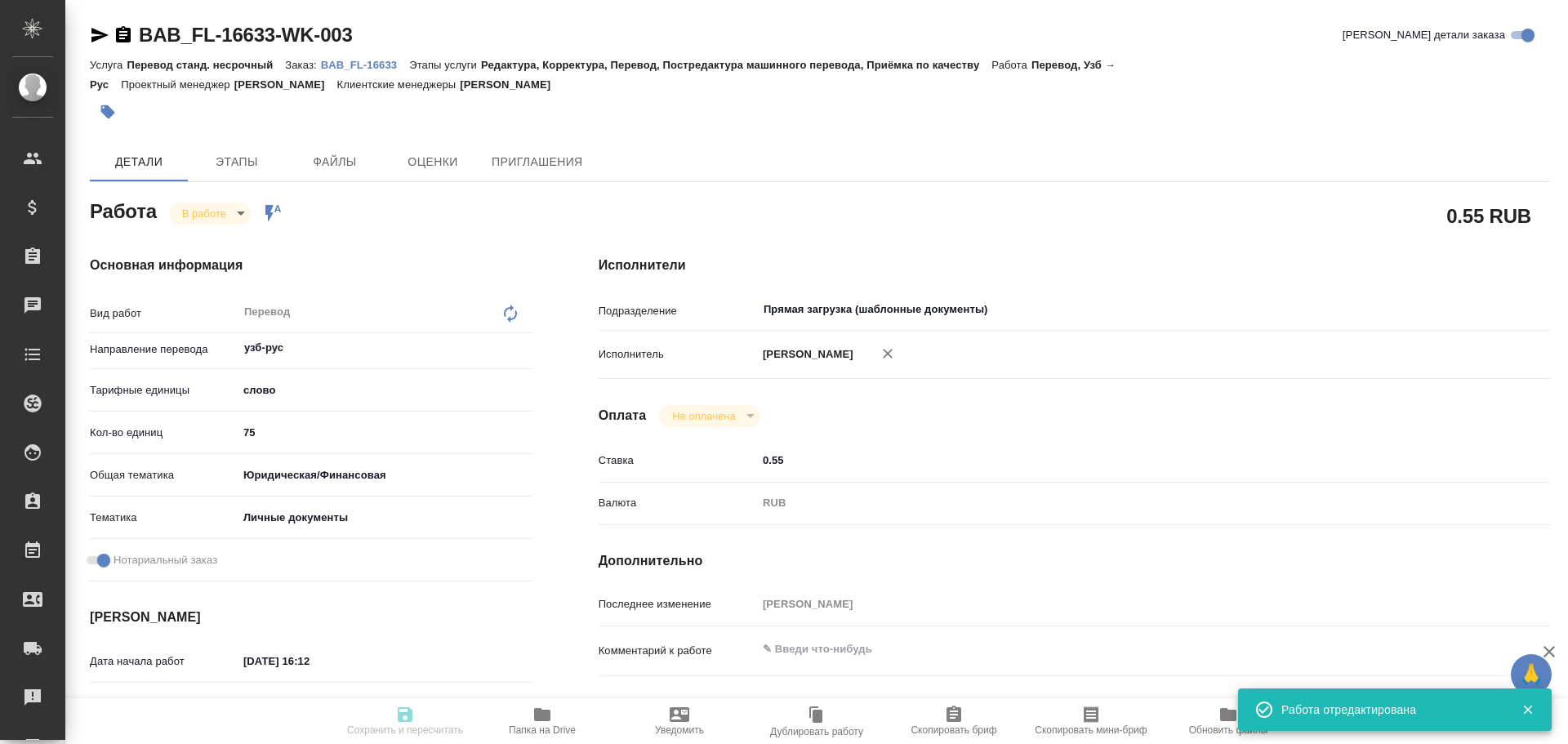
type input "75"
type input "yr-fn"
type input "5a8b8b956a9677013d343cfe"
checkbox input "true"
type input "[DATE] 16:12"
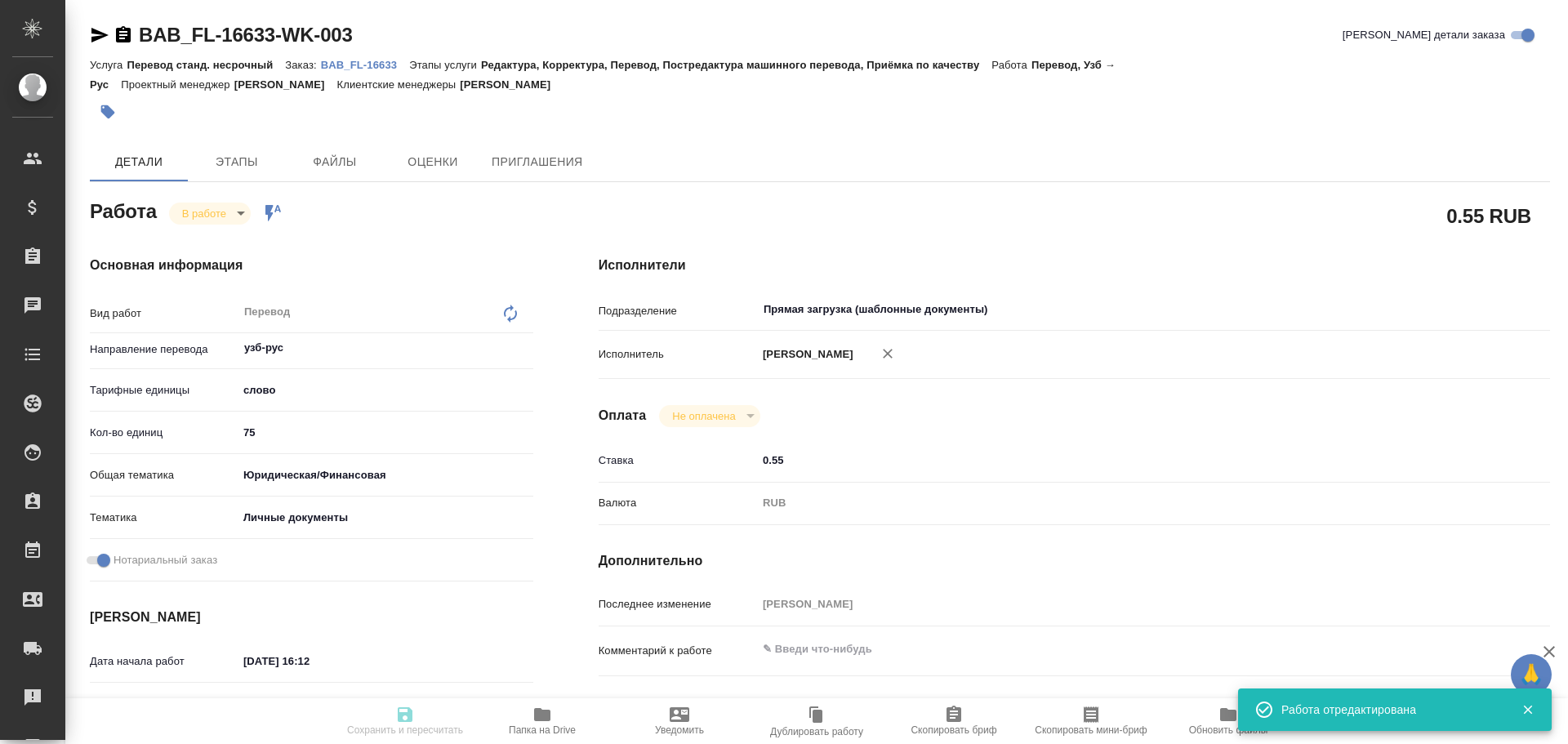
type input "[DATE] 16:17"
type input "[DATE] 16:40"
type input "[DATE] 17:00"
type input "Прямая загрузка (шаблонные документы)"
type input "notPayed"
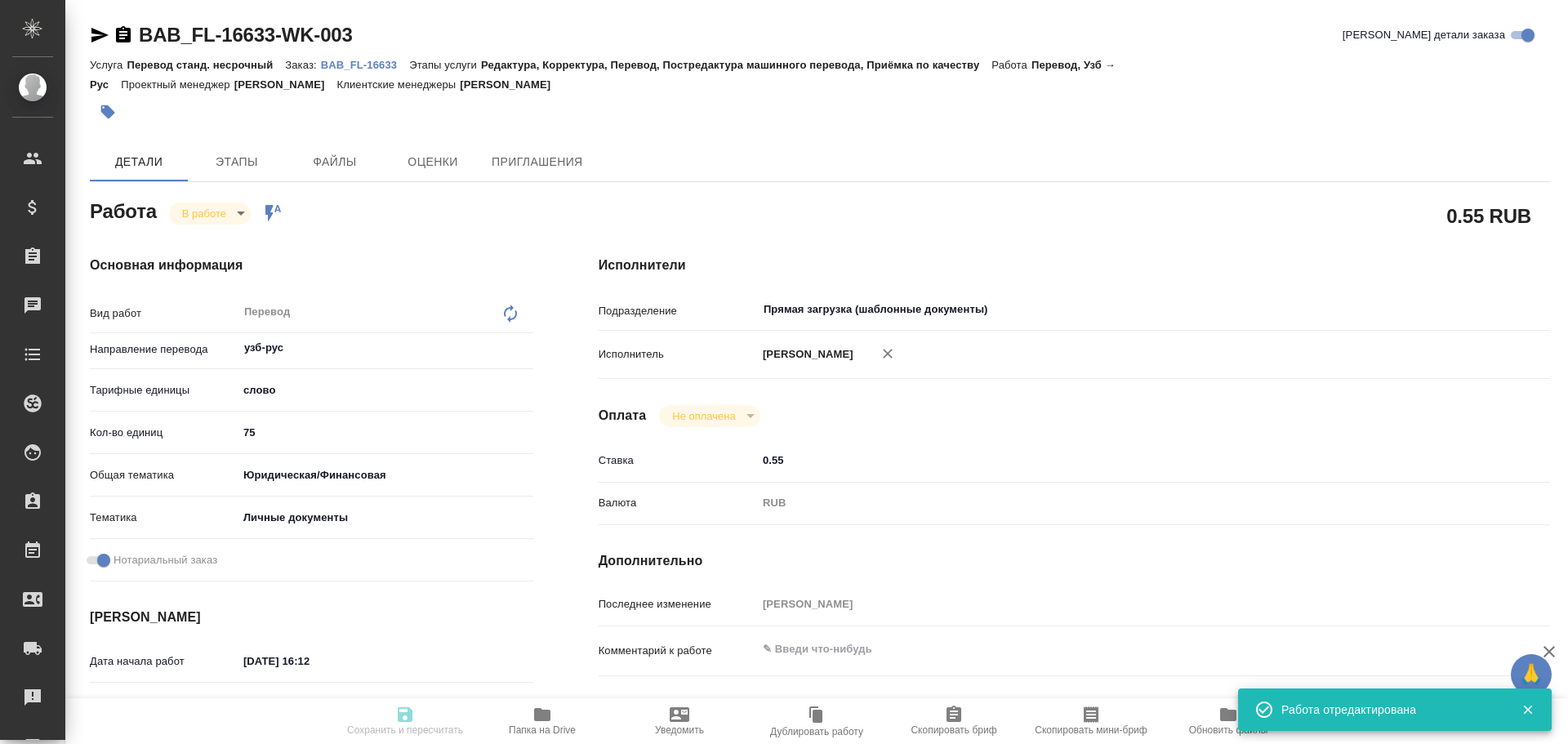
type input "0.55"
type input "RUB"
type input "[PERSON_NAME]"
type textarea "x"
type textarea "/Clients/FL_BAB/Orders/BAB_FL-16633/Translated/BAB_FL-16633-WK-003"
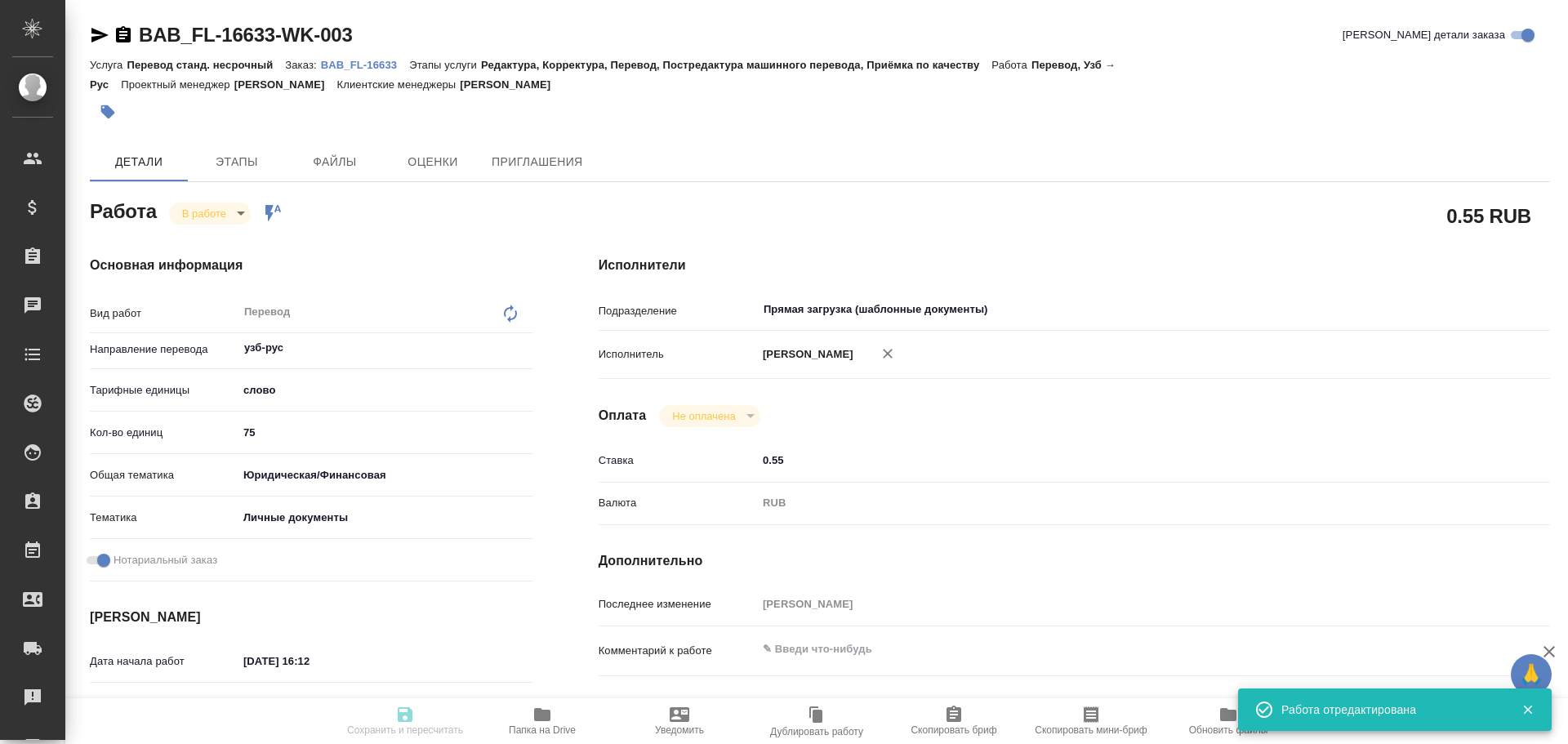
type textarea "x"
type input "BAB_FL-16633"
type input "Перевод станд. несрочный"
type input "Редактура, Корректура, Перевод, Постредактура машинного перевода, Приёмка по ка…"
type input "[PERSON_NAME]"
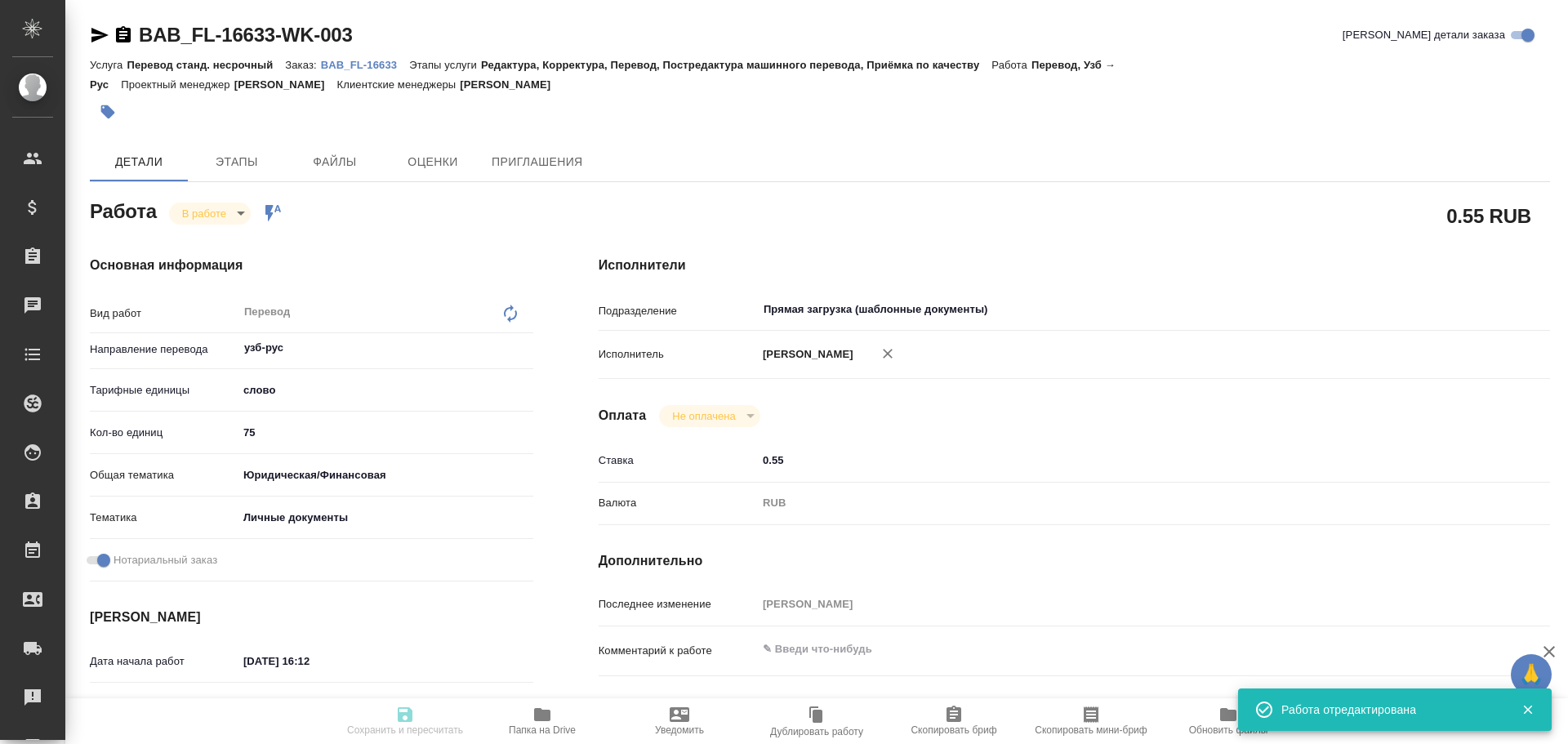
type input "/Clients/FL_BAB/Orders/BAB_FL-16633"
type textarea "x"
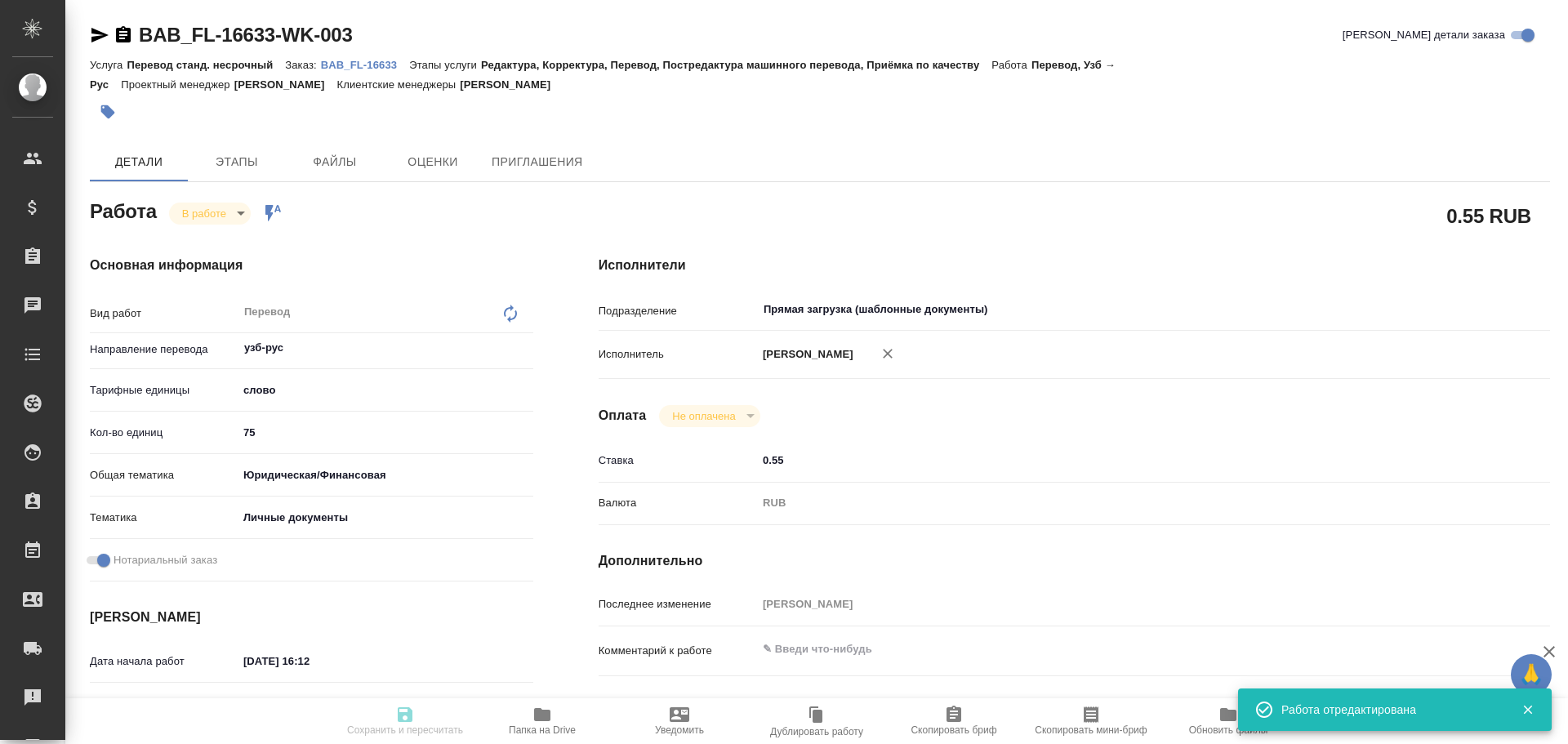
type textarea "x"
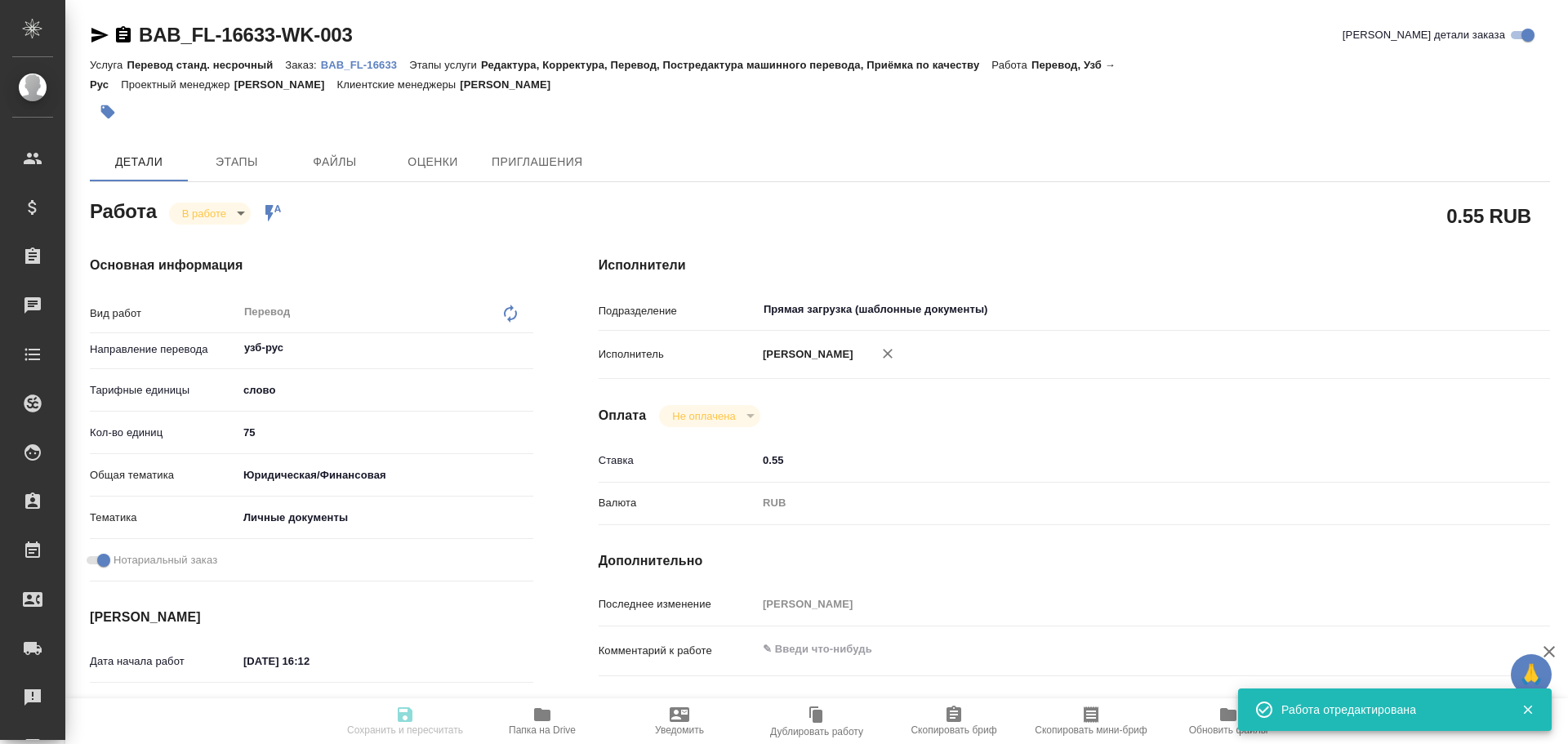
type textarea "x"
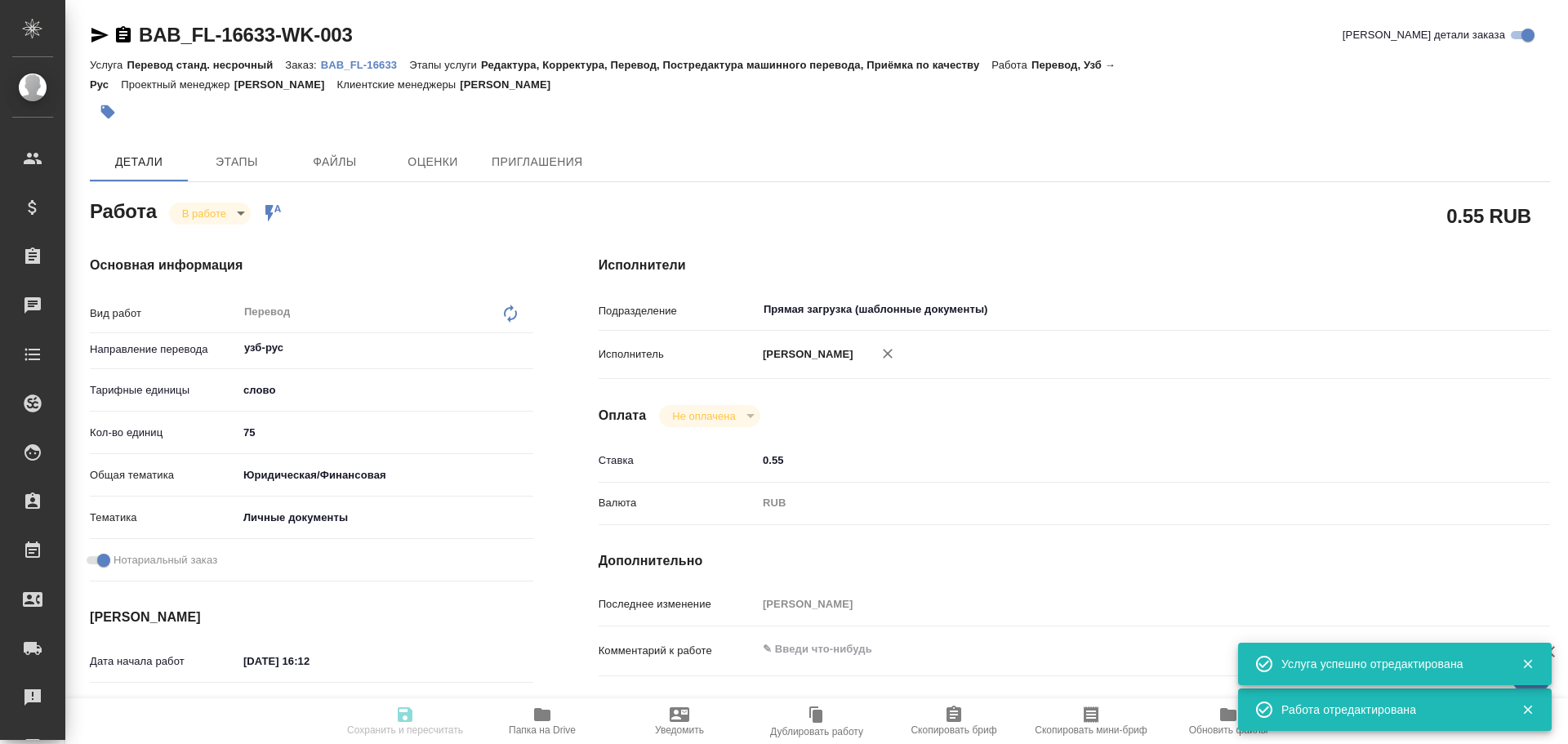
type textarea "x"
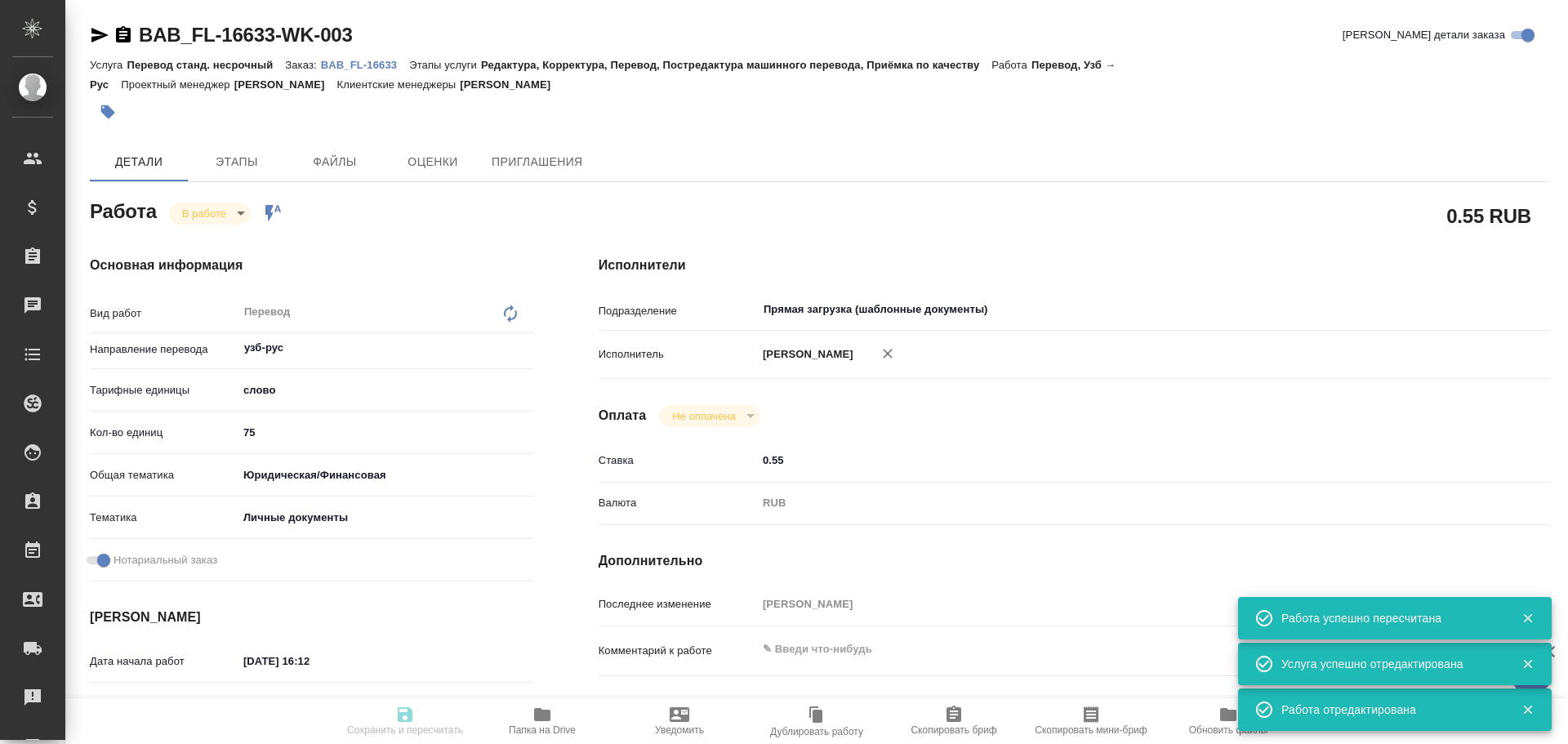
type input "inProgress"
type textarea "Перевод"
type textarea "x"
type input "узб-рус"
type input "5a8b1489cc6b4906c91bfd90"
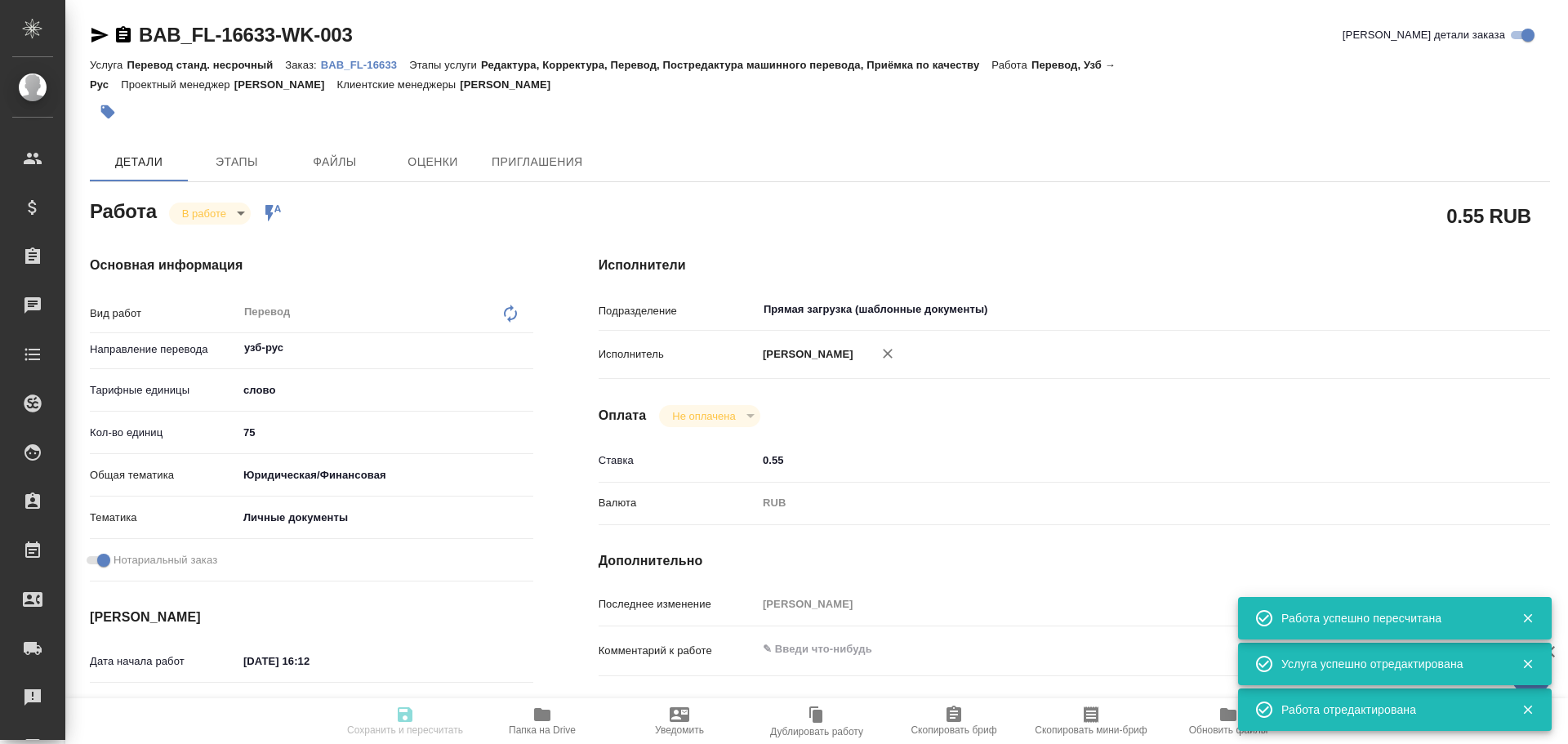
type input "75"
type input "yr-fn"
type input "5a8b8b956a9677013d343cfe"
checkbox input "true"
type input "[DATE] 16:12"
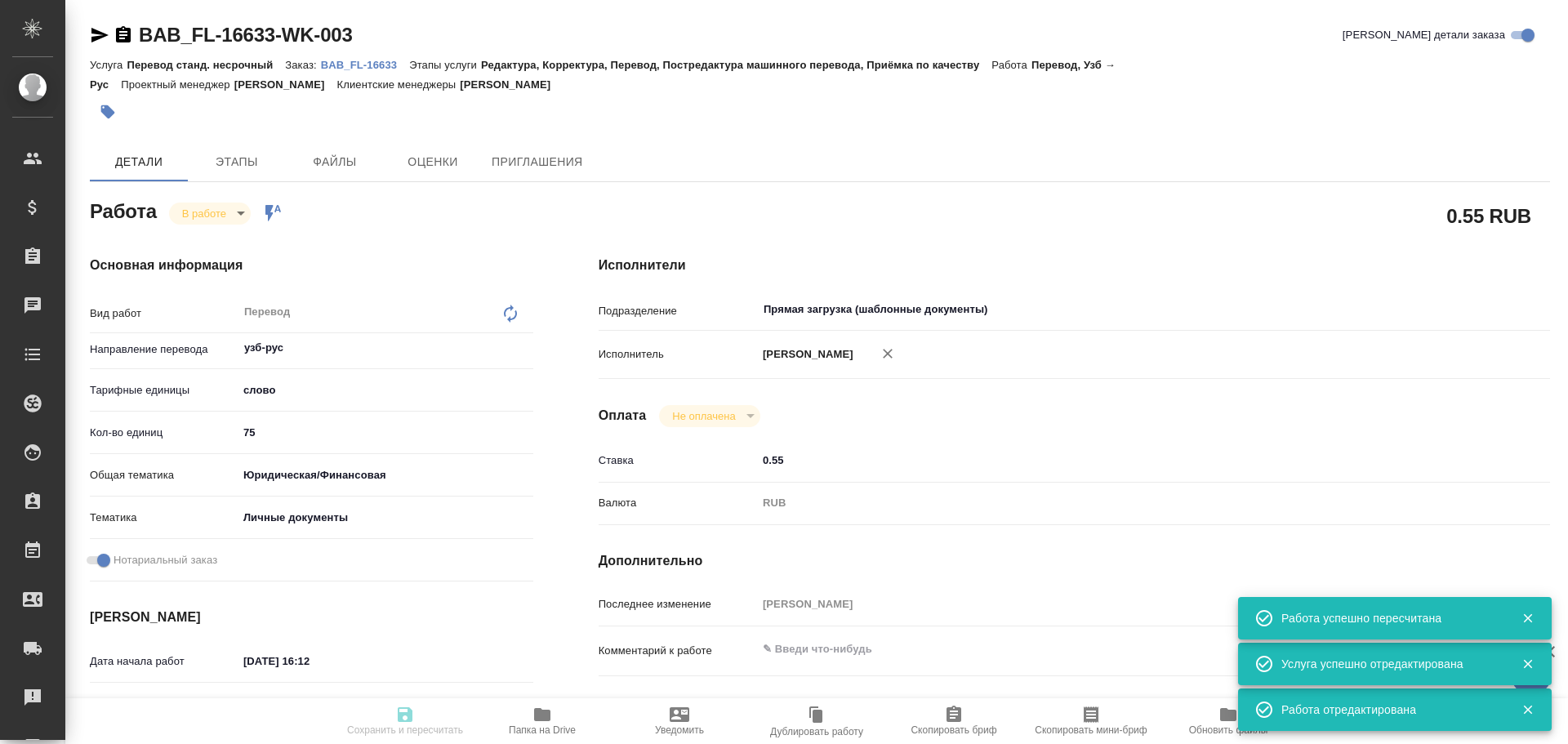
type input "[DATE] 16:17"
type input "[DATE] 16:40"
type input "[DATE] 17:00"
type input "Прямая загрузка (шаблонные документы)"
type input "notPayed"
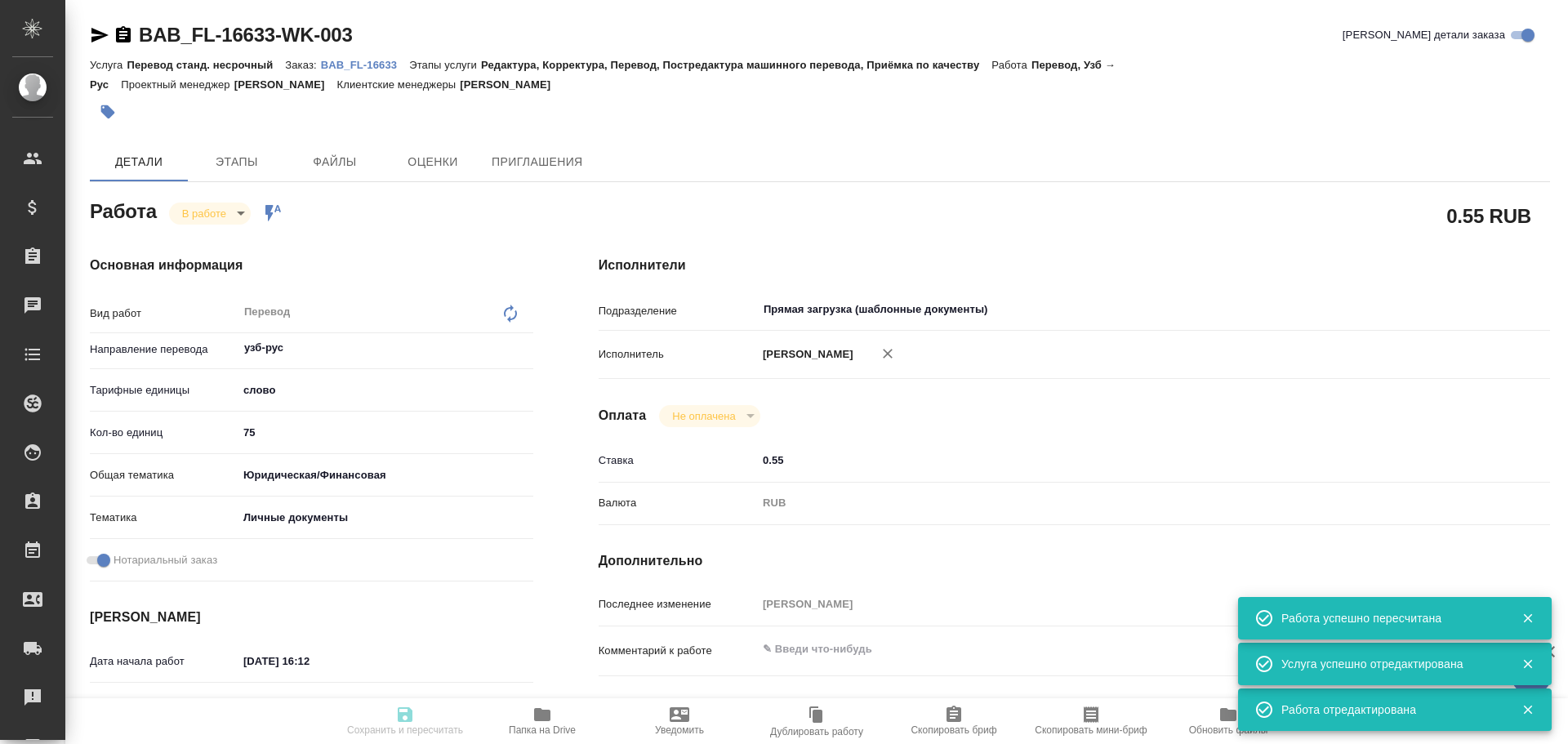
type input "0.55"
type input "RUB"
type input "[PERSON_NAME]"
type textarea "x"
type textarea "/Clients/FL_BAB/Orders/BAB_FL-16633/Translated/BAB_FL-16633-WK-003"
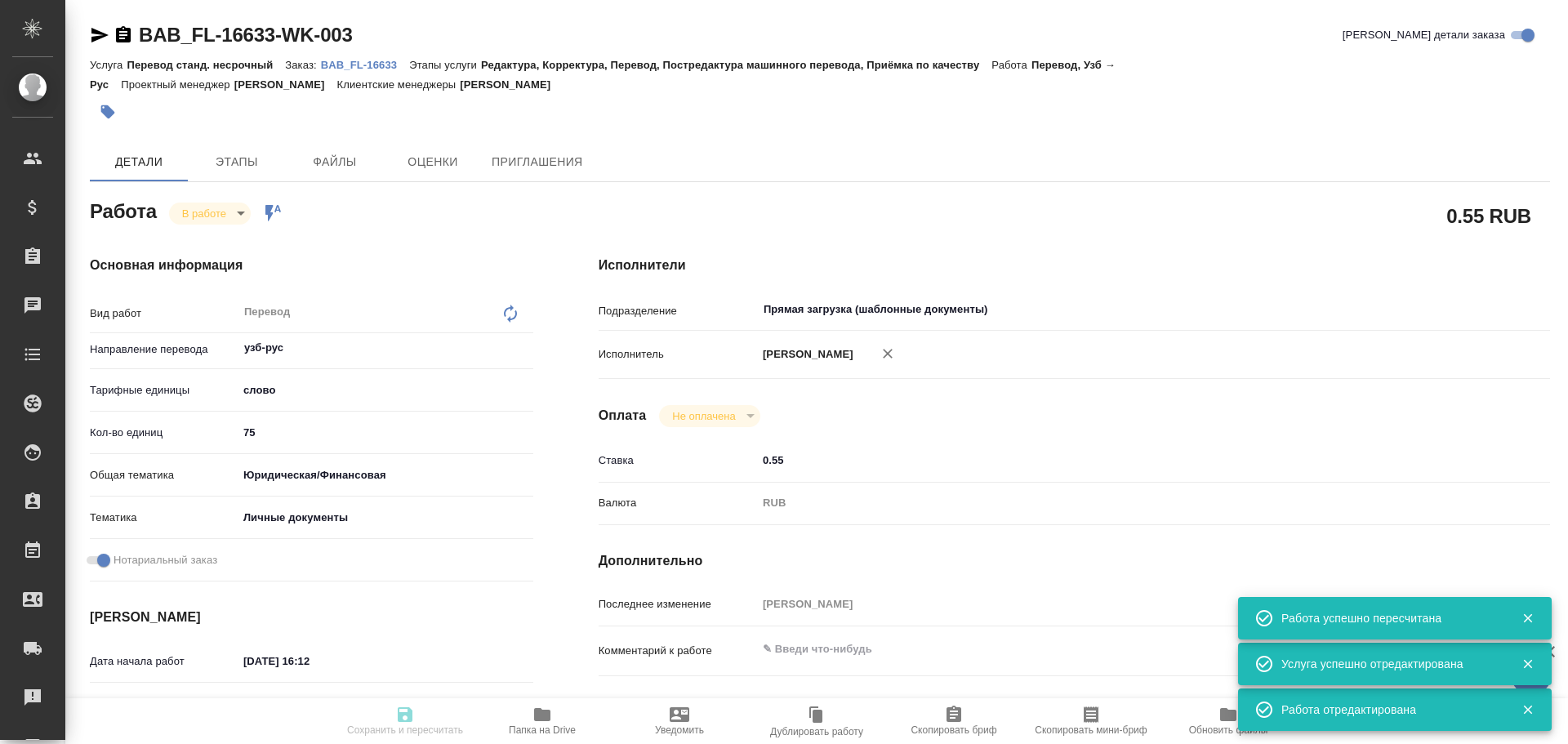
type textarea "x"
type input "BAB_FL-16633"
type input "Перевод станд. несрочный"
type input "Редактура, Корректура, Перевод, Постредактура машинного перевода, Приёмка по ка…"
type input "[PERSON_NAME]"
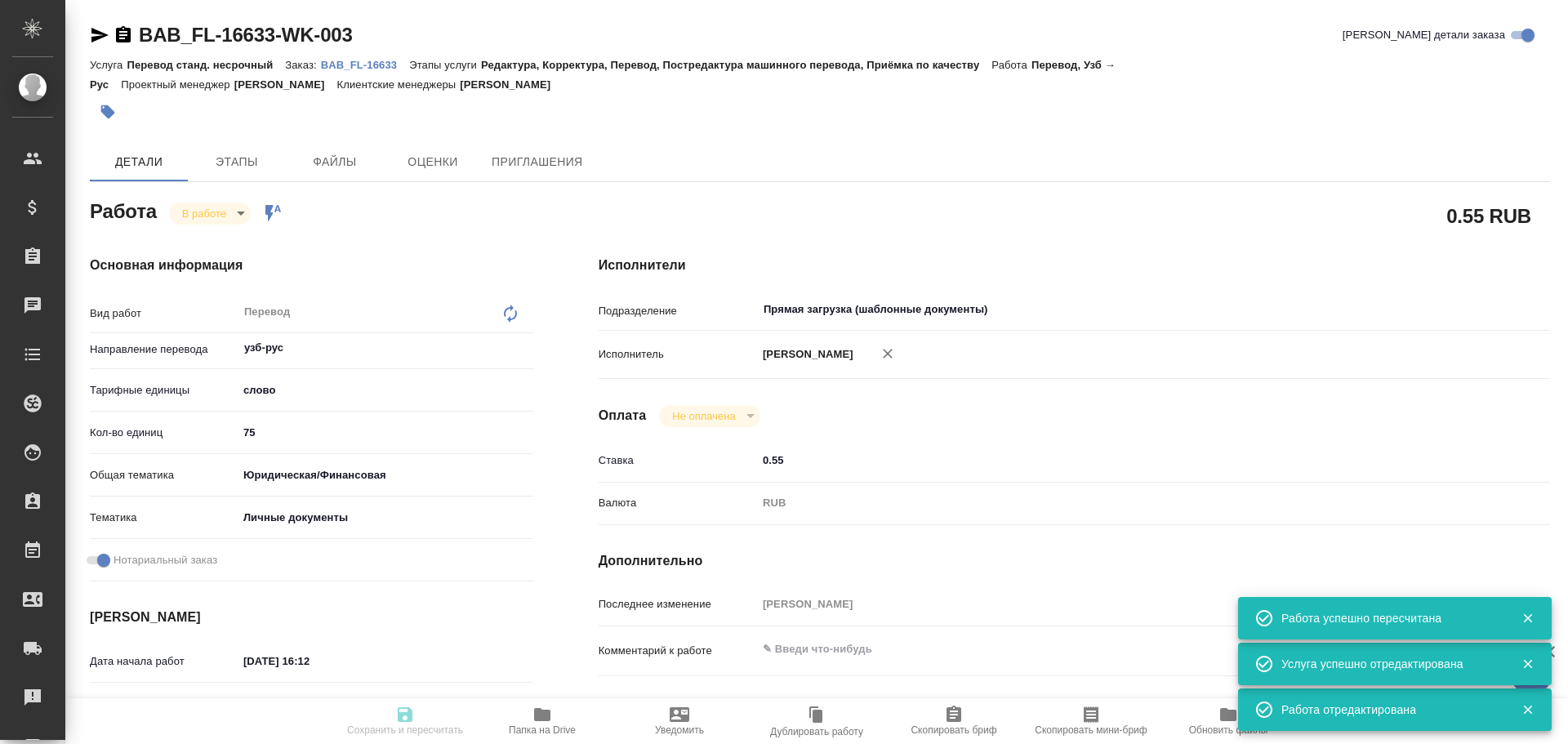
type input "/Clients/FL_BAB/Orders/BAB_FL-16633"
type textarea "x"
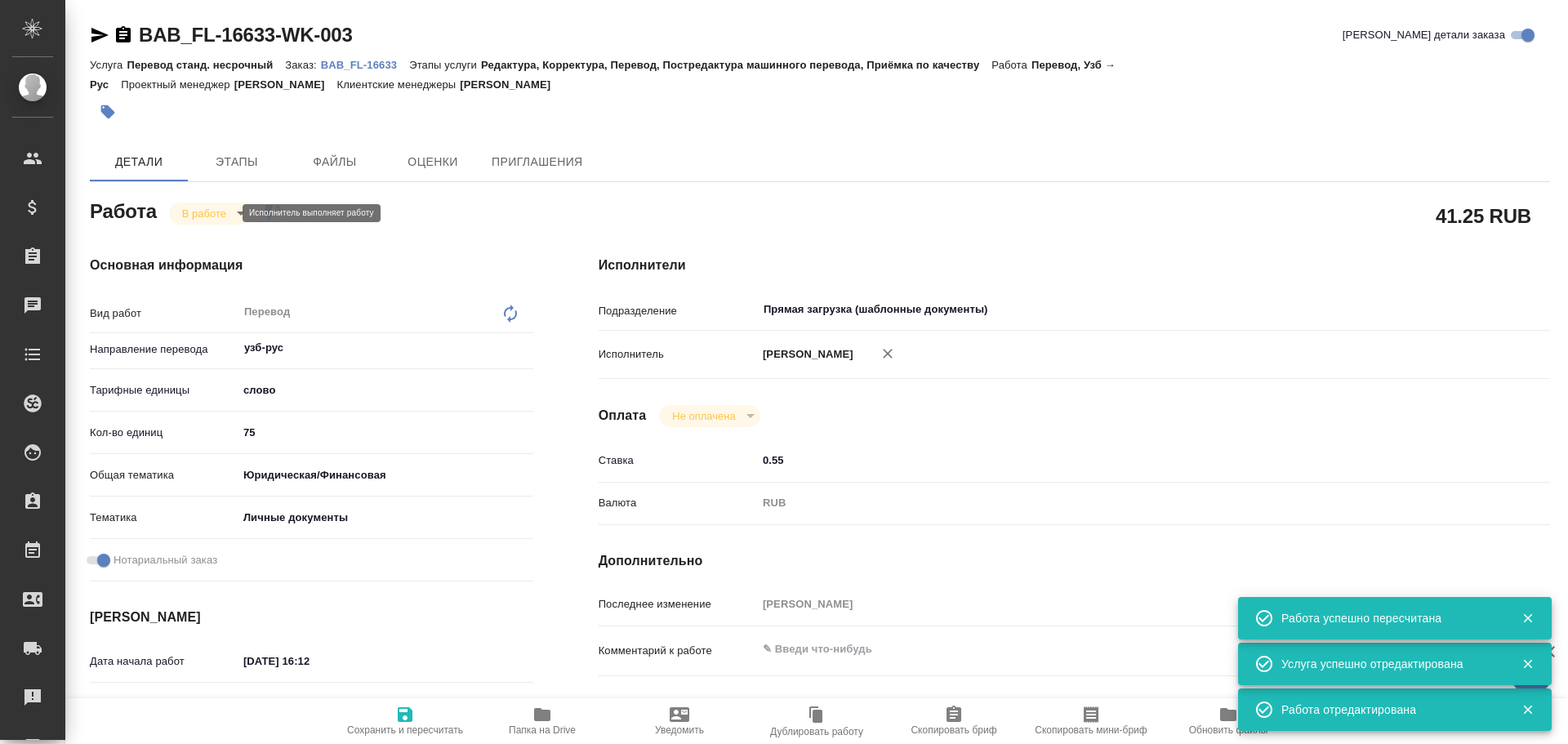
type textarea "x"
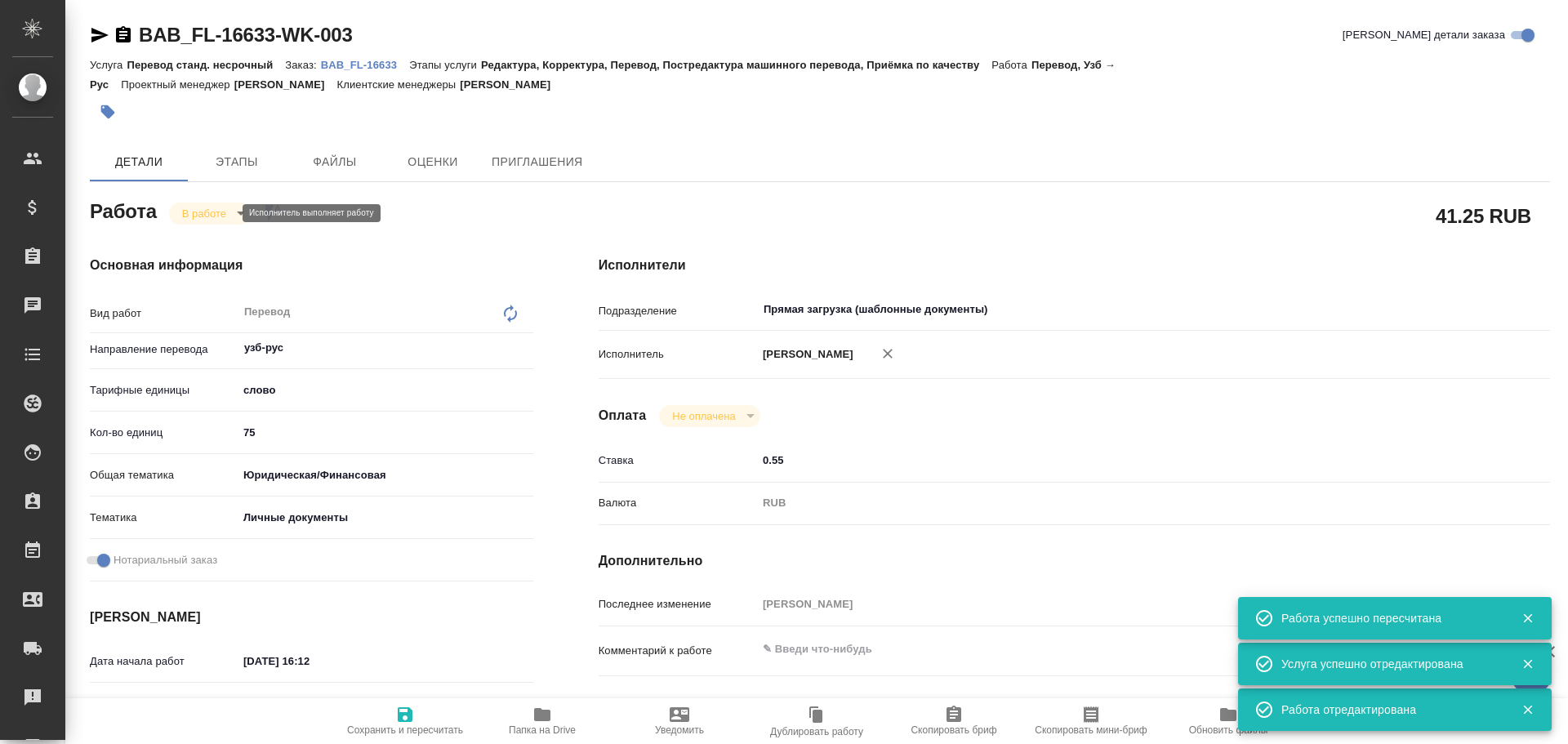
type textarea "x"
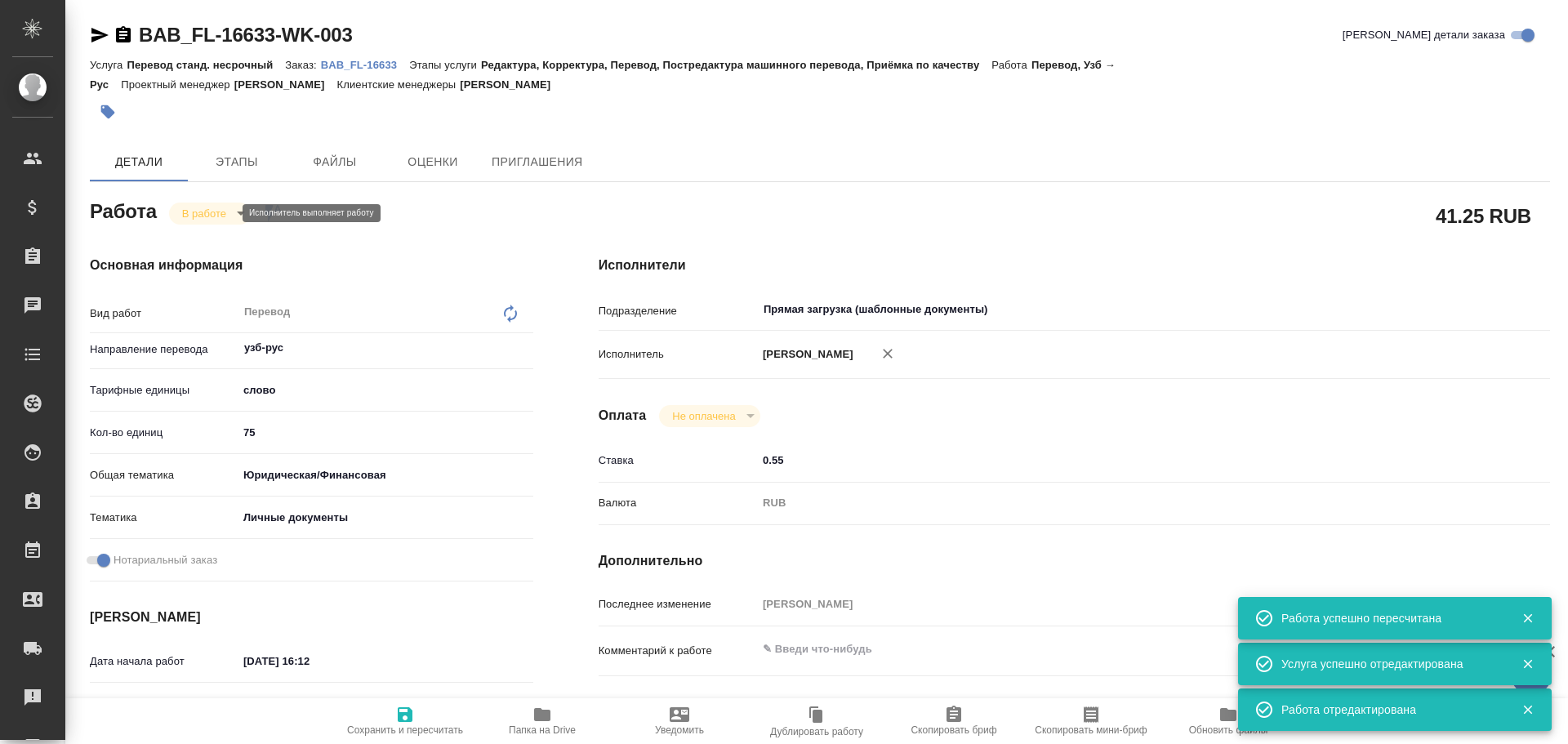
type textarea "x"
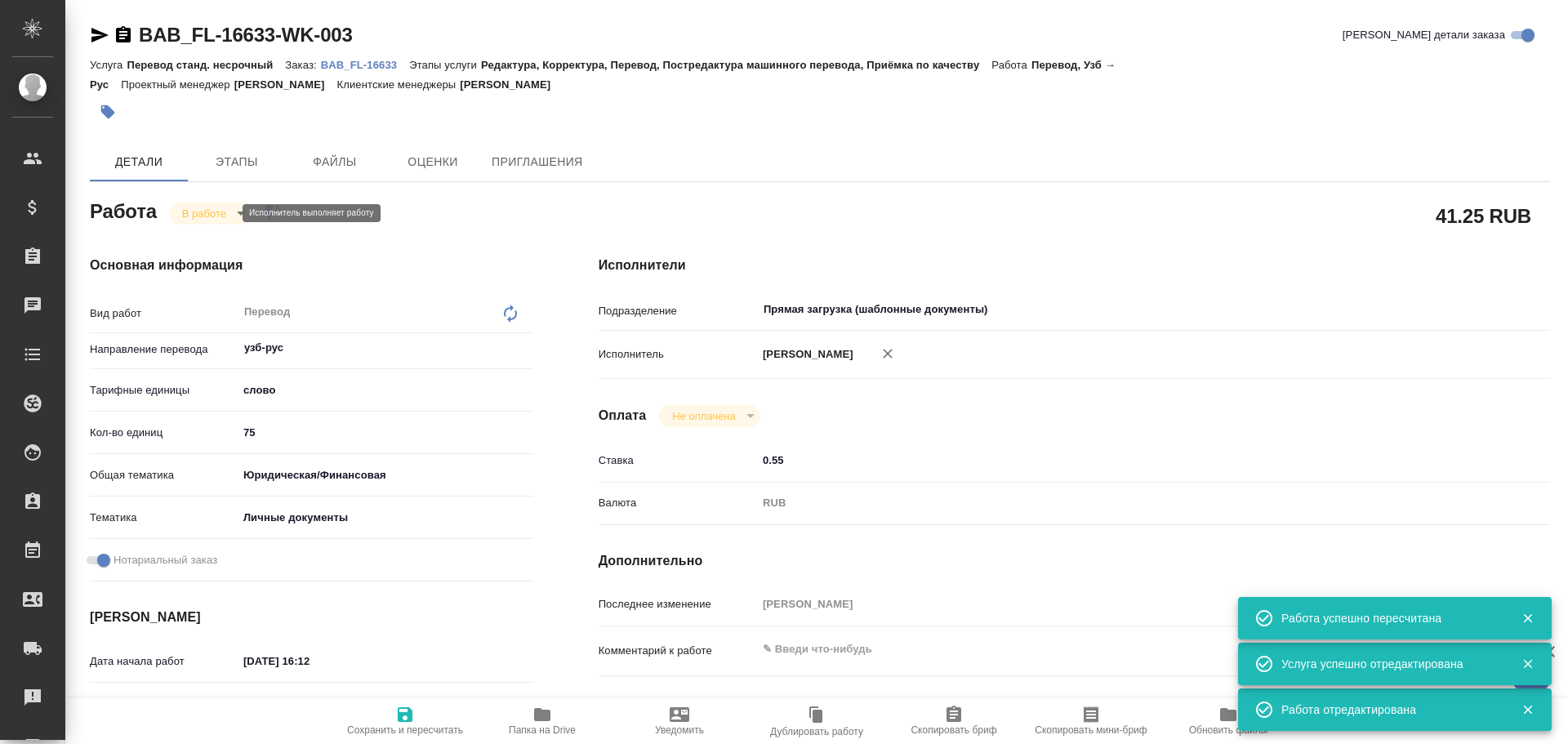
type textarea "x"
click at [207, 213] on body "🙏 .cls-1 fill:#fff; AWATERA [PERSON_NAME] Спецификации Заказы 0 Чаты Todo Проек…" at bounding box center [784, 372] width 1568 height 744
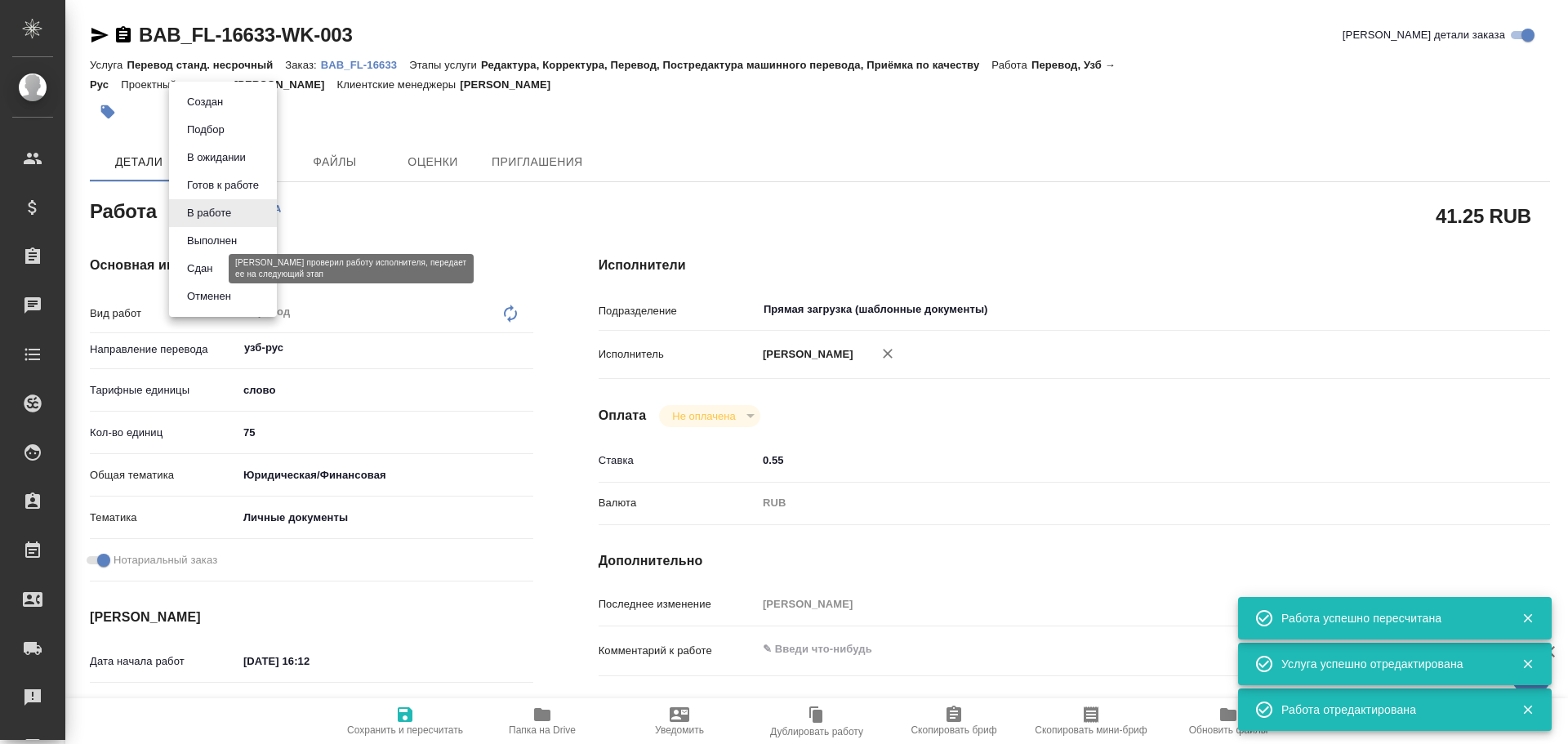
type textarea "x"
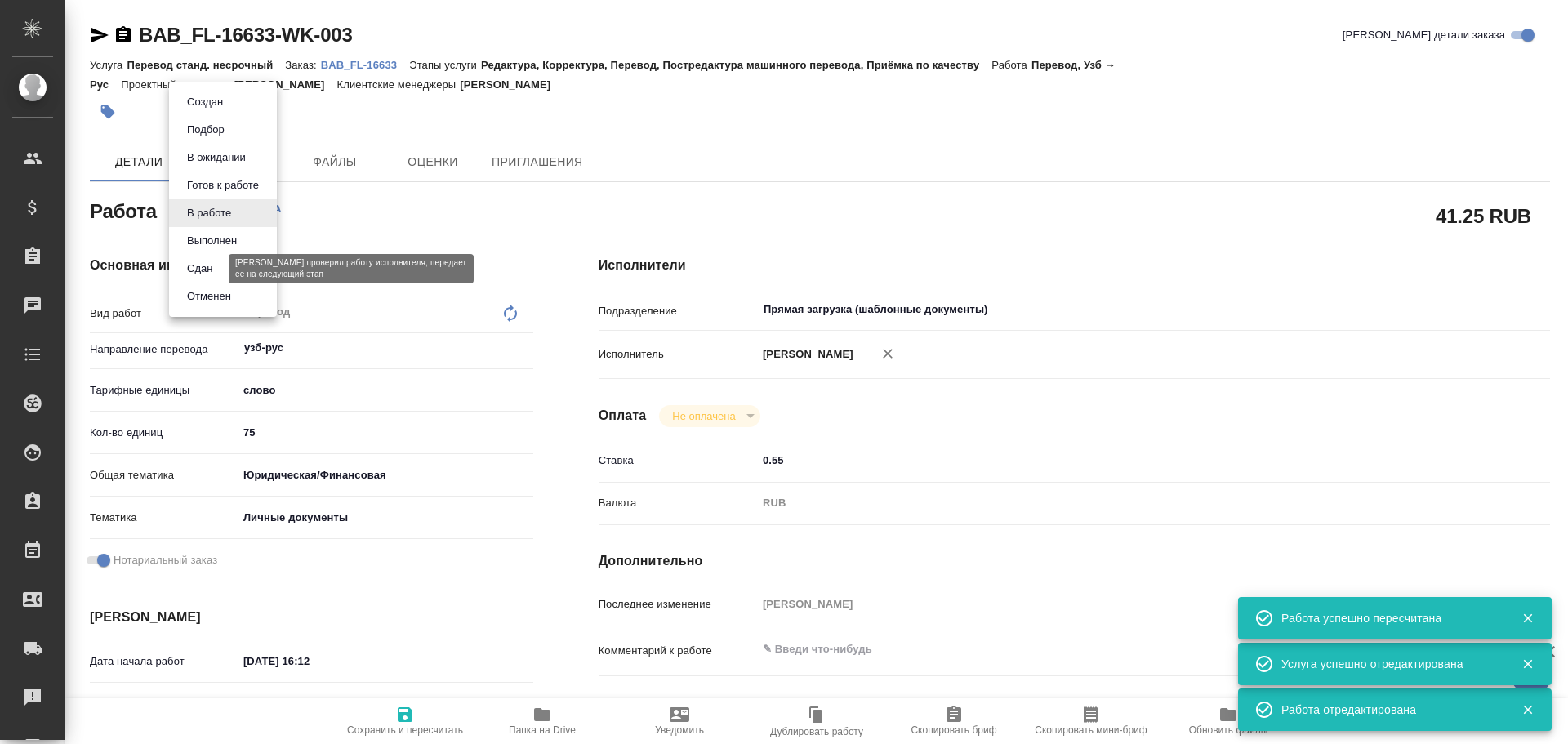
click at [200, 272] on button "Сдан" at bounding box center [199, 268] width 35 height 18
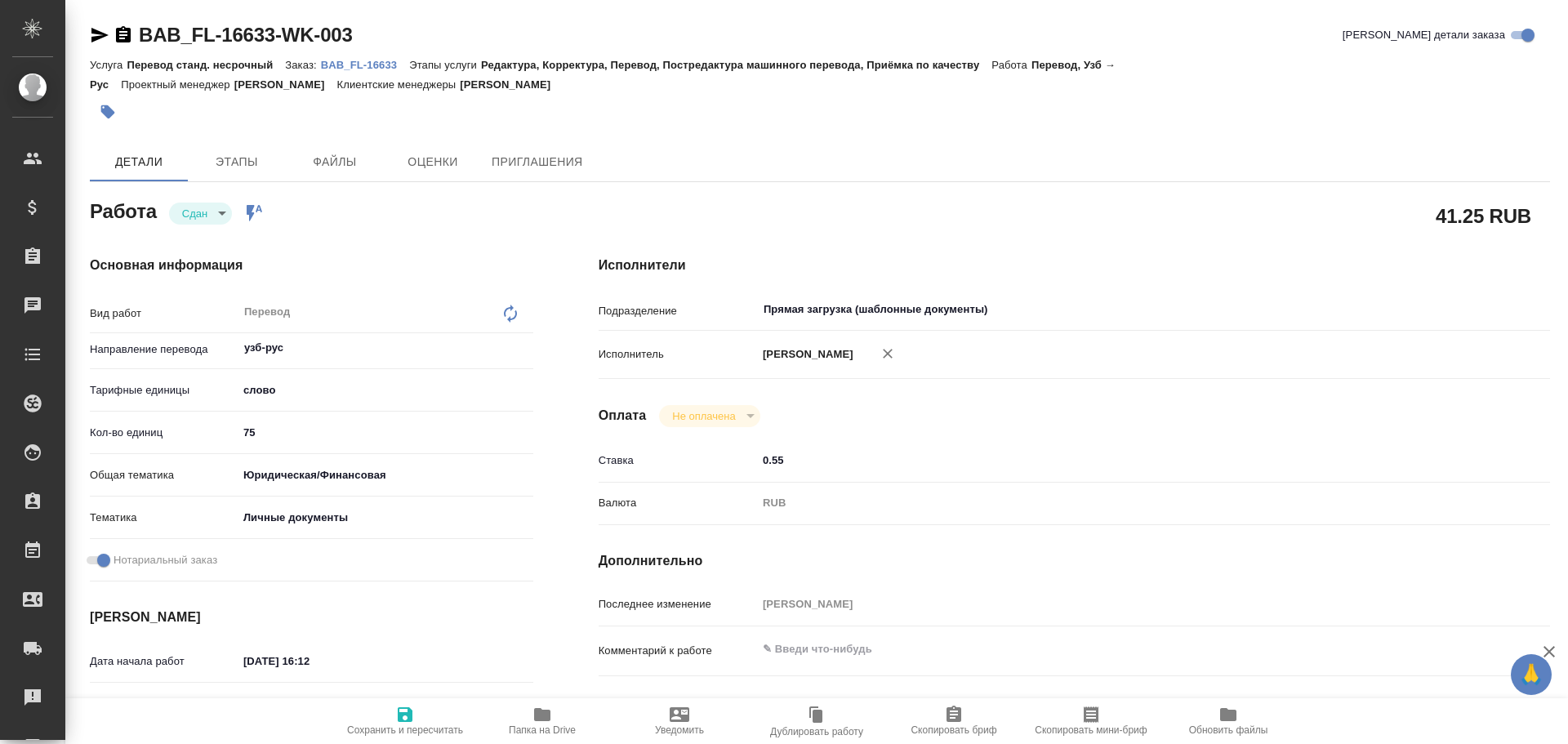
type textarea "x"
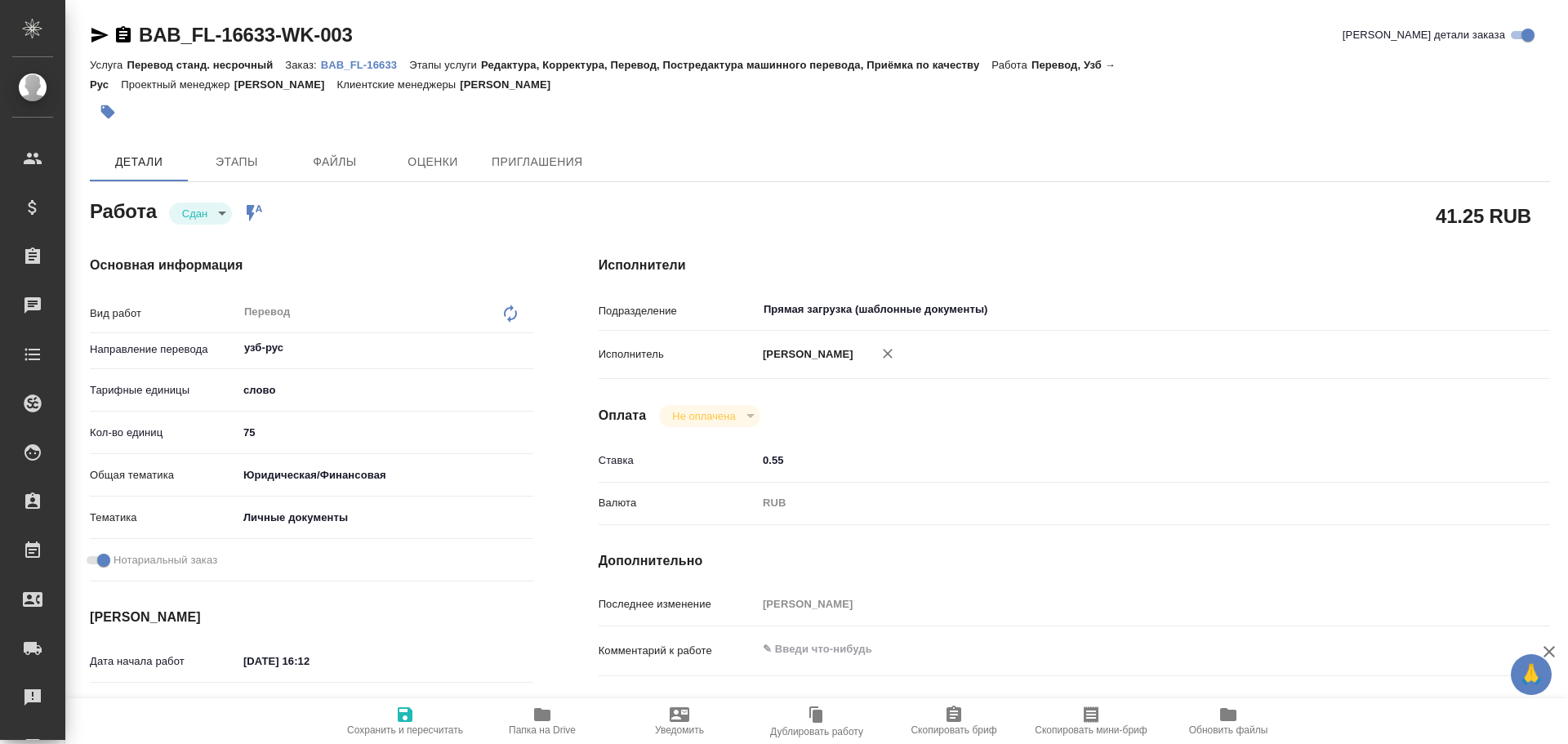
type textarea "x"
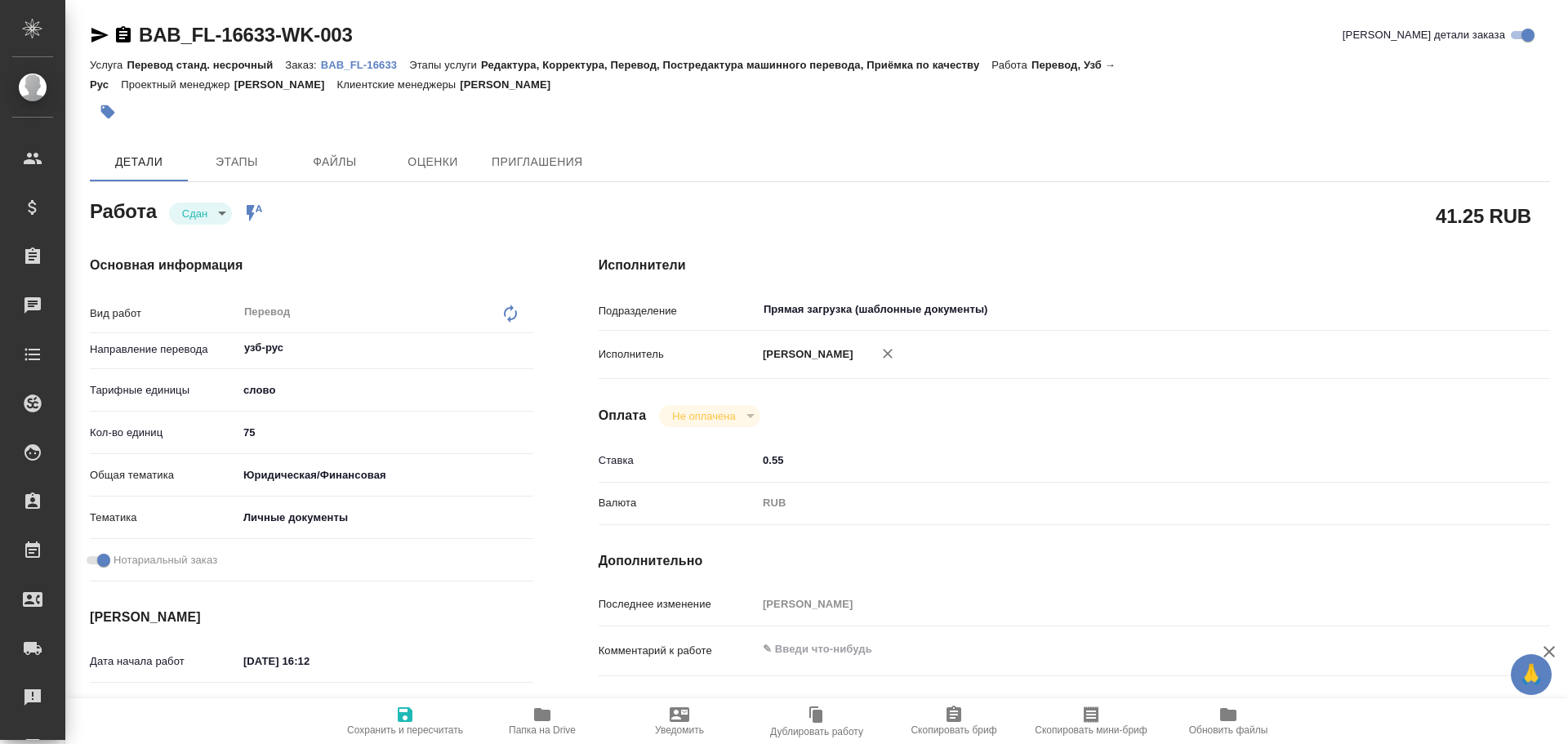
type textarea "x"
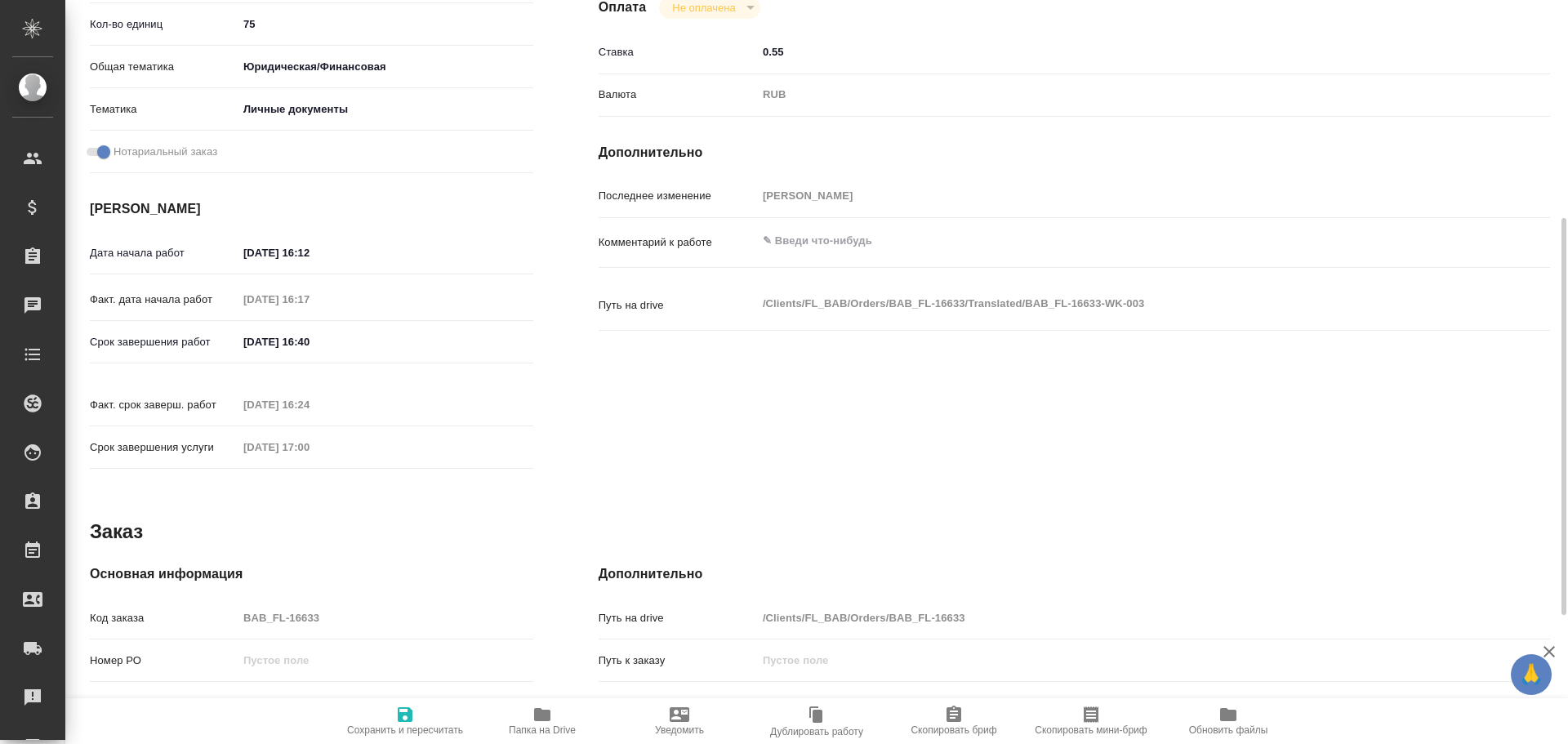
type textarea "x"
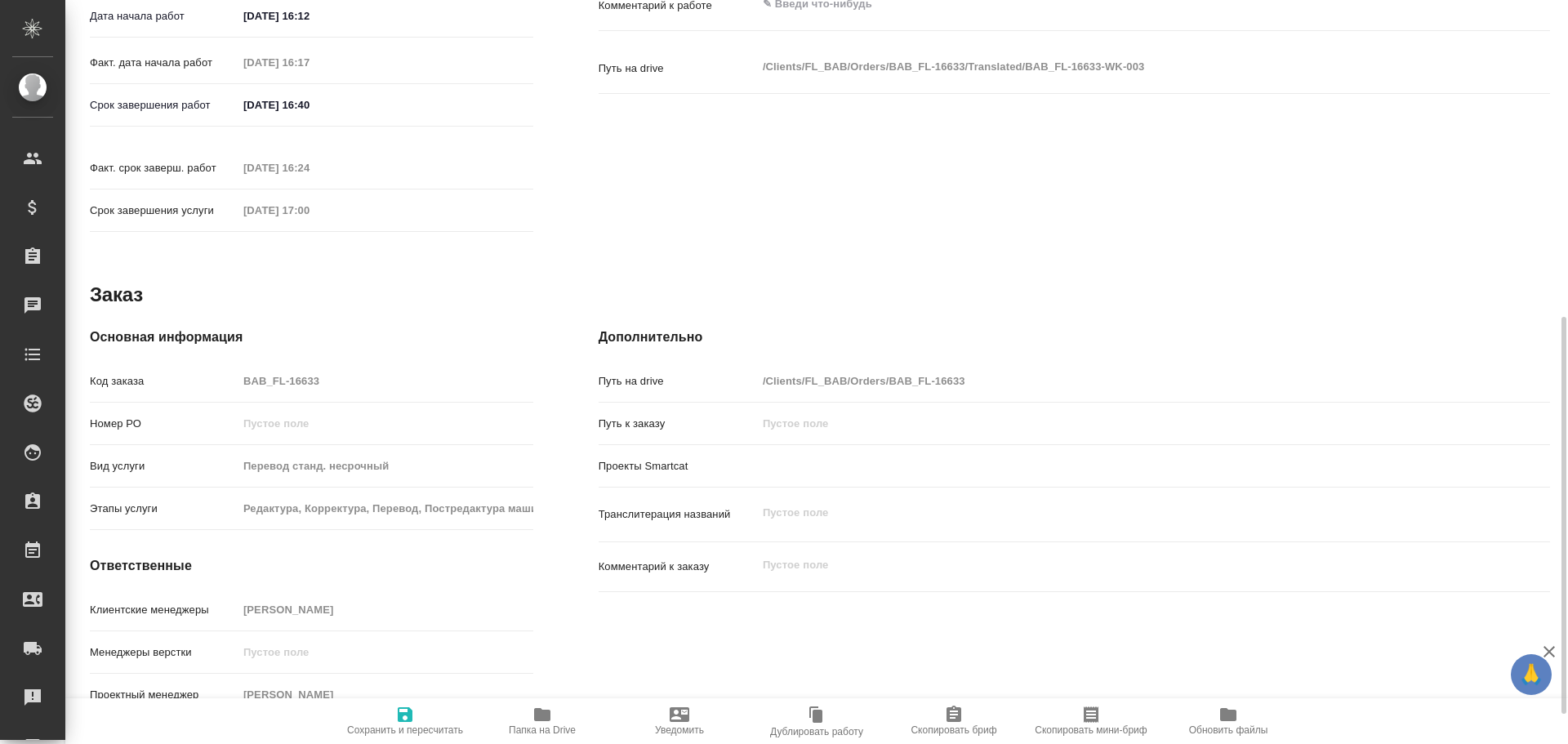
scroll to position [653, 0]
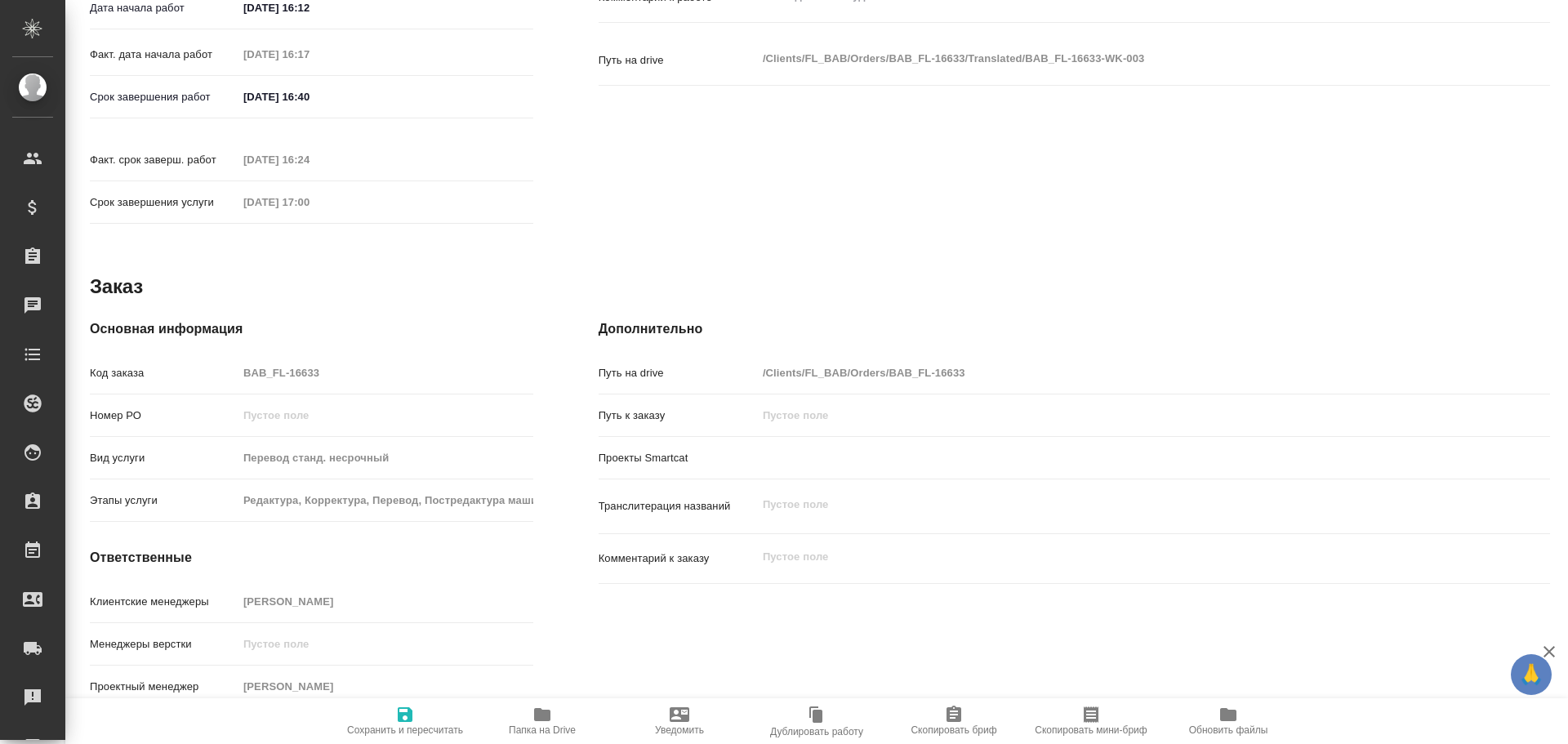
click at [189, 358] on div "Код заказа BAB_FL-16633" at bounding box center [312, 372] width 443 height 29
drag, startPoint x: 300, startPoint y: 374, endPoint x: 253, endPoint y: 371, distance: 47.1
click at [253, 371] on div "Код заказа BAB_FL-16633" at bounding box center [312, 372] width 443 height 29
click at [205, 358] on div "Код заказа BAB_FL-16633" at bounding box center [312, 372] width 443 height 29
